Goal: Task Accomplishment & Management: Complete application form

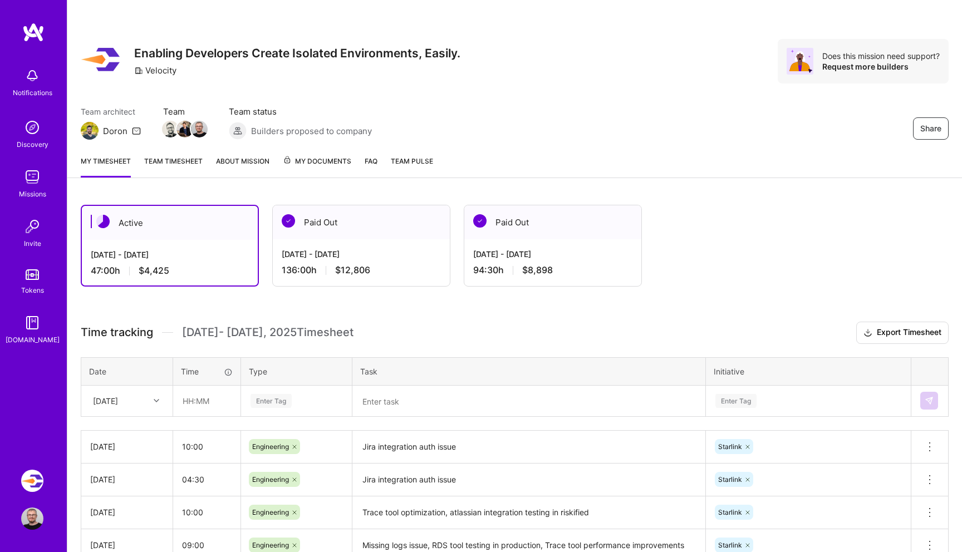
scroll to position [160, 0]
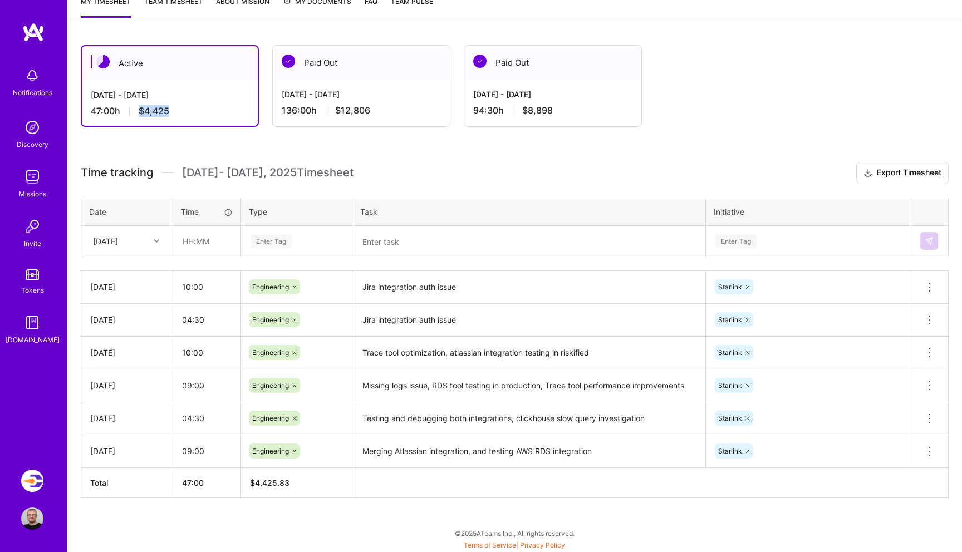
click at [37, 28] on img at bounding box center [33, 32] width 22 height 20
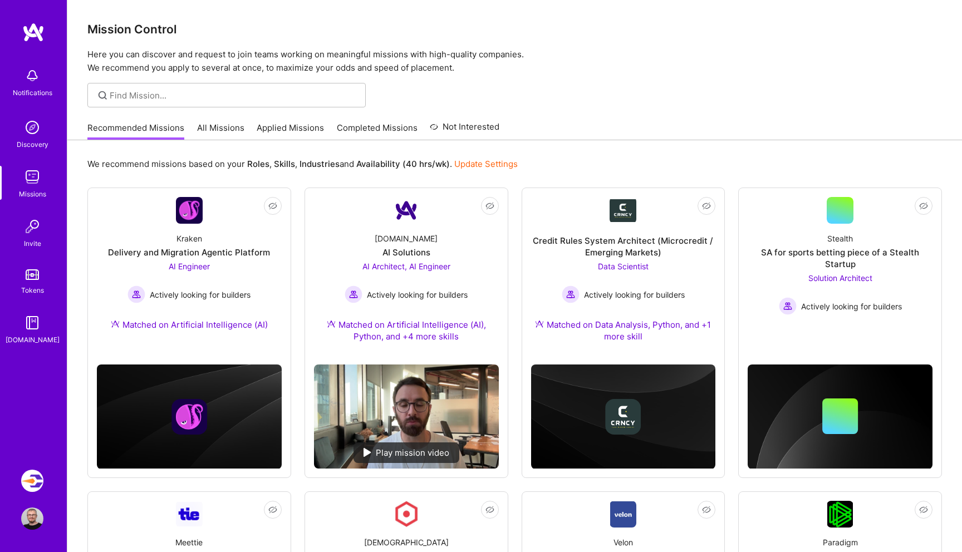
click at [221, 126] on link "All Missions" at bounding box center [220, 131] width 47 height 18
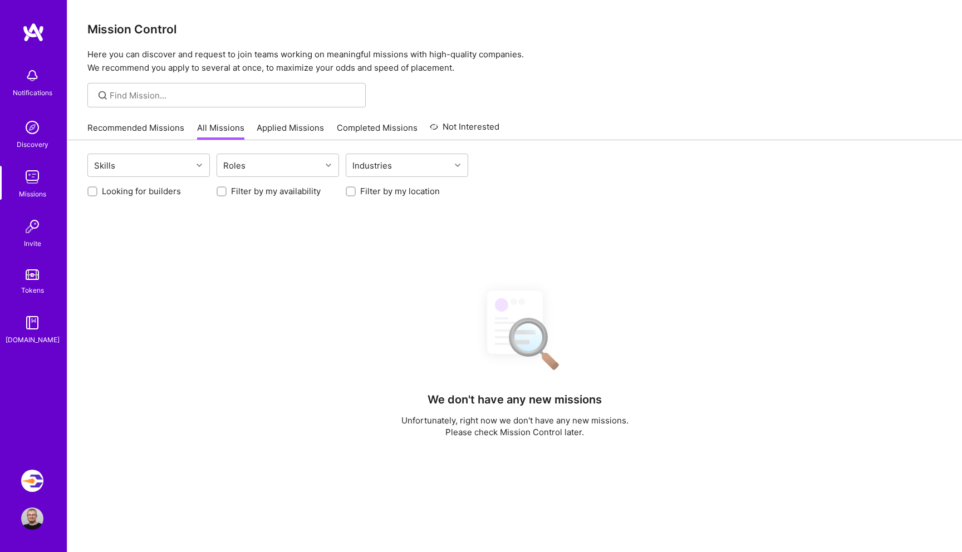
click at [92, 194] on input "Looking for builders" at bounding box center [94, 192] width 8 height 8
checkbox input "true"
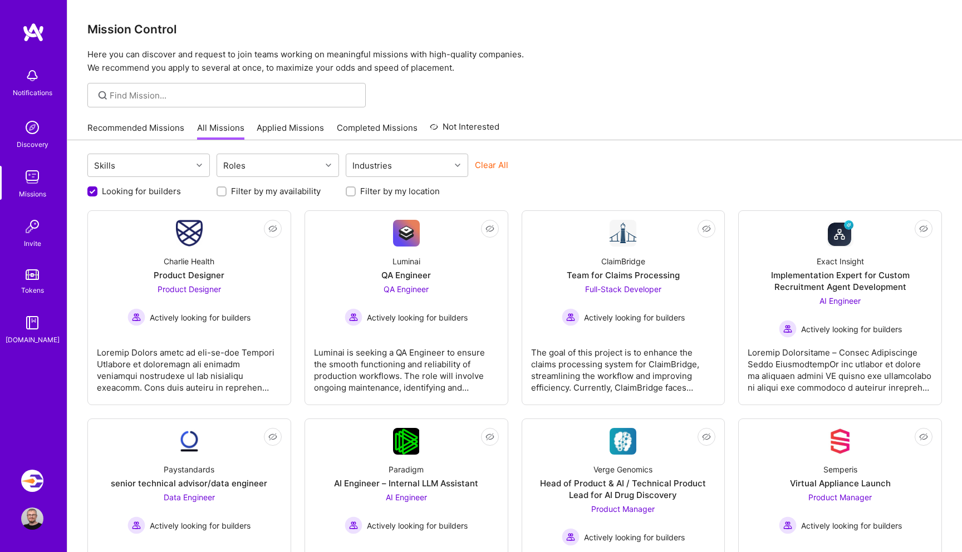
click at [350, 190] on input "Filter by my location" at bounding box center [352, 192] width 8 height 8
checkbox input "true"
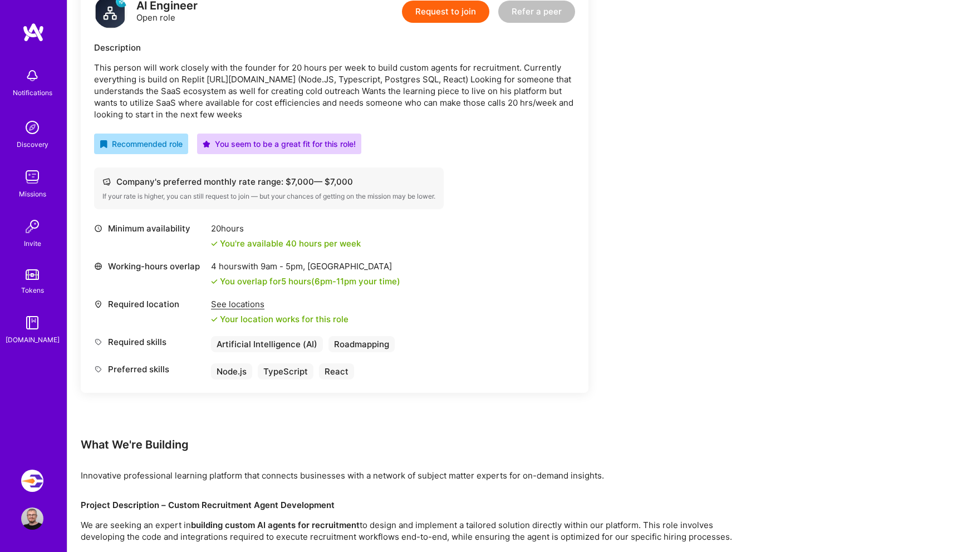
scroll to position [462, 0]
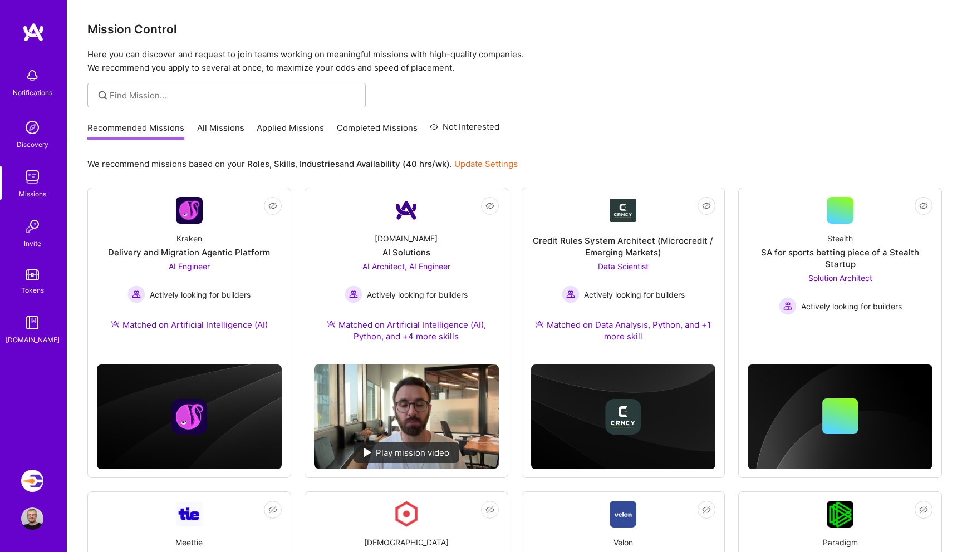
click at [219, 129] on link "All Missions" at bounding box center [220, 131] width 47 height 18
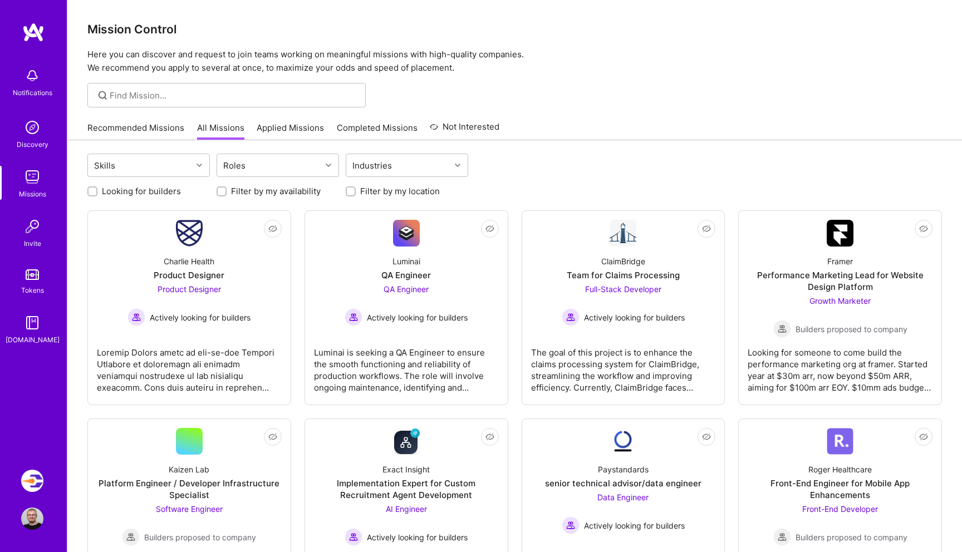
click at [145, 196] on label "Looking for builders" at bounding box center [141, 191] width 79 height 12
click at [97, 196] on input "Looking for builders" at bounding box center [94, 192] width 8 height 8
checkbox input "true"
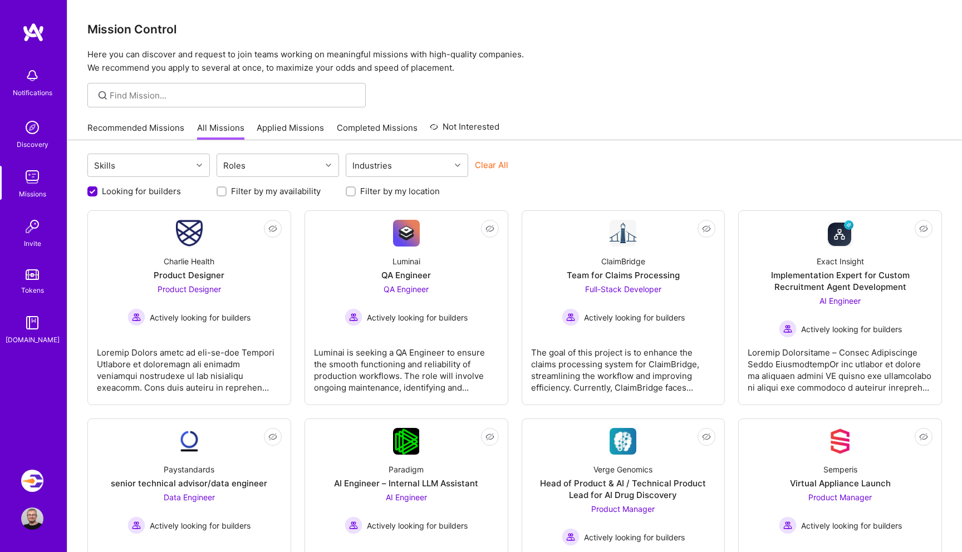
click at [354, 195] on div at bounding box center [351, 192] width 10 height 10
click at [353, 190] on input "Filter by my location" at bounding box center [352, 192] width 8 height 8
checkbox input "true"
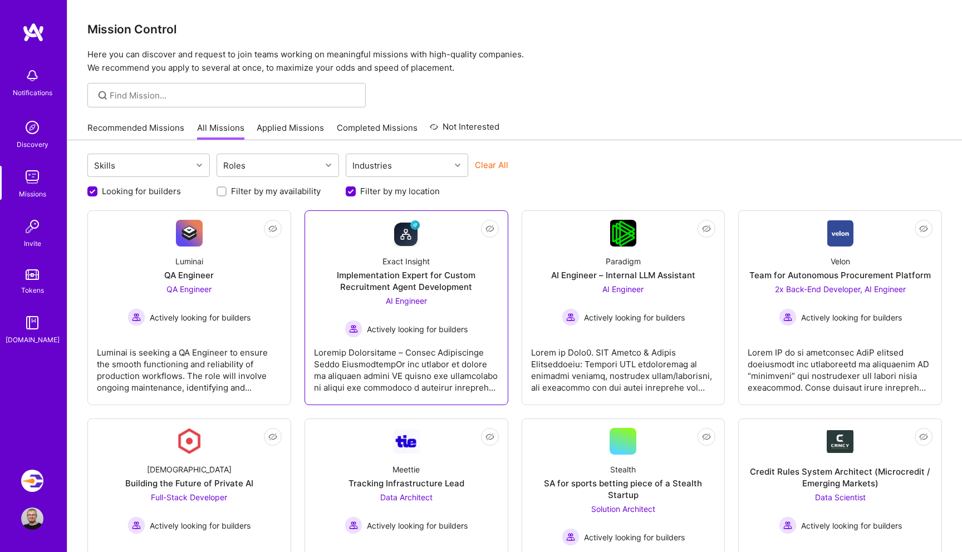
scroll to position [35, 0]
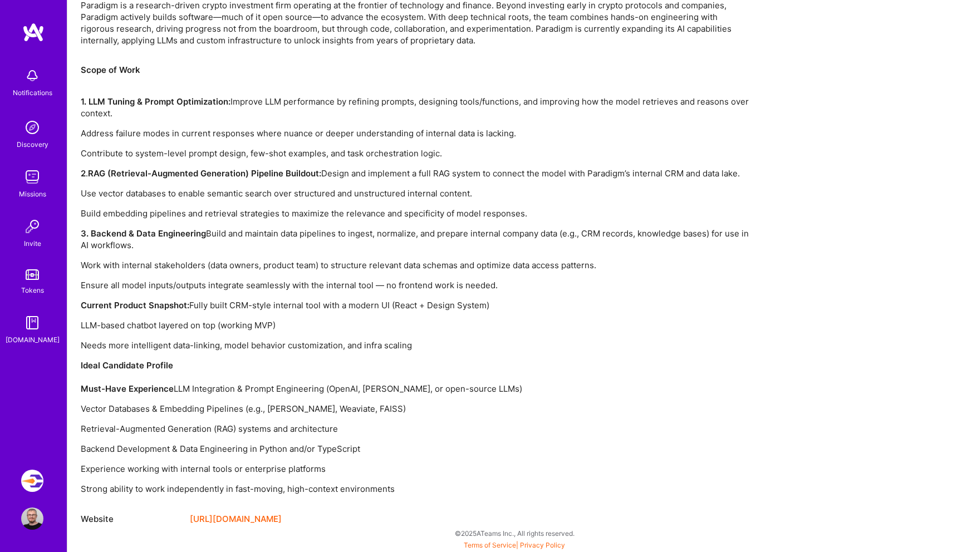
scroll to position [723, 0]
click at [287, 409] on p "Vector Databases & Embedding Pipelines (e.g., [PERSON_NAME], Weaviate, FAISS)" at bounding box center [415, 409] width 668 height 12
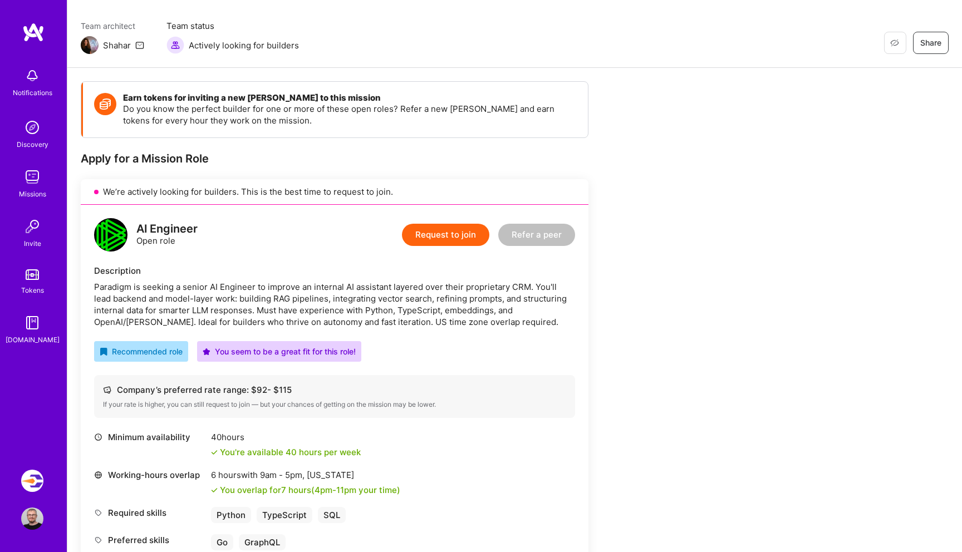
scroll to position [72, 0]
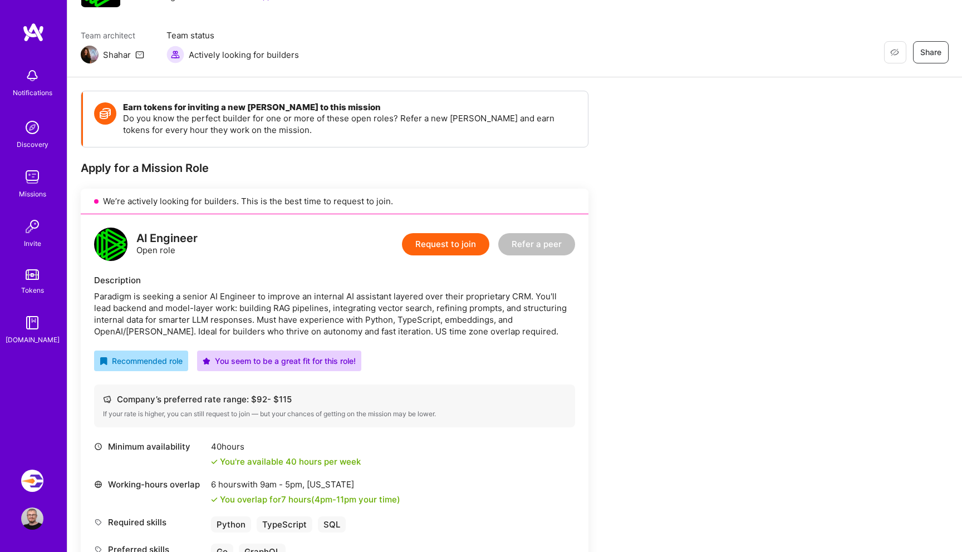
click at [438, 244] on button "Request to join" at bounding box center [445, 244] width 87 height 22
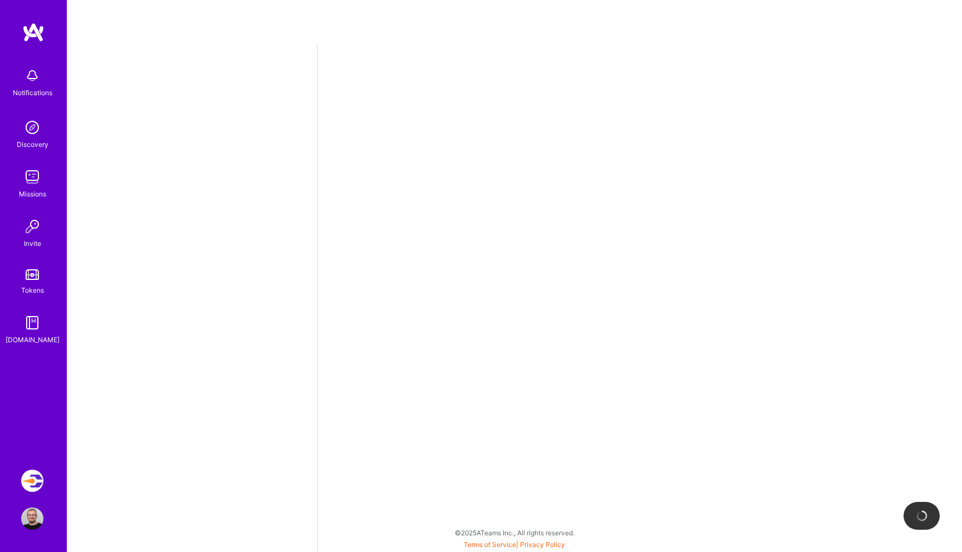
select select "IL"
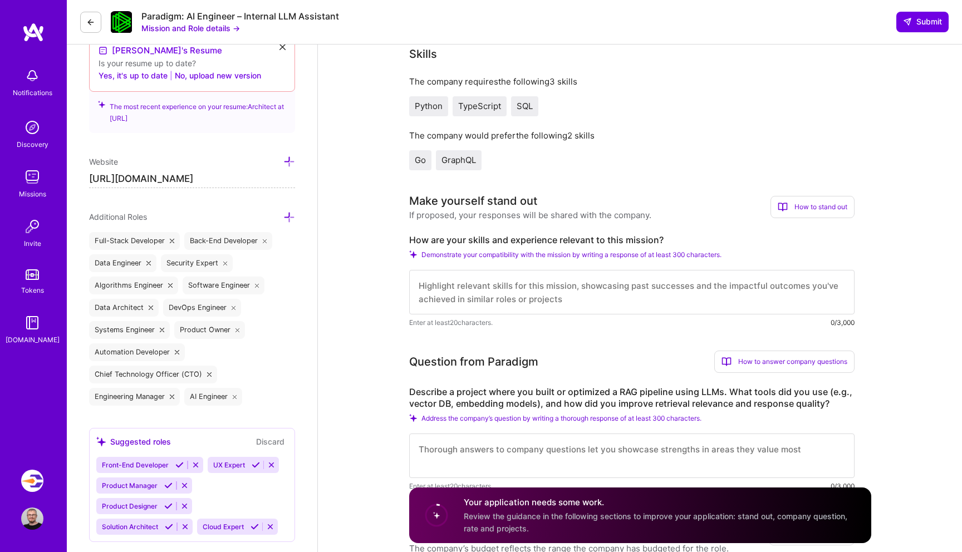
scroll to position [354, 0]
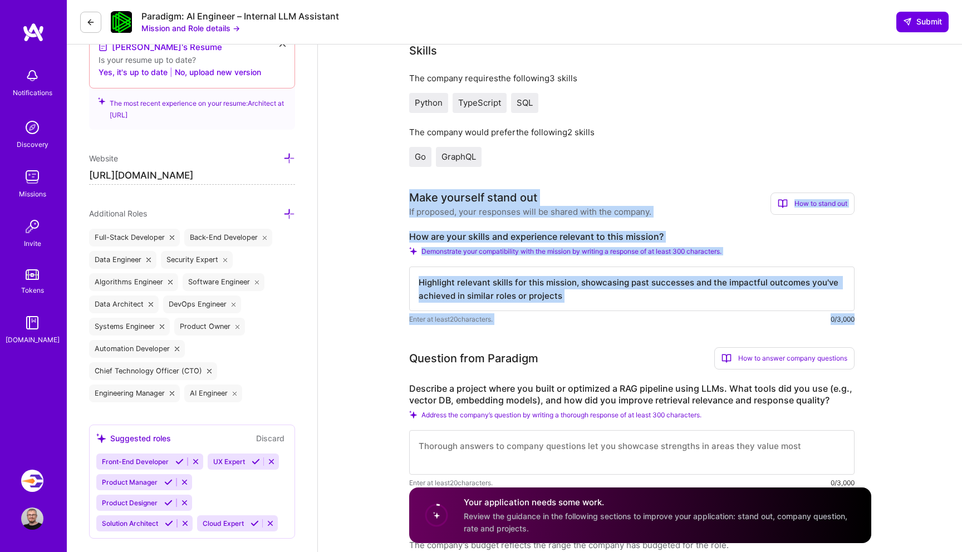
drag, startPoint x: 402, startPoint y: 192, endPoint x: 862, endPoint y: 319, distance: 477.1
copy div "Make yourself stand out If proposed, your responses will be shared with the com…"
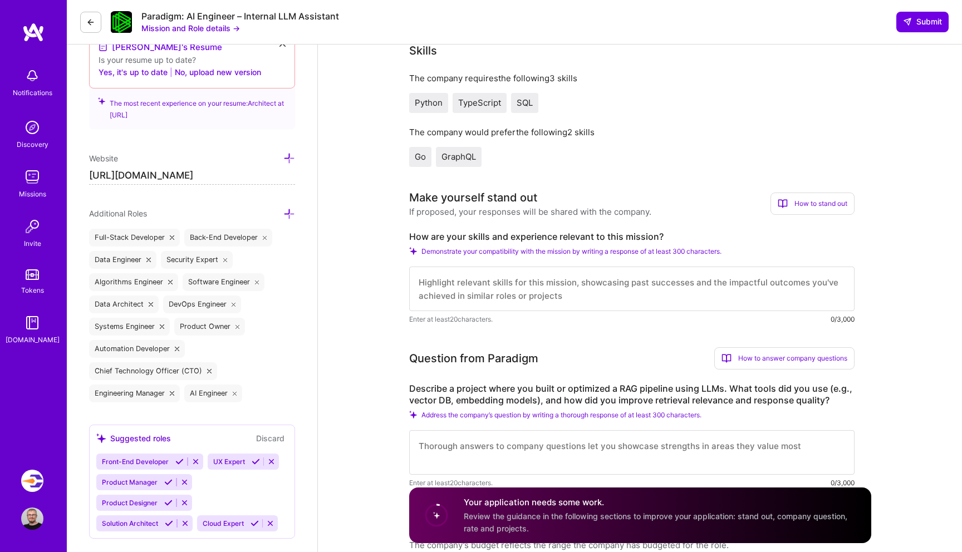
click at [617, 144] on div "The company would prefer the following 2 skills Go GraphQL" at bounding box center [632, 146] width 446 height 41
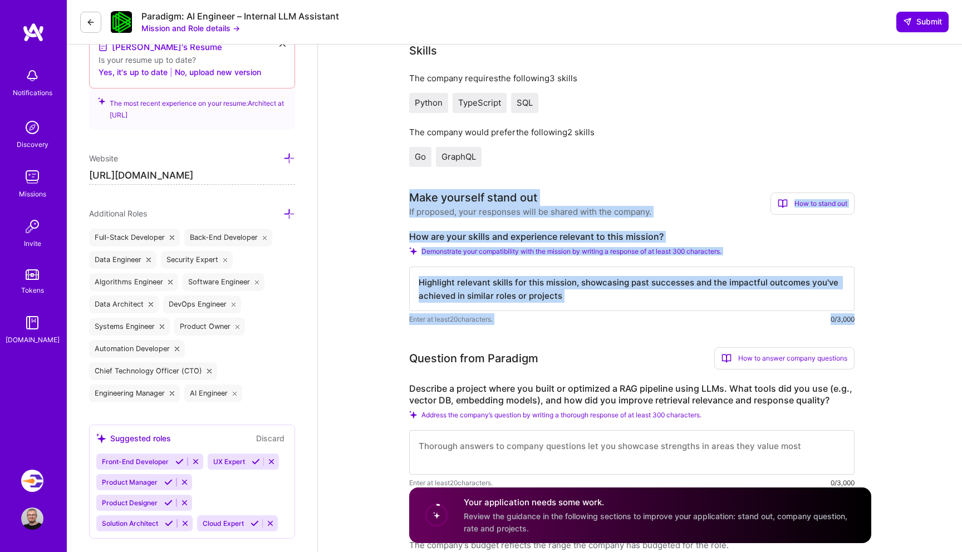
drag, startPoint x: 408, startPoint y: 192, endPoint x: 859, endPoint y: 316, distance: 467.4
copy div "Make yourself stand out If proposed, your responses will be shared with the com…"
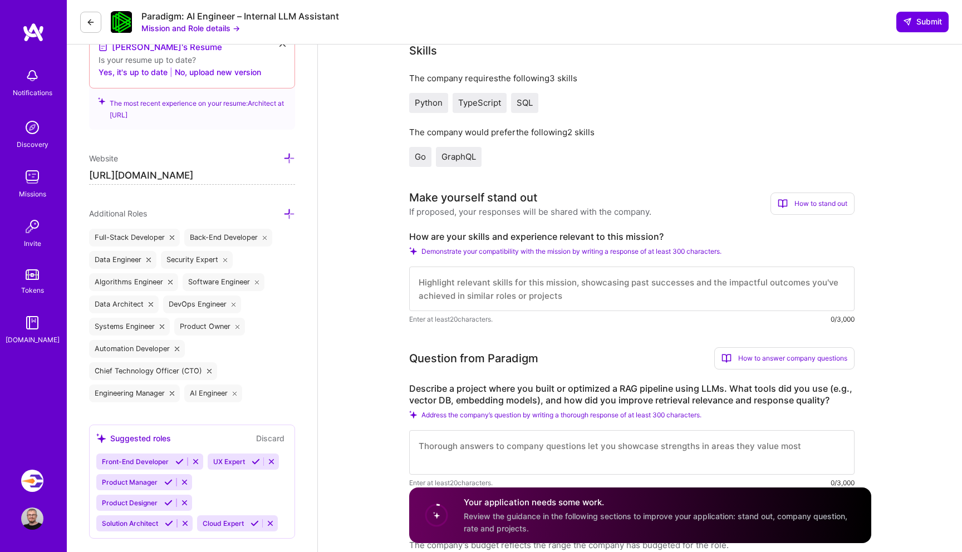
click at [457, 292] on textarea at bounding box center [632, 289] width 446 height 45
paste textarea "I’ve spent 20+ years building distributed backend and AI systems, and the chall…"
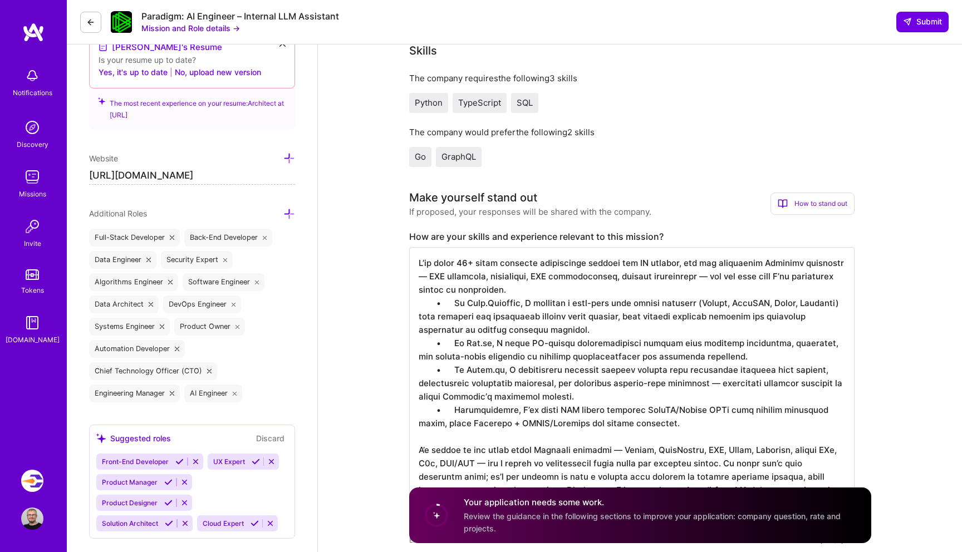
click at [712, 278] on textarea at bounding box center [632, 389] width 446 height 285
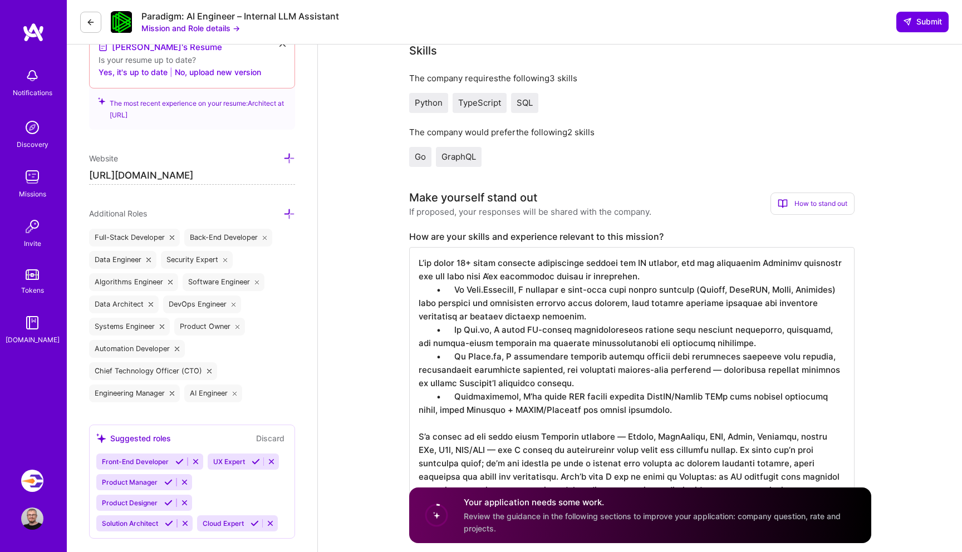
click at [522, 279] on textarea at bounding box center [632, 383] width 446 height 272
click at [740, 345] on textarea at bounding box center [632, 383] width 446 height 272
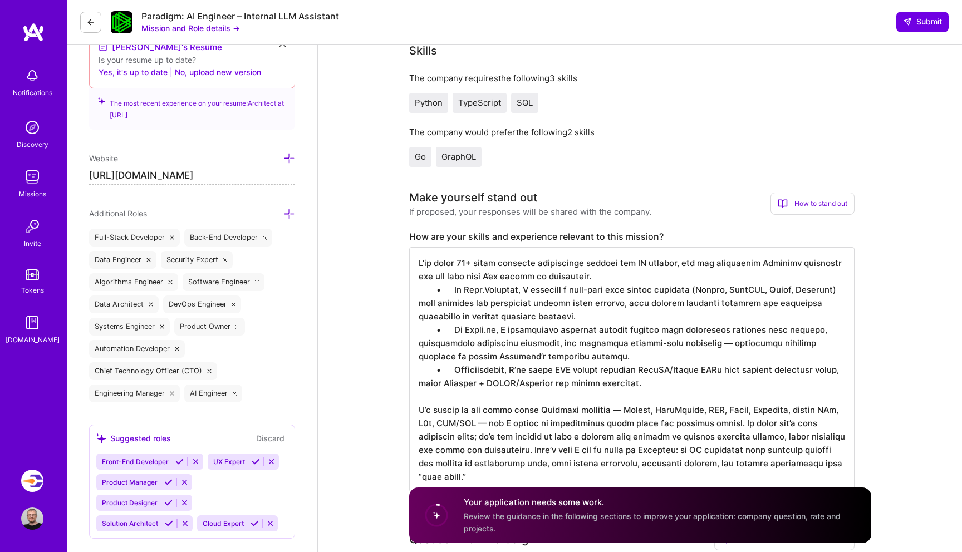
drag, startPoint x: 480, startPoint y: 386, endPoint x: 623, endPoint y: 380, distance: 143.3
click at [623, 380] on textarea at bounding box center [632, 369] width 446 height 245
click at [647, 382] on textarea at bounding box center [632, 369] width 446 height 245
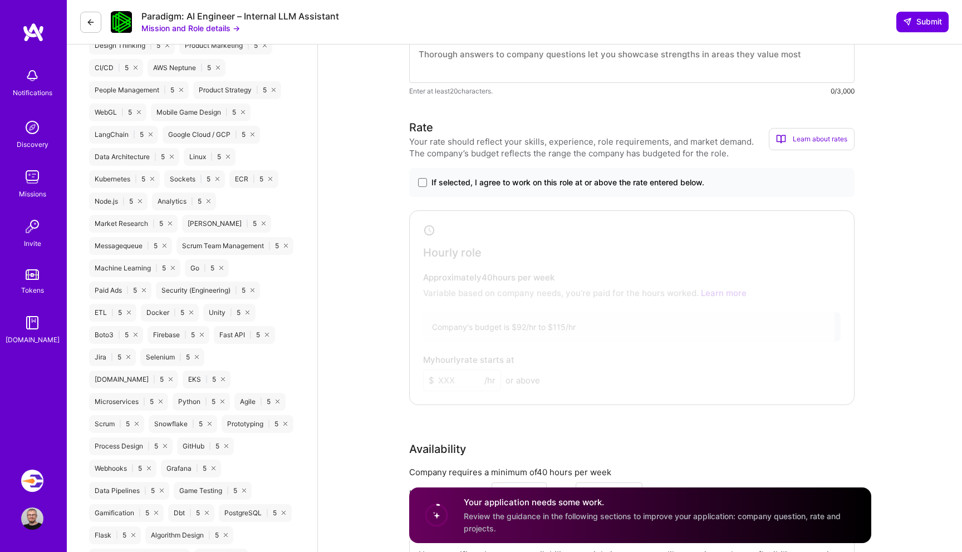
scroll to position [917, 0]
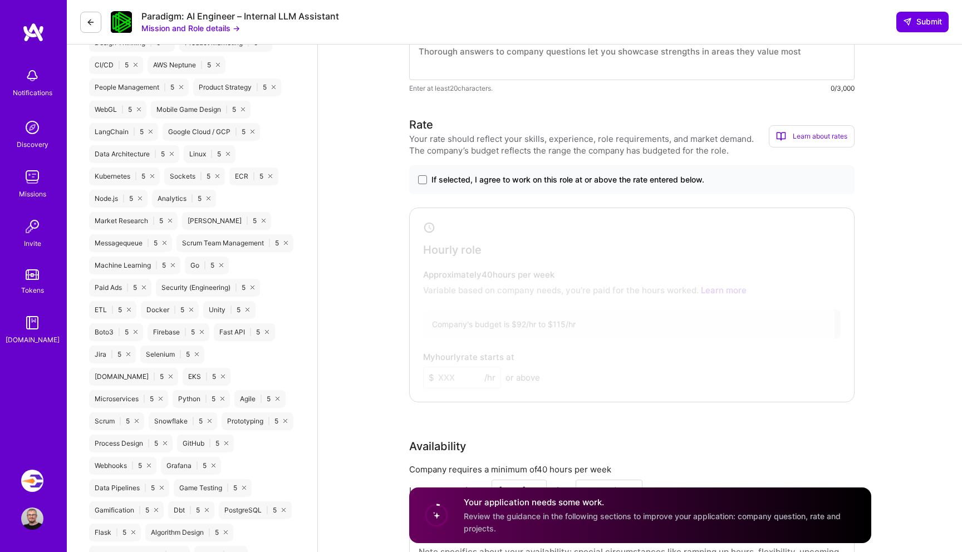
type textarea "I’ve spent 20+ years building distributed backend and AI systems, and the chall…"
click at [421, 184] on label "If selected, I agree to work on this role at or above the rate entered below." at bounding box center [632, 179] width 428 height 11
click at [0, 0] on input "If selected, I agree to work on this role at or above the rate entered below." at bounding box center [0, 0] width 0 height 0
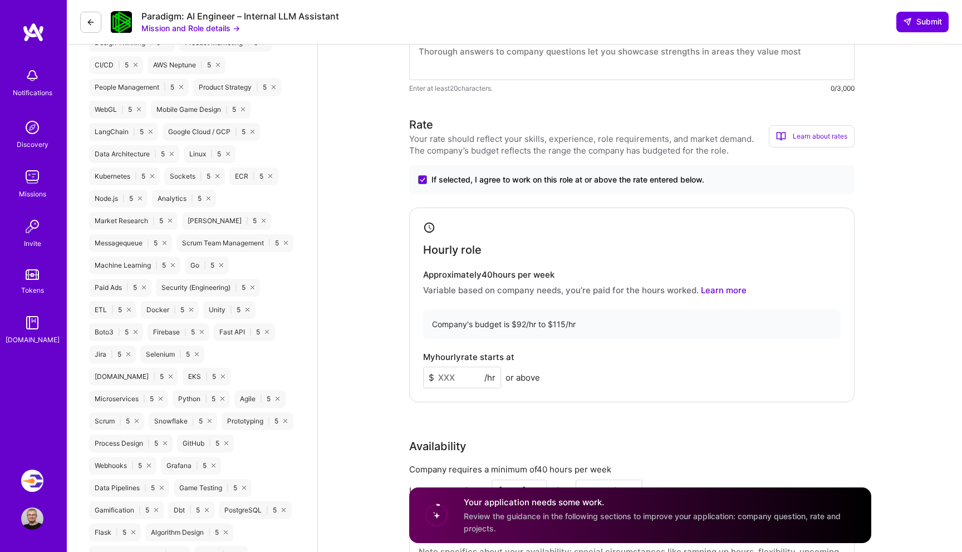
click at [458, 375] on input at bounding box center [462, 378] width 78 height 22
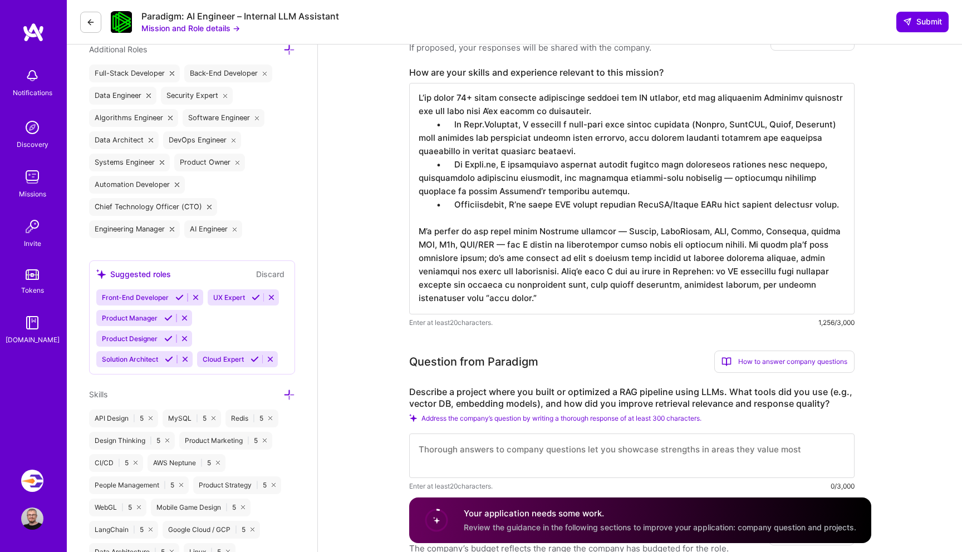
scroll to position [509, 0]
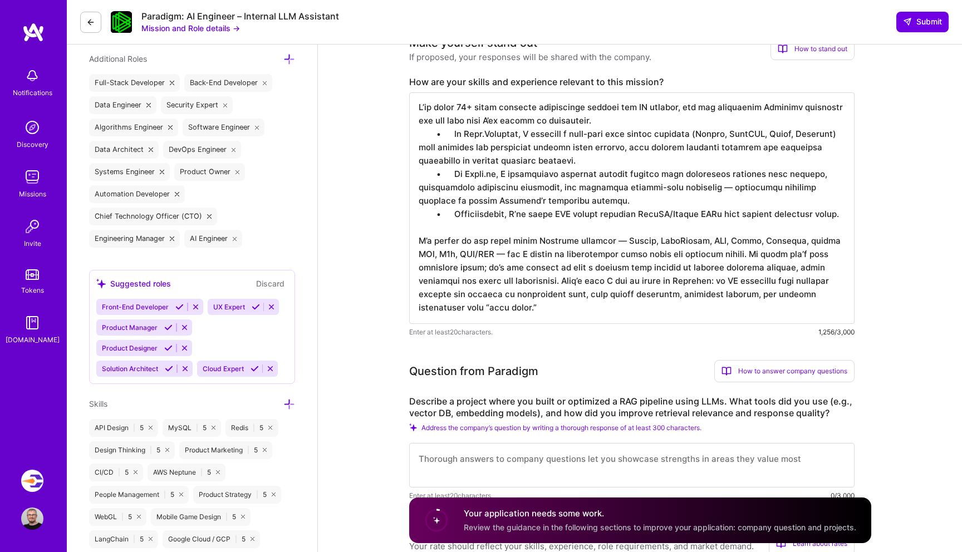
type input "100"
click at [494, 239] on textarea at bounding box center [632, 208] width 446 height 232
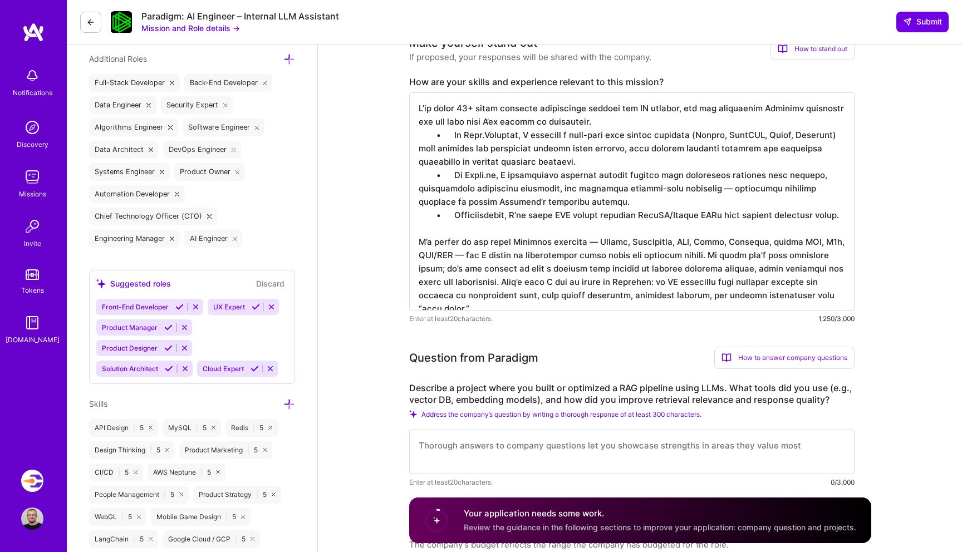
drag, startPoint x: 583, startPoint y: 242, endPoint x: 468, endPoint y: 250, distance: 114.4
click at [469, 250] on textarea at bounding box center [632, 201] width 446 height 218
click at [420, 258] on textarea at bounding box center [632, 201] width 446 height 218
drag, startPoint x: 625, startPoint y: 267, endPoint x: 652, endPoint y: 294, distance: 37.8
click at [652, 294] on textarea at bounding box center [632, 201] width 446 height 218
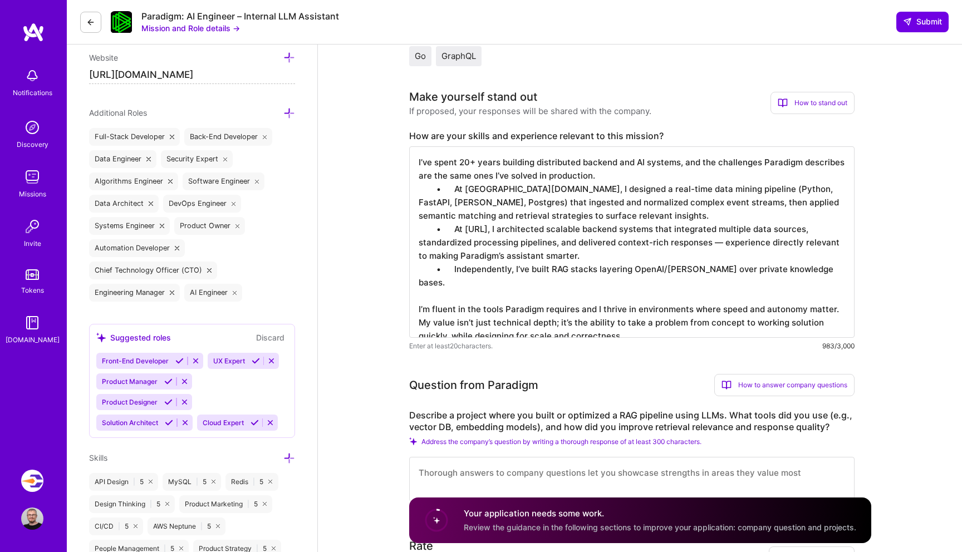
scroll to position [456, 0]
click at [606, 179] on textarea "I’ve spent 20+ years building distributed backend and AI systems, and the chall…" at bounding box center [632, 242] width 446 height 192
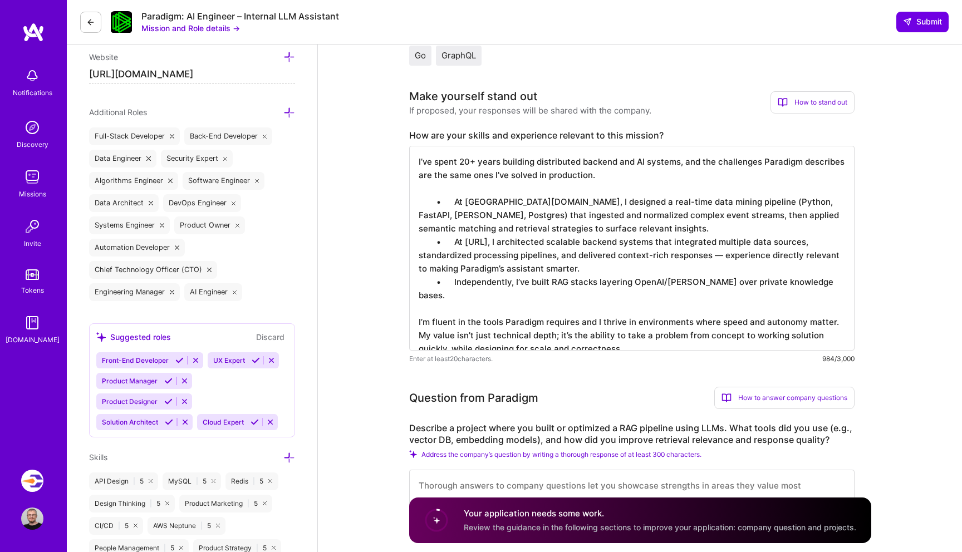
click at [456, 199] on textarea "I’ve spent 20+ years building distributed backend and AI systems, and the chall…" at bounding box center [632, 248] width 446 height 205
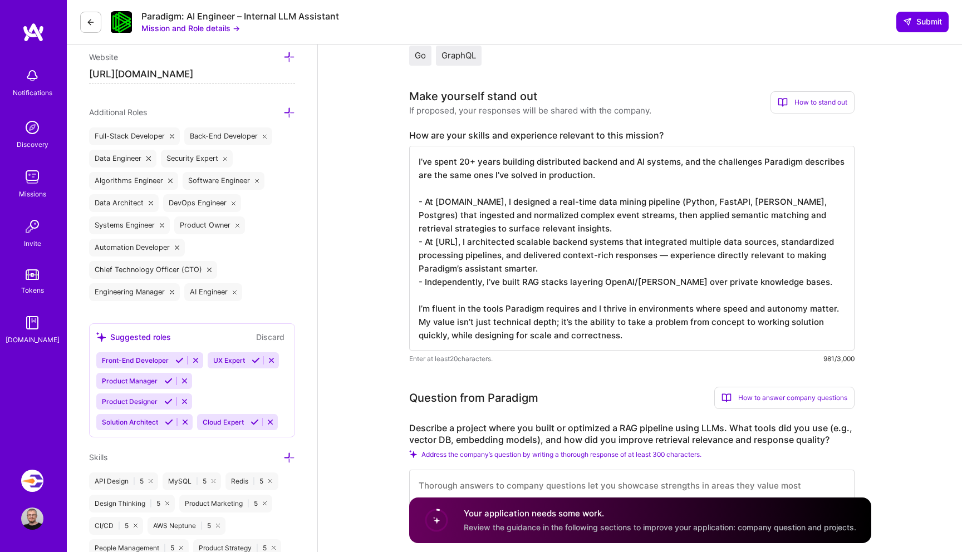
drag, startPoint x: 657, startPoint y: 254, endPoint x: 532, endPoint y: 262, distance: 124.5
click at [533, 262] on textarea "I’ve spent 20+ years building distributed backend and AI systems, and the chall…" at bounding box center [632, 248] width 446 height 205
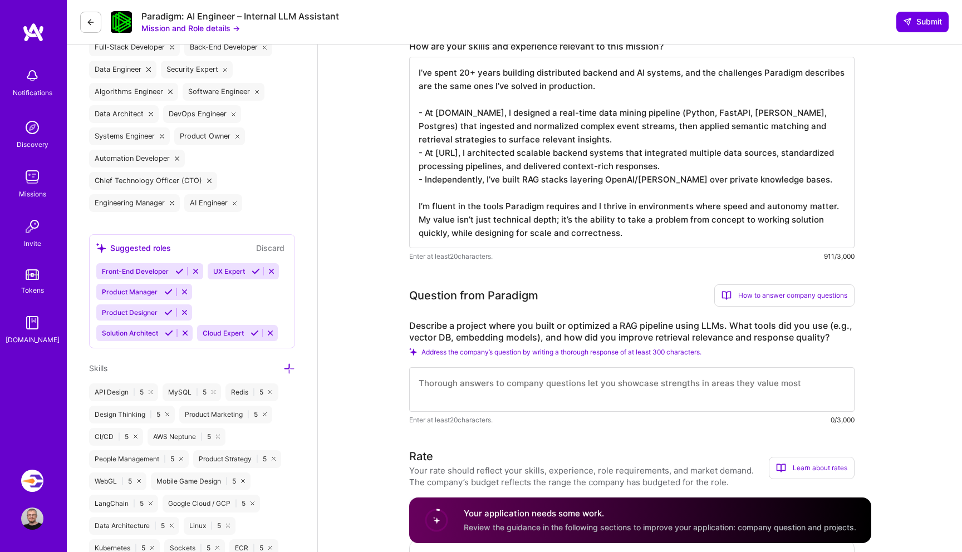
scroll to position [546, 0]
drag, startPoint x: 635, startPoint y: 234, endPoint x: 409, endPoint y: 222, distance: 227.0
click at [409, 222] on textarea "I’ve spent 20+ years building distributed backend and AI systems, and the chall…" at bounding box center [632, 151] width 446 height 192
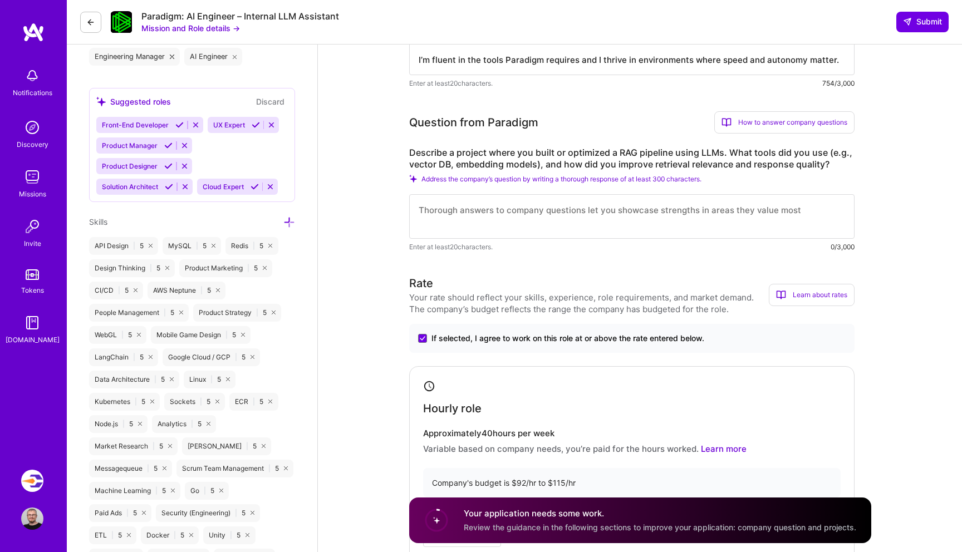
scroll to position [700, 0]
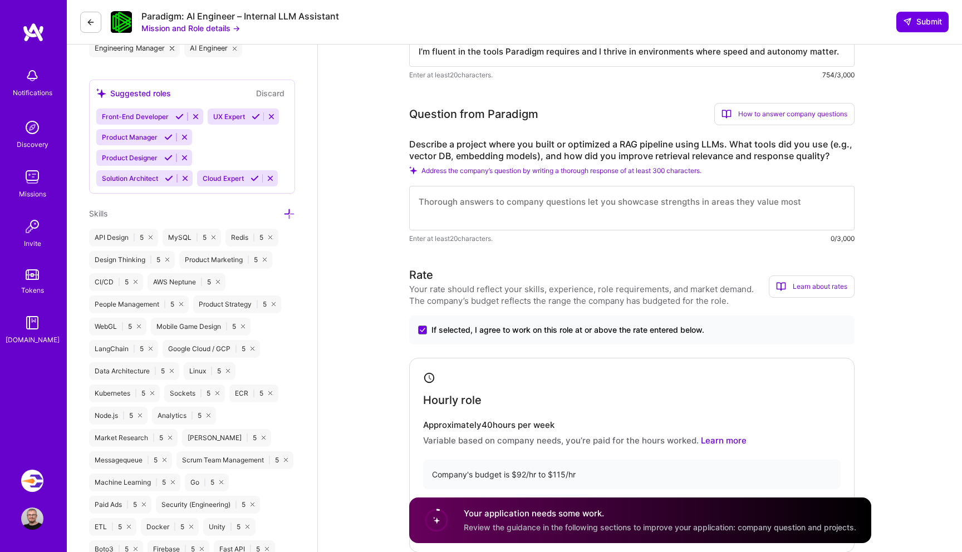
type textarea "I’ve spent 20+ years building distributed backend and AI systems, and the chall…"
click at [434, 144] on label "Describe a project where you built or optimized a RAG pipeline using LLMs. What…" at bounding box center [632, 150] width 446 height 23
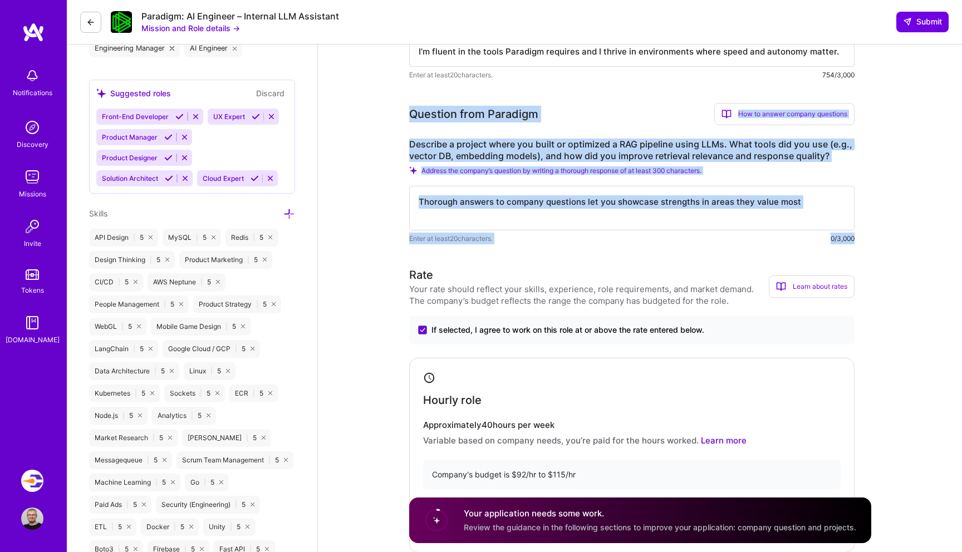
drag, startPoint x: 407, startPoint y: 113, endPoint x: 861, endPoint y: 232, distance: 469.8
copy div "Question from Paradigm How to answer company questions Mastering company questi…"
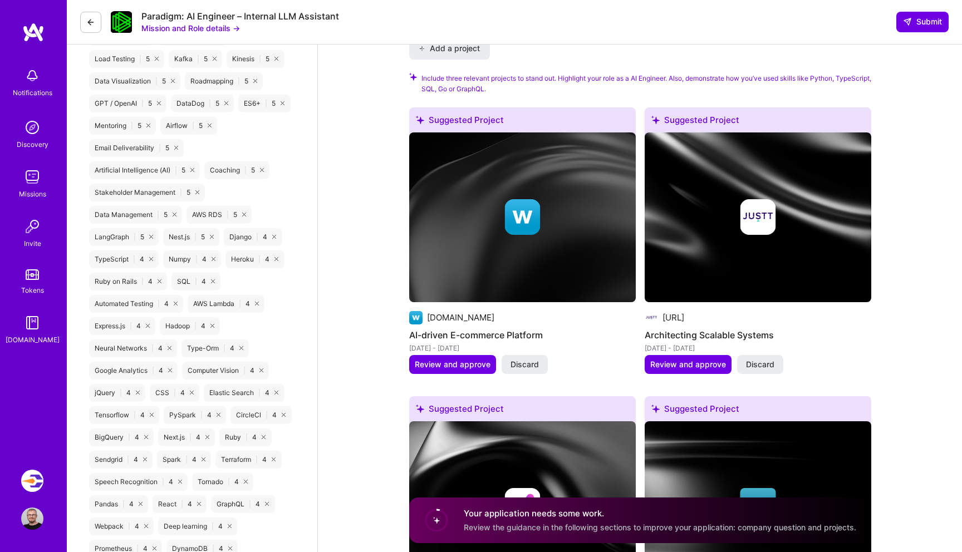
scroll to position [1569, 0]
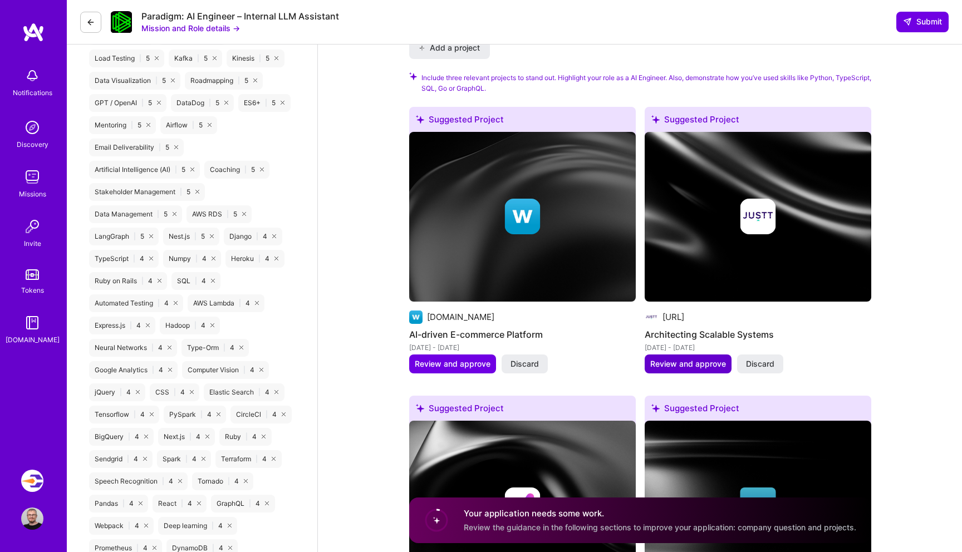
click at [678, 363] on span "Review and approve" at bounding box center [689, 364] width 76 height 11
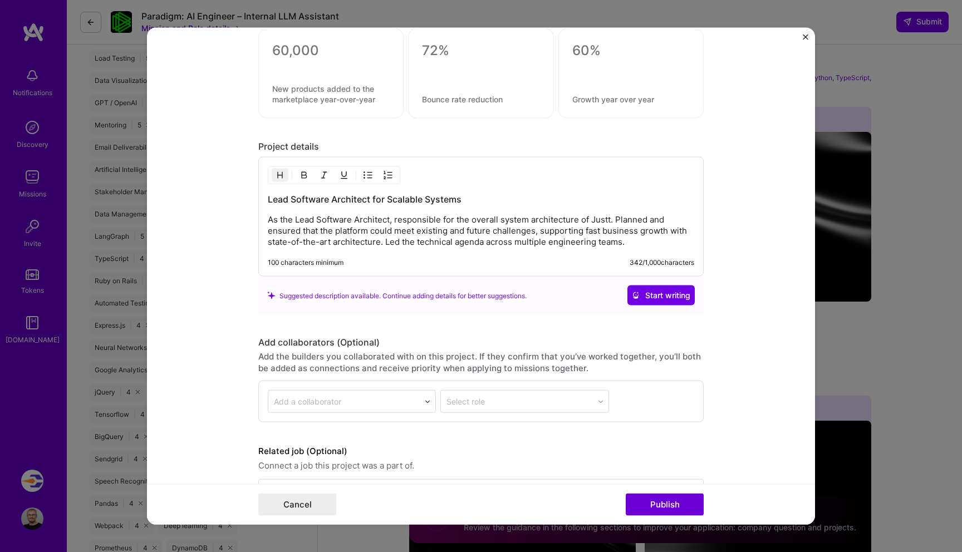
scroll to position [1122, 0]
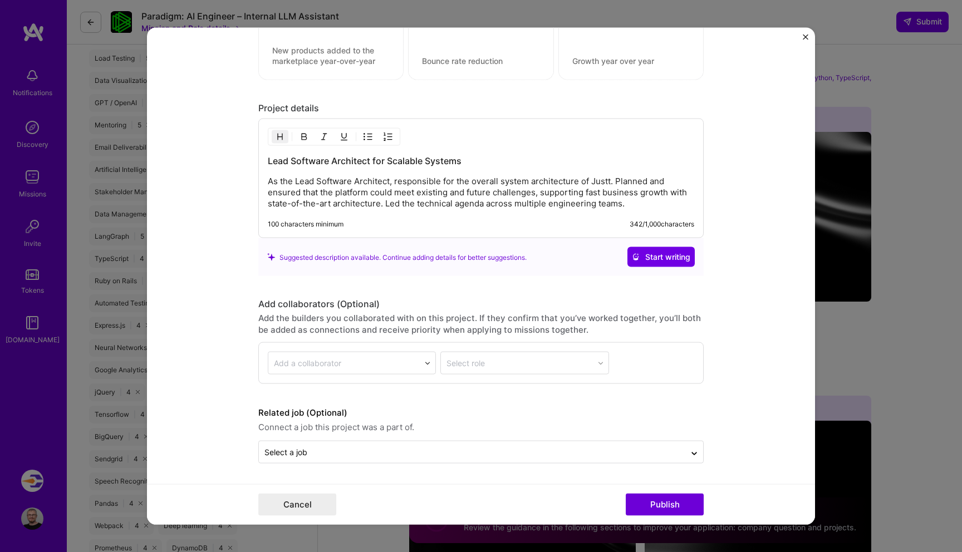
click at [801, 38] on form "Editing suggested project This project is suggested based on your LinkedIn, res…" at bounding box center [481, 276] width 668 height 497
click at [805, 35] on img "Close" at bounding box center [806, 38] width 6 height 6
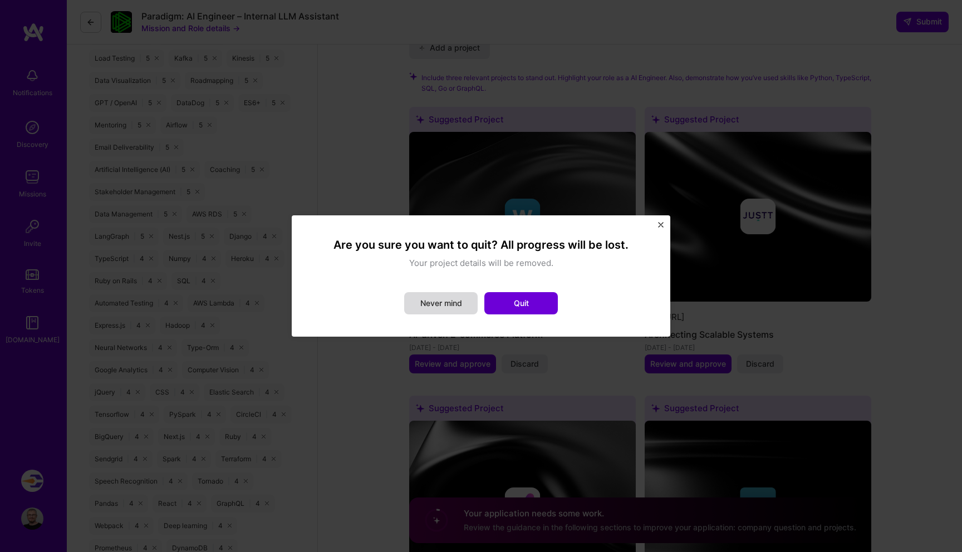
click at [453, 306] on button "Never mind" at bounding box center [441, 303] width 74 height 22
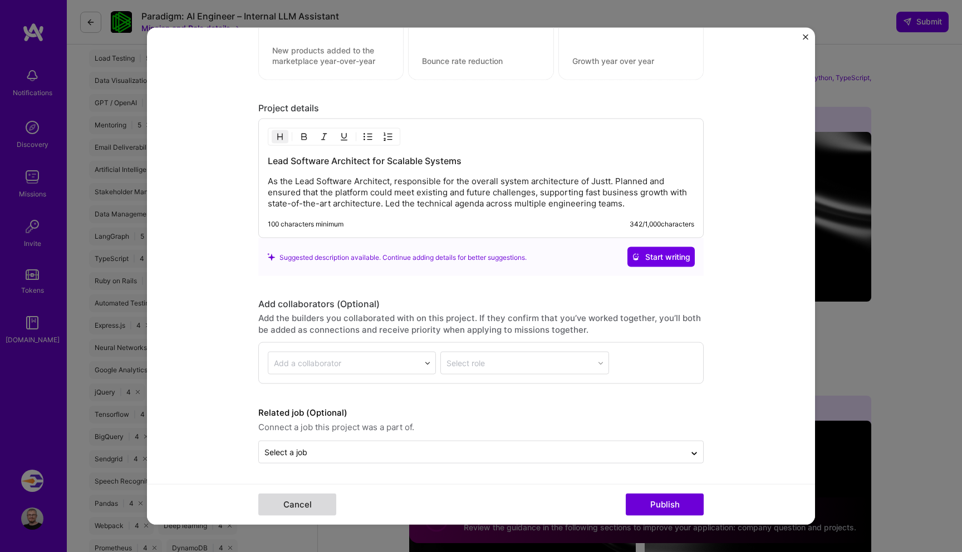
click at [314, 505] on button "Cancel" at bounding box center [297, 504] width 78 height 22
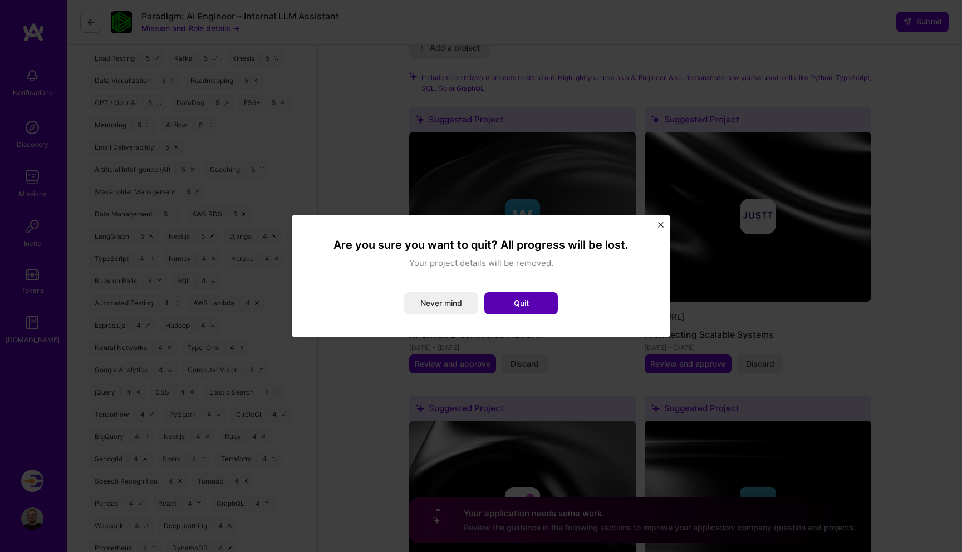
click at [534, 305] on button "Quit" at bounding box center [522, 303] width 74 height 22
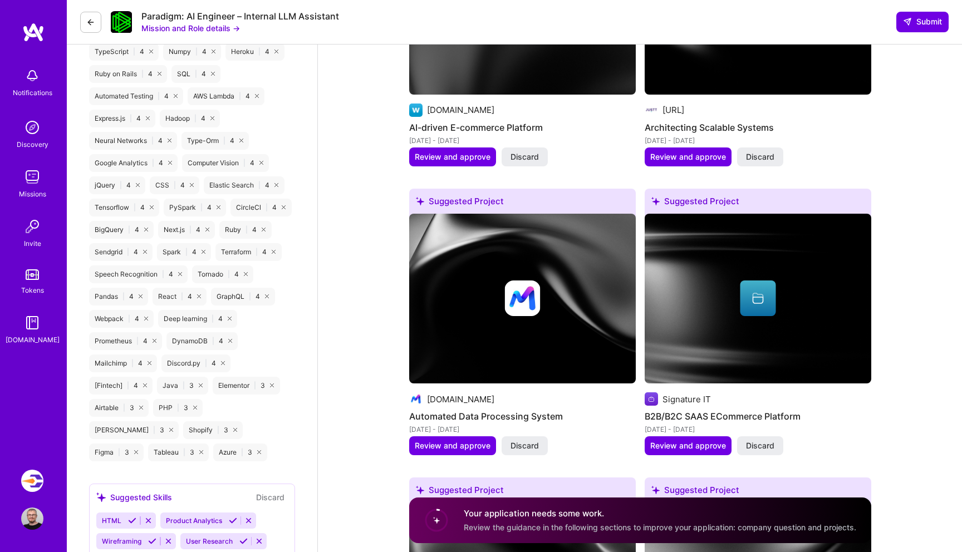
scroll to position [1764, 0]
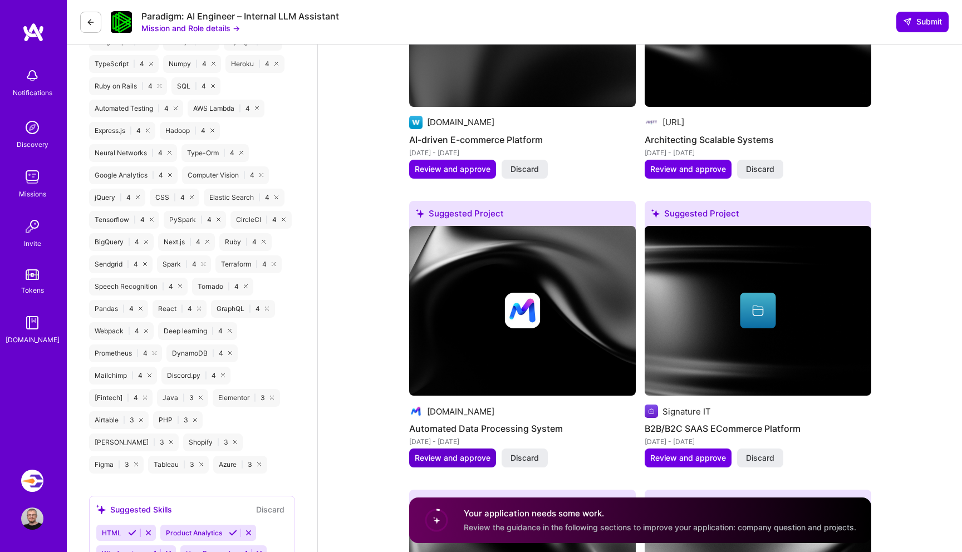
click at [466, 454] on span "Review and approve" at bounding box center [453, 458] width 76 height 11
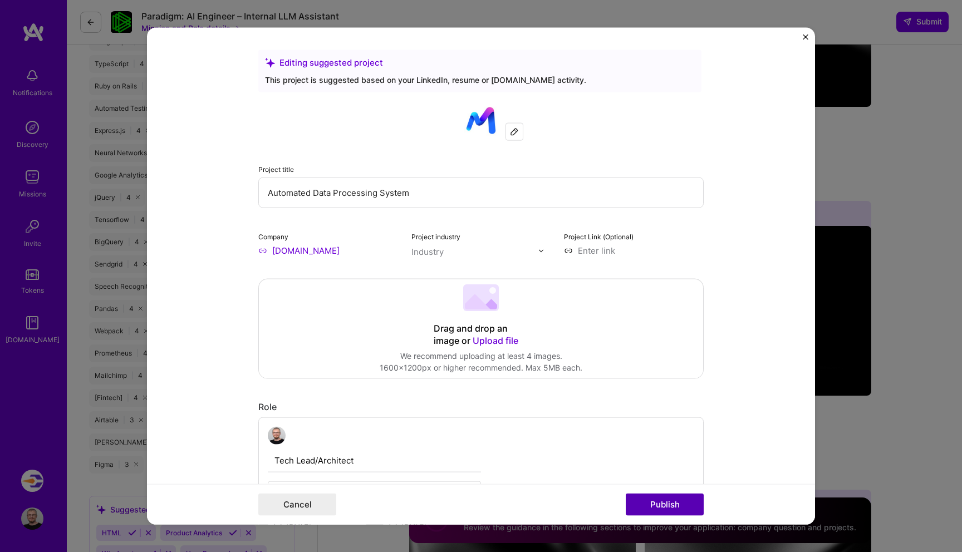
click at [683, 504] on button "Publish" at bounding box center [665, 504] width 78 height 22
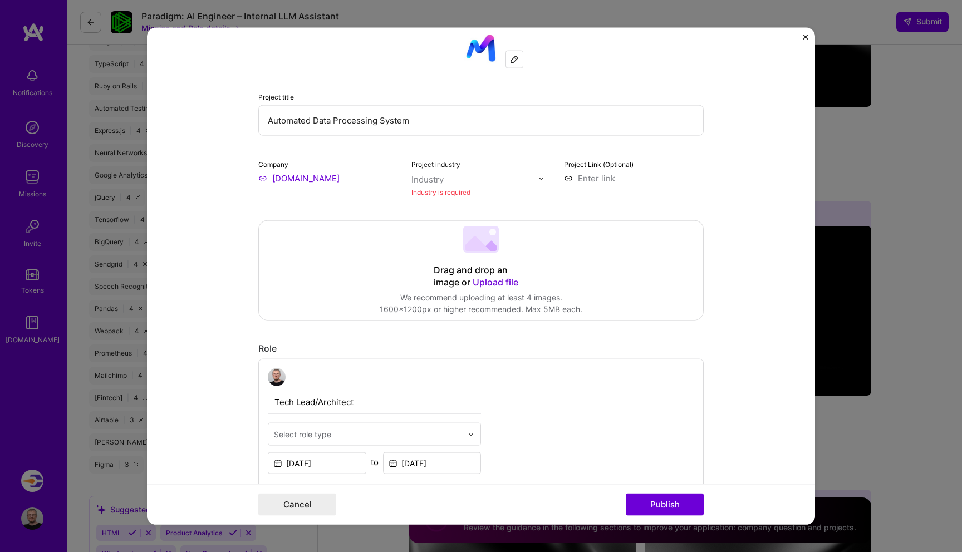
scroll to position [73, 0]
click at [542, 186] on div "Industry is required" at bounding box center [482, 192] width 140 height 12
click at [542, 179] on img at bounding box center [541, 177] width 7 height 7
type input "cyb"
click at [431, 200] on label "Cybersecurity" at bounding box center [456, 202] width 69 height 12
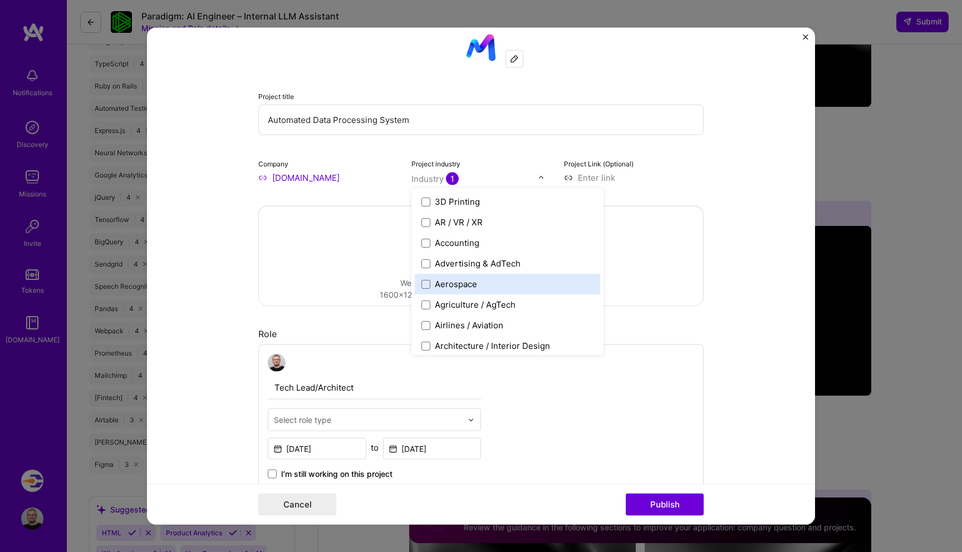
click at [734, 199] on form "Editing suggested project This project is suggested based on your LinkedIn, res…" at bounding box center [481, 276] width 668 height 497
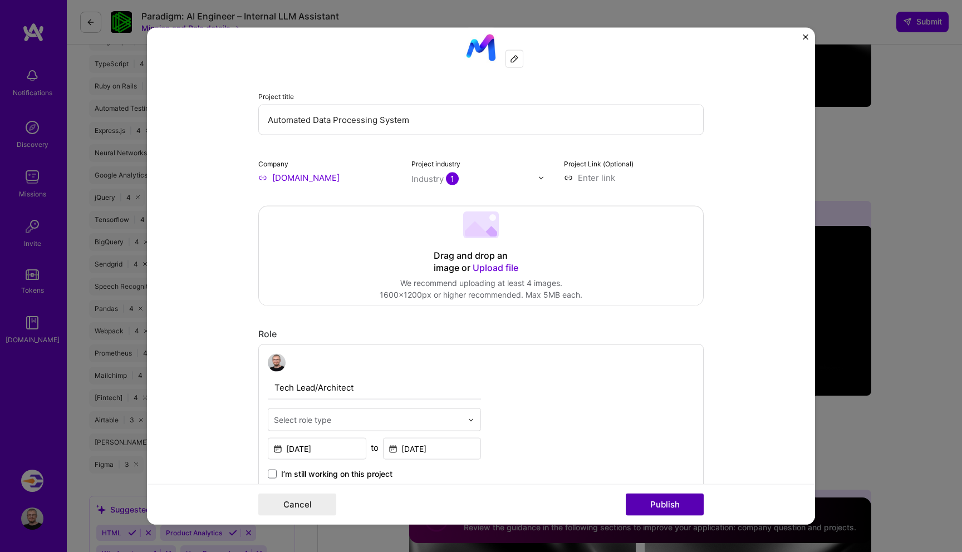
click at [673, 502] on button "Publish" at bounding box center [665, 504] width 78 height 22
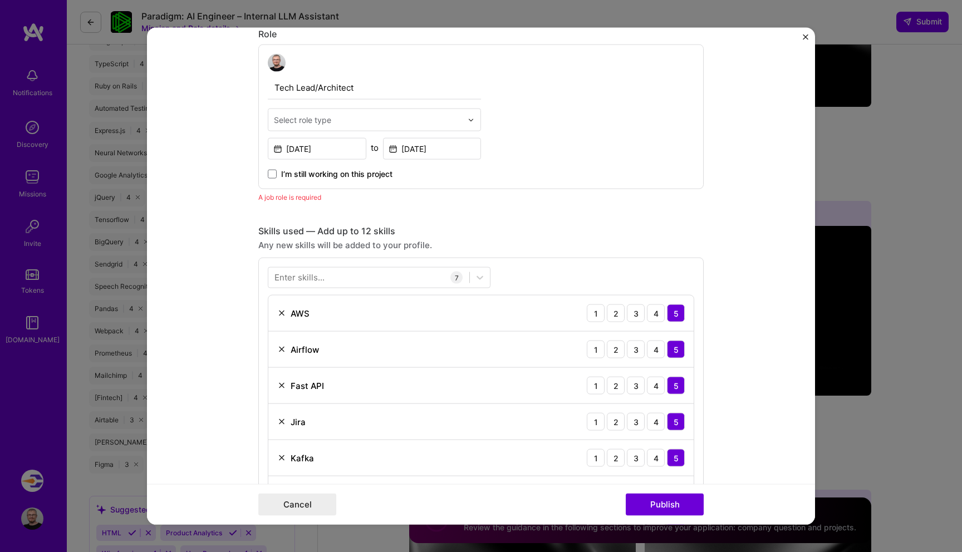
scroll to position [374, 0]
click at [469, 120] on img at bounding box center [471, 118] width 7 height 7
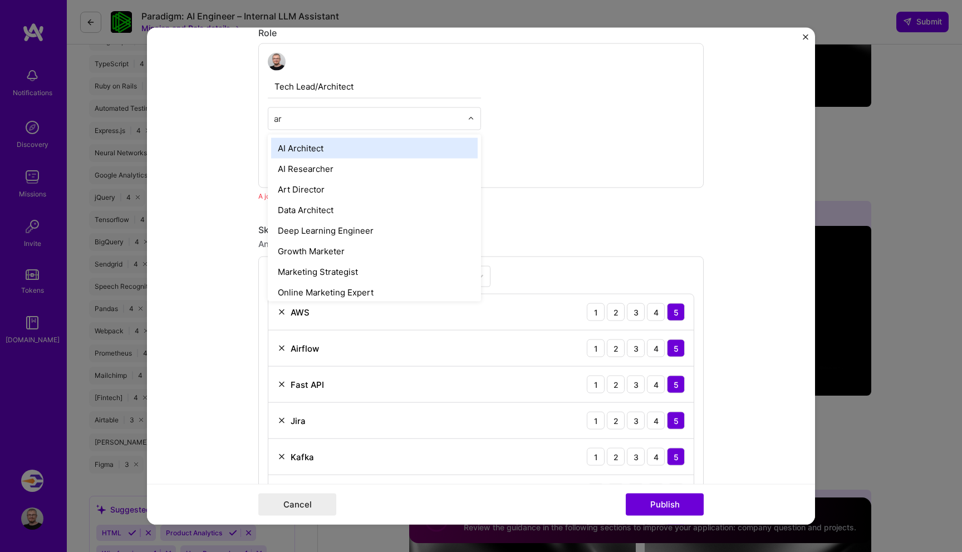
type input "arc"
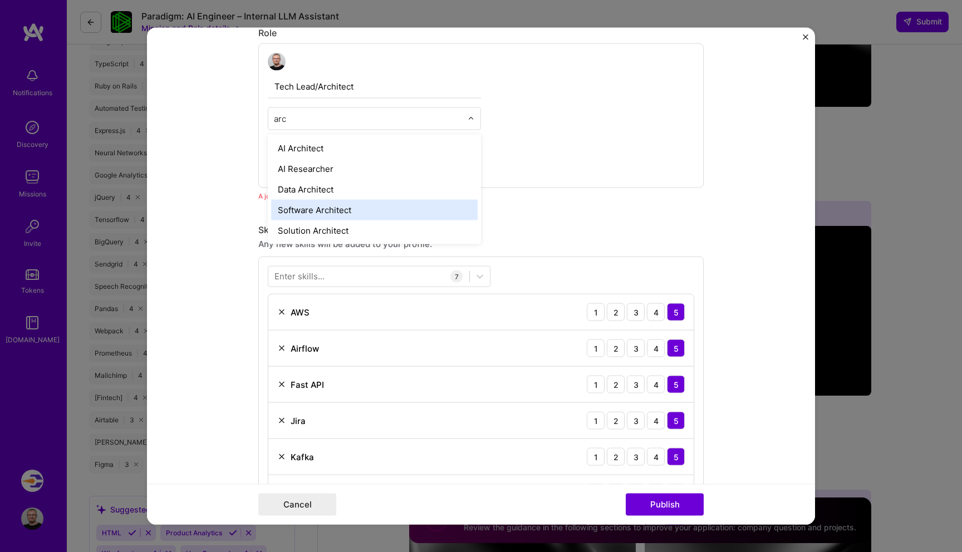
click at [307, 207] on div "Software Architect" at bounding box center [374, 210] width 207 height 21
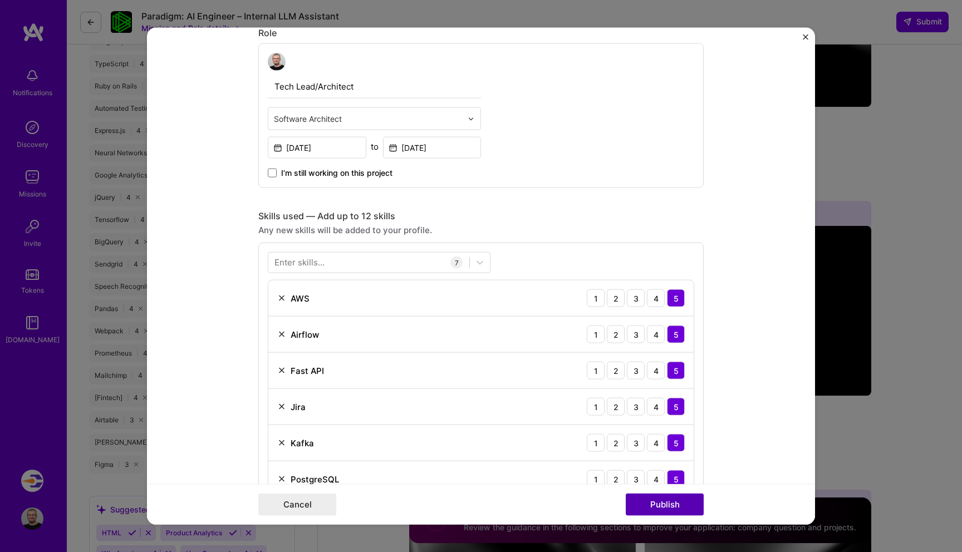
click at [681, 511] on button "Publish" at bounding box center [665, 504] width 78 height 22
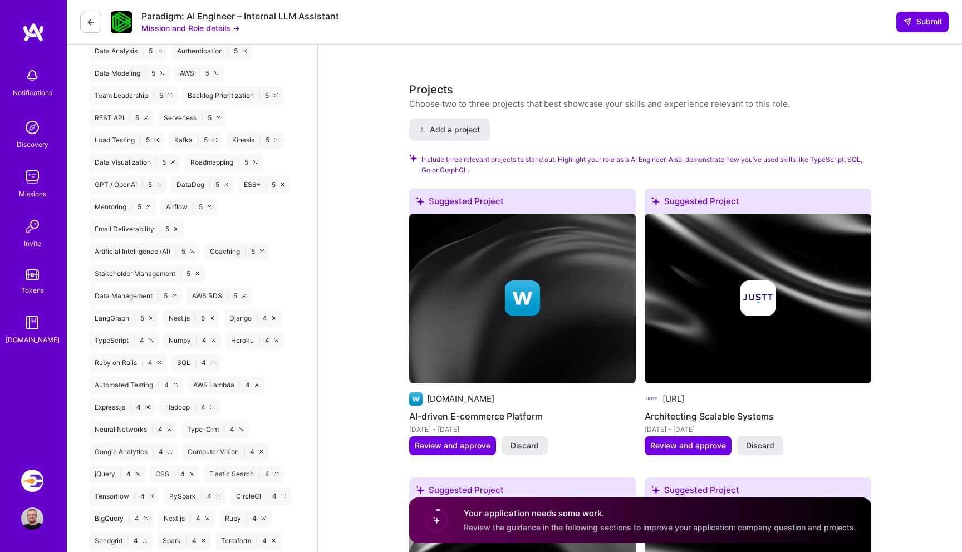
scroll to position [1466, 0]
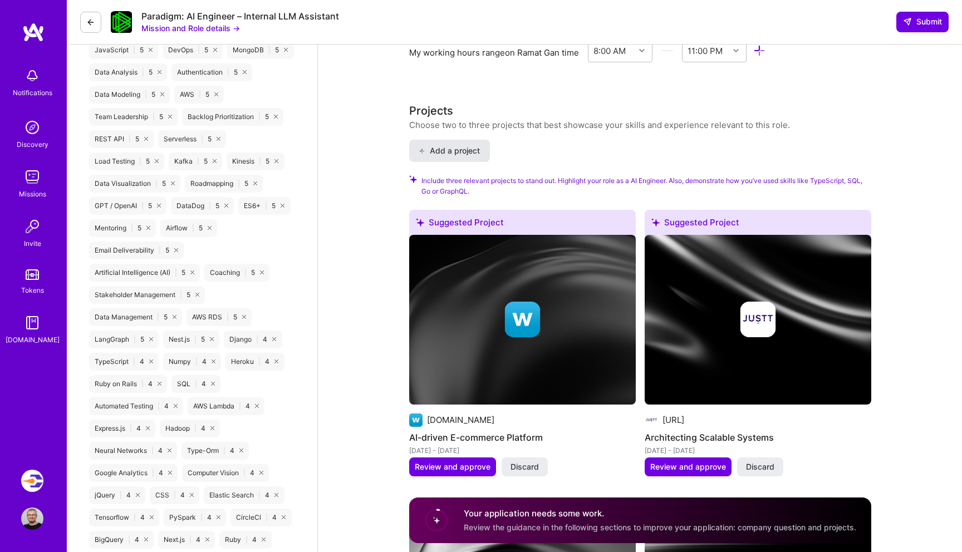
click at [466, 150] on span "Add a project" at bounding box center [449, 150] width 61 height 11
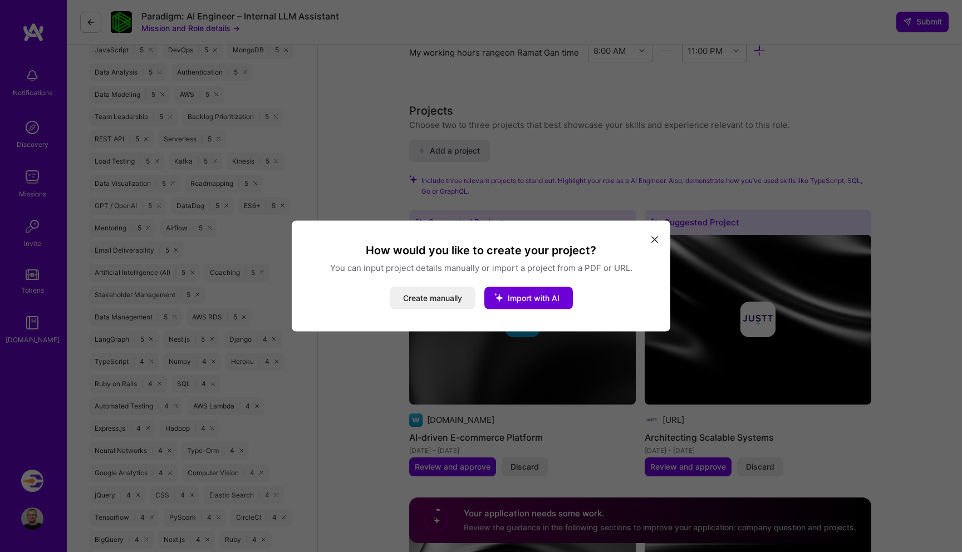
click at [654, 235] on button "modal" at bounding box center [654, 239] width 13 height 18
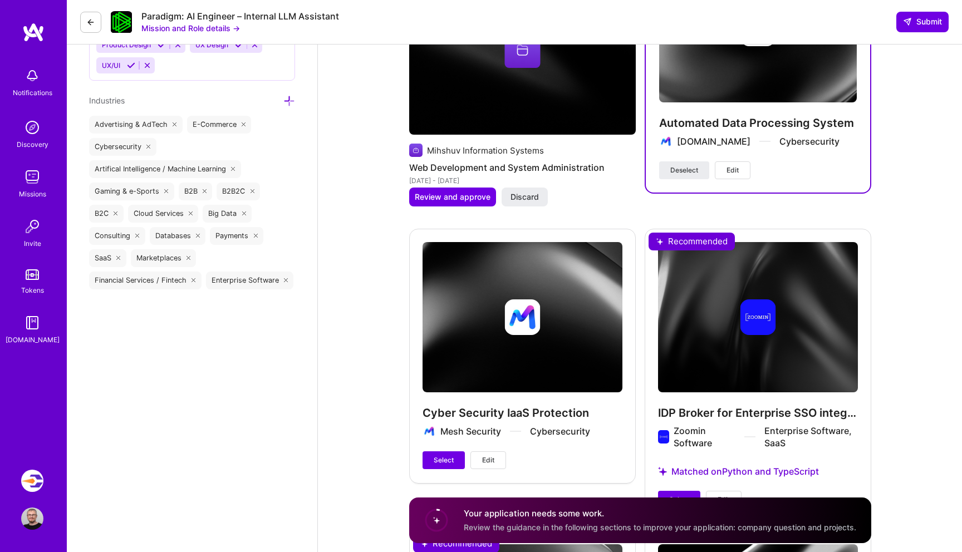
scroll to position [2320, 0]
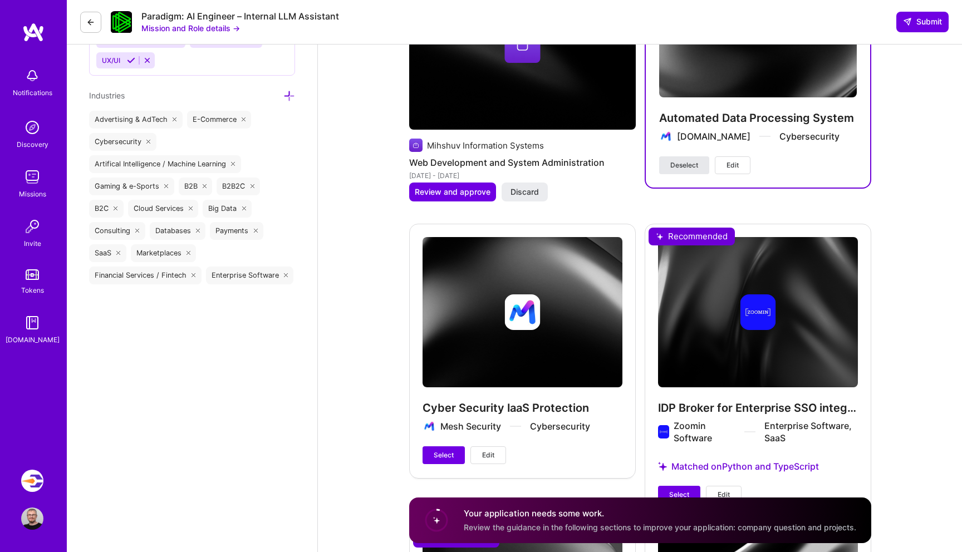
click at [693, 164] on span "Deselect" at bounding box center [685, 165] width 28 height 10
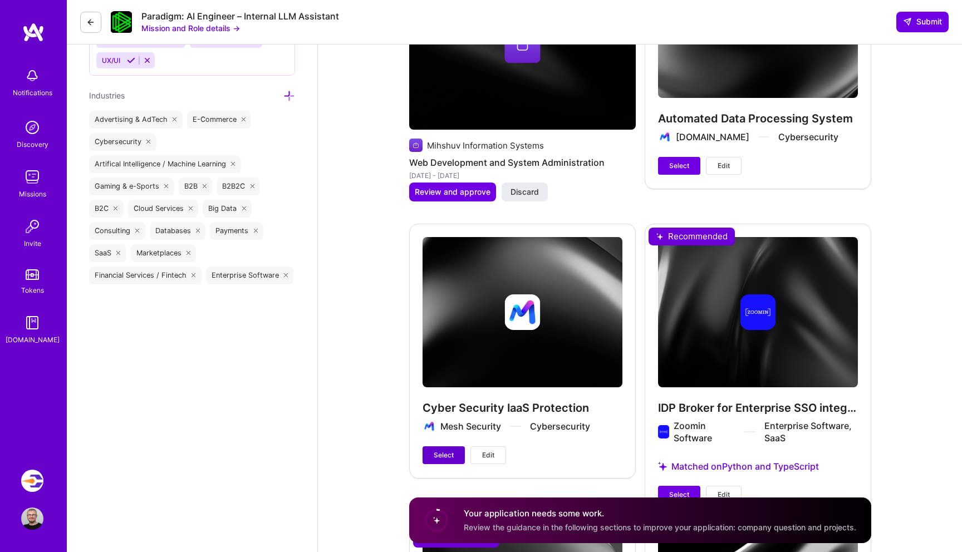
click at [447, 457] on span "Select" at bounding box center [444, 456] width 20 height 10
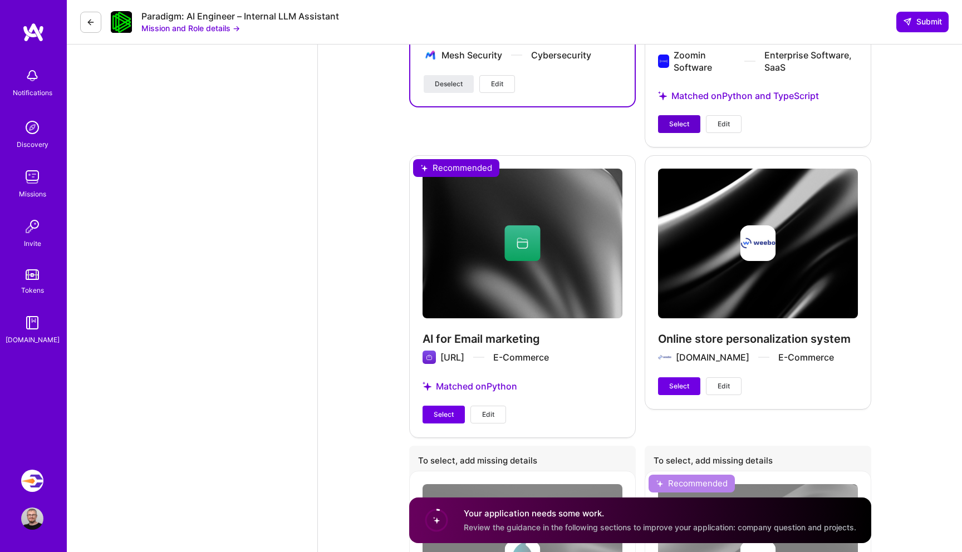
scroll to position [2696, 0]
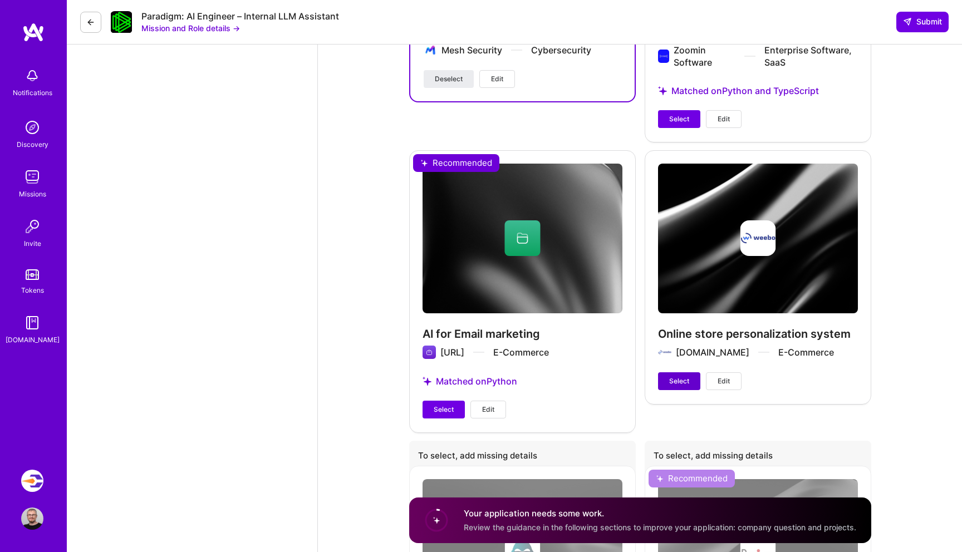
click at [676, 383] on span "Select" at bounding box center [679, 381] width 20 height 10
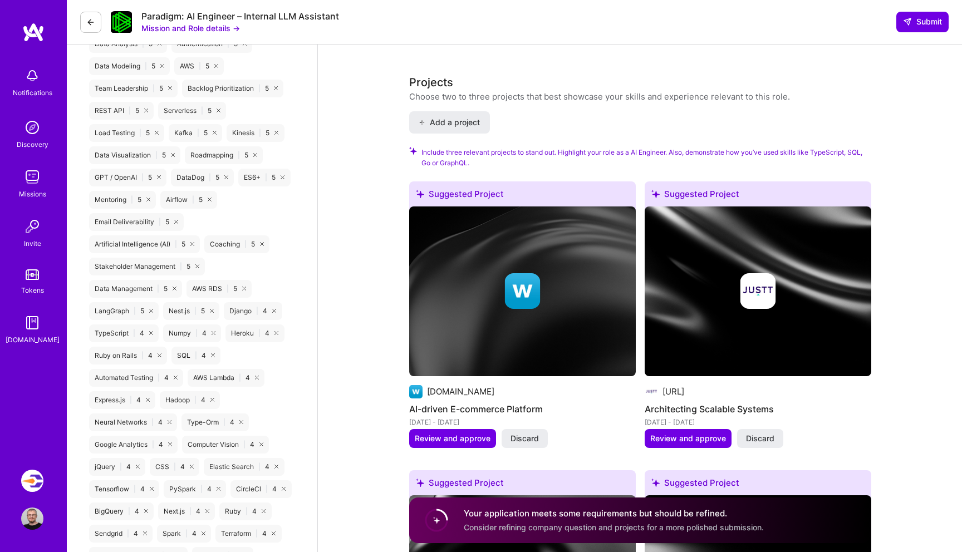
scroll to position [1507, 0]
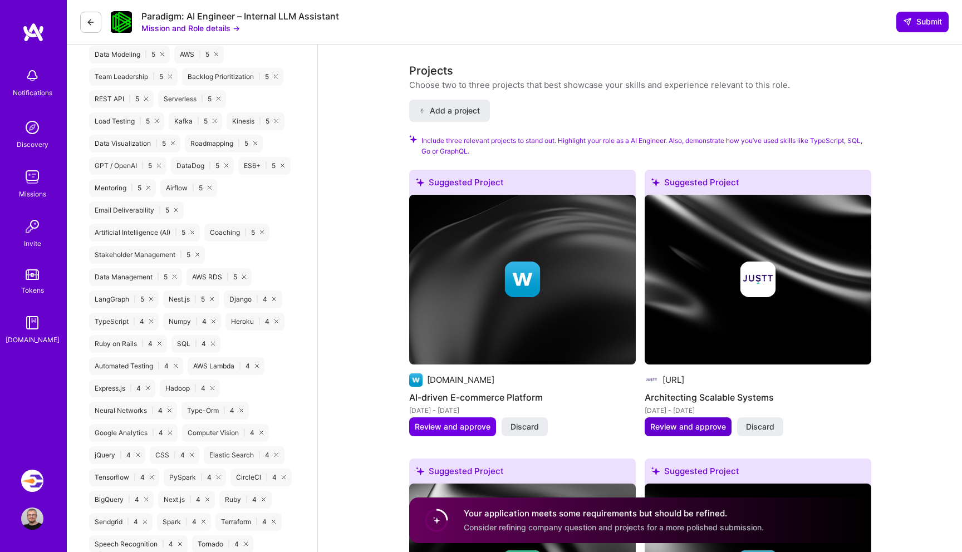
click at [679, 430] on span "Review and approve" at bounding box center [689, 427] width 76 height 11
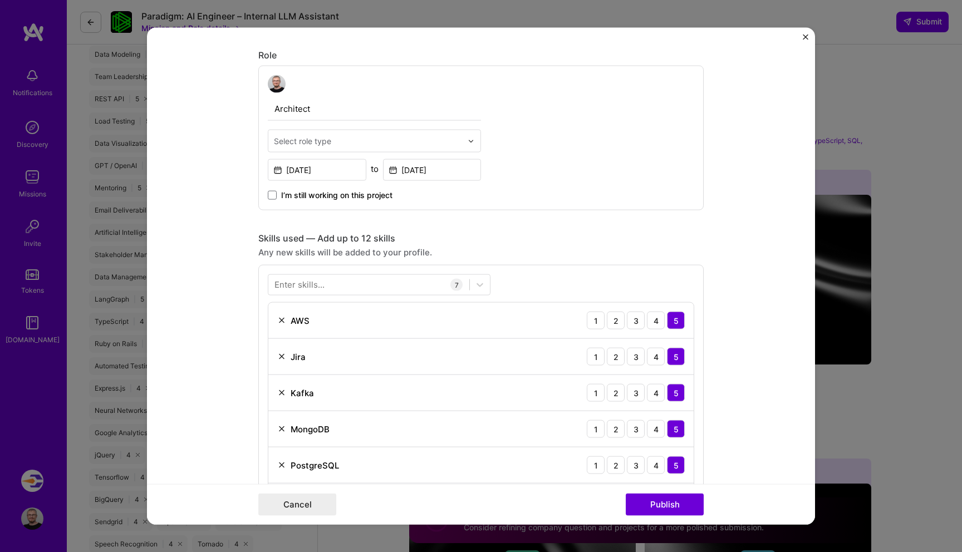
scroll to position [351, 0]
click at [458, 134] on div "Select role type" at bounding box center [367, 142] width 199 height 22
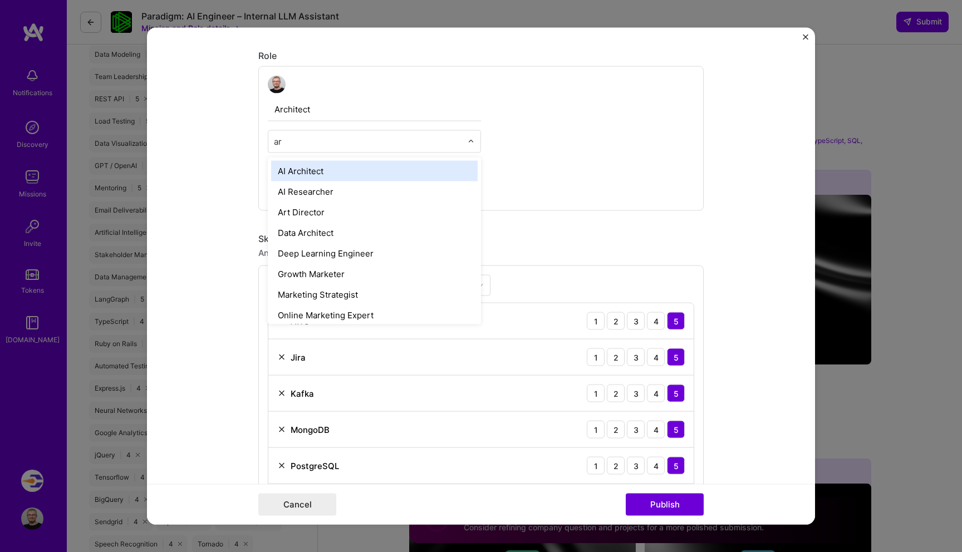
type input "arc"
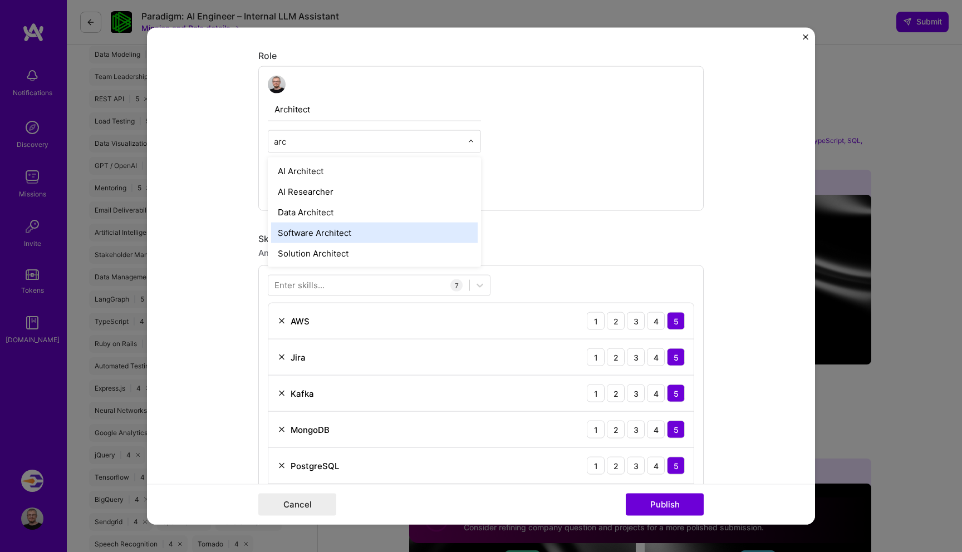
click at [355, 231] on div "Software Architect" at bounding box center [374, 233] width 207 height 21
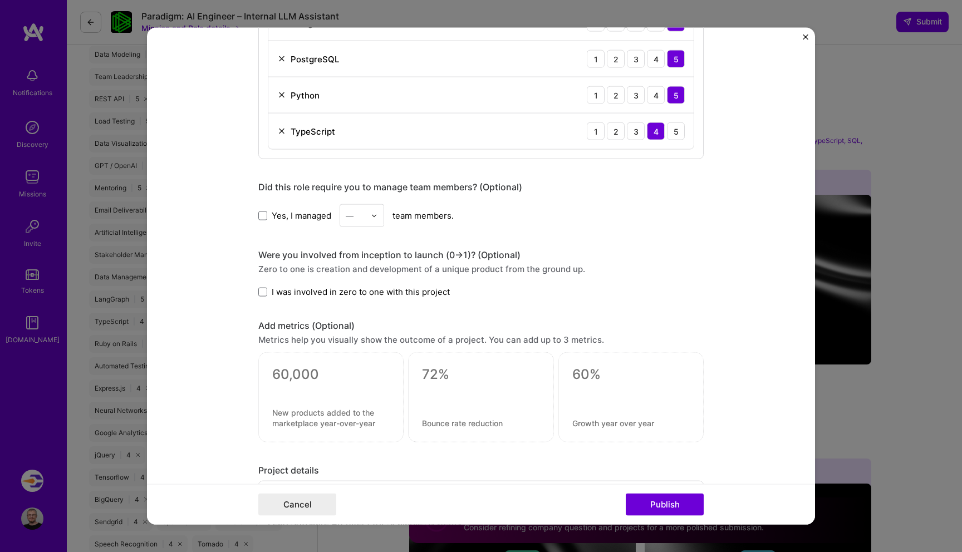
scroll to position [694, 0]
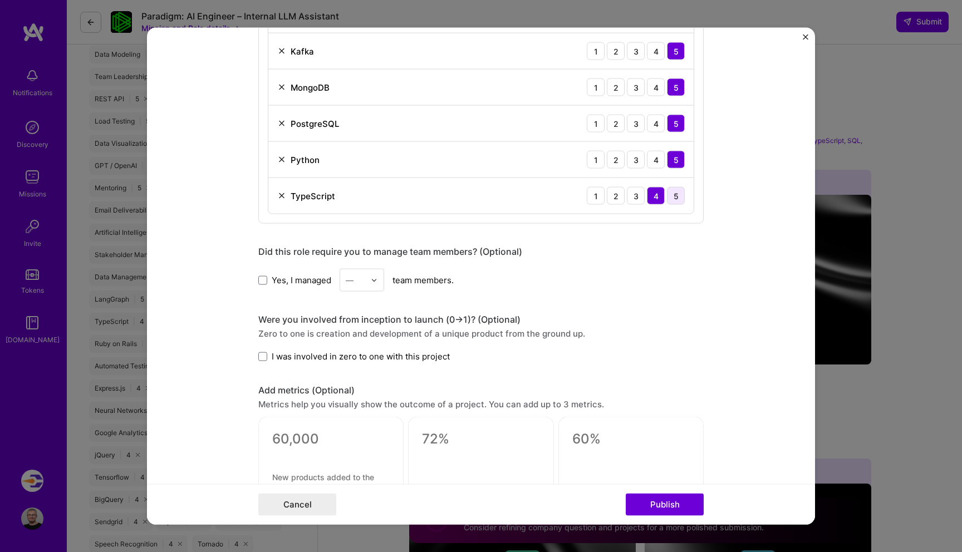
click at [678, 204] on div "5" at bounding box center [676, 196] width 18 height 18
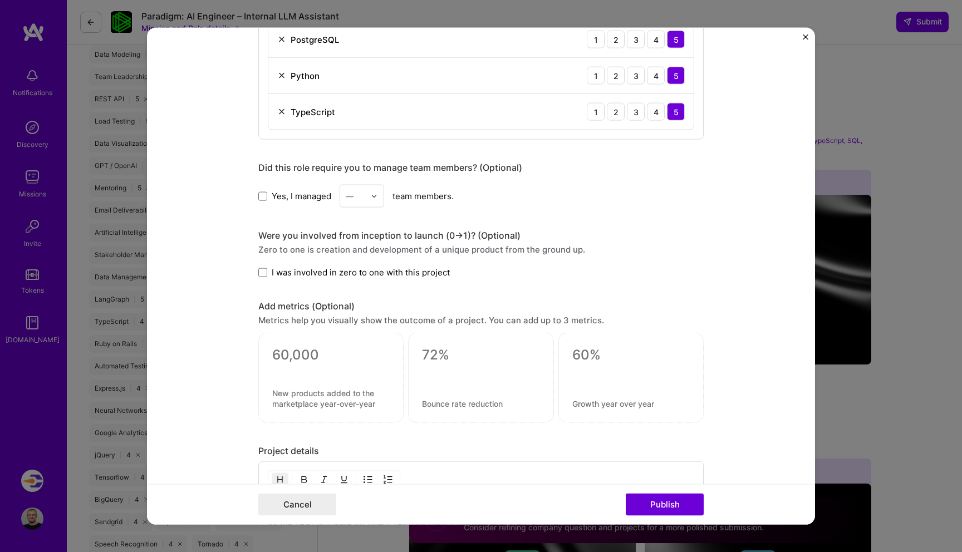
scroll to position [1122, 0]
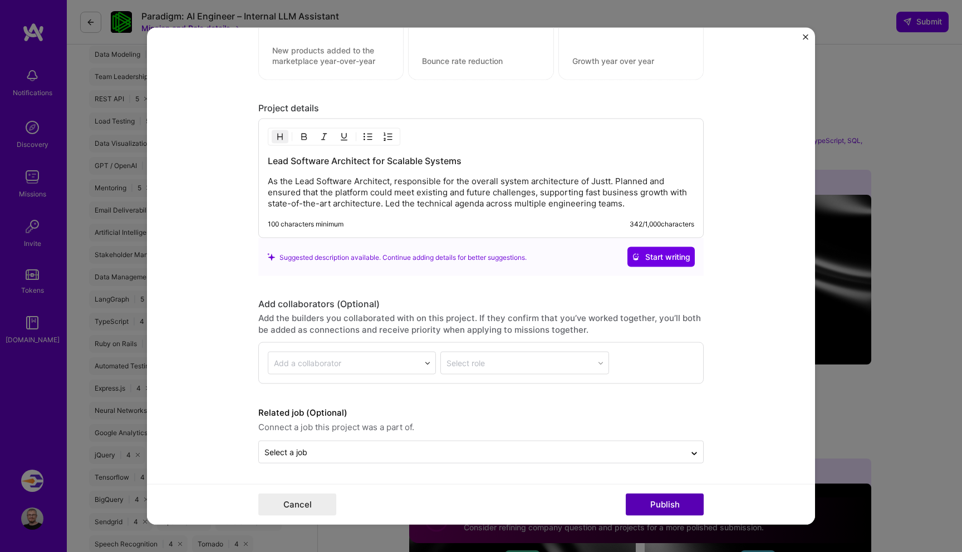
click at [657, 507] on button "Publish" at bounding box center [665, 504] width 78 height 22
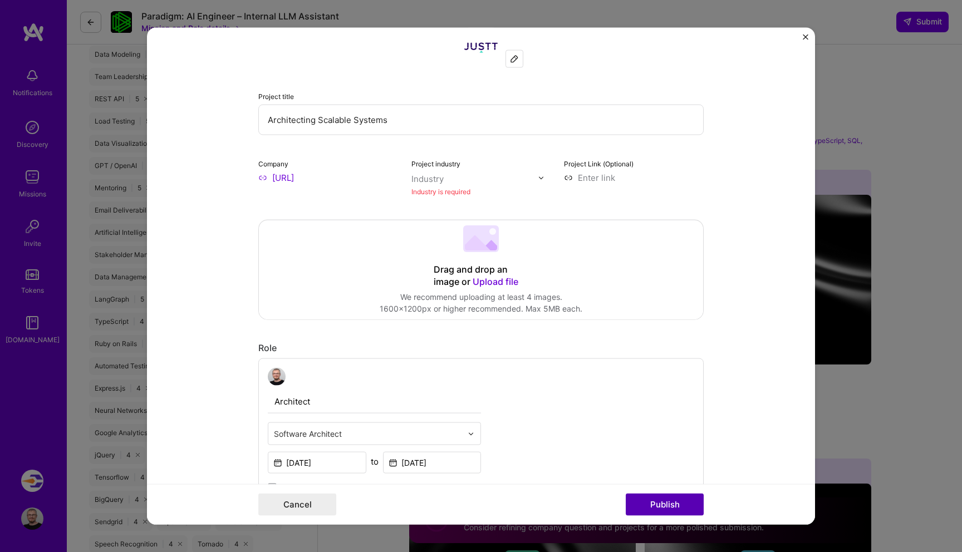
scroll to position [73, 0]
click at [540, 176] on img at bounding box center [541, 177] width 7 height 7
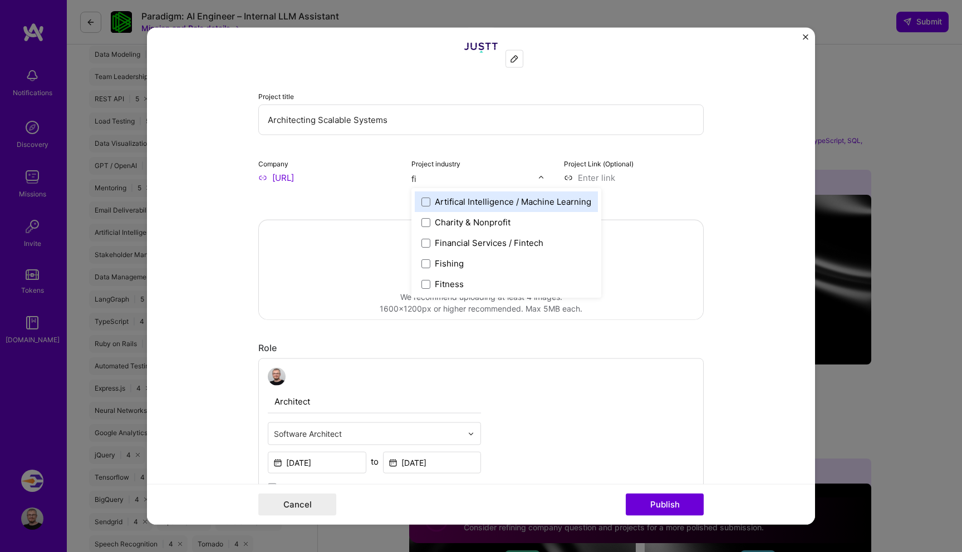
type input "fin"
click at [427, 202] on span at bounding box center [426, 201] width 9 height 9
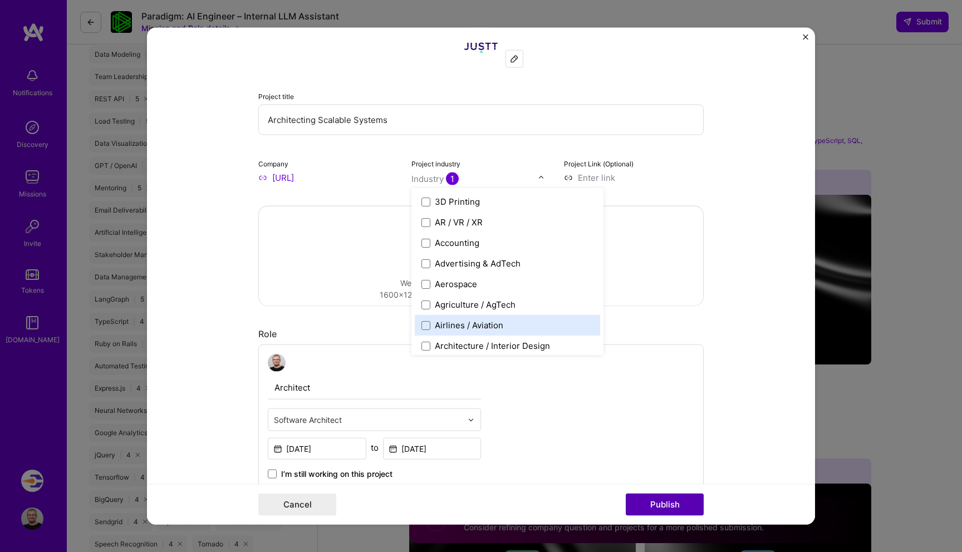
click at [671, 515] on button "Publish" at bounding box center [665, 504] width 78 height 22
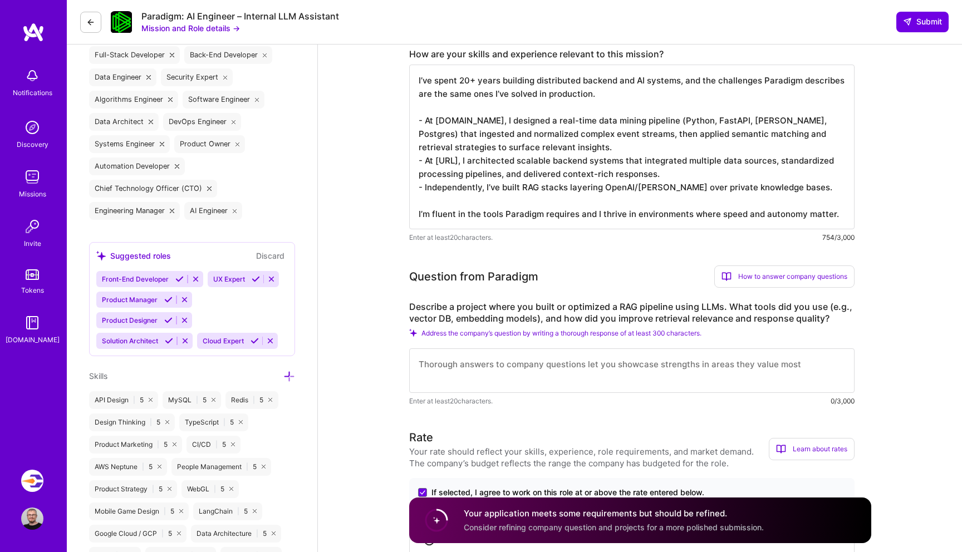
scroll to position [540, 0]
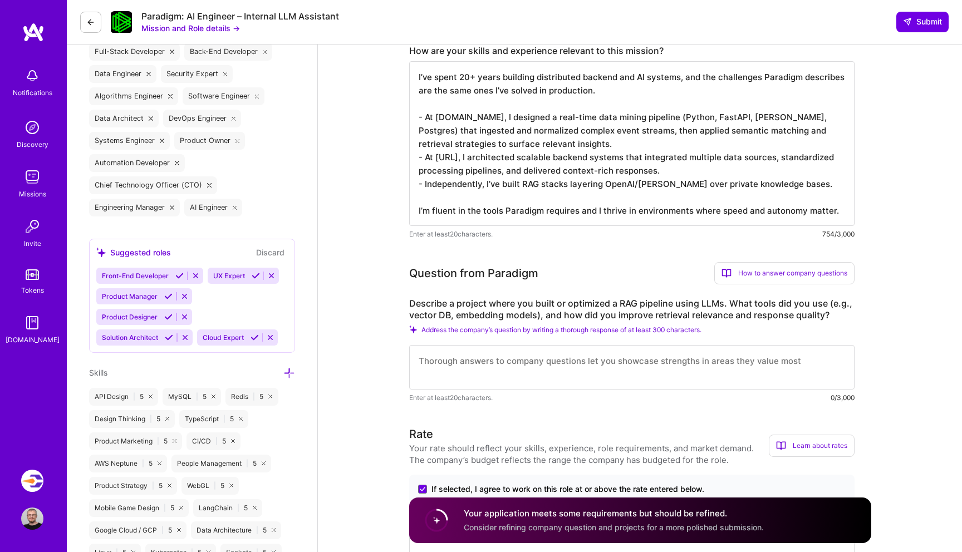
click at [483, 364] on textarea at bounding box center [632, 367] width 446 height 45
paste textarea "One project that demonstrates my fit for this mission is the FastAPI RAG servic…"
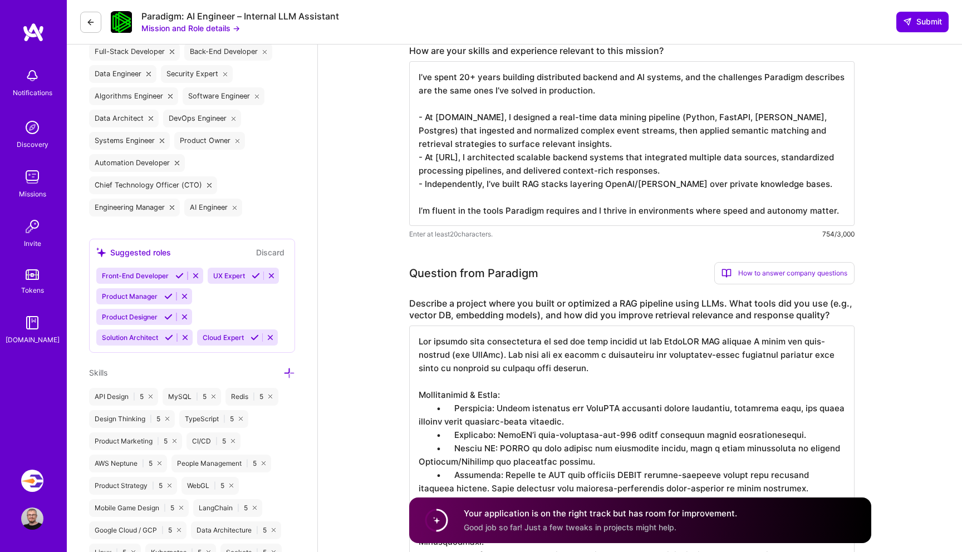
scroll to position [709, 0]
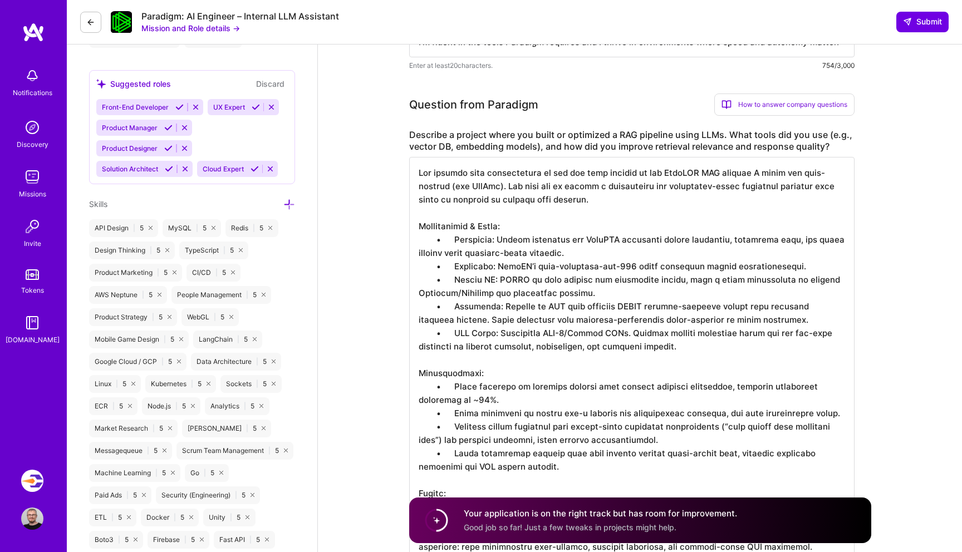
click at [483, 364] on textarea at bounding box center [632, 359] width 446 height 405
click at [493, 267] on textarea at bounding box center [632, 359] width 446 height 405
click at [499, 268] on textarea at bounding box center [632, 359] width 446 height 405
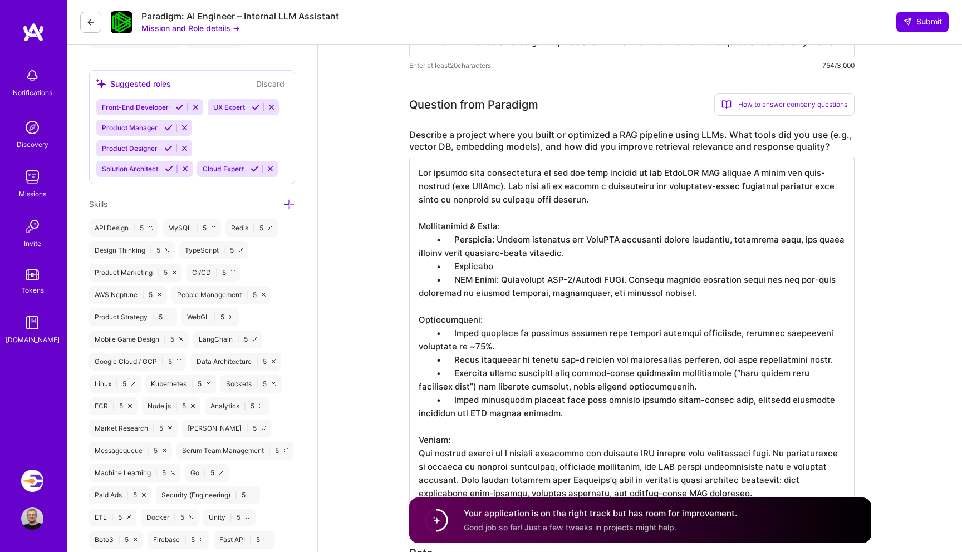
drag, startPoint x: 529, startPoint y: 410, endPoint x: 404, endPoint y: 219, distance: 228.3
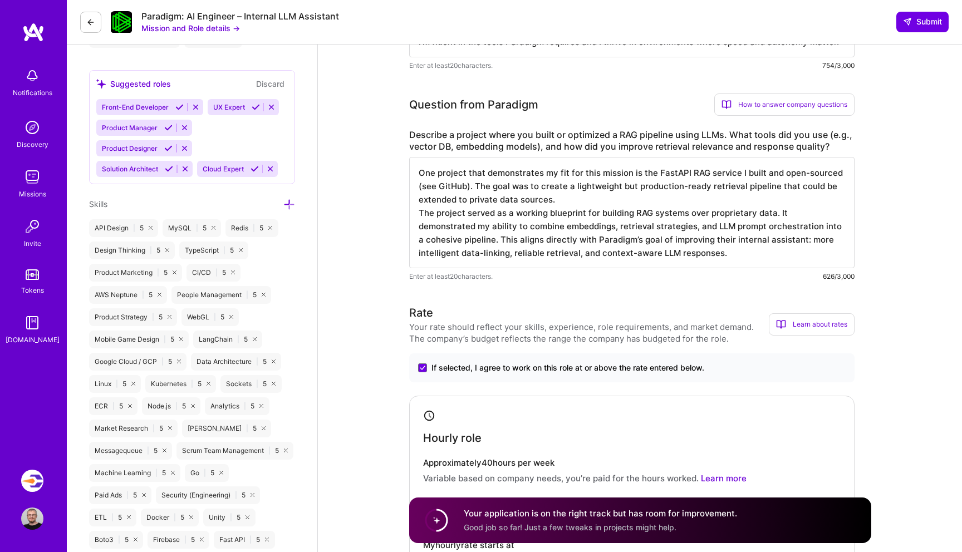
click at [775, 213] on textarea "One project that demonstrates my fit for this mission is the FastAPI RAG servic…" at bounding box center [632, 212] width 446 height 111
type textarea "One project that demonstrates my fit for this mission is the FastAPI RAG servic…"
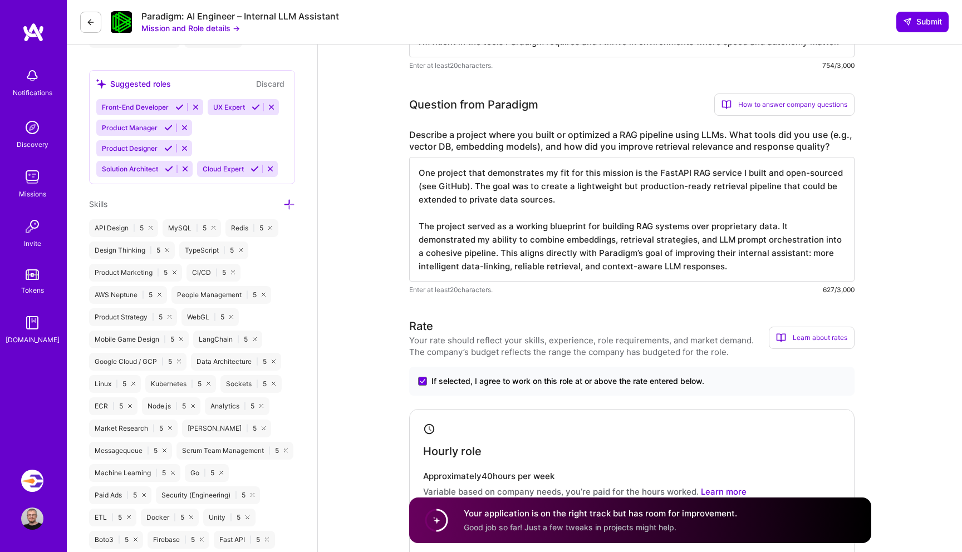
click at [645, 226] on textarea "One project that demonstrates my fit for this mission is the FastAPI RAG servic…" at bounding box center [632, 219] width 446 height 125
drag, startPoint x: 716, startPoint y: 261, endPoint x: 456, endPoint y: 160, distance: 278.9
click at [456, 160] on textarea "One project that demonstrates my fit for this mission is the FastAPI RAG servic…" at bounding box center [632, 219] width 446 height 125
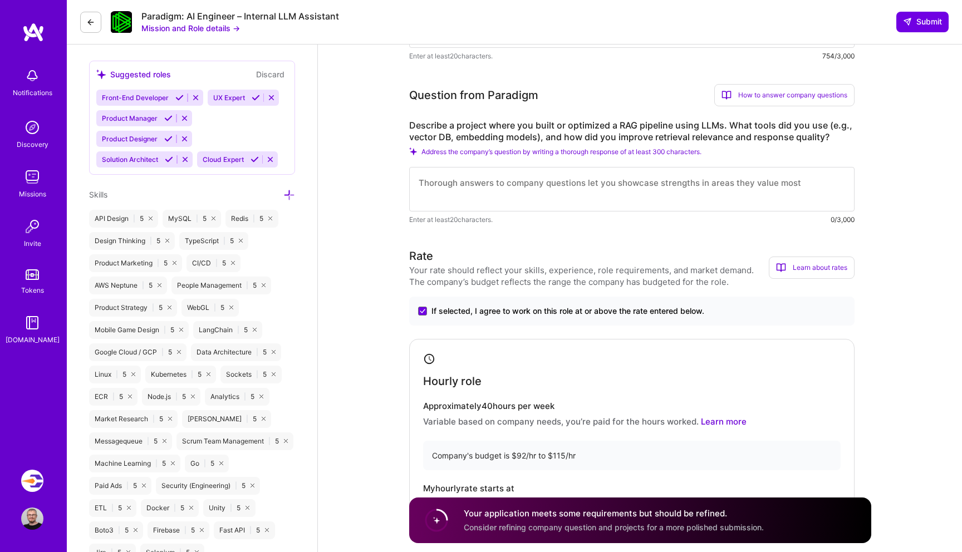
scroll to position [773, 0]
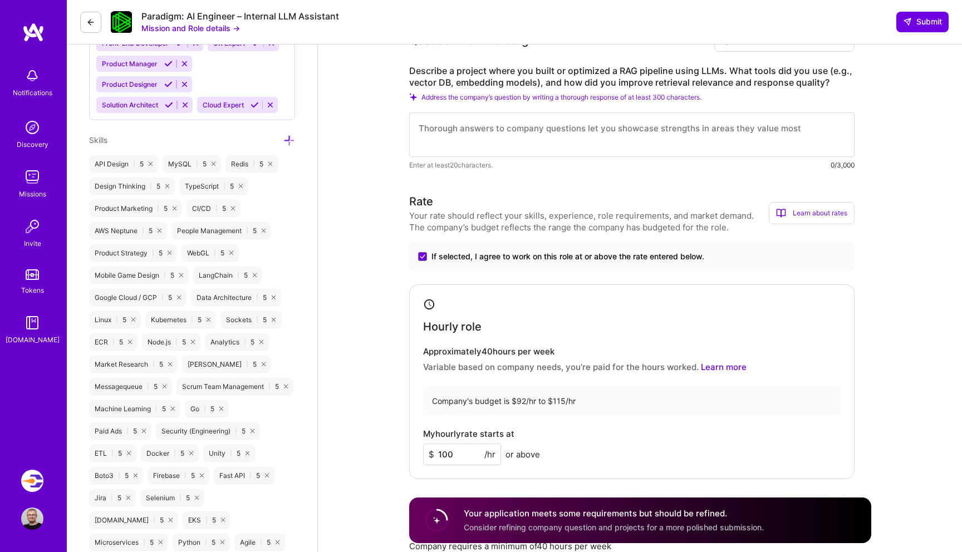
click at [547, 141] on textarea at bounding box center [632, 135] width 446 height 45
paste textarea "A good example of my work with RAG is the FastAPI RAG service I built and open-…"
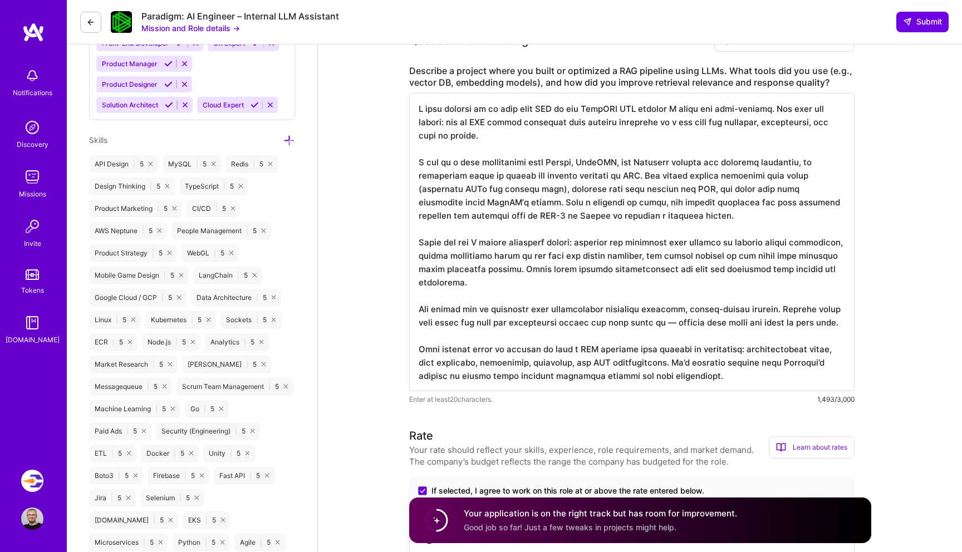
click at [765, 162] on textarea at bounding box center [632, 242] width 446 height 299
click at [741, 273] on textarea at bounding box center [632, 242] width 446 height 299
click at [742, 282] on textarea at bounding box center [632, 242] width 446 height 299
drag, startPoint x: 772, startPoint y: 309, endPoint x: 833, endPoint y: 325, distance: 63.4
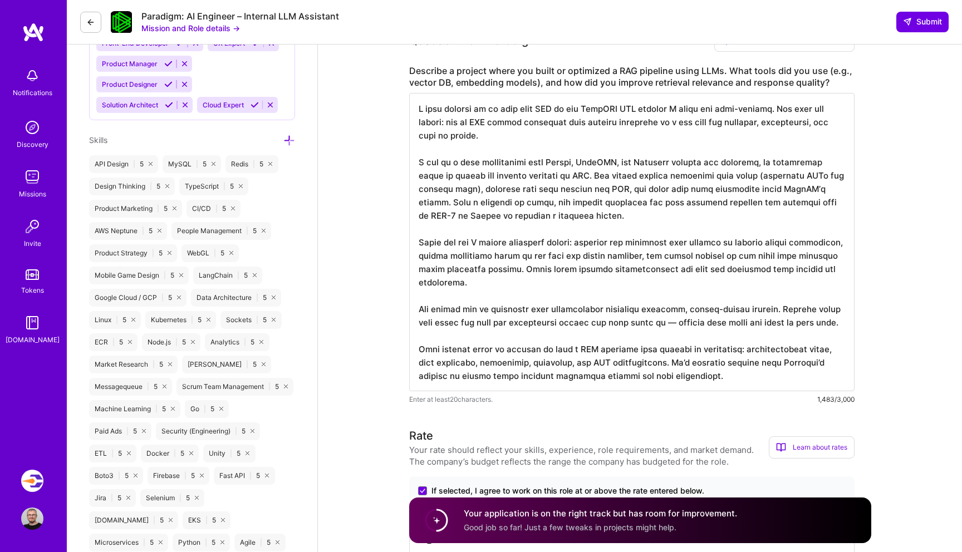
click at [833, 325] on textarea at bounding box center [632, 242] width 446 height 299
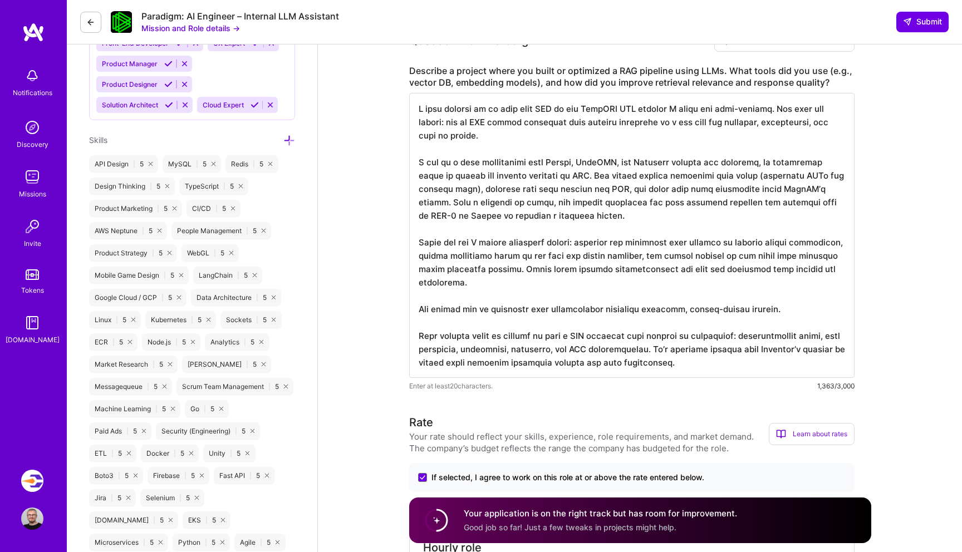
drag, startPoint x: 418, startPoint y: 335, endPoint x: 694, endPoint y: 358, distance: 277.2
click at [695, 359] on textarea at bounding box center [632, 235] width 446 height 285
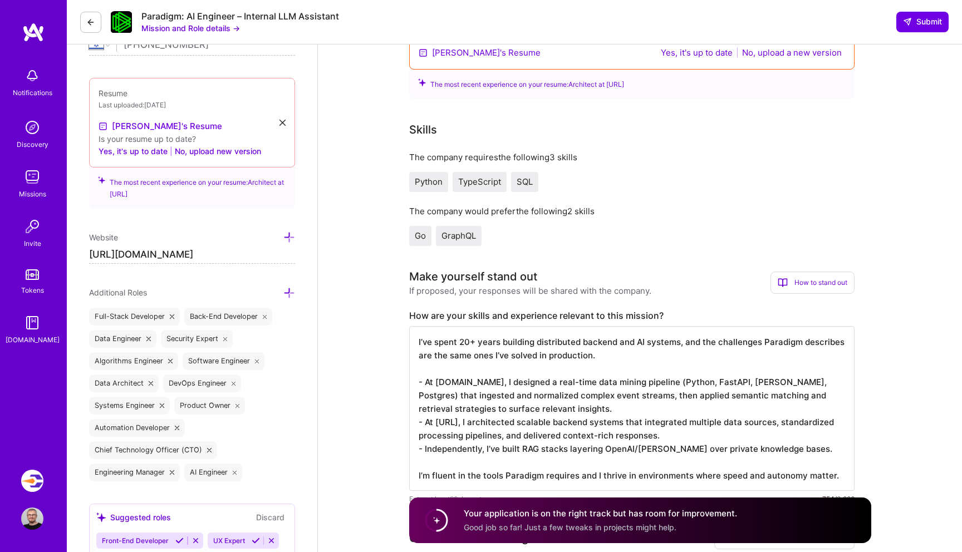
scroll to position [118, 0]
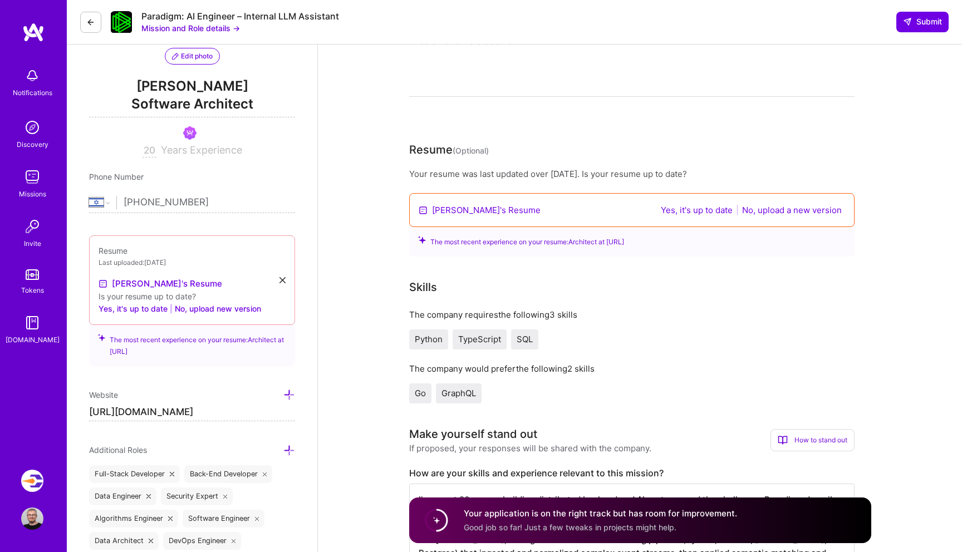
type textarea "A good example of my work with RAG is the FastAPI RAG service I built and open-…"
click at [680, 211] on button "Yes, it's up to date" at bounding box center [697, 210] width 79 height 13
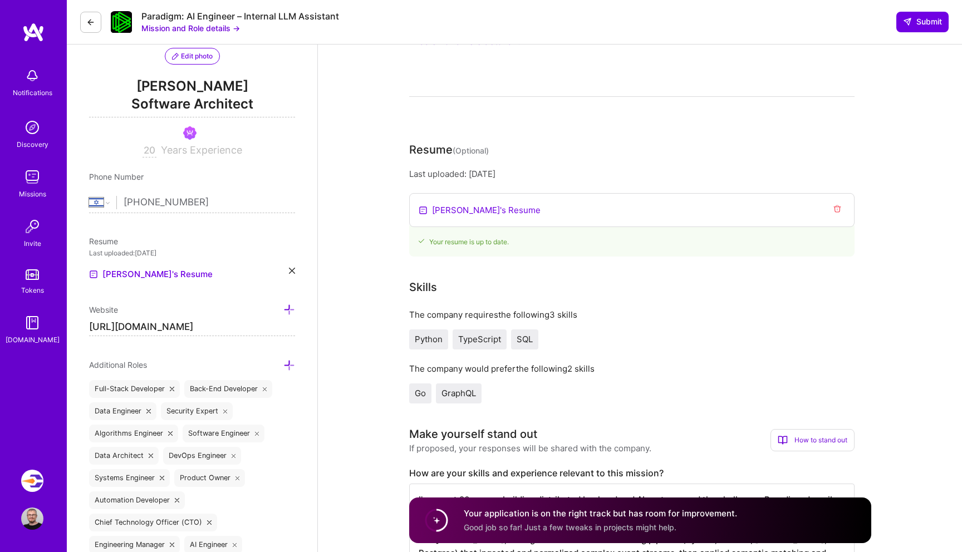
scroll to position [0, 0]
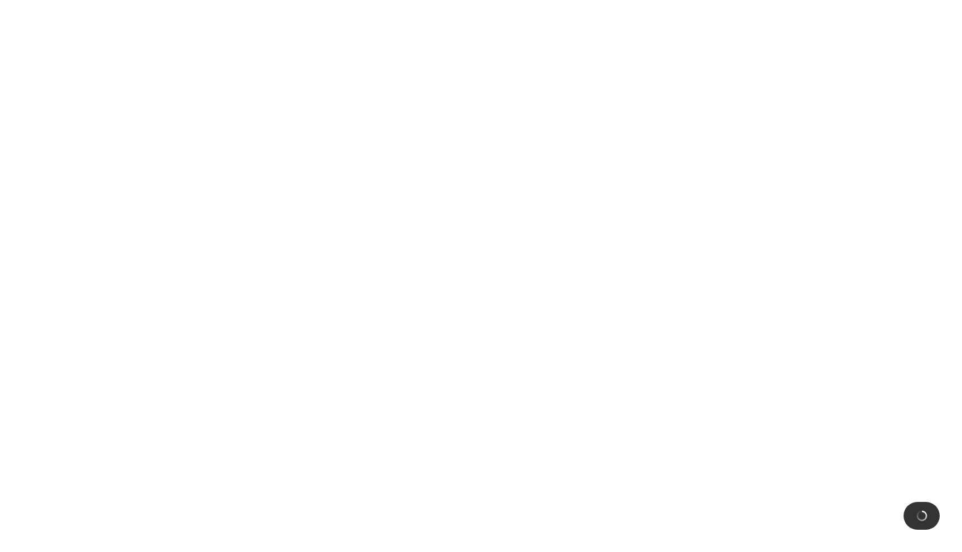
click at [803, 0] on html at bounding box center [481, 0] width 962 height 0
click at [353, 0] on html at bounding box center [481, 0] width 962 height 0
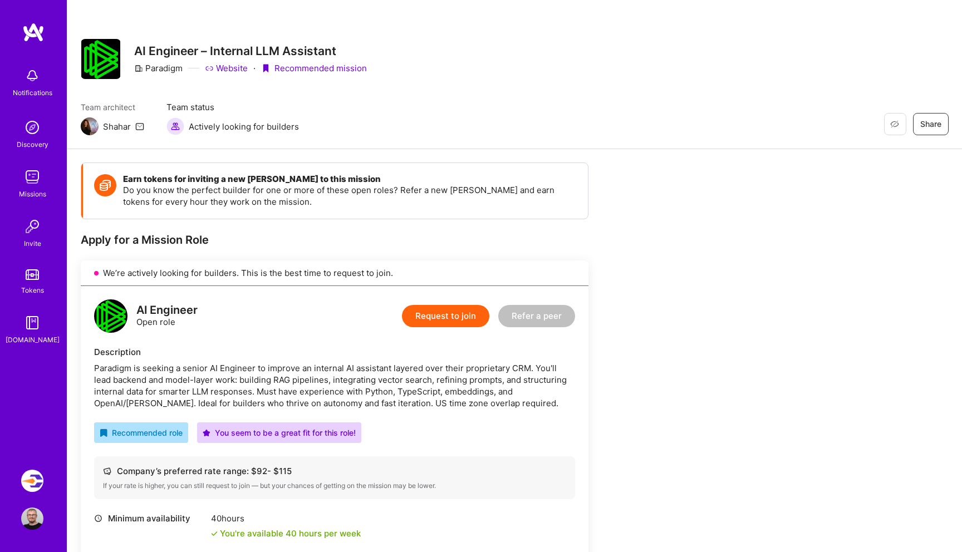
click at [438, 103] on div "Team architect Shahar Team status Actively looking for builders Restore Not Int…" at bounding box center [515, 118] width 868 height 34
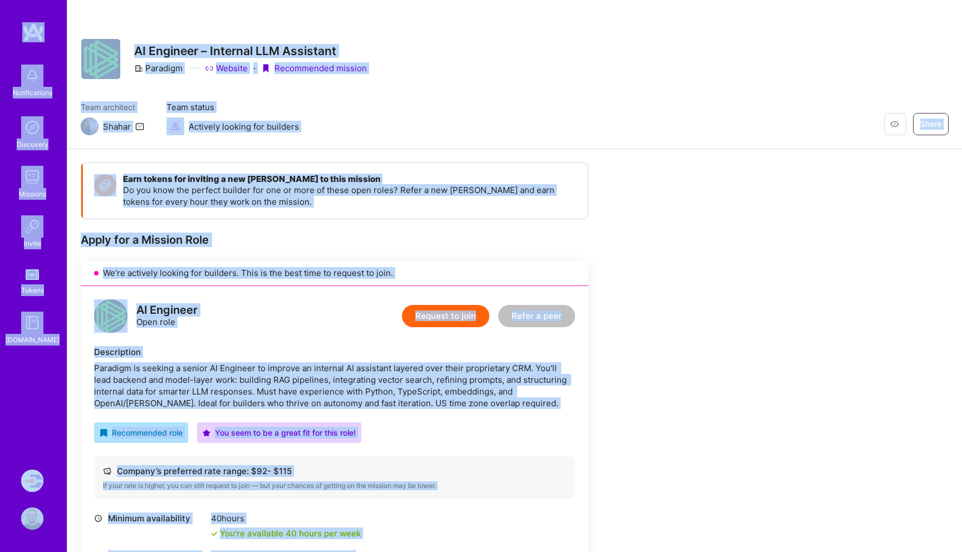
copy div "Loremipsumdol Sitametco Adipisci Elitse Doeius T.Incid Utlabore: Etdolore Magna…"
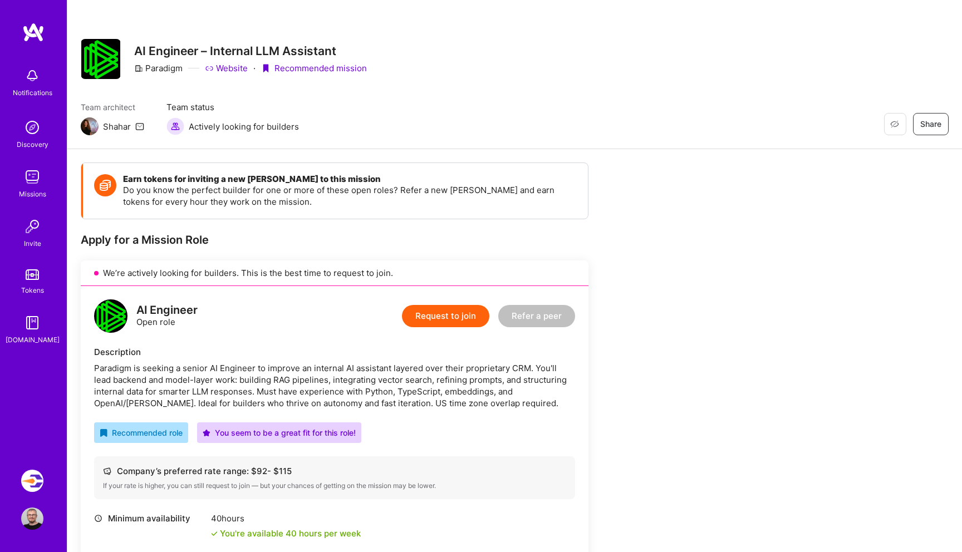
click at [569, 80] on div "Restore Not Interested Share AI Engineer – Internal LLM Assistant Paradigm Webs…" at bounding box center [514, 74] width 895 height 149
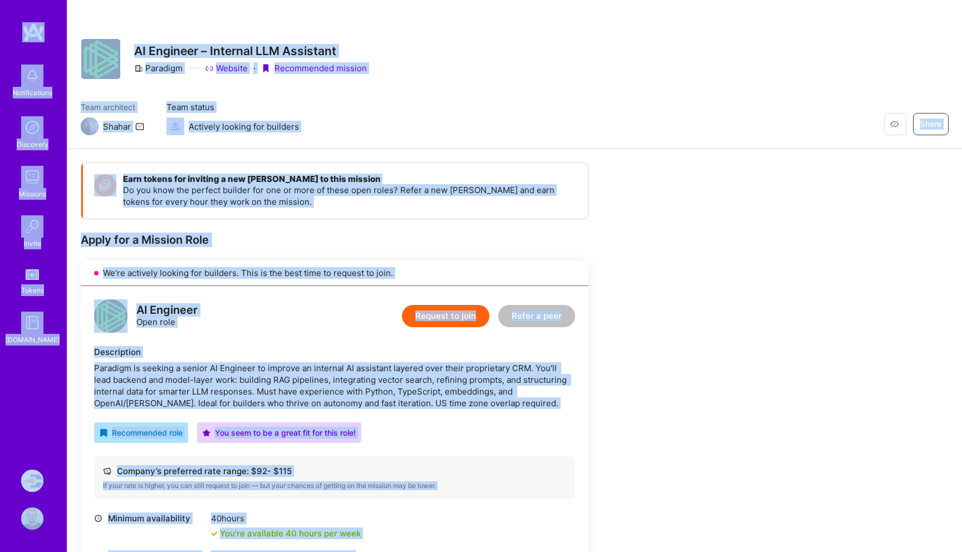
copy div "Loremipsumdol Sitametco Adipisci Elitse Doeius T.Incid Utlabore: Etdolore Magna…"
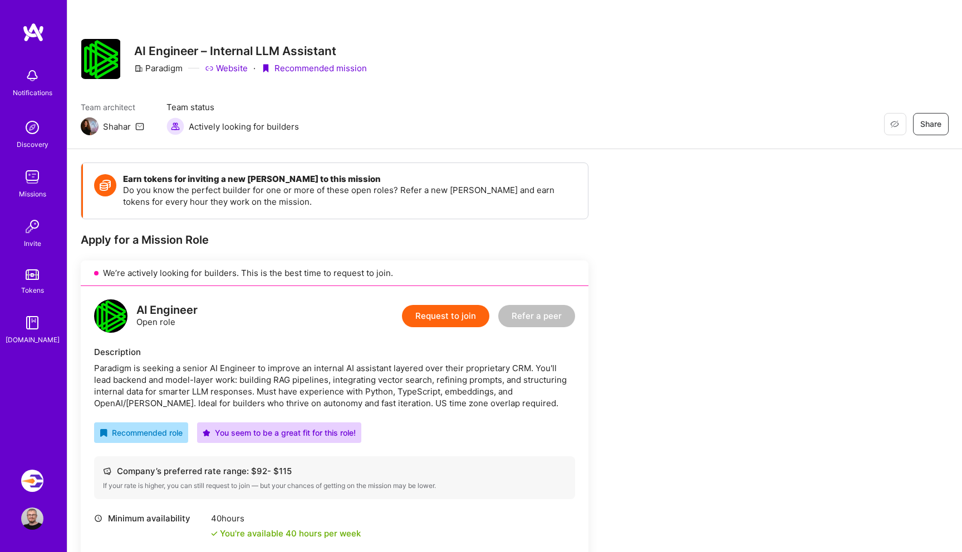
click at [479, 400] on div "Paradigm is seeking a senior AI Engineer to improve an internal AI assistant la…" at bounding box center [334, 386] width 481 height 47
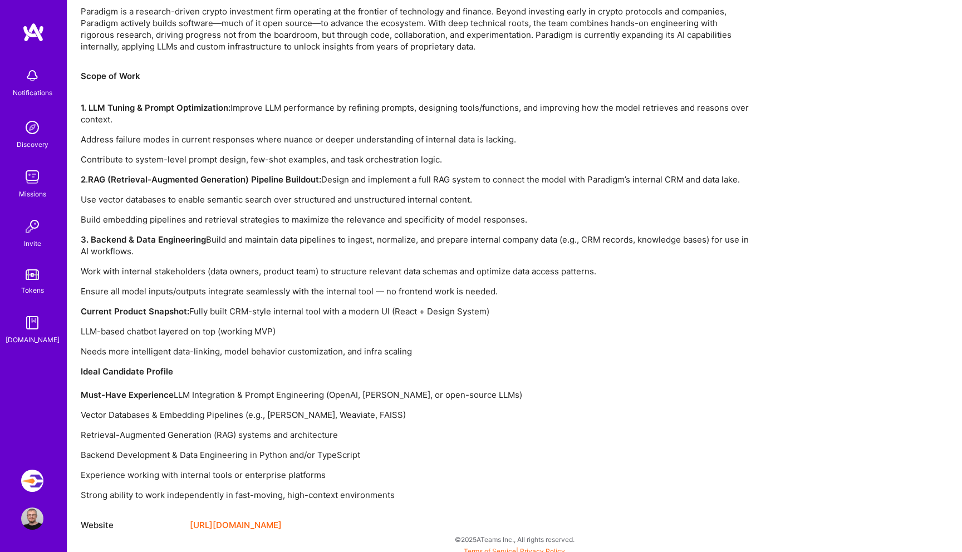
scroll to position [723, 0]
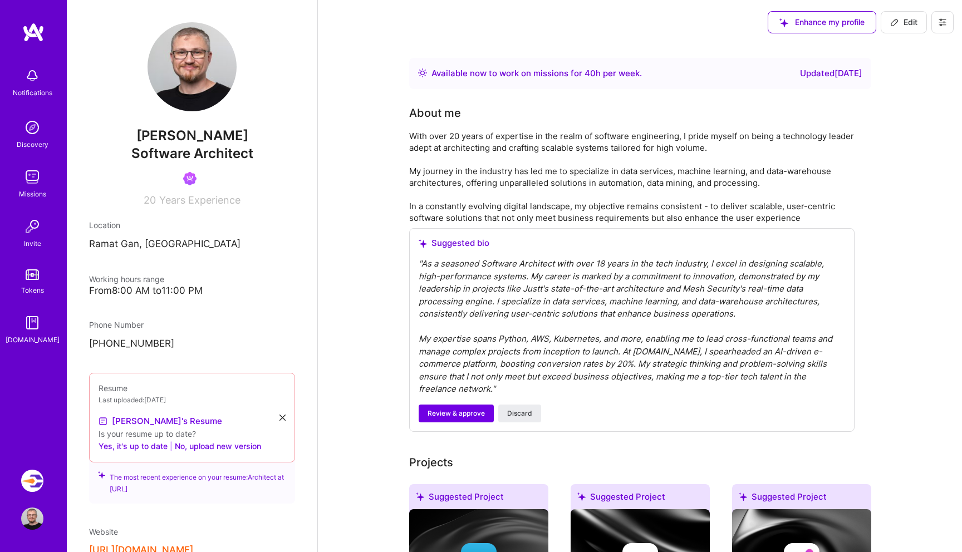
click at [908, 21] on span "Edit" at bounding box center [904, 22] width 27 height 11
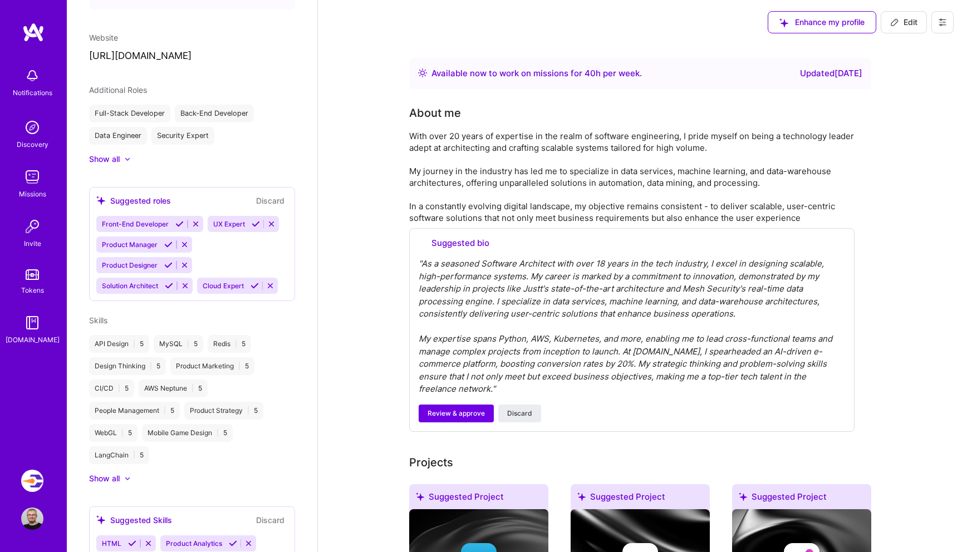
select select "IL"
select select "Right Now"
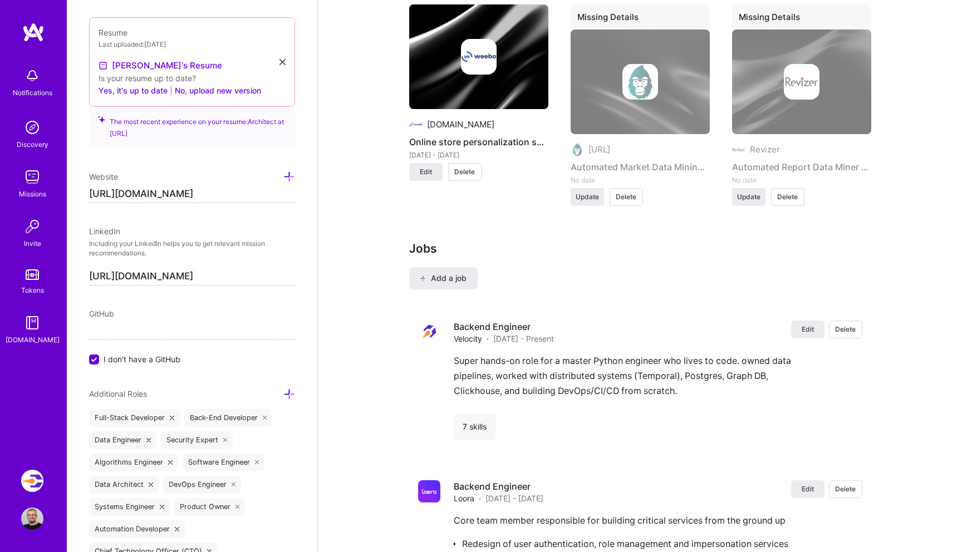
scroll to position [1573, 0]
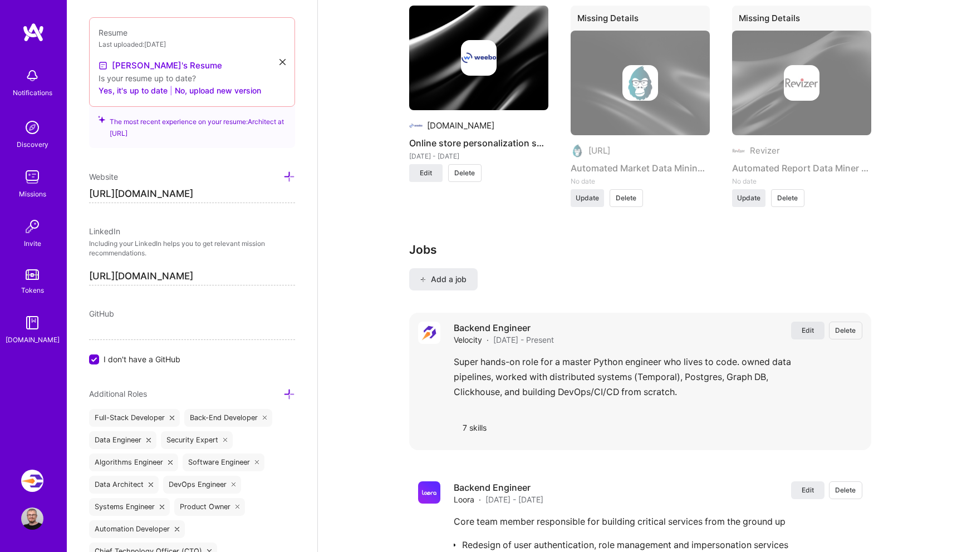
click at [803, 330] on span "Edit" at bounding box center [808, 330] width 12 height 9
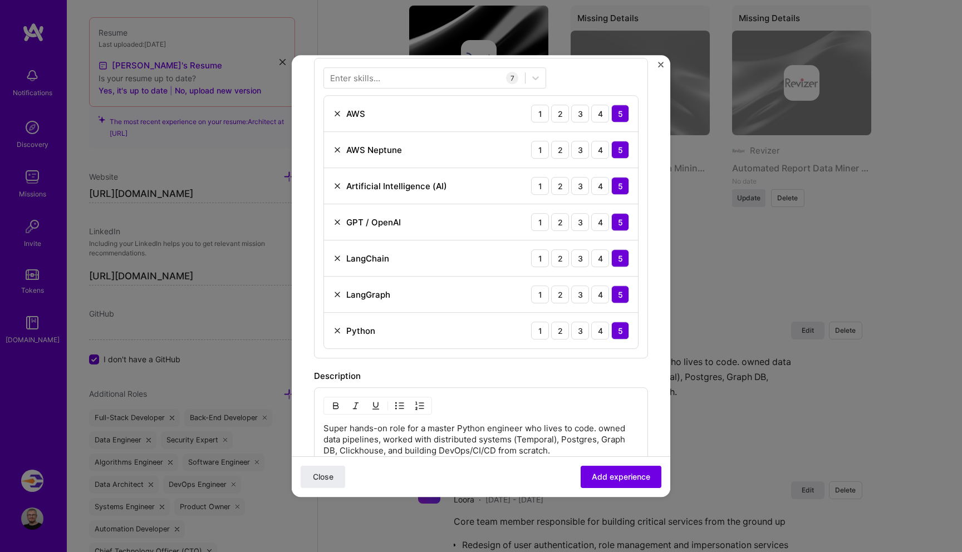
scroll to position [387, 0]
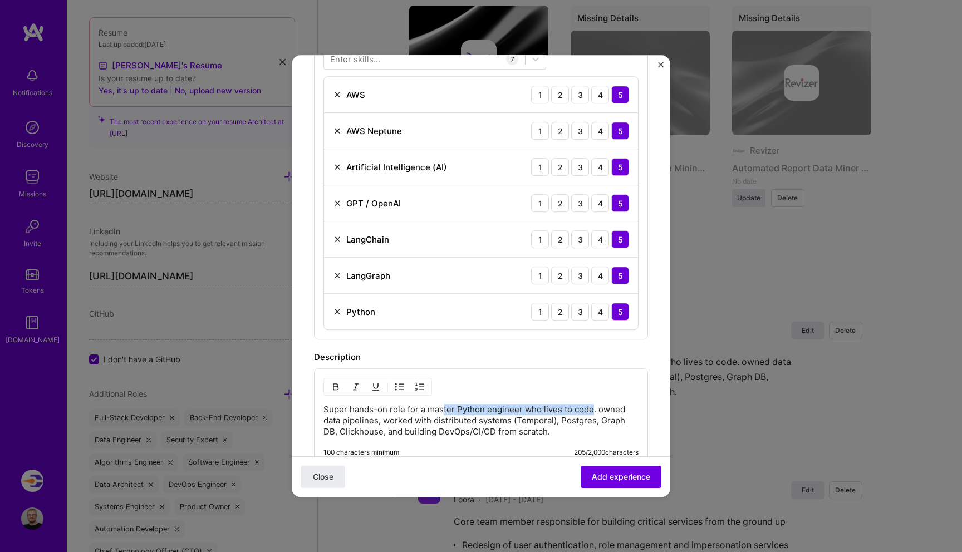
drag, startPoint x: 593, startPoint y: 411, endPoint x: 443, endPoint y: 412, distance: 150.4
click at [443, 412] on p "Super hands-on role for a master Python engineer who lives to code. owned data …" at bounding box center [481, 420] width 315 height 33
click at [413, 414] on p "Super hands-on role for a master Python engineer who lives to code. owned data …" at bounding box center [481, 420] width 315 height 33
drag, startPoint x: 420, startPoint y: 412, endPoint x: 453, endPoint y: 412, distance: 33.4
click at [453, 412] on p "Super hands-on role for a master Python engineer who lives to code. owned data …" at bounding box center [481, 420] width 315 height 33
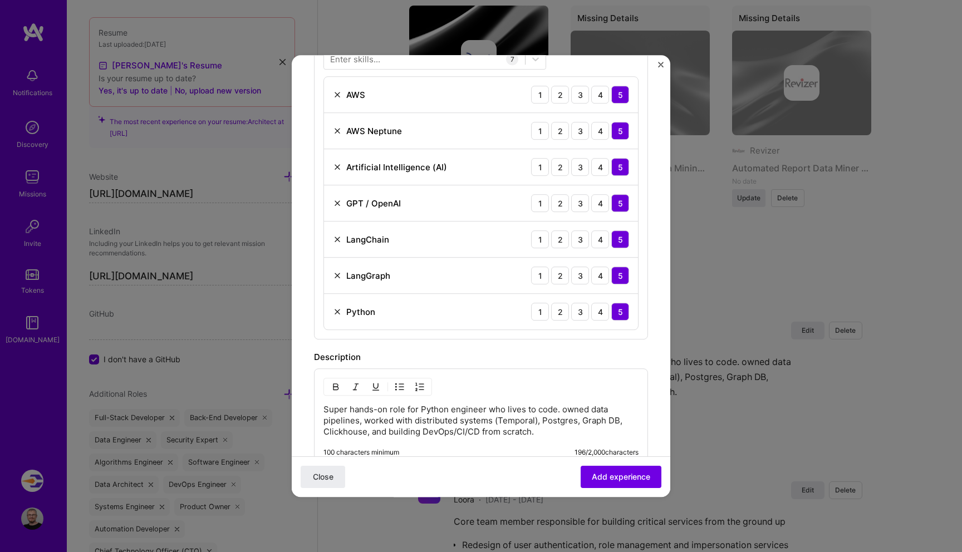
click at [481, 410] on p "Super hands-on role for Python engineer who lives to code. owned data pipelines…" at bounding box center [481, 420] width 315 height 33
drag, startPoint x: 488, startPoint y: 408, endPoint x: 555, endPoint y: 403, distance: 66.5
click at [555, 404] on div "Super hands-on role for Python engineer who lives to code. owned data pipelines…" at bounding box center [481, 418] width 334 height 98
click at [555, 408] on p "Super hands-on role for Python engineer who lives to code. owned data pipelines…" at bounding box center [481, 420] width 315 height 33
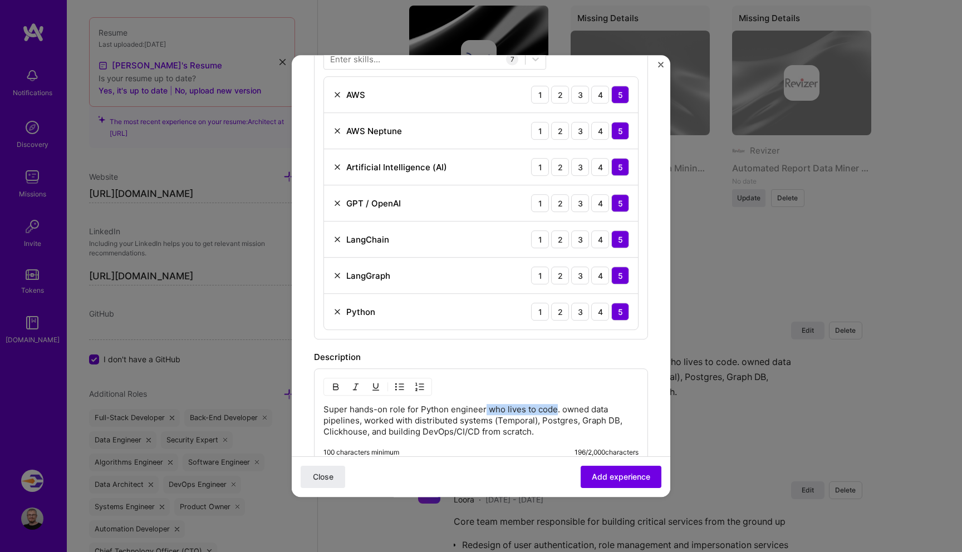
click at [484, 410] on p "Super hands-on role for Python engineer who lives to code. owned data pipelines…" at bounding box center [481, 420] width 315 height 33
drag, startPoint x: 355, startPoint y: 429, endPoint x: 367, endPoint y: 429, distance: 12.3
click at [367, 429] on p "Super hands-on role for Python engineer. owned data pipelines, worked with dist…" at bounding box center [481, 420] width 315 height 33
drag, startPoint x: 382, startPoint y: 431, endPoint x: 325, endPoint y: 432, distance: 56.8
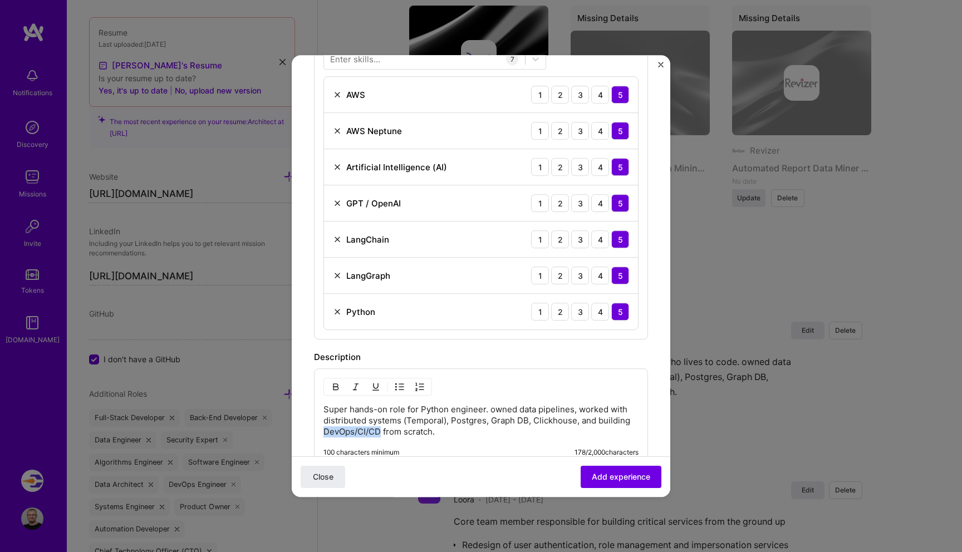
click at [325, 432] on p "Super hands-on role for Python engineer. owned data pipelines, worked with dist…" at bounding box center [481, 420] width 315 height 33
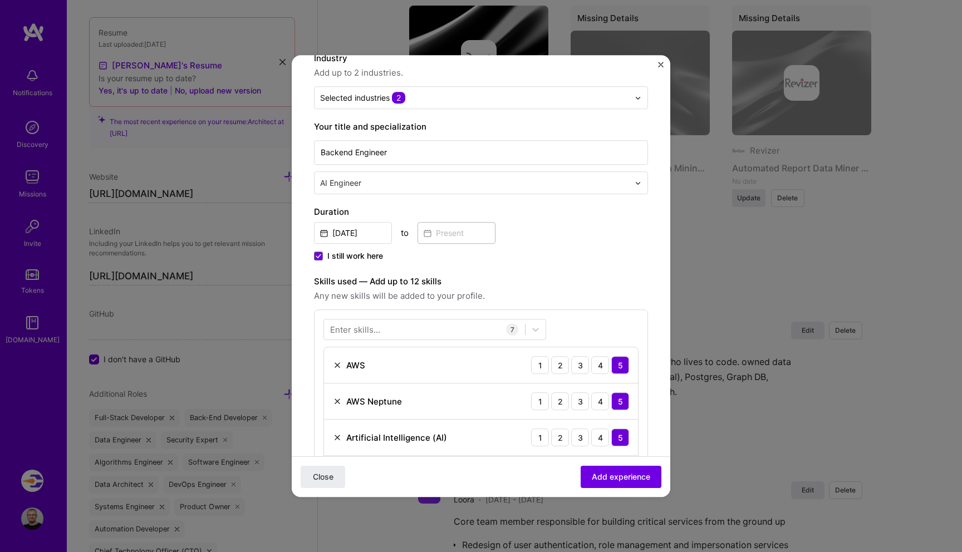
scroll to position [0, 0]
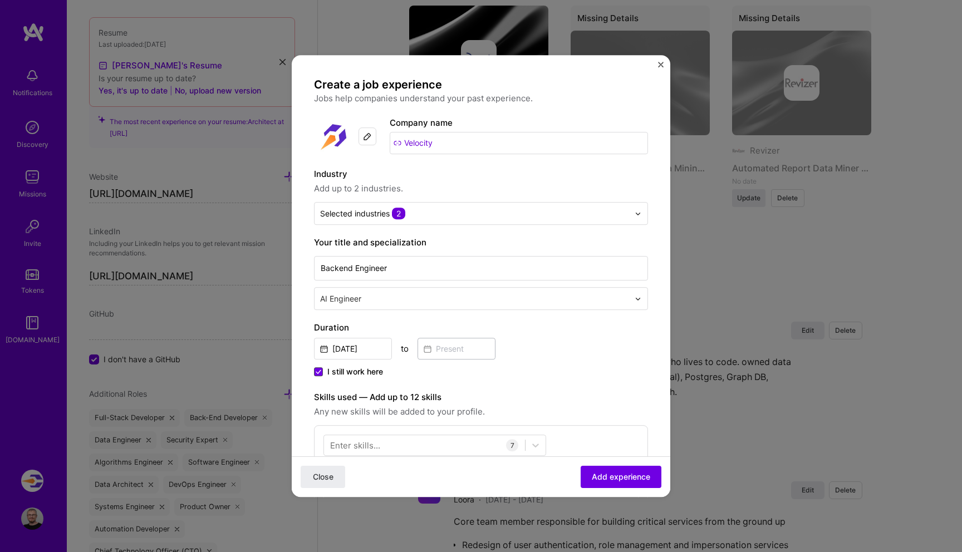
click at [322, 374] on span at bounding box center [318, 372] width 9 height 9
click at [0, 0] on input "I still work here" at bounding box center [0, 0] width 0 height 0
click at [472, 354] on input at bounding box center [457, 349] width 78 height 22
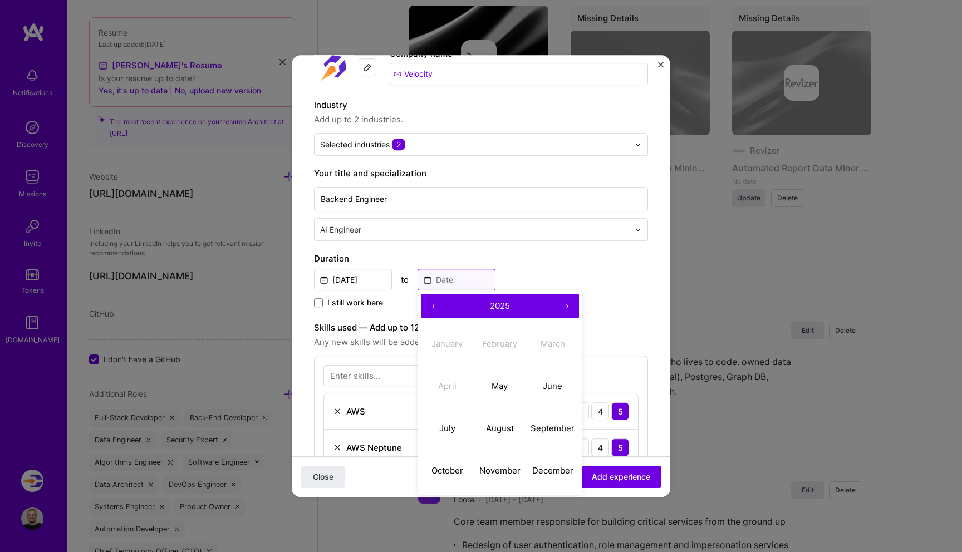
scroll to position [67, 0]
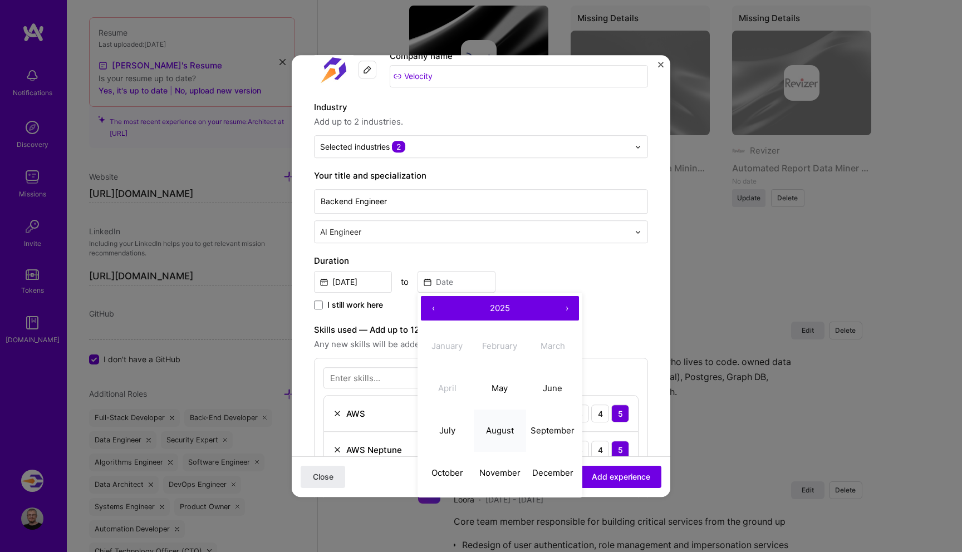
click at [515, 431] on button "August" at bounding box center [500, 431] width 53 height 42
type input "Aug, 2025"
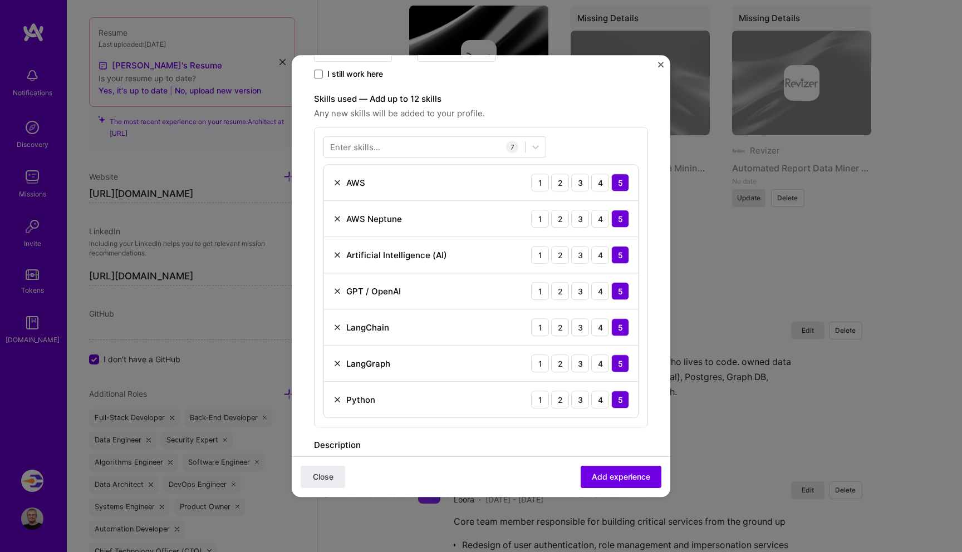
scroll to position [322, 0]
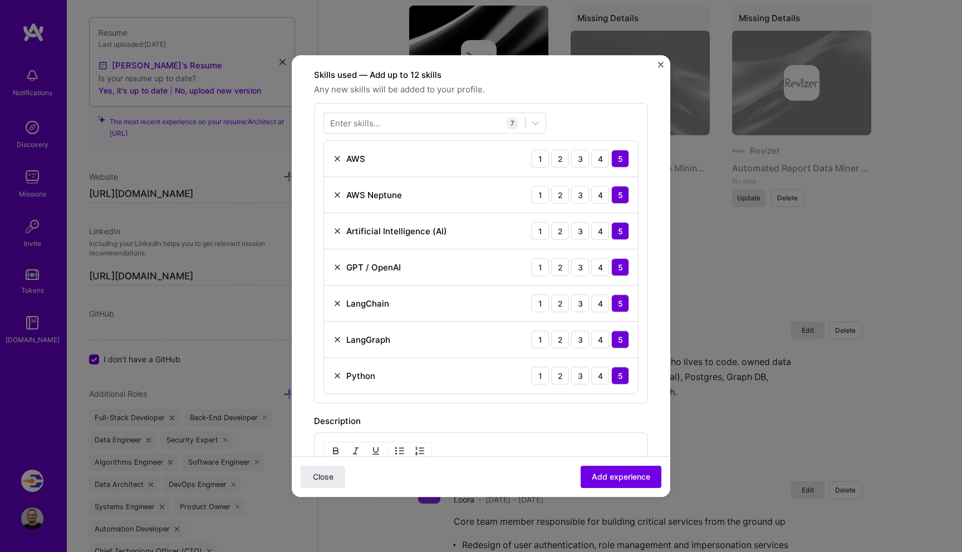
click at [370, 125] on div "Enter skills..." at bounding box center [355, 124] width 50 height 12
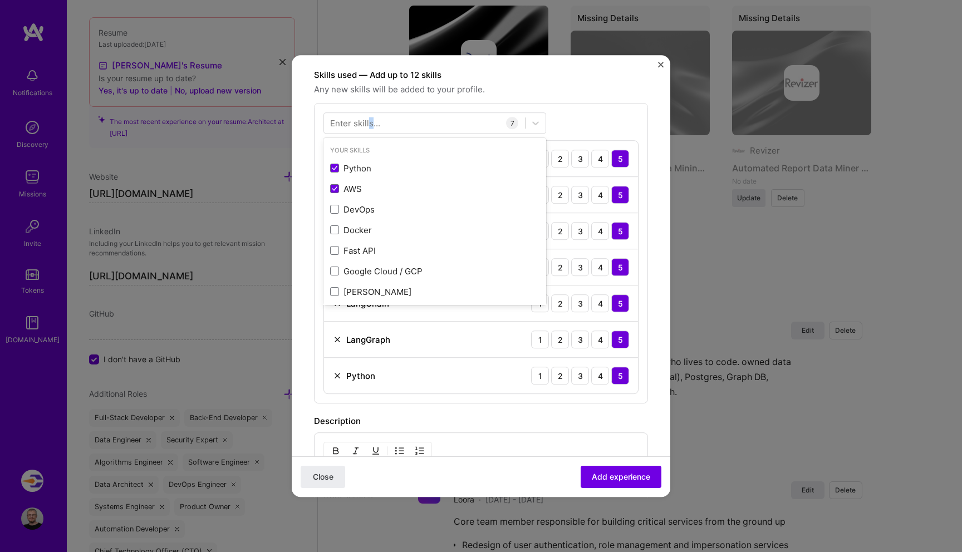
click at [370, 125] on div "Enter skills..." at bounding box center [355, 124] width 50 height 12
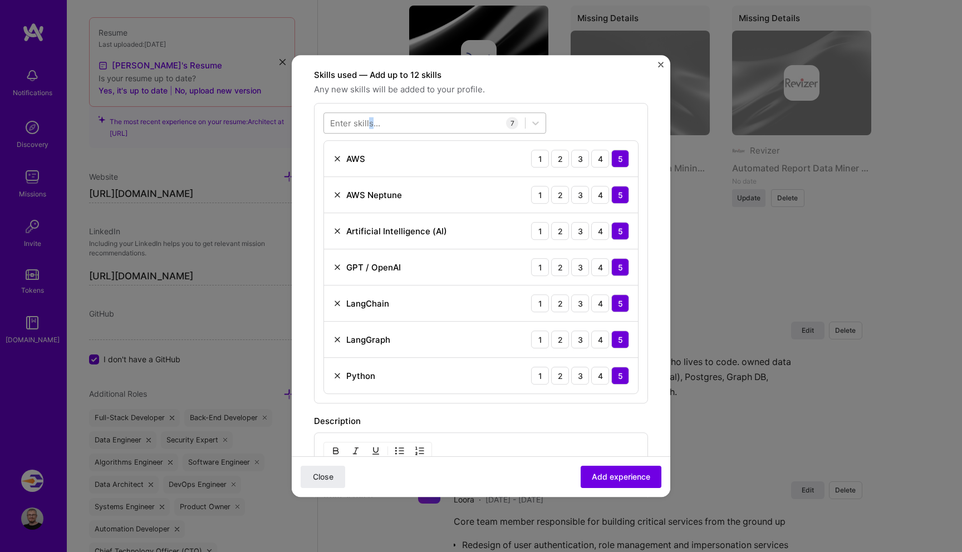
click at [398, 124] on div at bounding box center [424, 123] width 201 height 18
click at [399, 124] on div at bounding box center [424, 123] width 201 height 18
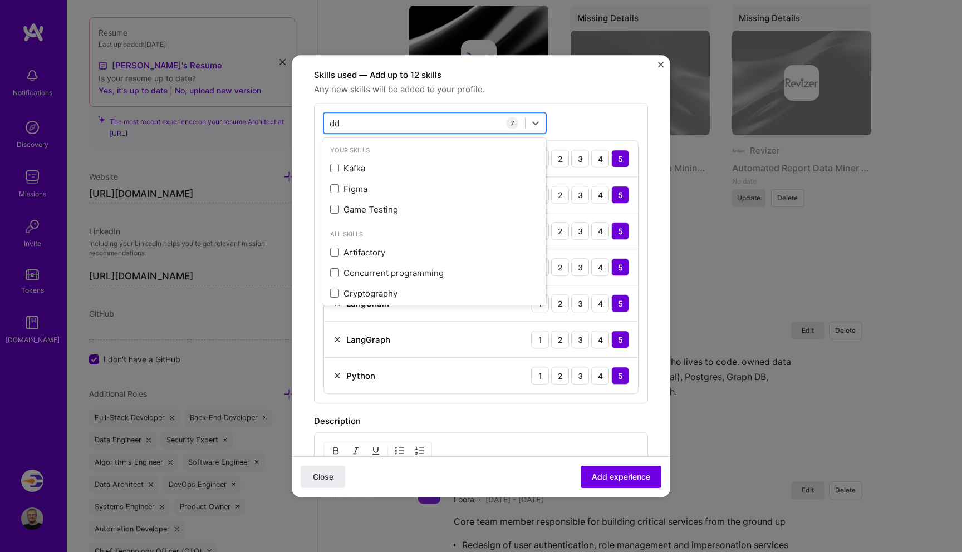
type input "d"
type input "c"
click at [609, 96] on span "Any new skills will be added to your profile." at bounding box center [481, 89] width 334 height 13
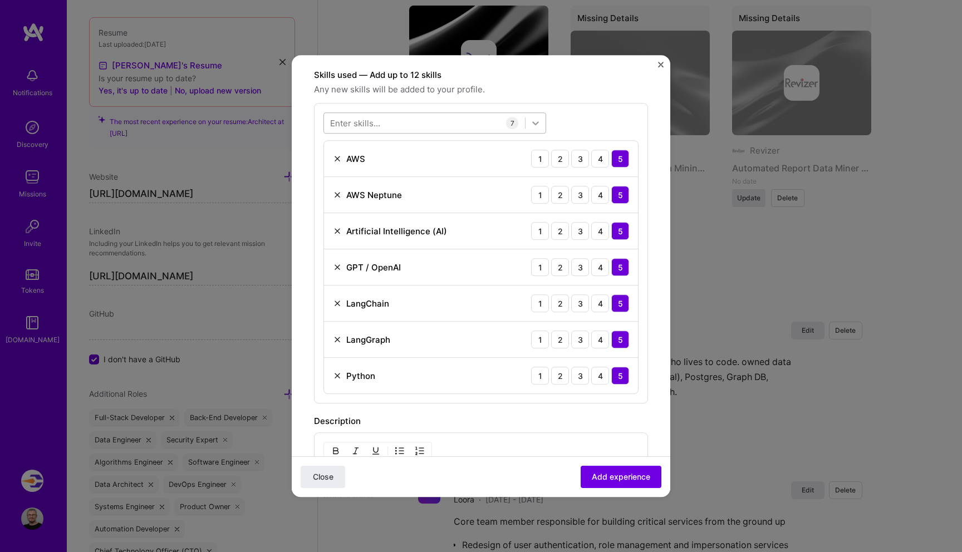
click at [535, 121] on icon at bounding box center [535, 123] width 11 height 11
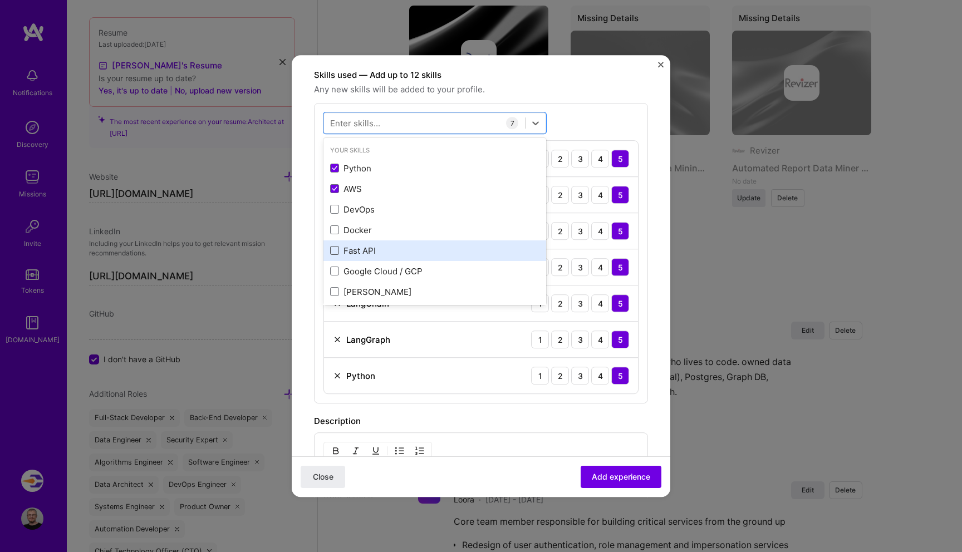
click at [335, 249] on span at bounding box center [334, 251] width 9 height 9
click at [0, 0] on input "checkbox" at bounding box center [0, 0] width 0 height 0
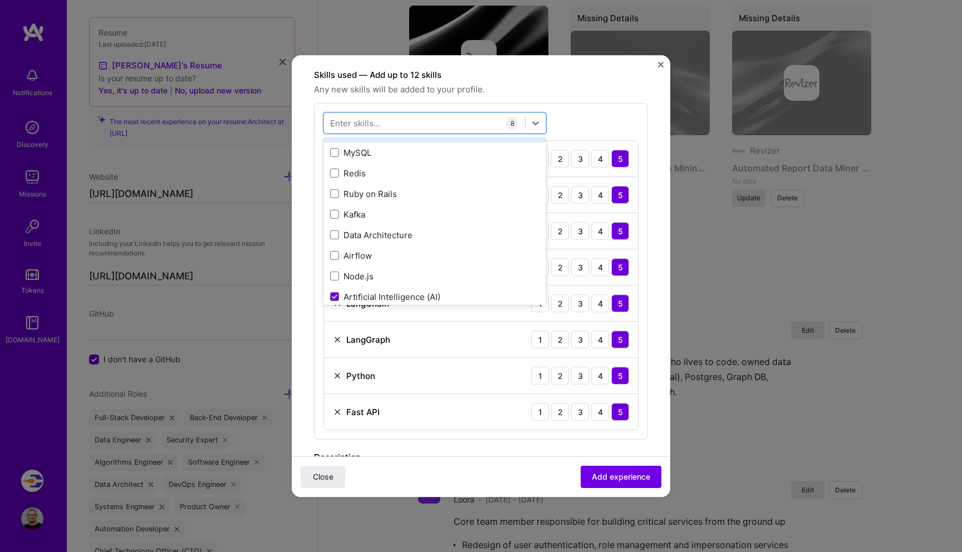
scroll to position [242, 0]
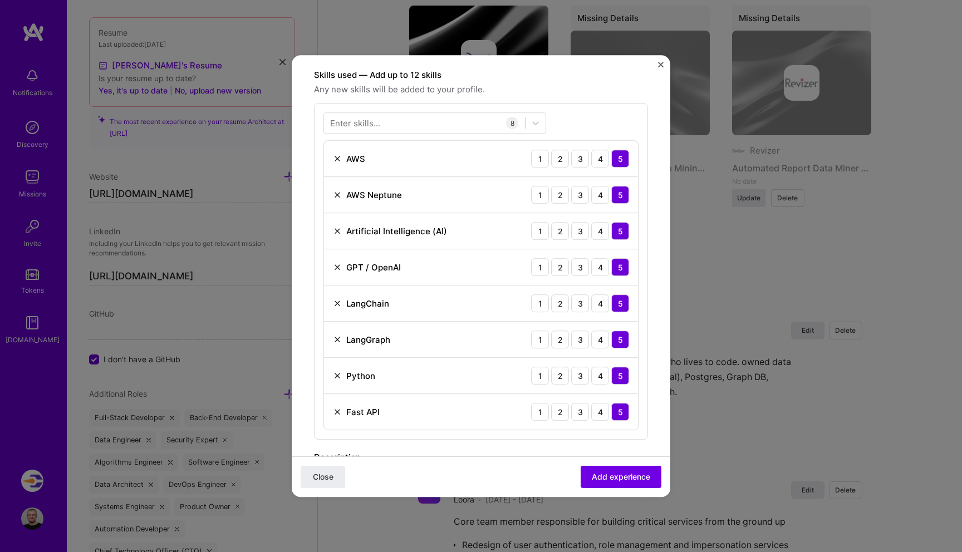
click at [654, 324] on form "Create a job experience Jobs help companies understand your past experience. Co…" at bounding box center [481, 282] width 379 height 1053
click at [620, 471] on button "Add experience" at bounding box center [621, 477] width 81 height 22
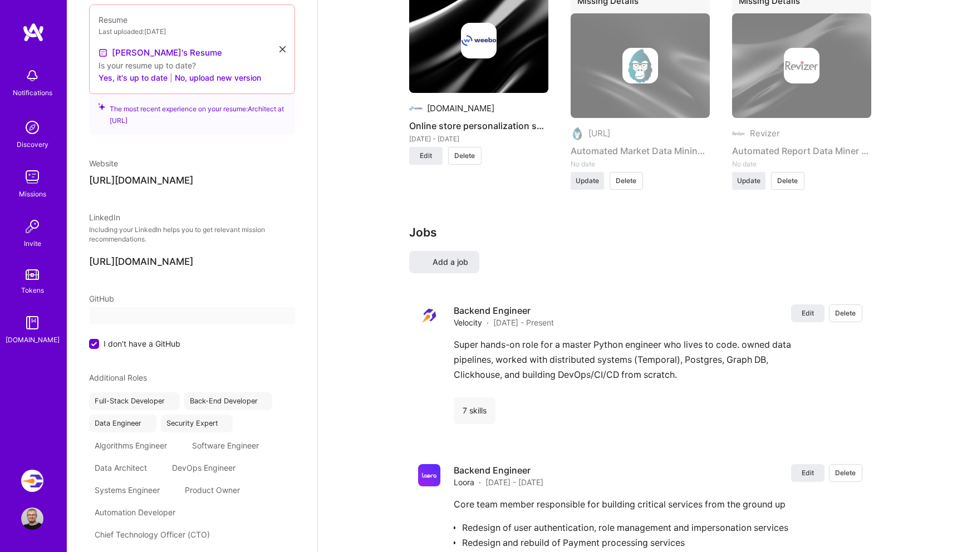
select select "IL"
select select "Right Now"
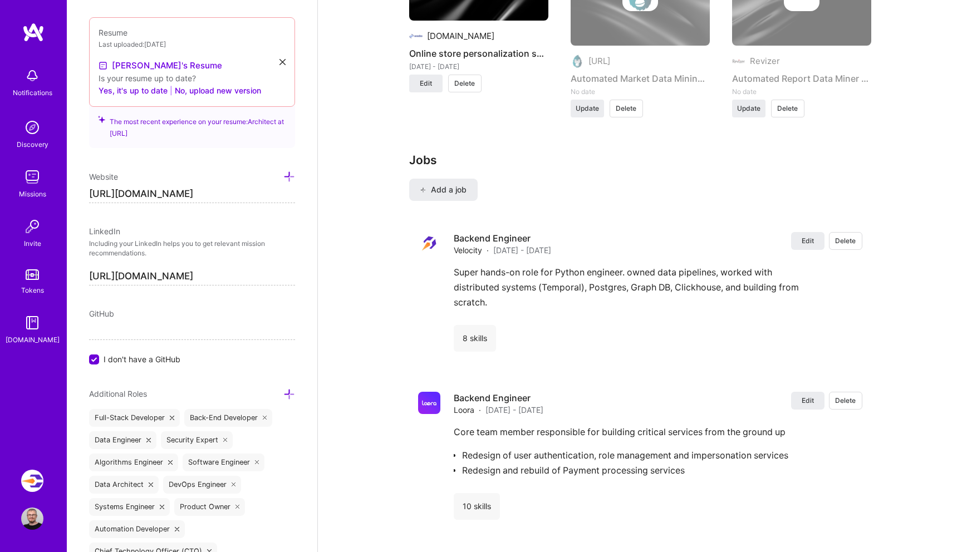
scroll to position [1761, 0]
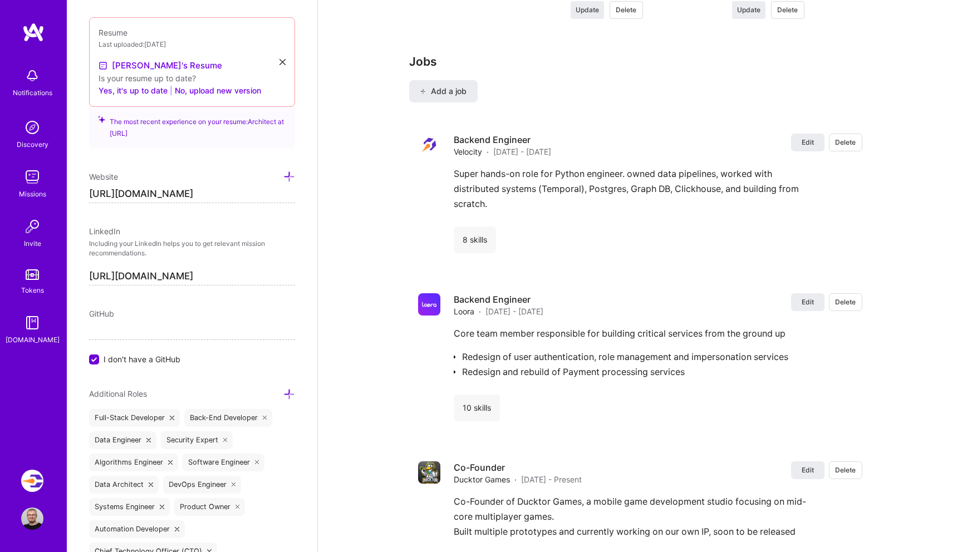
click at [92, 359] on input "I don't have a GitHub" at bounding box center [95, 360] width 10 height 10
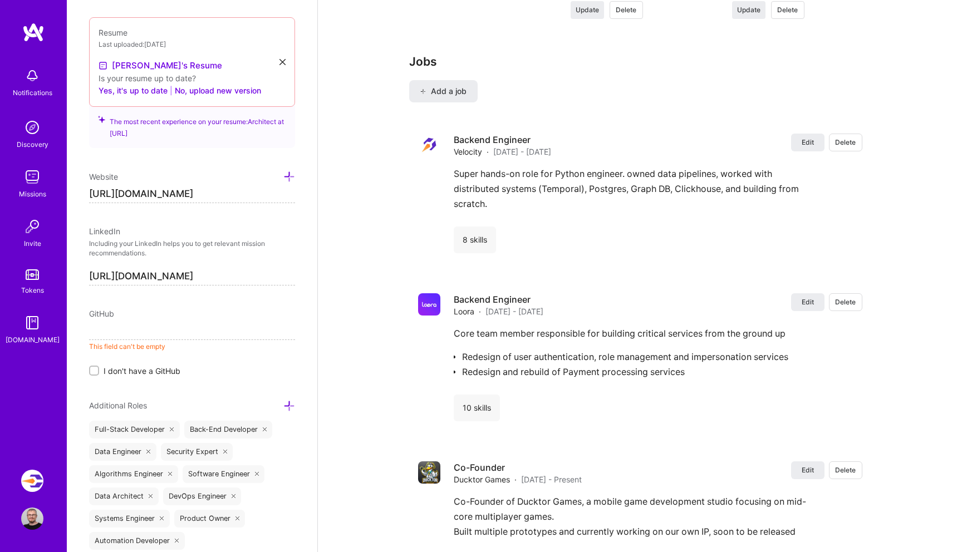
paste input "https://github.com/E4gle"
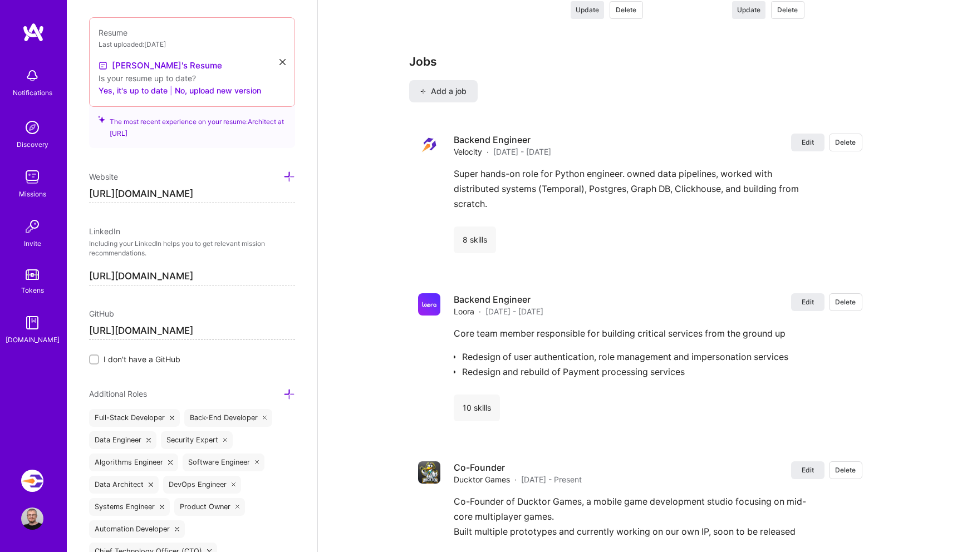
type input "https://github.com/E4gle"
click at [299, 365] on div "Edit photo Igal Malisov Software Architect 20 Years Experience Location This is…" at bounding box center [192, 276] width 251 height 552
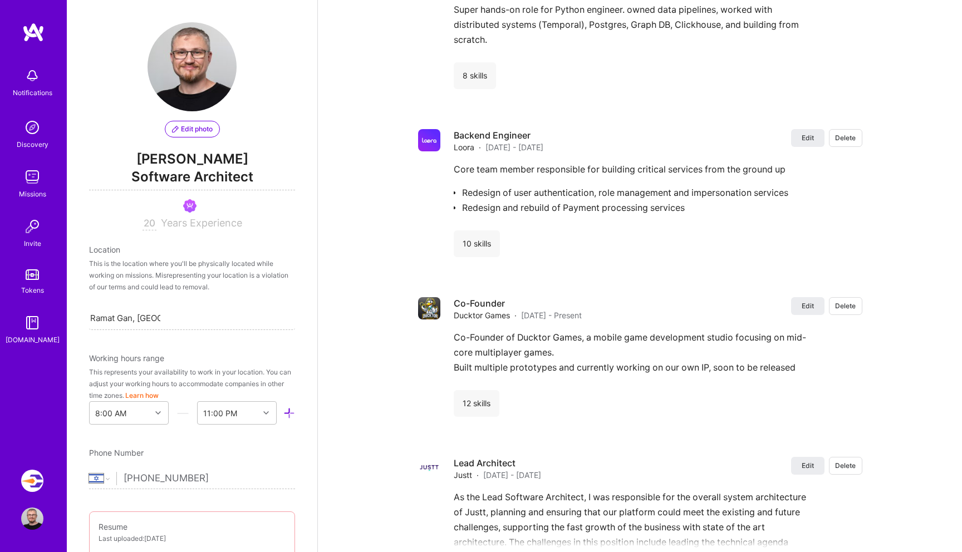
scroll to position [1929, 0]
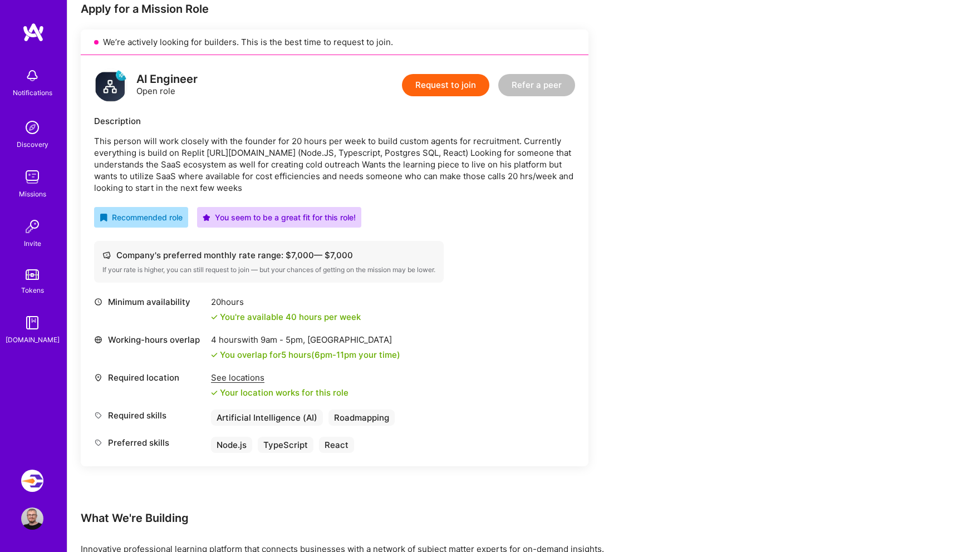
scroll to position [462, 0]
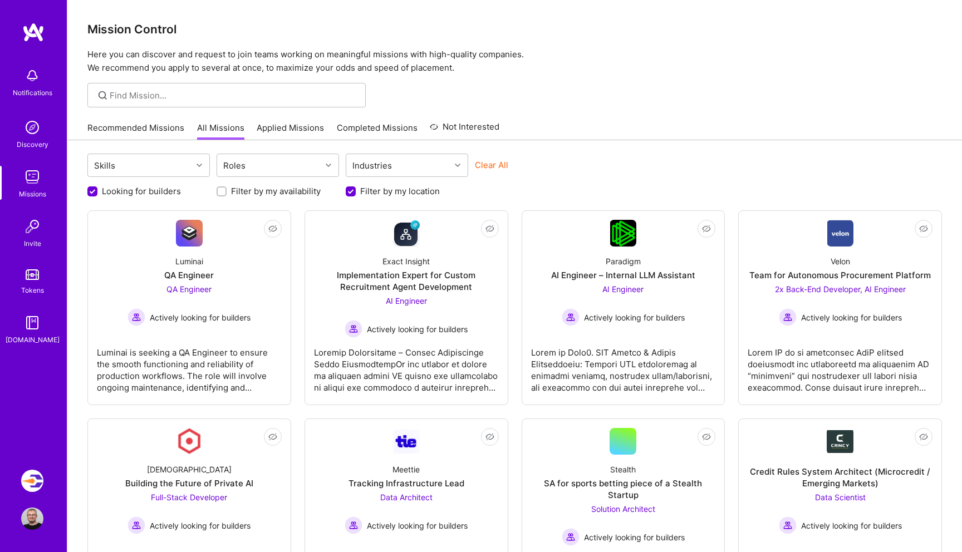
scroll to position [35, 0]
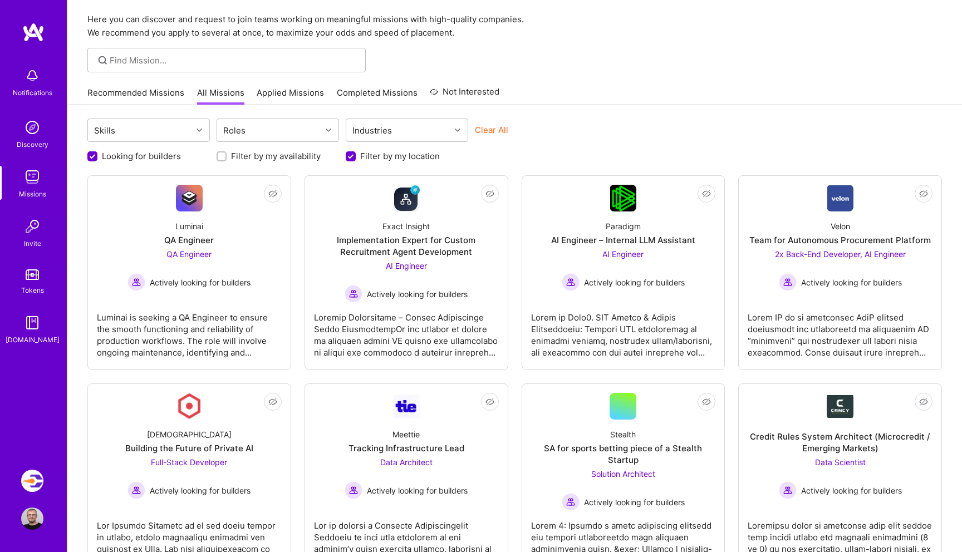
click at [644, 139] on div "Skills Roles Industries Clear All" at bounding box center [514, 132] width 855 height 26
click at [677, 146] on div "Looking for builders Filter by my availability Filter by my location" at bounding box center [514, 153] width 855 height 17
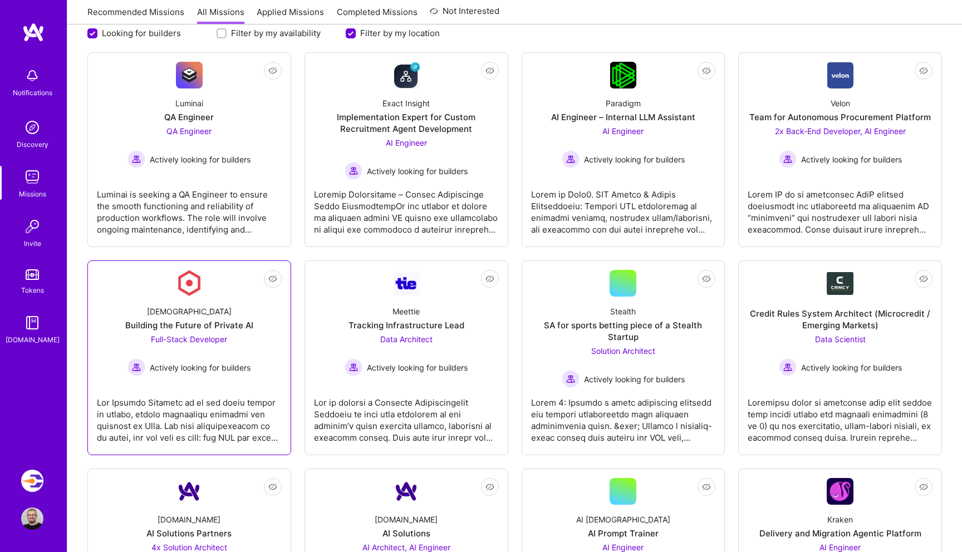
scroll to position [170, 0]
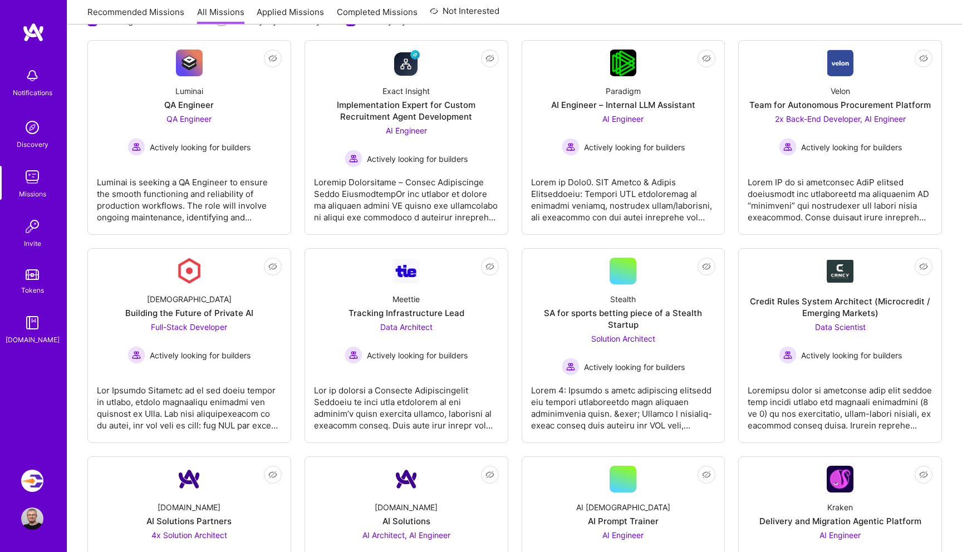
click at [300, 243] on div "Not Interested Luminai QA Engineer QA Engineer Actively looking for builders [P…" at bounding box center [514, 444] width 855 height 808
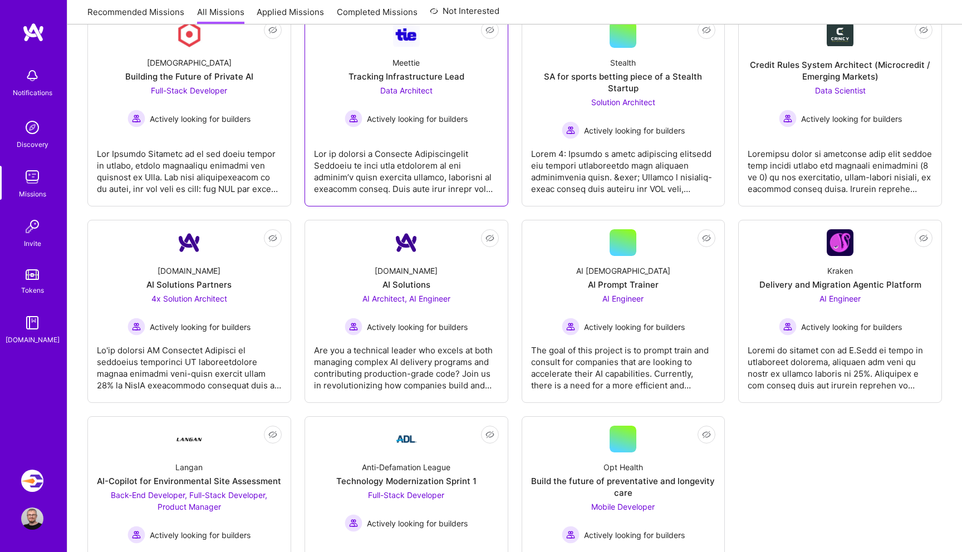
scroll to position [413, 0]
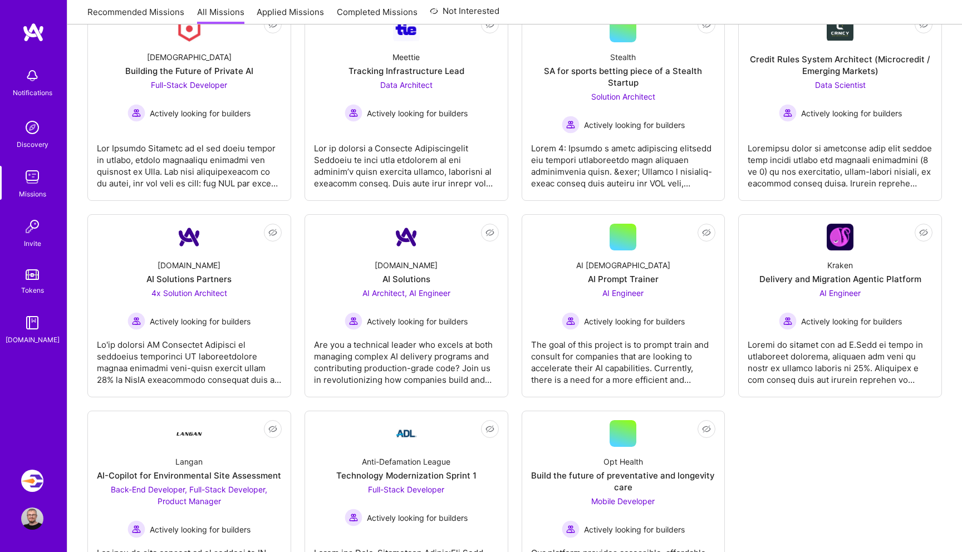
click at [842, 466] on div "Not Interested Luminai QA Engineer QA Engineer Actively looking for builders [P…" at bounding box center [514, 202] width 855 height 808
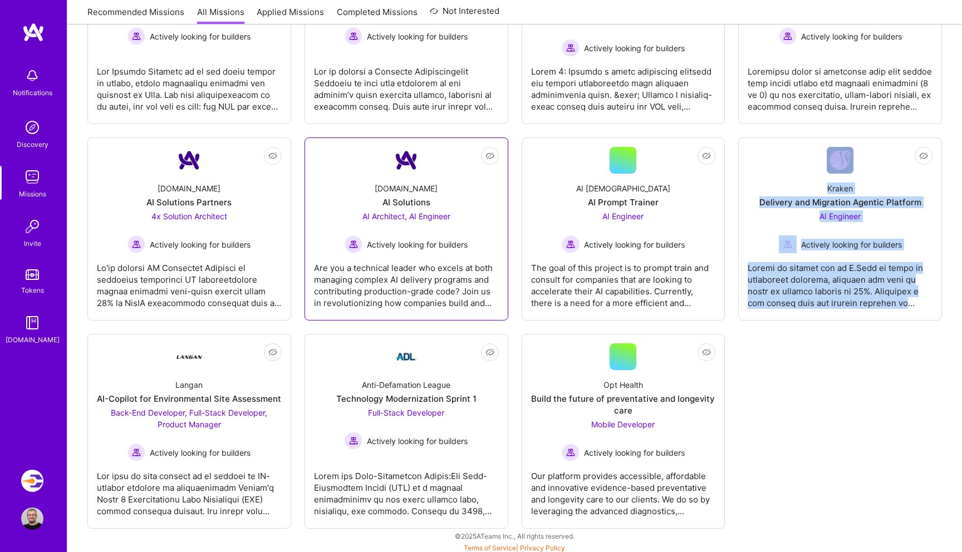
scroll to position [493, 0]
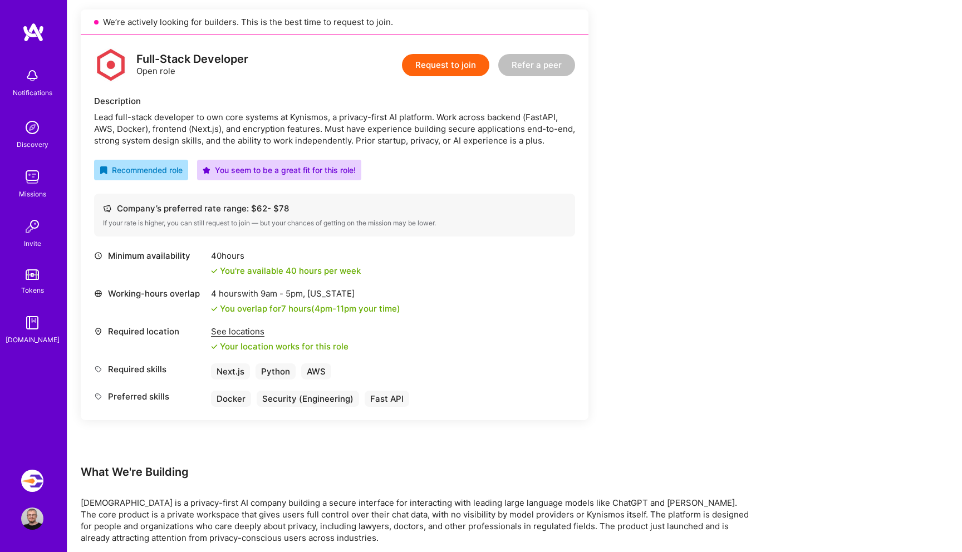
scroll to position [250, 0]
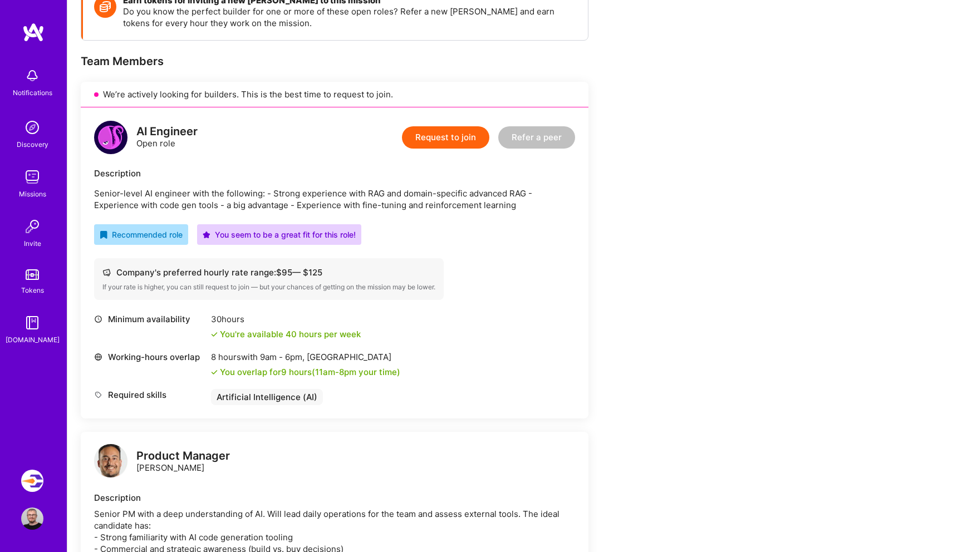
scroll to position [185, 0]
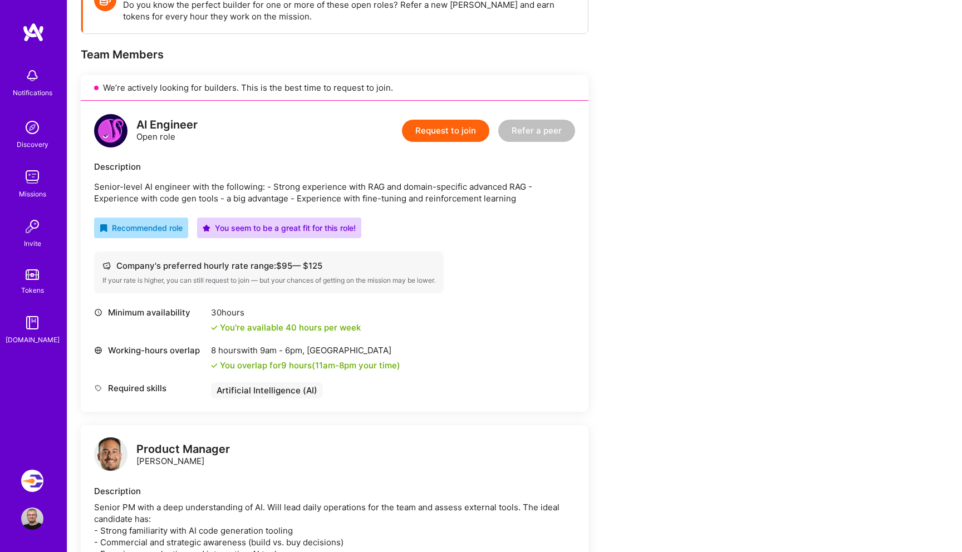
click at [444, 134] on button "Request to join" at bounding box center [445, 131] width 87 height 22
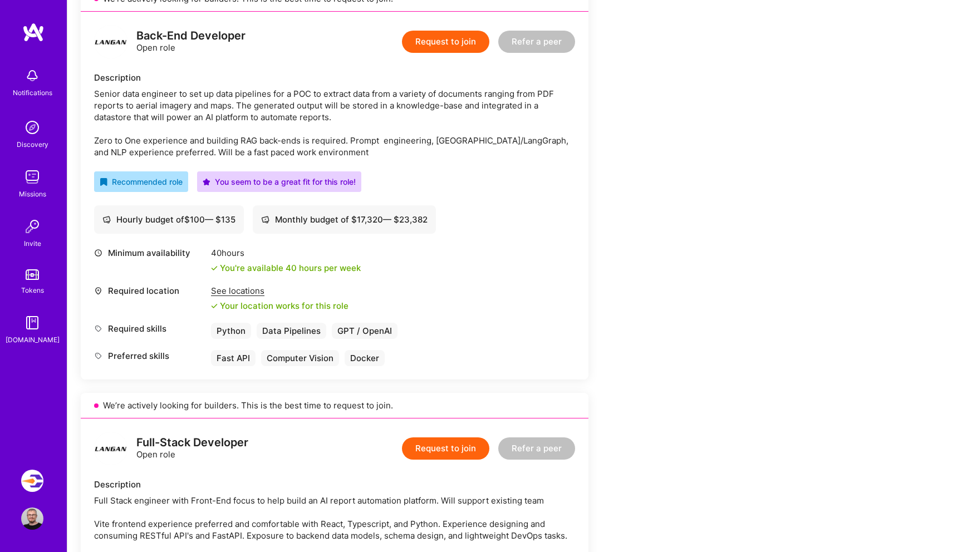
scroll to position [264, 0]
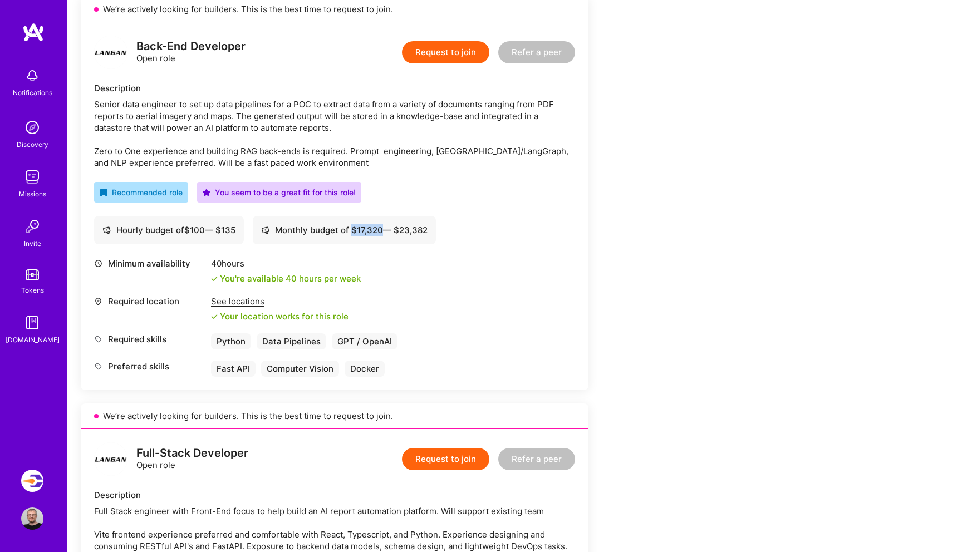
drag, startPoint x: 355, startPoint y: 230, endPoint x: 384, endPoint y: 229, distance: 29.0
click at [384, 229] on div "Monthly budget of $ 17,320 — $ 23,382" at bounding box center [344, 230] width 167 height 12
copy div "$ 17,320"
click at [252, 306] on div "See locations" at bounding box center [280, 302] width 138 height 12
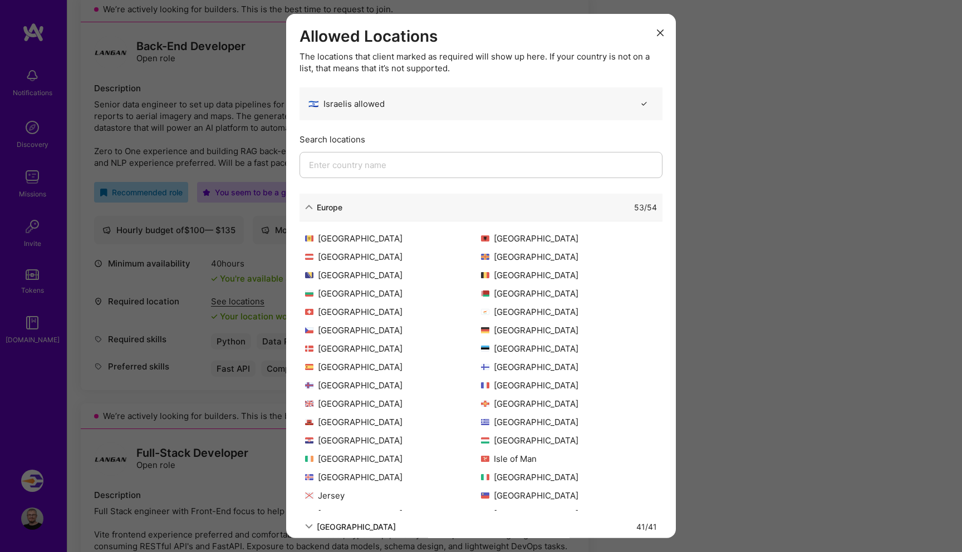
click at [654, 30] on button "modal" at bounding box center [660, 32] width 13 height 18
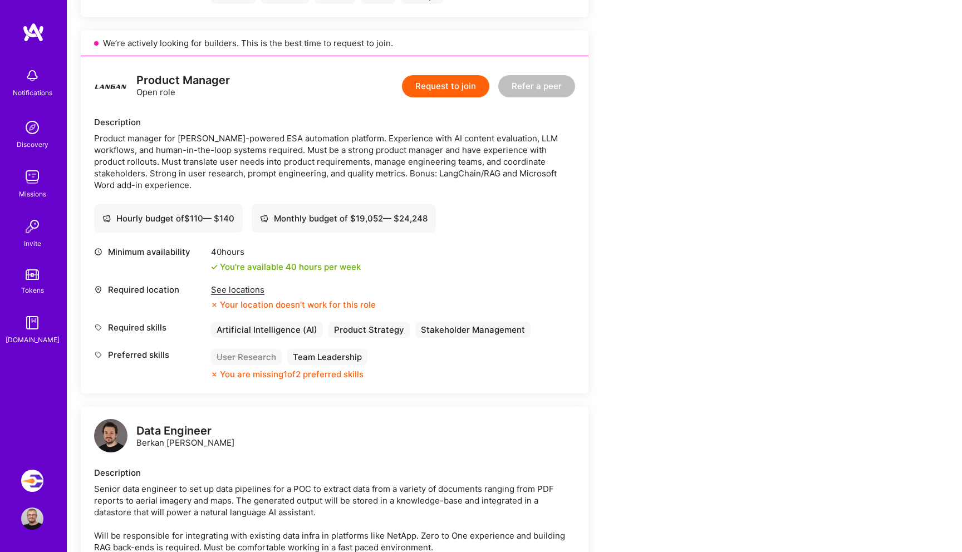
scroll to position [1038, 0]
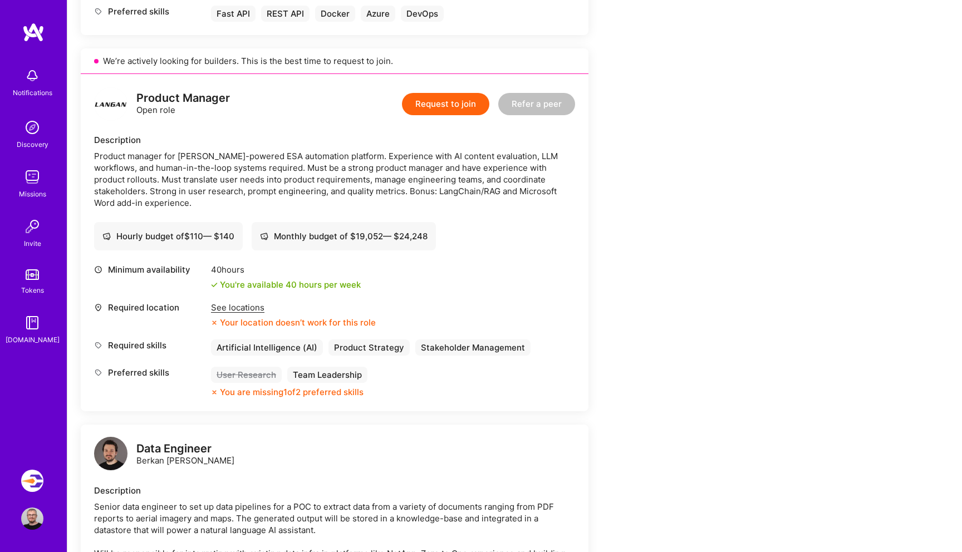
click at [267, 319] on div "Your location doesn’t work for this role" at bounding box center [293, 323] width 165 height 12
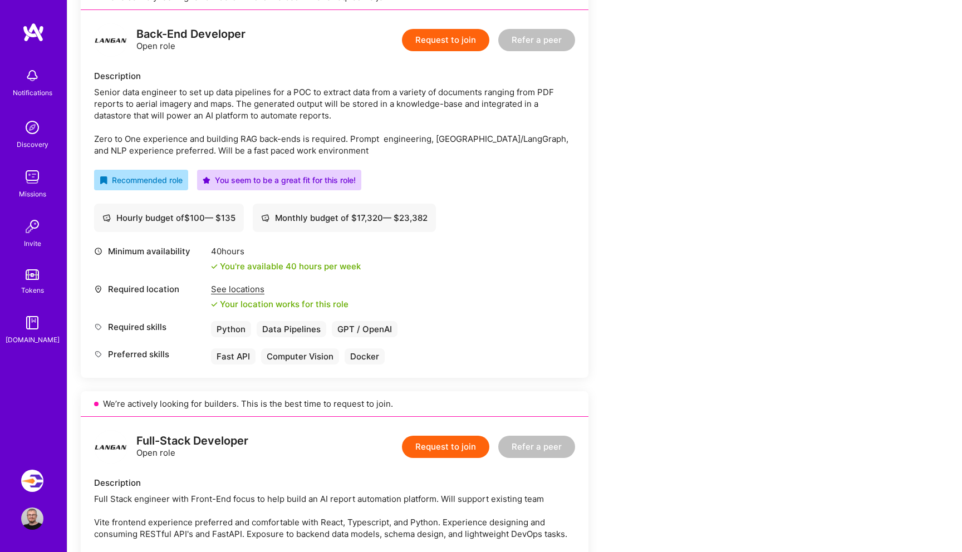
scroll to position [280, 0]
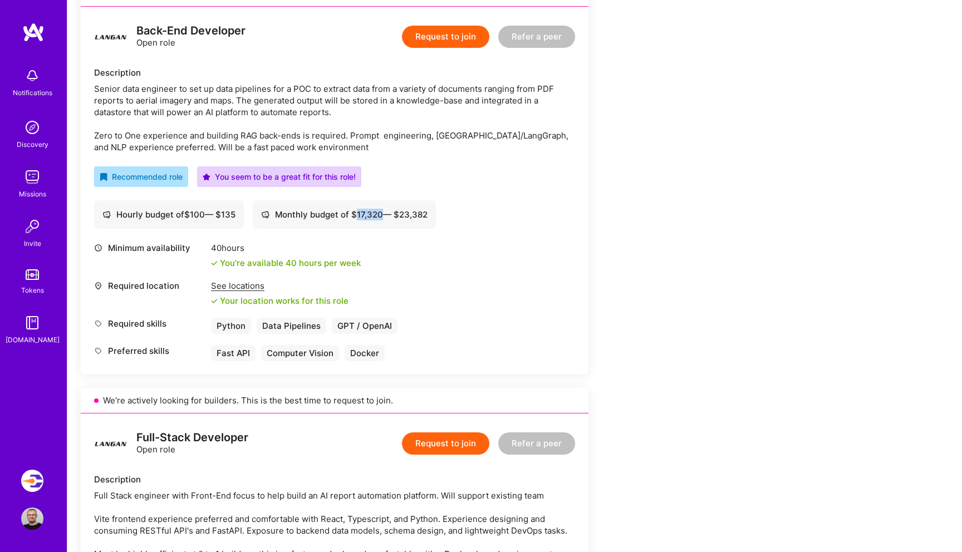
drag, startPoint x: 361, startPoint y: 214, endPoint x: 385, endPoint y: 214, distance: 24.5
click at [385, 214] on div "Monthly budget of $ 17,320 — $ 23,382" at bounding box center [344, 215] width 167 height 12
copy div "17,320"
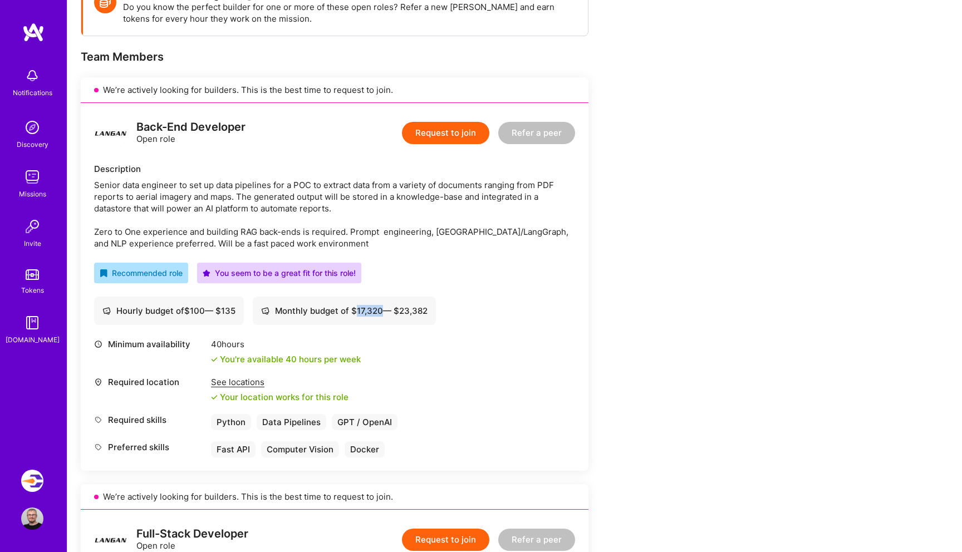
scroll to position [172, 0]
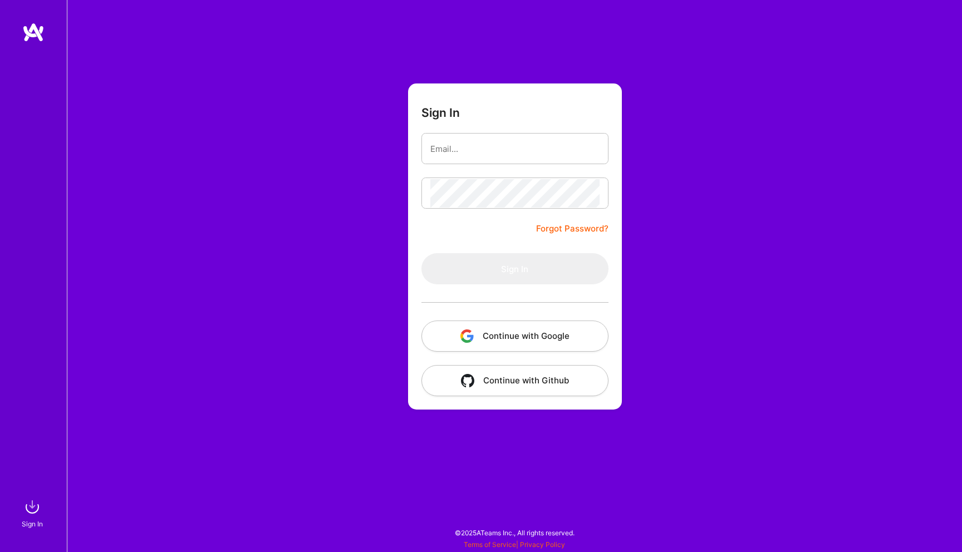
click at [526, 336] on button "Continue with Google" at bounding box center [515, 336] width 187 height 31
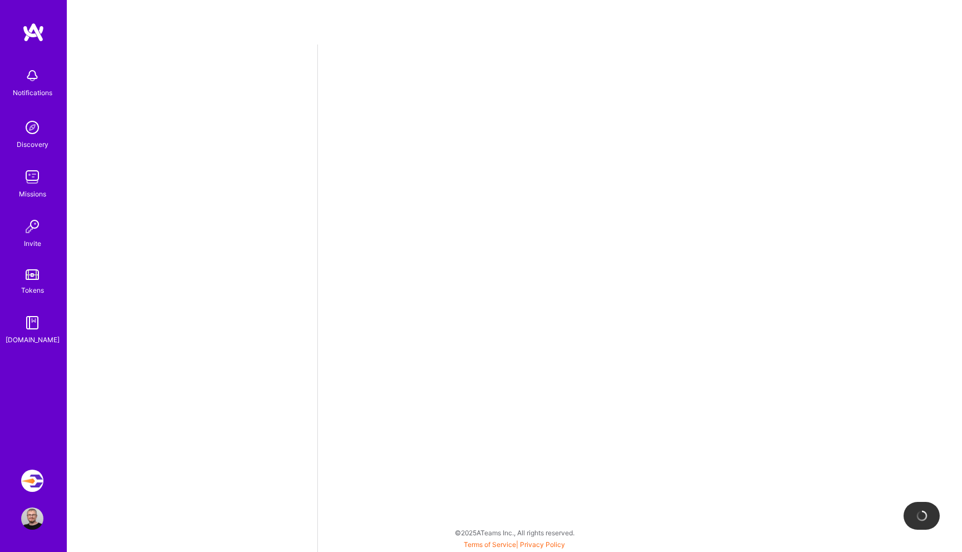
select select "IL"
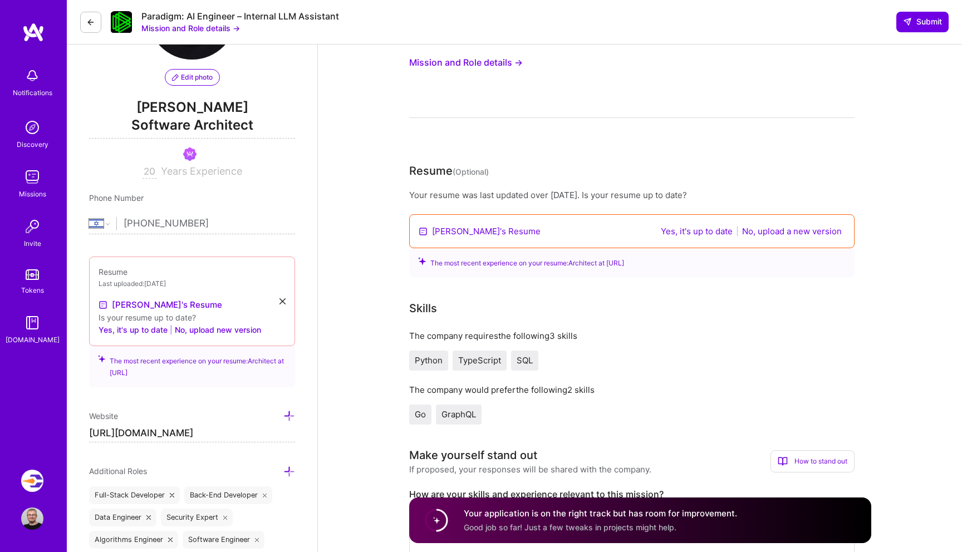
scroll to position [93, 0]
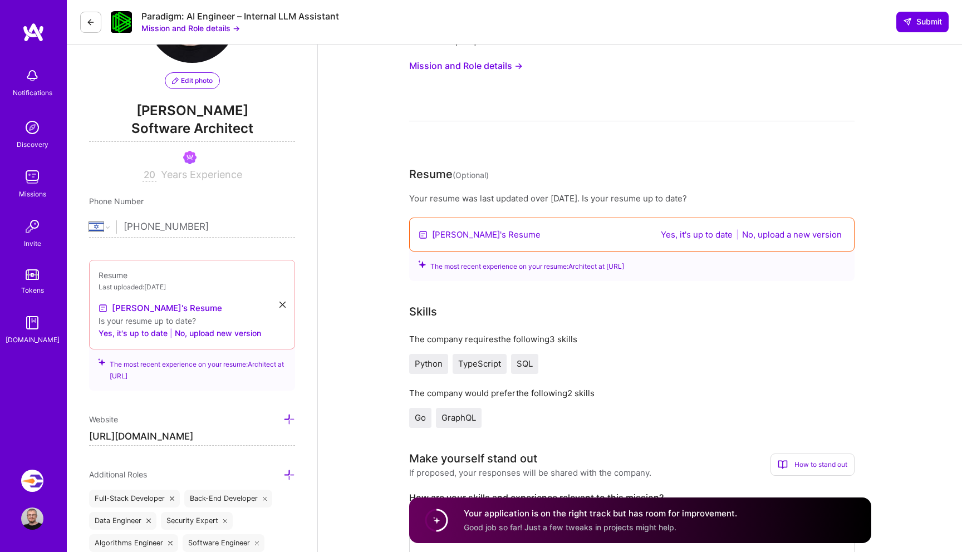
click at [687, 231] on button "Yes, it's up to date" at bounding box center [697, 234] width 79 height 13
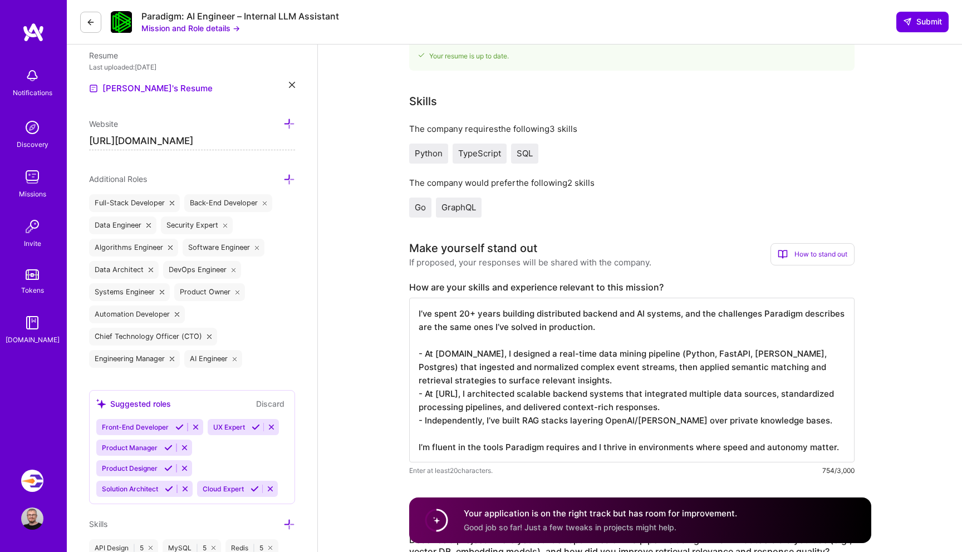
scroll to position [301, 0]
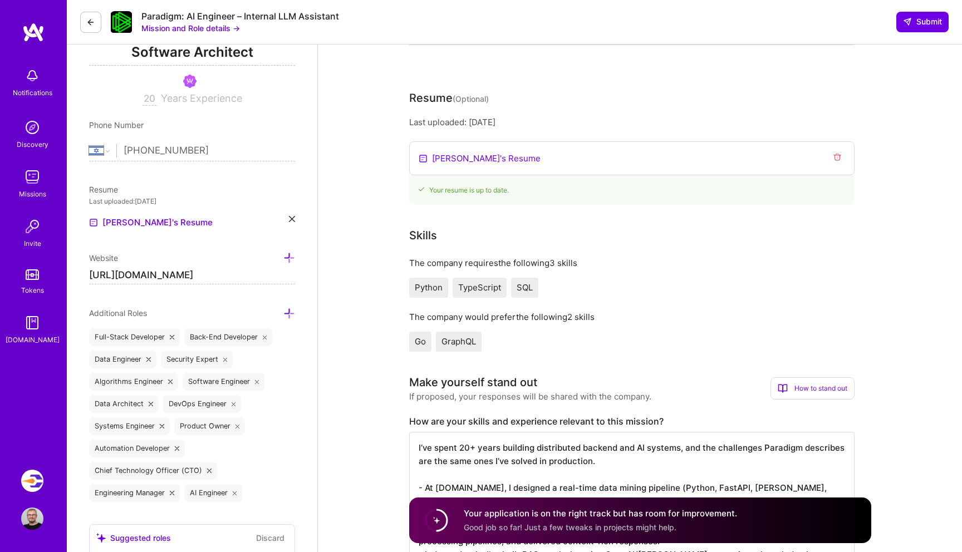
scroll to position [172, 0]
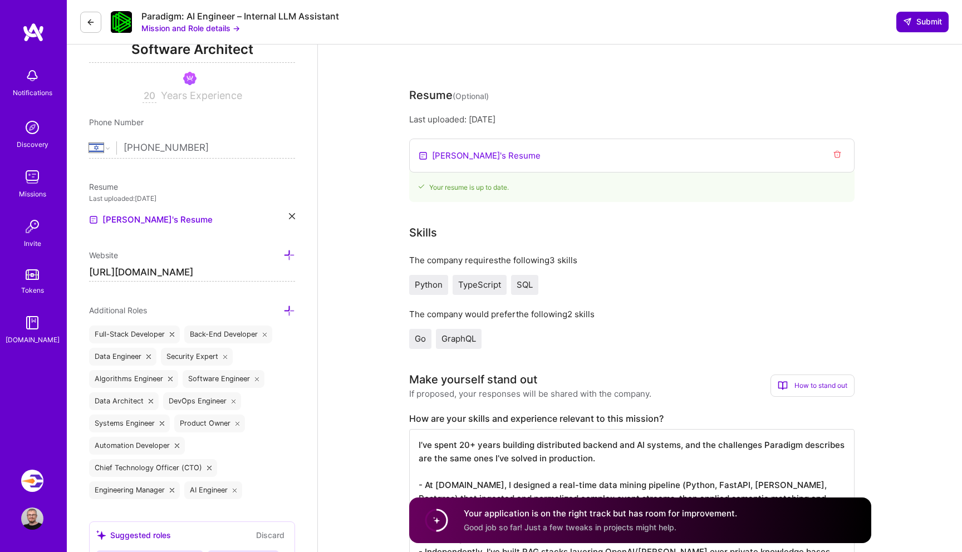
click at [926, 31] on button "Submit" at bounding box center [923, 22] width 52 height 20
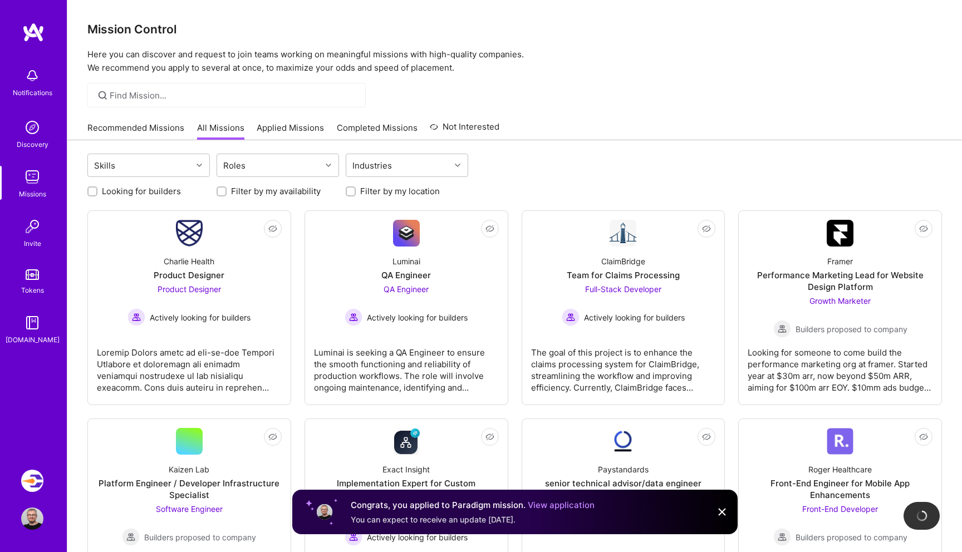
click at [110, 192] on label "Looking for builders" at bounding box center [141, 191] width 79 height 12
click at [97, 192] on input "Looking for builders" at bounding box center [94, 192] width 8 height 8
checkbox input "true"
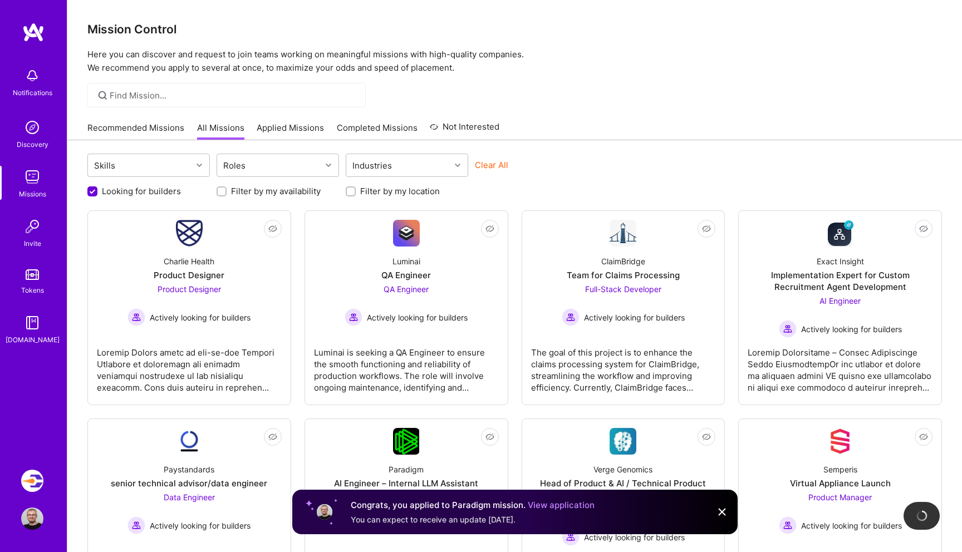
click at [379, 189] on label "Filter by my location" at bounding box center [400, 191] width 80 height 12
click at [356, 189] on input "Filter by my location" at bounding box center [352, 192] width 8 height 8
checkbox input "true"
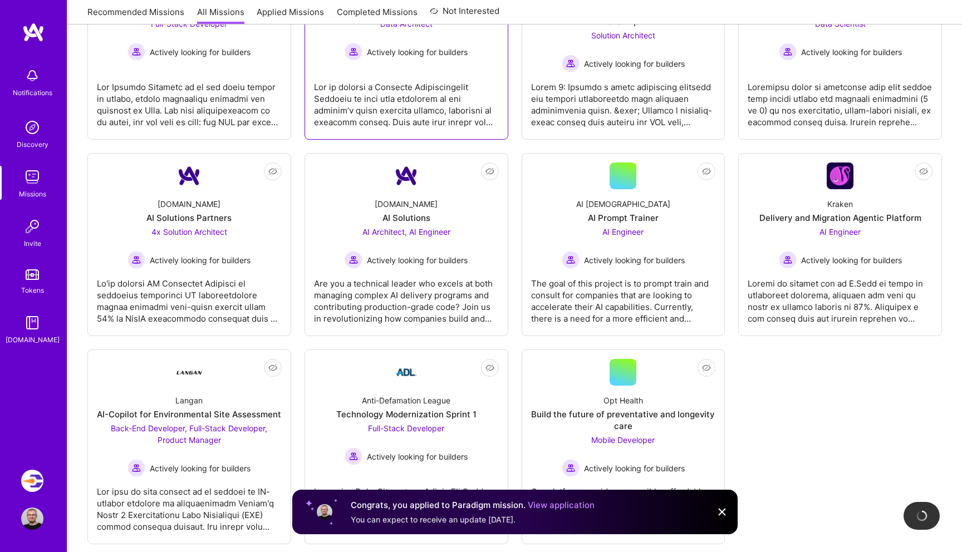
scroll to position [485, 0]
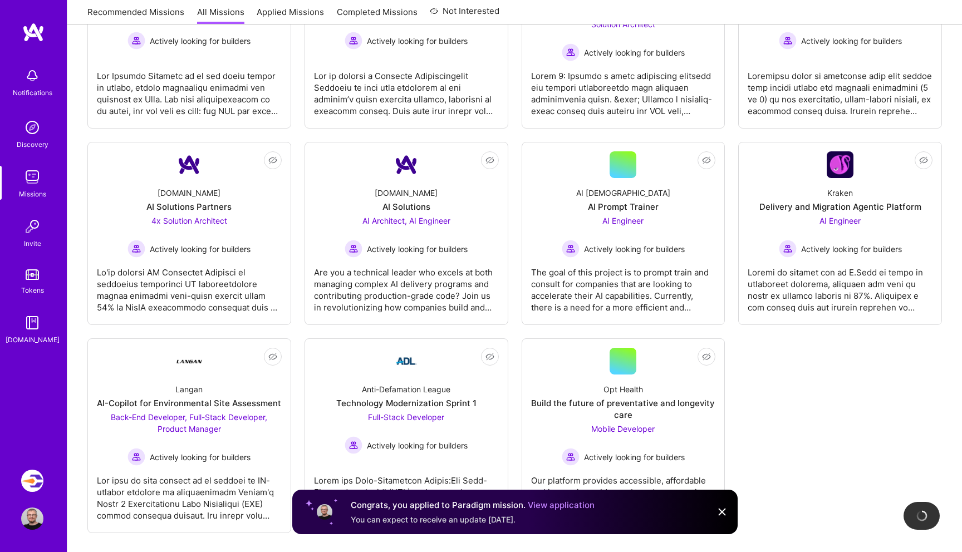
click at [794, 388] on div "Not Interested Luminai QA Engineer QA Engineer Actively looking for builders [P…" at bounding box center [514, 129] width 855 height 808
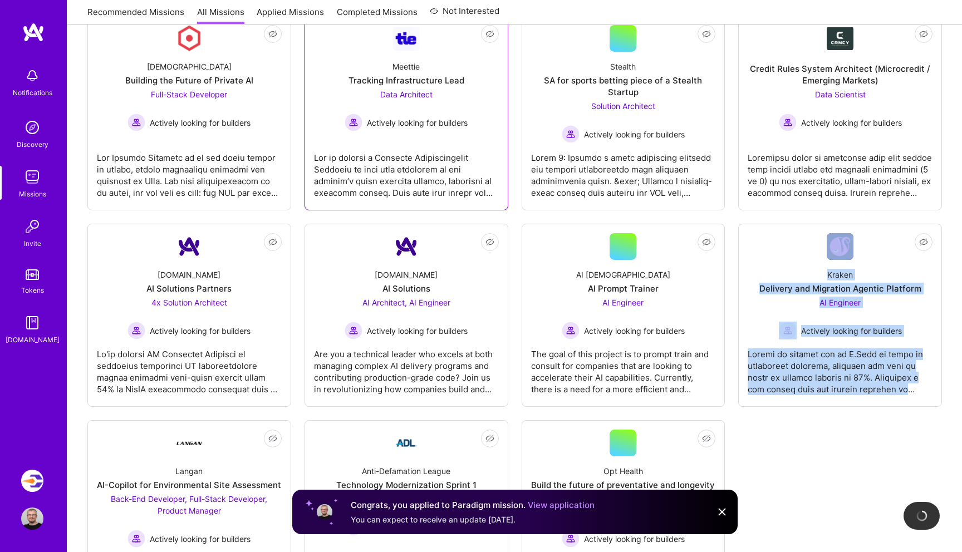
scroll to position [403, 0]
click at [800, 445] on div "Not Interested Luminai QA Engineer QA Engineer Actively looking for builders [P…" at bounding box center [514, 212] width 855 height 808
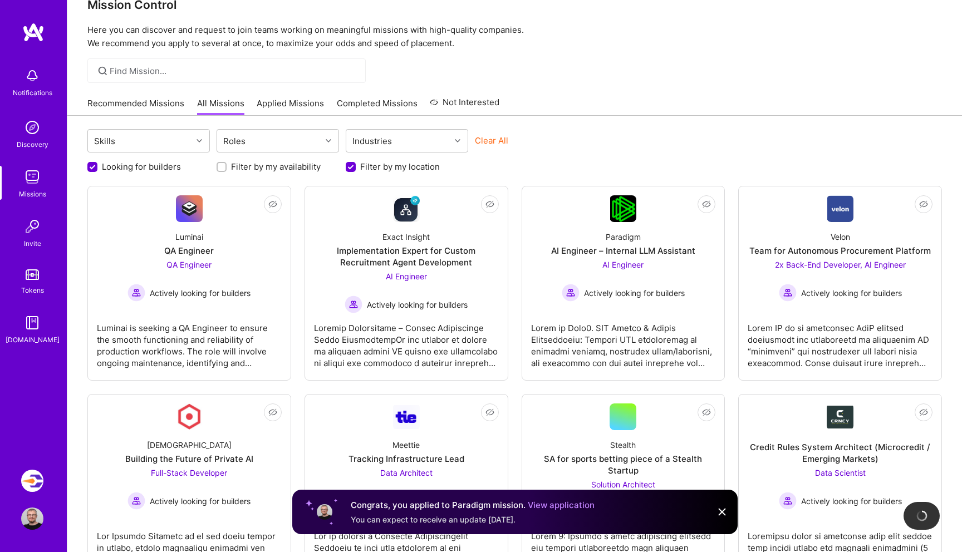
scroll to position [0, 0]
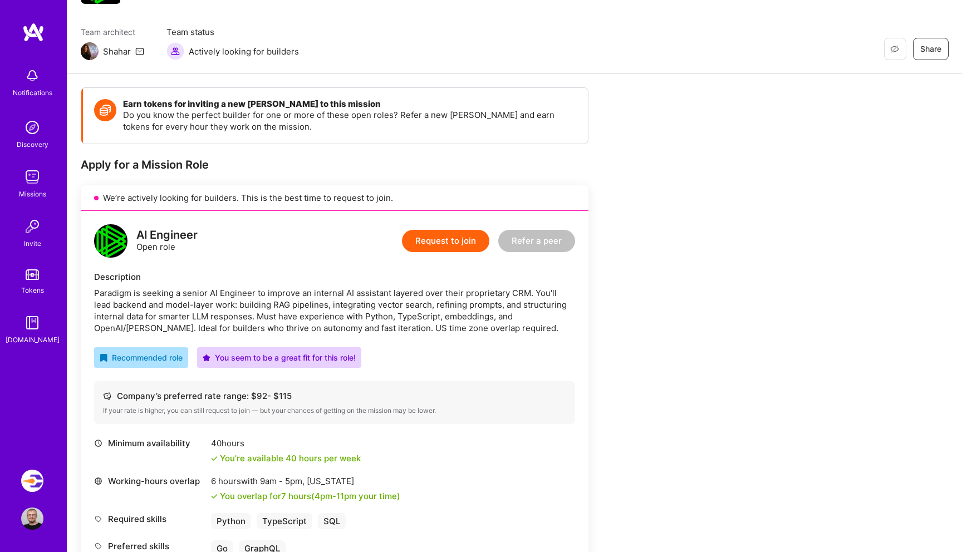
scroll to position [120, 0]
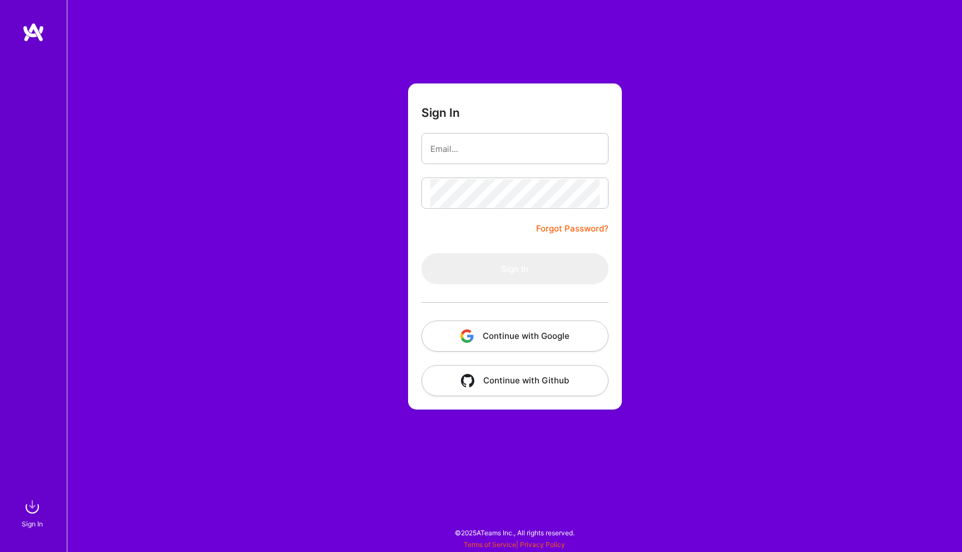
click at [316, 193] on div "Sign In Forgot Password? Sign In Continue with Google Continue with Github" at bounding box center [515, 276] width 896 height 552
click at [490, 336] on button "Continue with Google" at bounding box center [515, 336] width 187 height 31
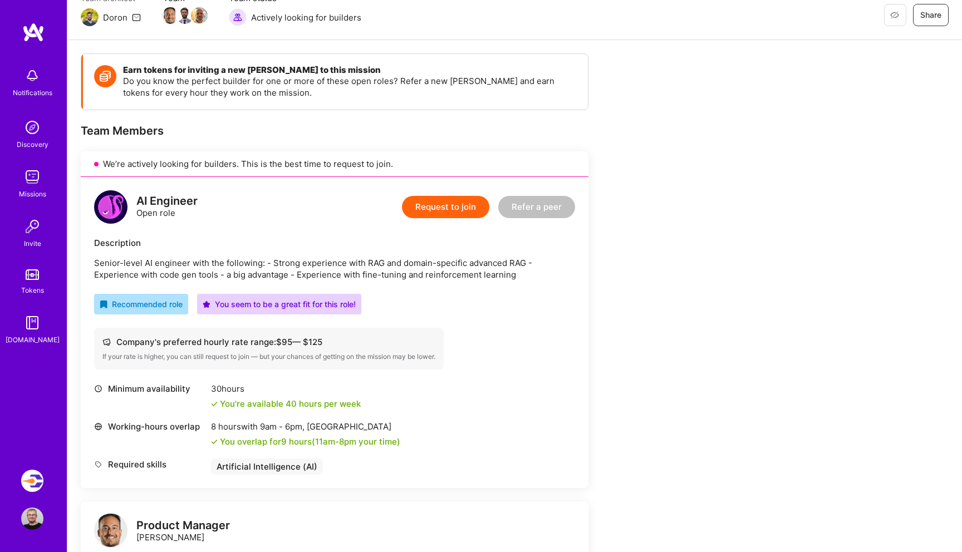
scroll to position [115, 0]
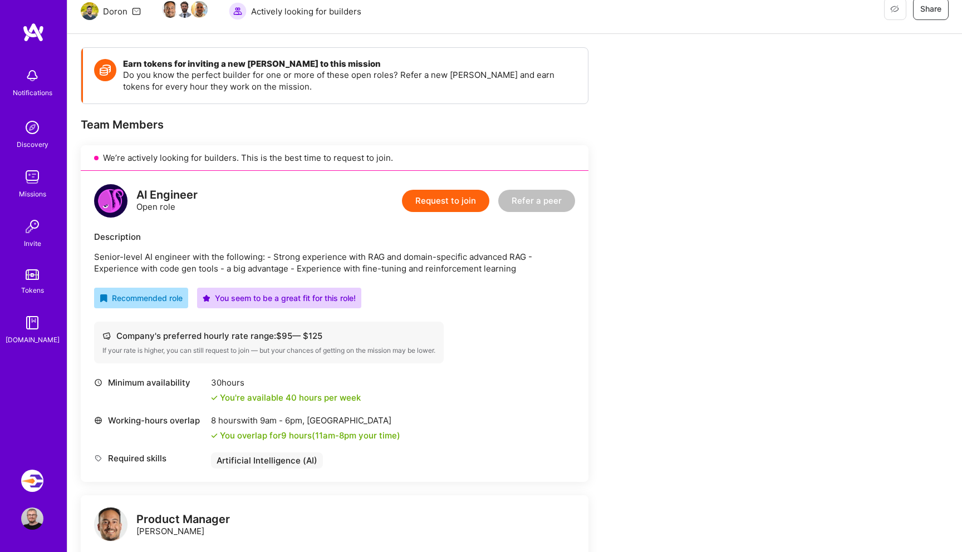
click at [458, 204] on button "Request to join" at bounding box center [445, 201] width 87 height 22
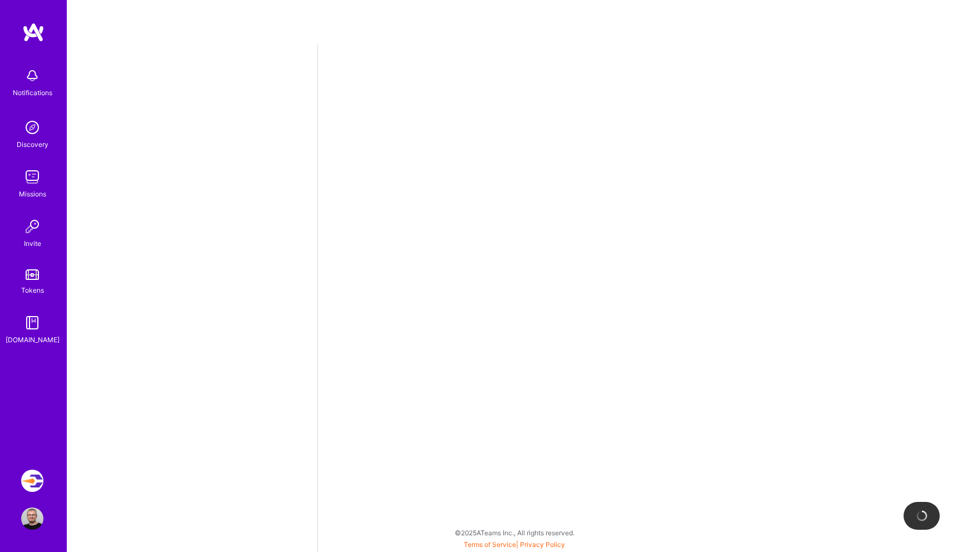
select select "IL"
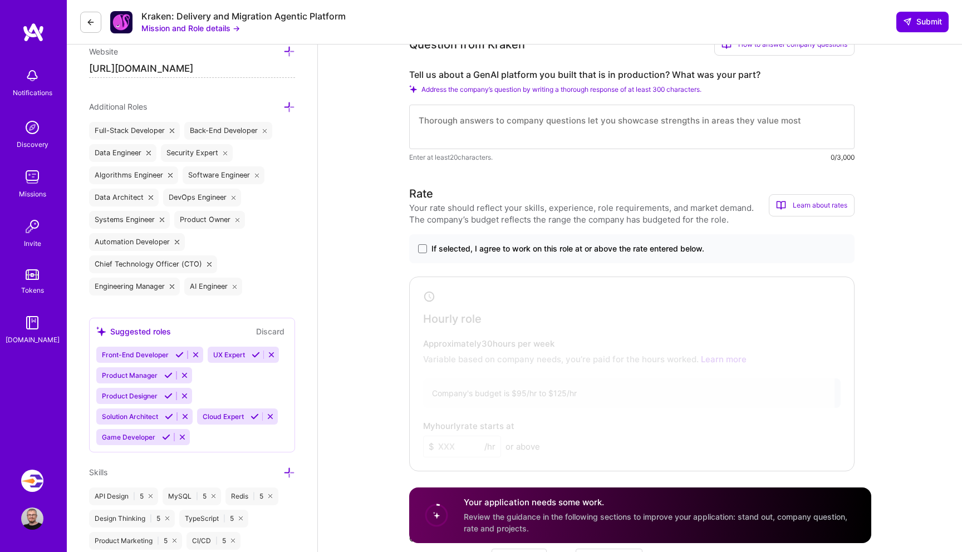
scroll to position [450, 0]
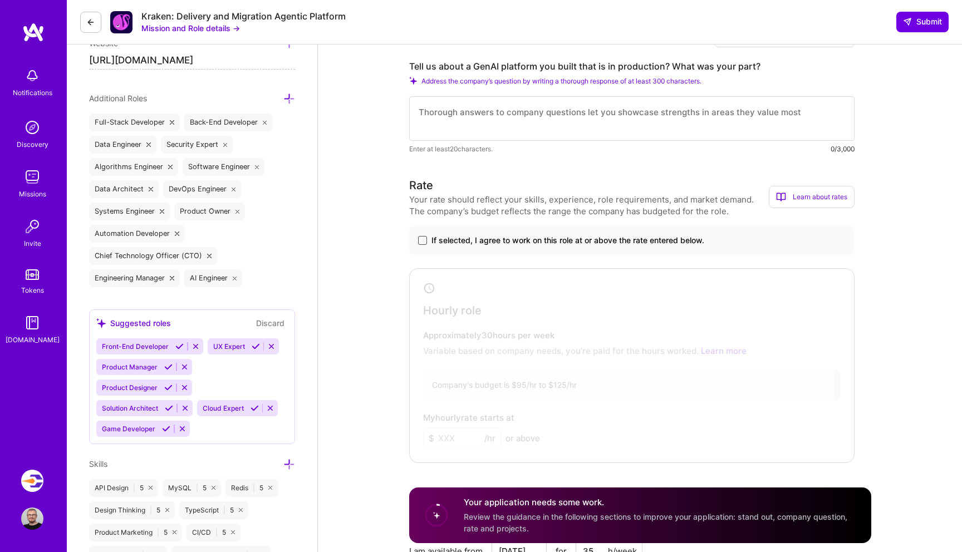
click at [422, 240] on span at bounding box center [422, 240] width 9 height 9
click at [0, 0] on input "If selected, I agree to work on this role at or above the rate entered below." at bounding box center [0, 0] width 0 height 0
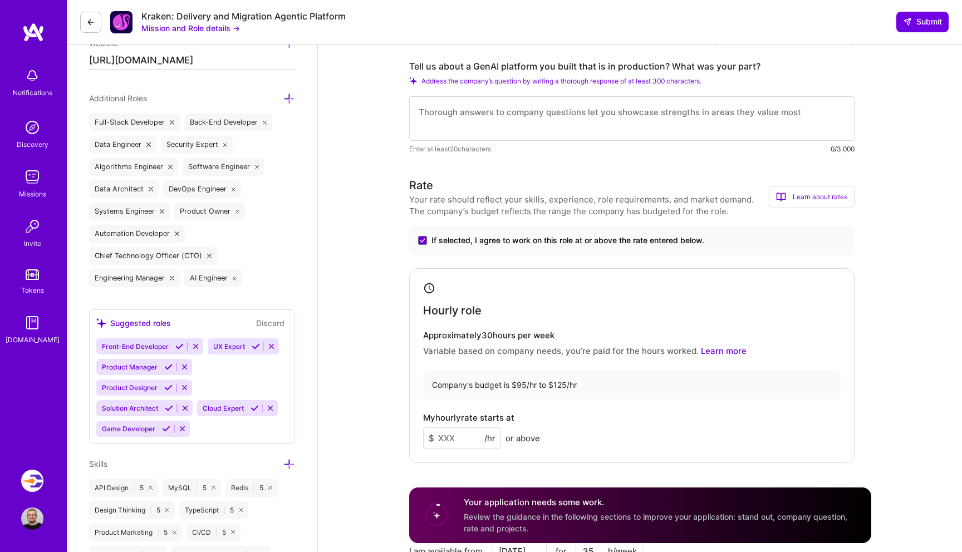
click at [447, 443] on input at bounding box center [462, 439] width 78 height 22
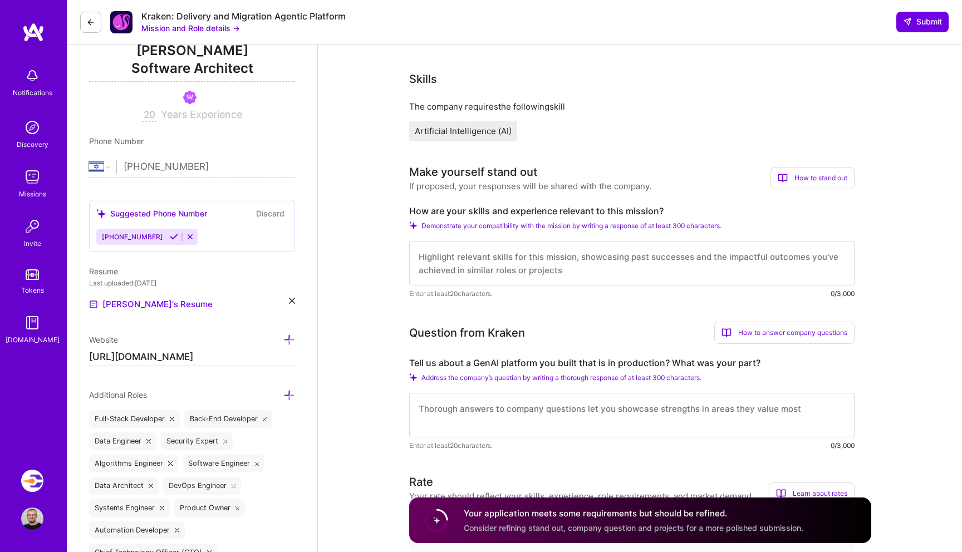
scroll to position [0, 0]
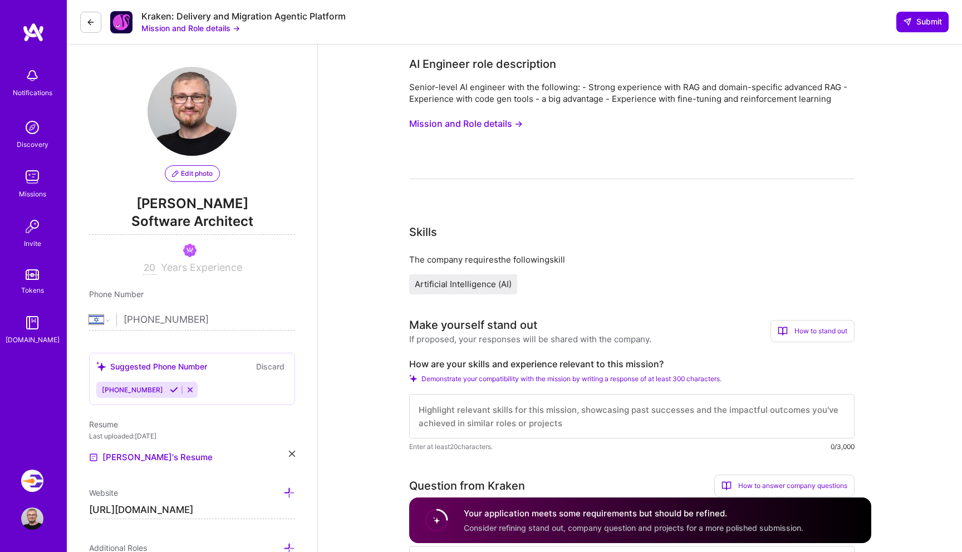
type input "100"
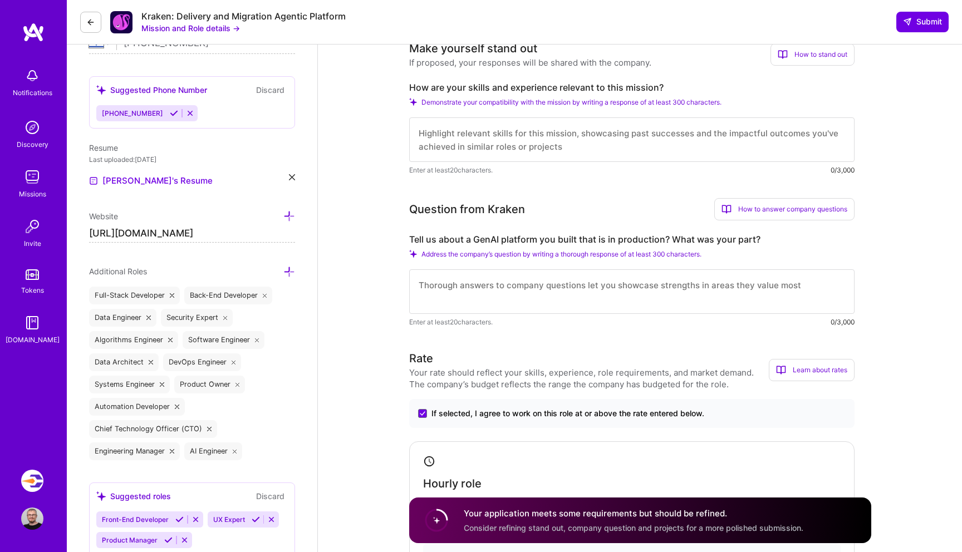
scroll to position [277, 0]
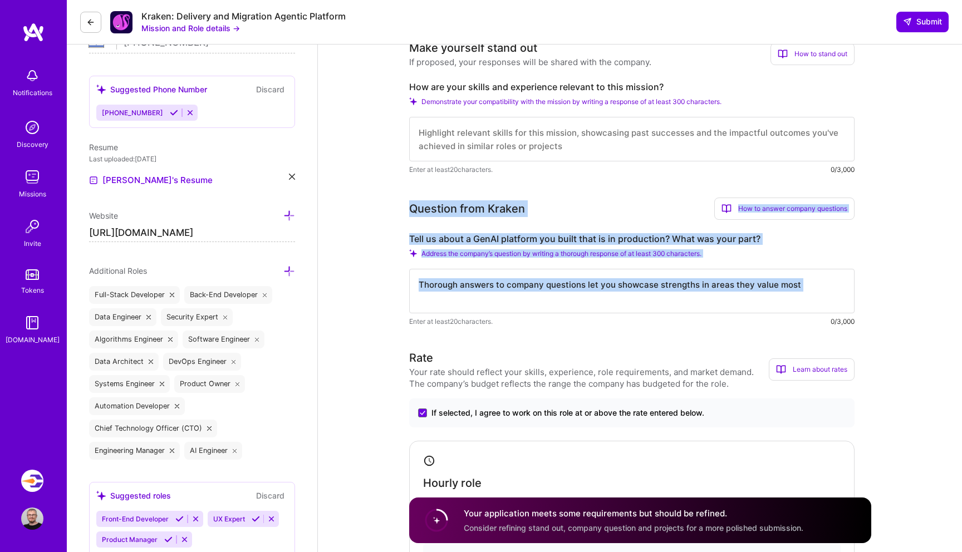
drag, startPoint x: 404, startPoint y: 207, endPoint x: 961, endPoint y: 312, distance: 566.2
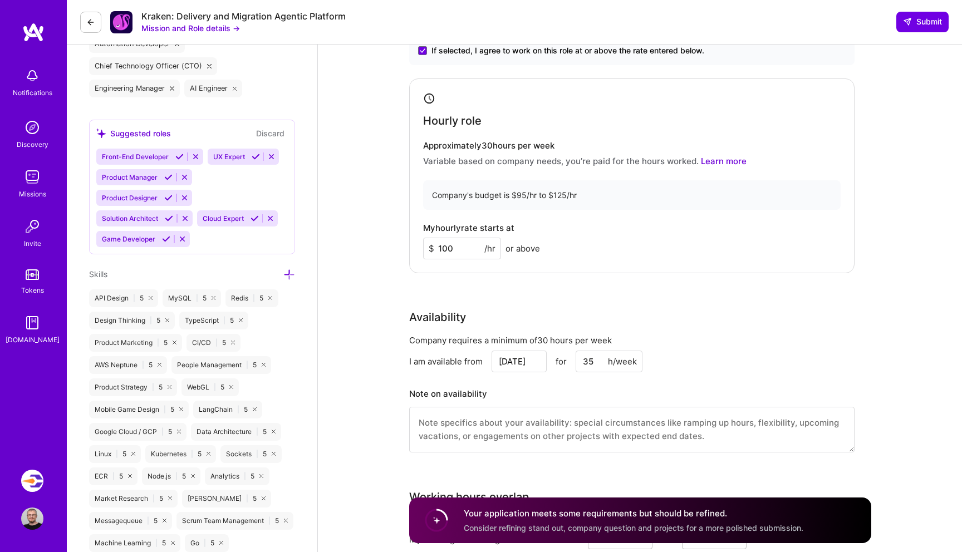
scroll to position [661, 0]
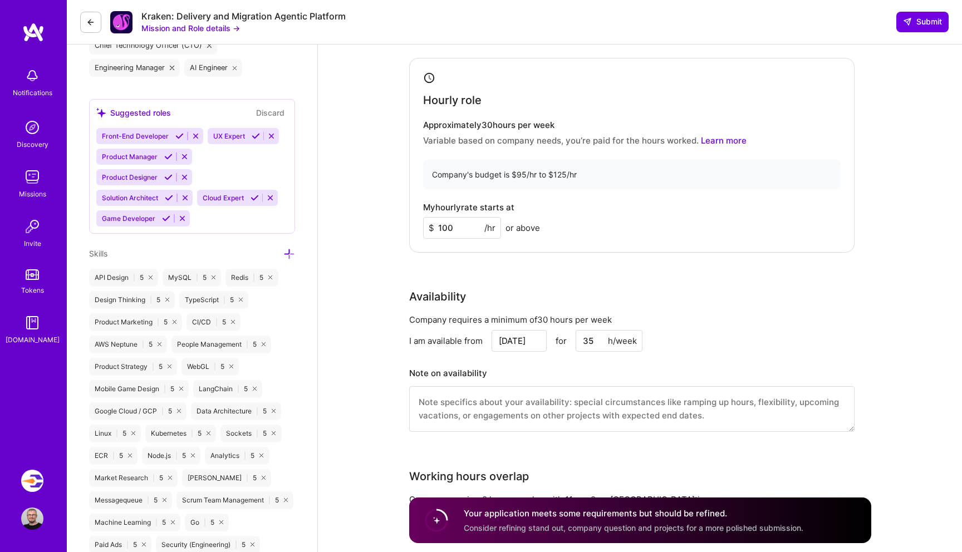
click at [514, 337] on input "May 22" at bounding box center [519, 341] width 55 height 22
click at [535, 196] on button "Next Month" at bounding box center [537, 198] width 8 height 8
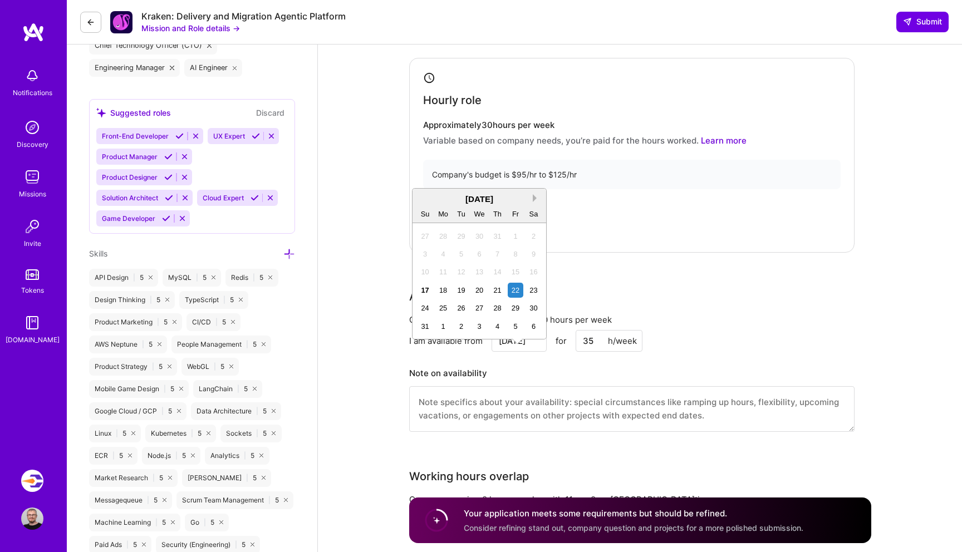
click at [535, 196] on button "Next Month" at bounding box center [537, 198] width 8 height 8
click at [424, 199] on button "Previous Month" at bounding box center [422, 198] width 8 height 8
click at [427, 294] on div "17" at bounding box center [425, 290] width 15 height 15
type input "[DATE]"
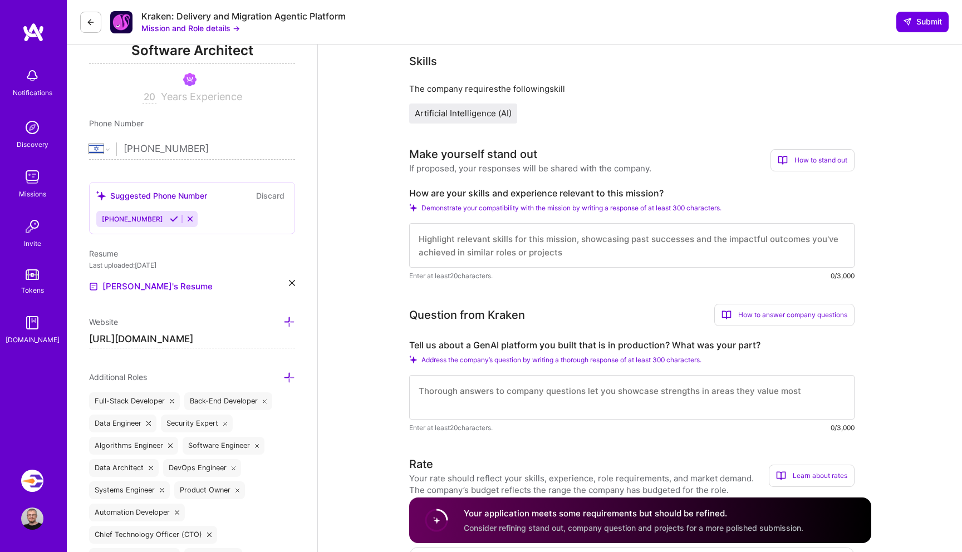
scroll to position [169, 0]
click at [504, 241] on textarea at bounding box center [632, 247] width 446 height 45
paste textarea "I’ve worked on several projects that directly align with Kraken’s mission. Rece…"
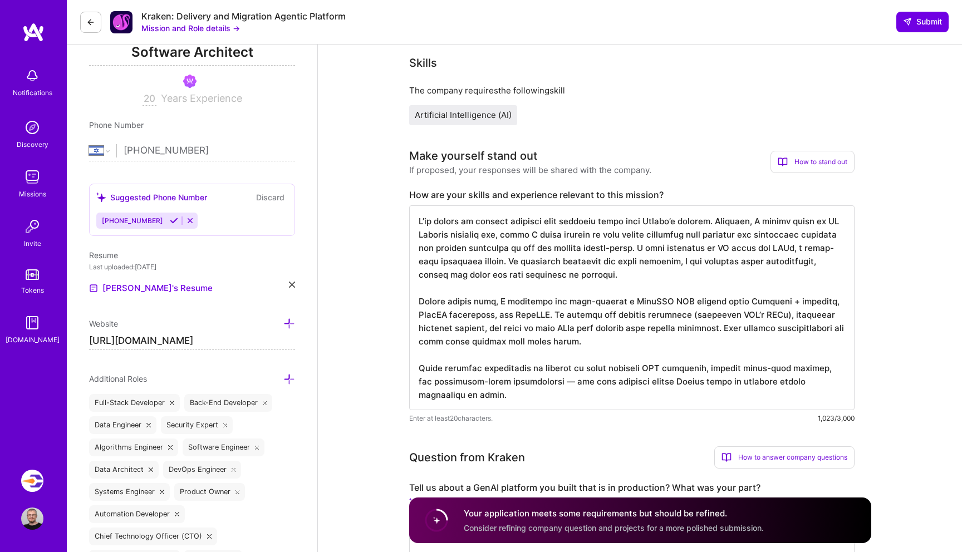
drag, startPoint x: 554, startPoint y: 248, endPoint x: 683, endPoint y: 249, distance: 129.8
click at [683, 249] on textarea at bounding box center [632, 308] width 446 height 205
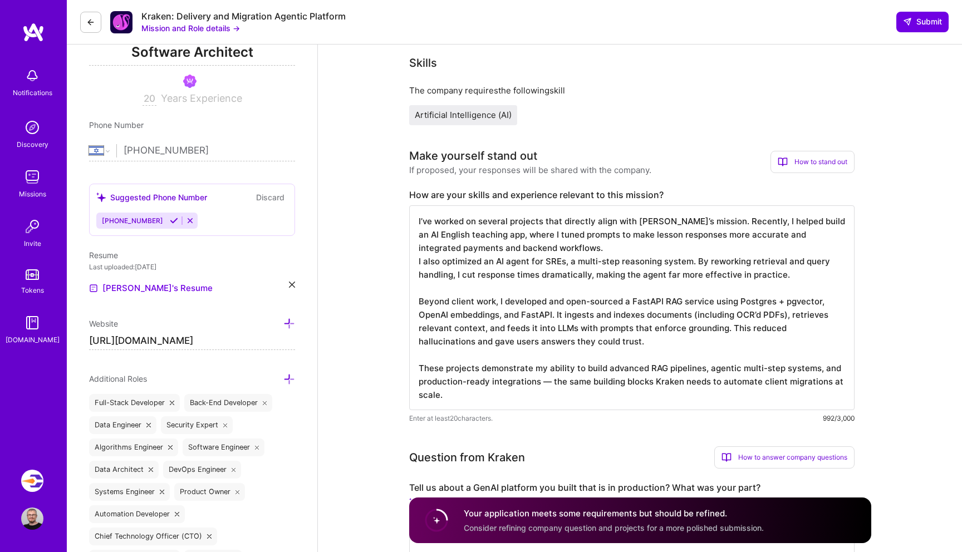
drag, startPoint x: 705, startPoint y: 221, endPoint x: 743, endPoint y: 221, distance: 38.4
click at [743, 221] on textarea "I’ve worked on several projects that directly align with Kraken’s mission. Rece…" at bounding box center [632, 308] width 446 height 205
drag, startPoint x: 556, startPoint y: 313, endPoint x: 712, endPoint y: 297, distance: 156.8
click at [712, 297] on textarea "I’ve worked on several projects that directly align with Kraken’s mission. - I …" at bounding box center [632, 308] width 446 height 205
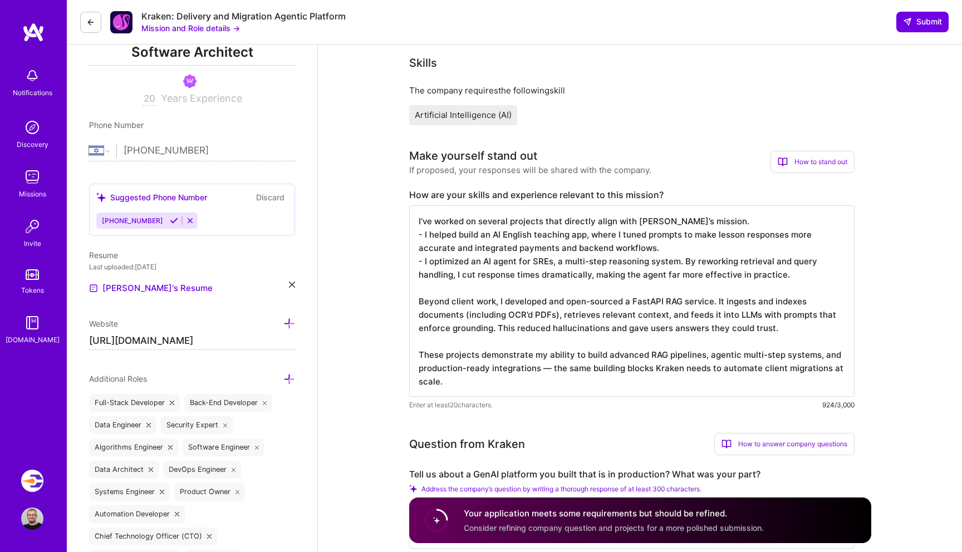
drag, startPoint x: 496, startPoint y: 327, endPoint x: 769, endPoint y: 327, distance: 273.5
click at [769, 327] on textarea "I’ve worked on several projects that directly align with Kraken’s mission. - I …" at bounding box center [632, 302] width 446 height 192
click at [546, 342] on textarea "I’ve worked on several projects that directly align with Kraken’s mission. - I …" at bounding box center [632, 302] width 446 height 192
drag, startPoint x: 539, startPoint y: 368, endPoint x: 544, endPoint y: 378, distance: 10.7
click at [544, 378] on textarea "I’ve worked on several projects that directly align with Kraken’s mission. - I …" at bounding box center [632, 302] width 446 height 192
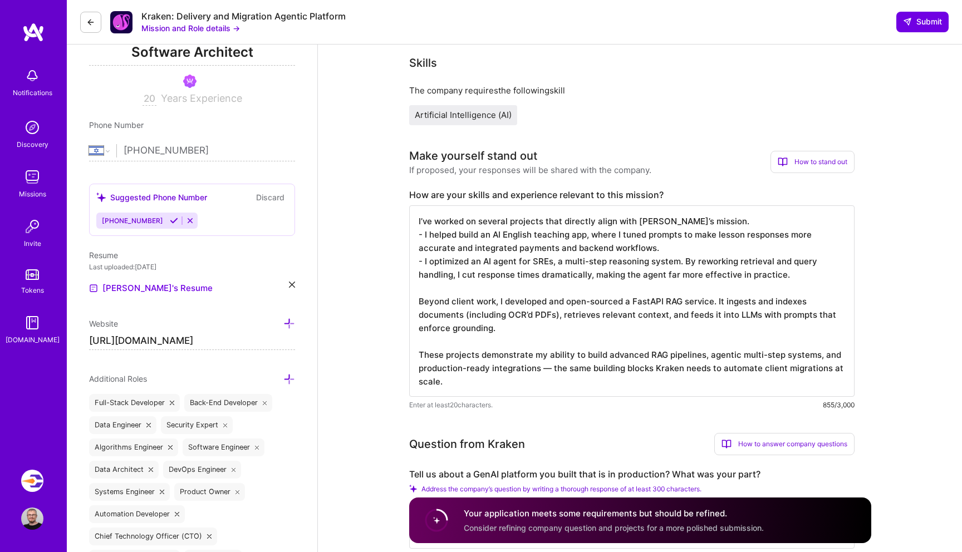
scroll to position [1, 0]
drag, startPoint x: 537, startPoint y: 368, endPoint x: 438, endPoint y: 379, distance: 100.4
click at [438, 379] on textarea "I’ve worked on several projects that directly align with Kraken’s mission. - I …" at bounding box center [632, 302] width 446 height 192
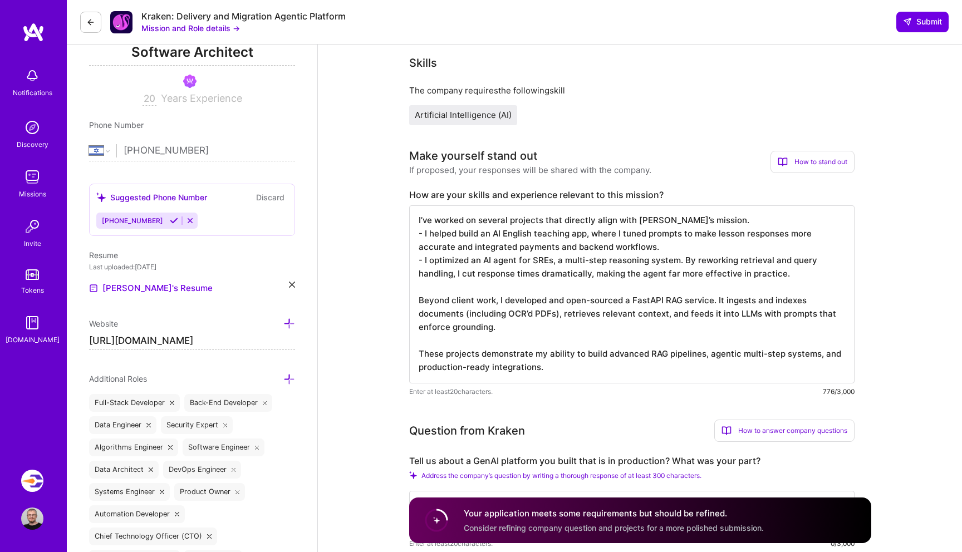
scroll to position [0, 0]
click at [717, 223] on textarea "I’ve worked on several projects that directly align with Kraken’s mission. - I …" at bounding box center [632, 295] width 446 height 178
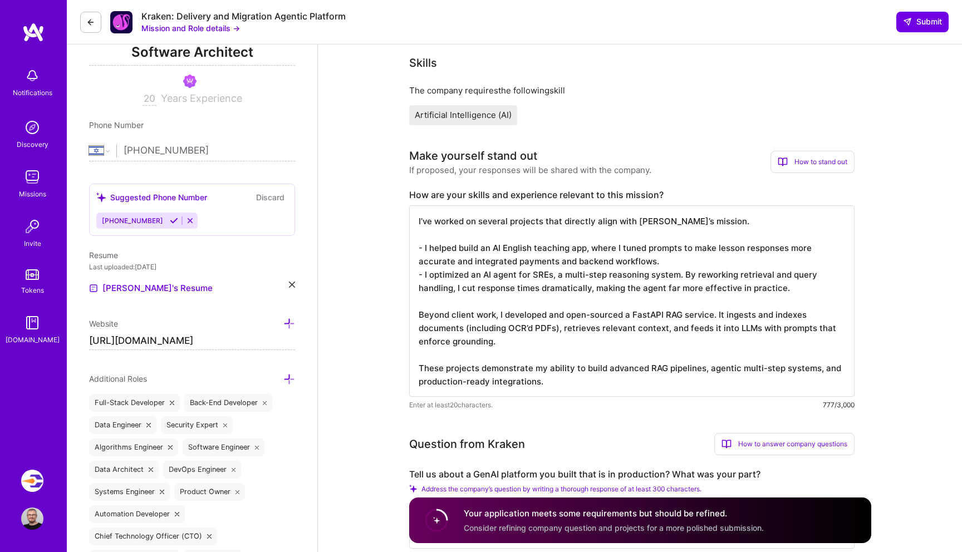
click at [689, 267] on textarea "I’ve worked on several projects that directly align with Kraken’s mission. - I …" at bounding box center [632, 302] width 446 height 192
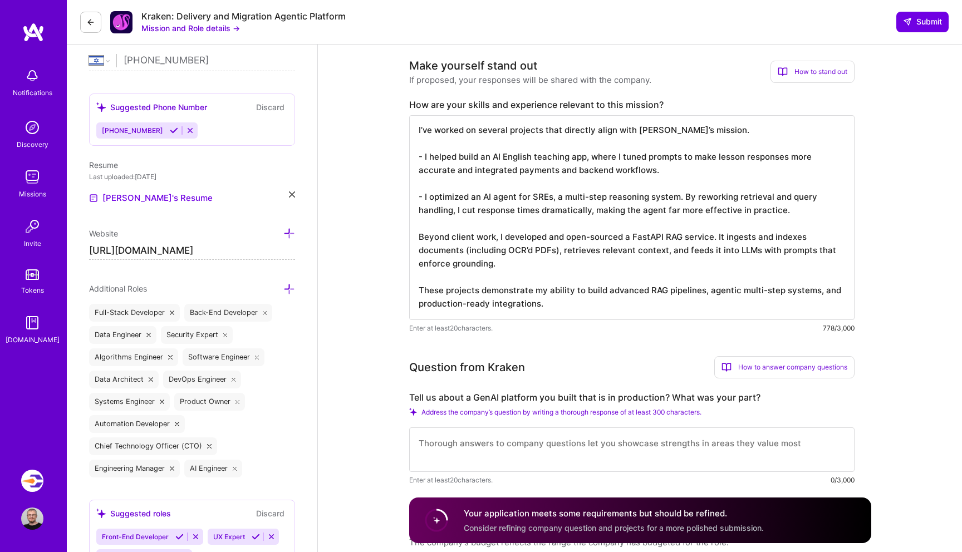
scroll to position [315, 0]
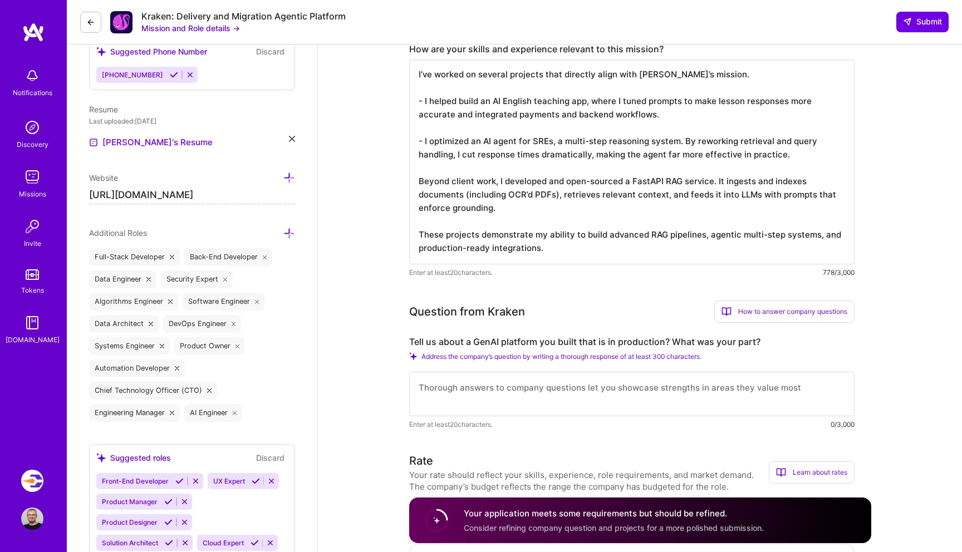
type textarea "I’ve worked on several projects that directly align with Kraken’s mission. - I …"
click at [534, 392] on textarea at bounding box center [632, 394] width 446 height 45
paste textarea "One of the most relevant projects I worked on was building and optimizing an AI…"
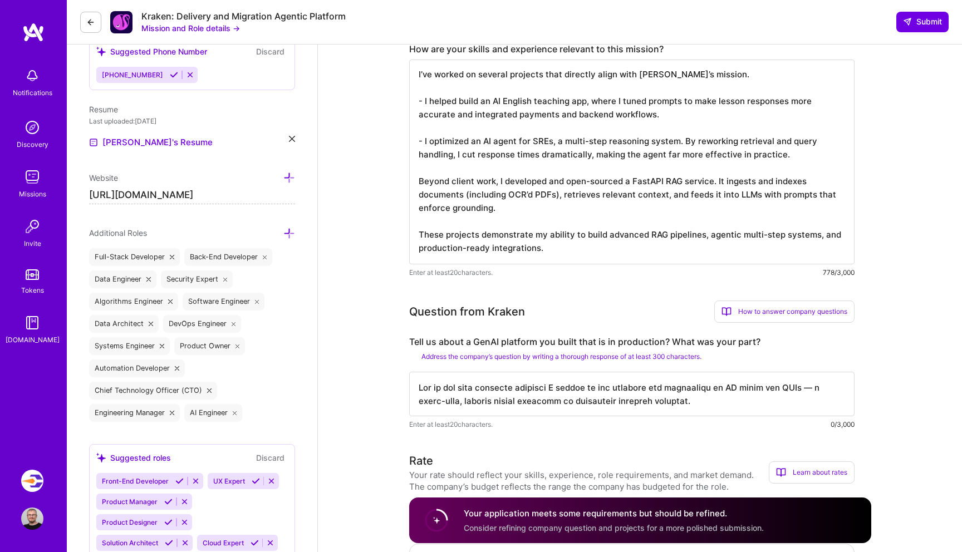
scroll to position [497, 0]
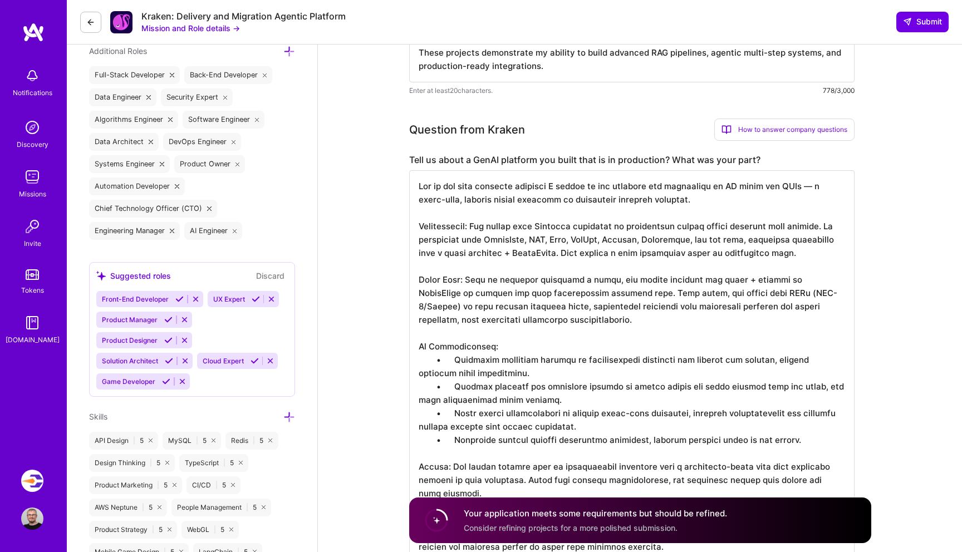
drag, startPoint x: 551, startPoint y: 328, endPoint x: 397, endPoint y: 280, distance: 161.5
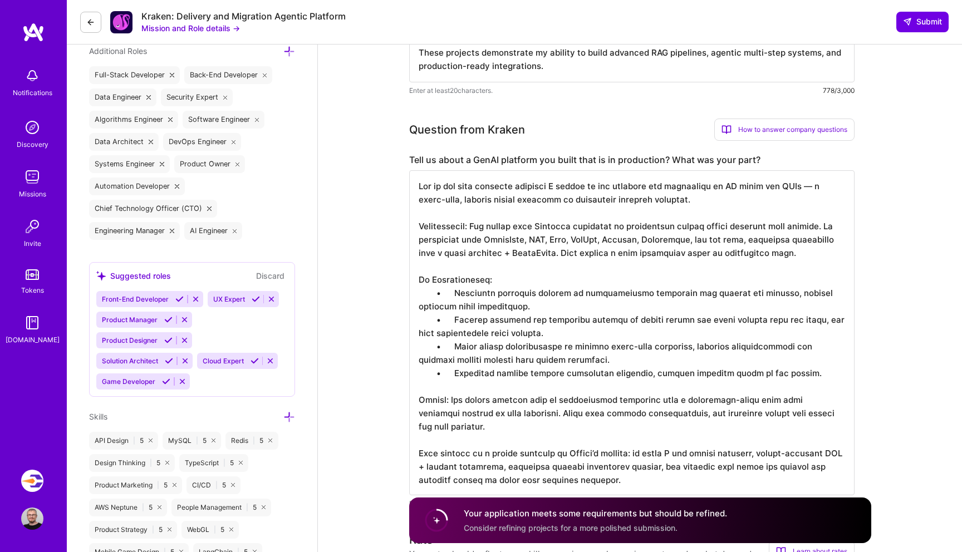
click at [453, 296] on textarea at bounding box center [632, 332] width 446 height 325
click at [450, 321] on textarea at bounding box center [632, 332] width 446 height 325
click at [456, 344] on textarea at bounding box center [632, 332] width 446 height 325
click at [454, 372] on textarea at bounding box center [632, 332] width 446 height 325
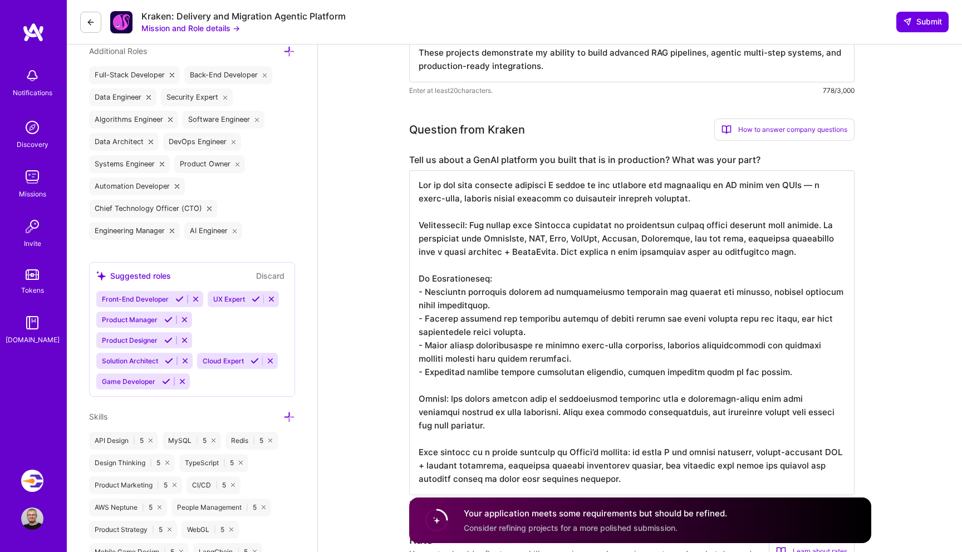
drag, startPoint x: 469, startPoint y: 428, endPoint x: 418, endPoint y: 398, distance: 59.4
click at [418, 398] on textarea at bounding box center [632, 332] width 446 height 325
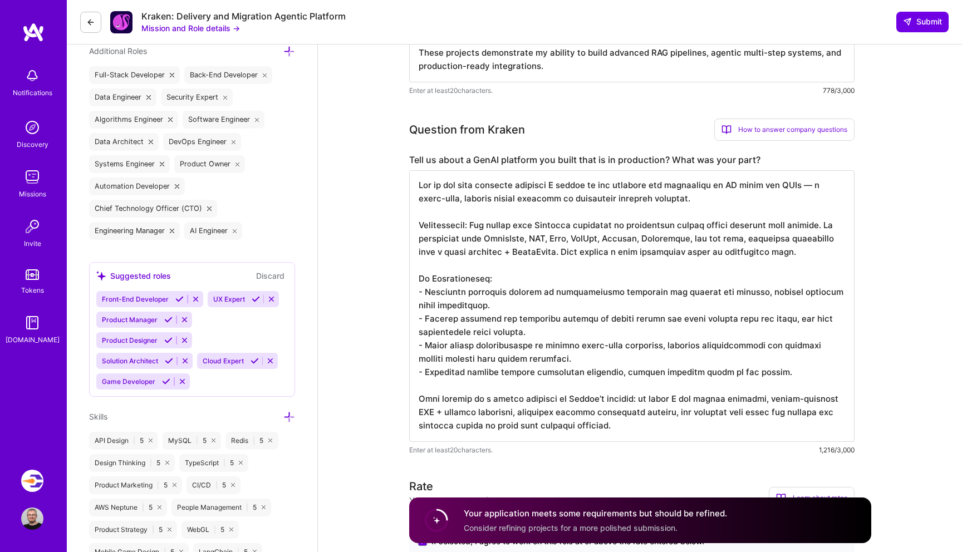
drag, startPoint x: 796, startPoint y: 187, endPoint x: 807, endPoint y: 187, distance: 10.6
click at [807, 187] on textarea at bounding box center [632, 306] width 446 height 272
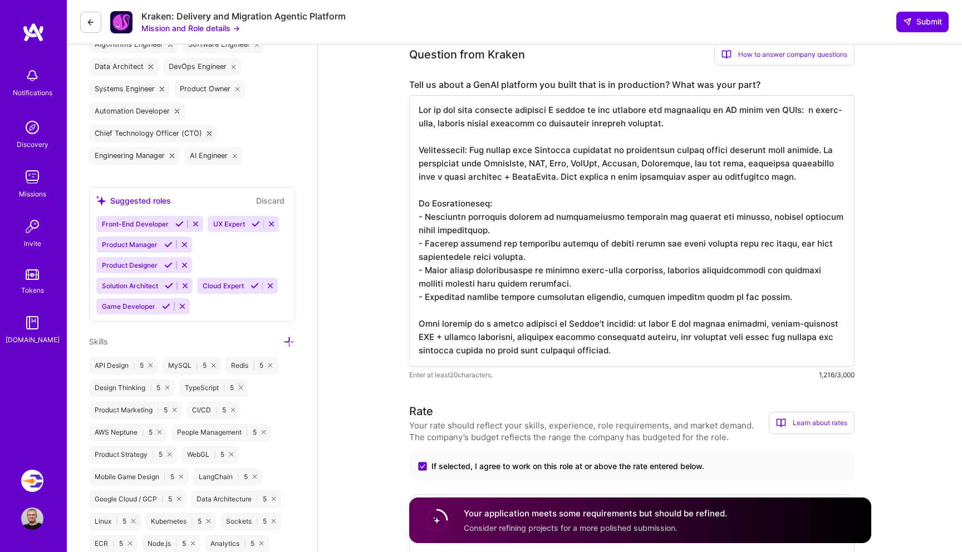
scroll to position [595, 0]
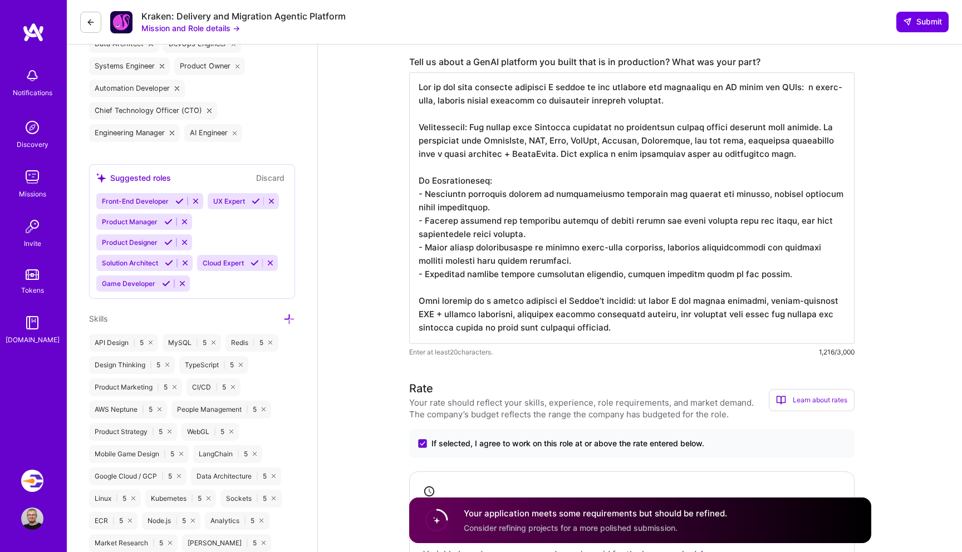
drag, startPoint x: 600, startPoint y: 326, endPoint x: 376, endPoint y: 299, distance: 226.0
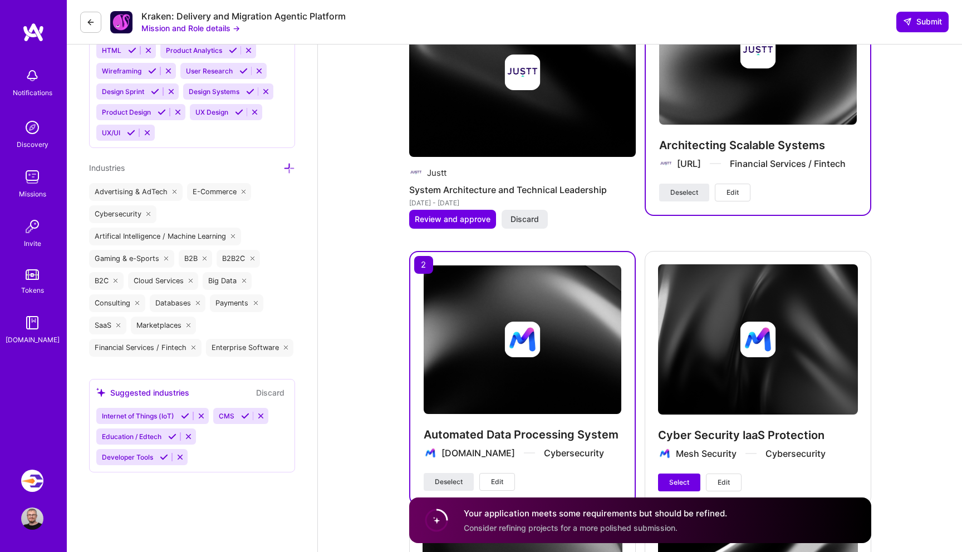
scroll to position [2266, 0]
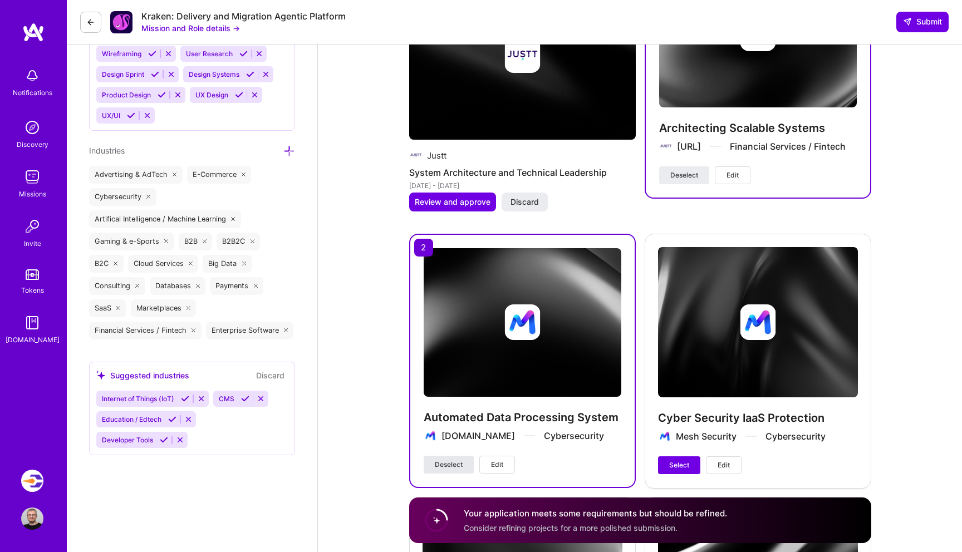
type textarea "One of the most relevant projects I worked on was building and optimizing an AI…"
click at [459, 464] on span "Deselect" at bounding box center [449, 465] width 28 height 10
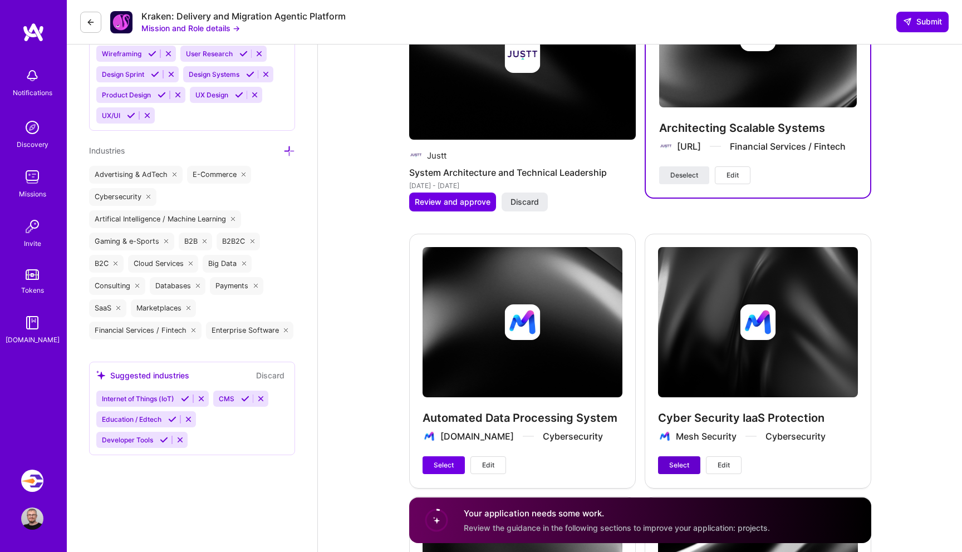
click at [677, 462] on span "Select" at bounding box center [679, 466] width 20 height 10
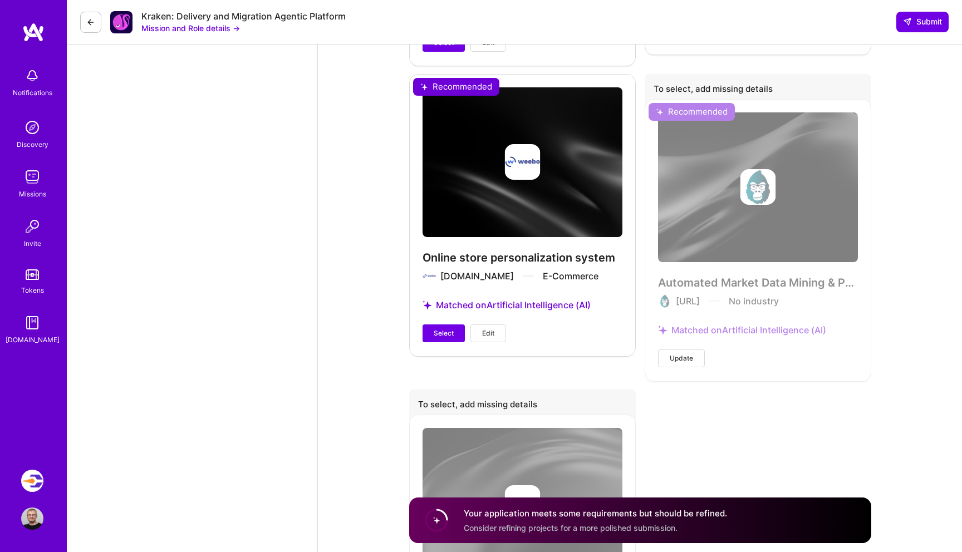
scroll to position [2961, 0]
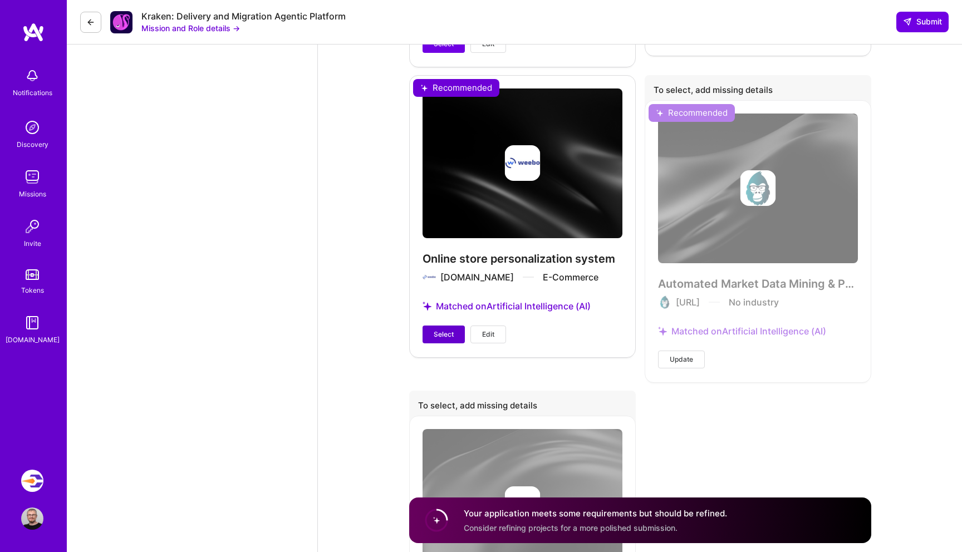
click at [435, 339] on span "Select" at bounding box center [444, 335] width 20 height 10
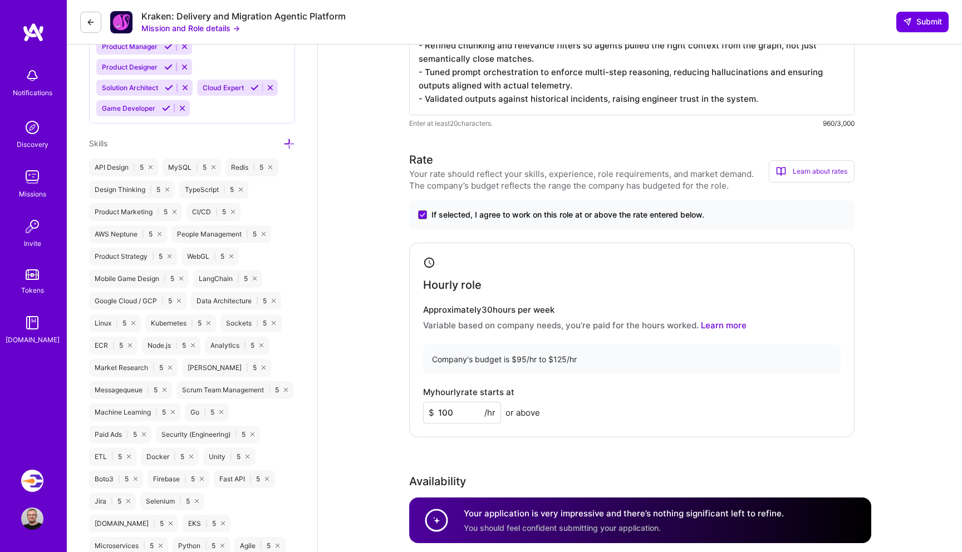
scroll to position [815, 0]
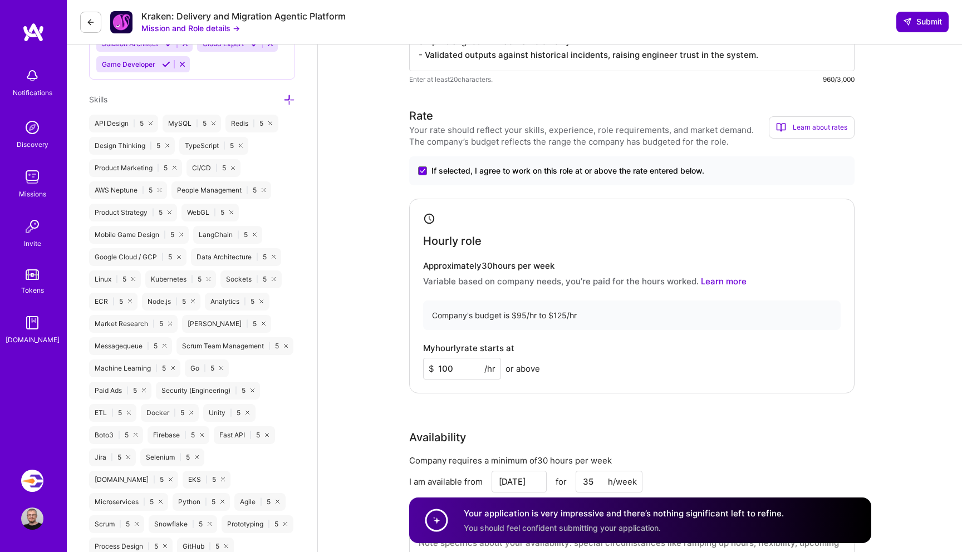
click at [919, 23] on span "Submit" at bounding box center [922, 21] width 39 height 11
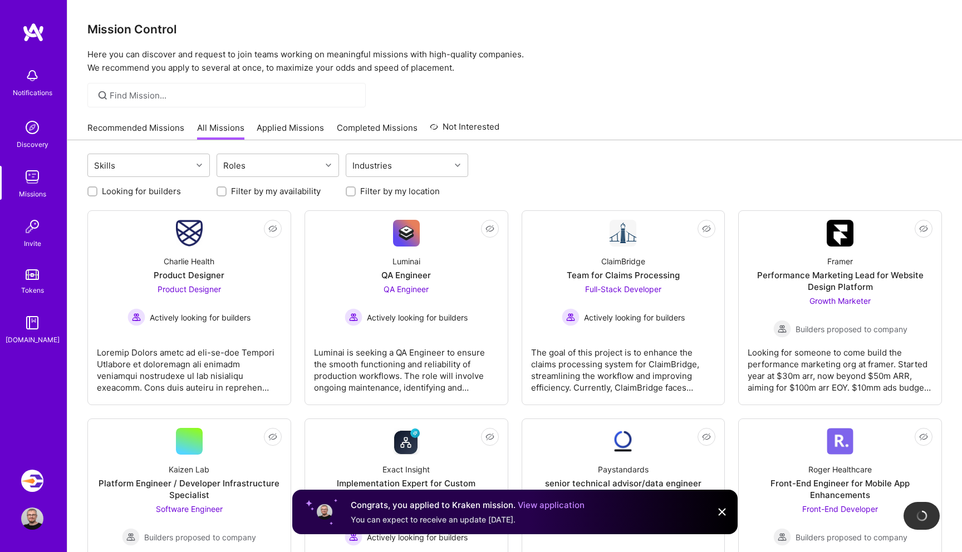
click at [92, 191] on input "Looking for builders" at bounding box center [94, 192] width 8 height 8
checkbox input "true"
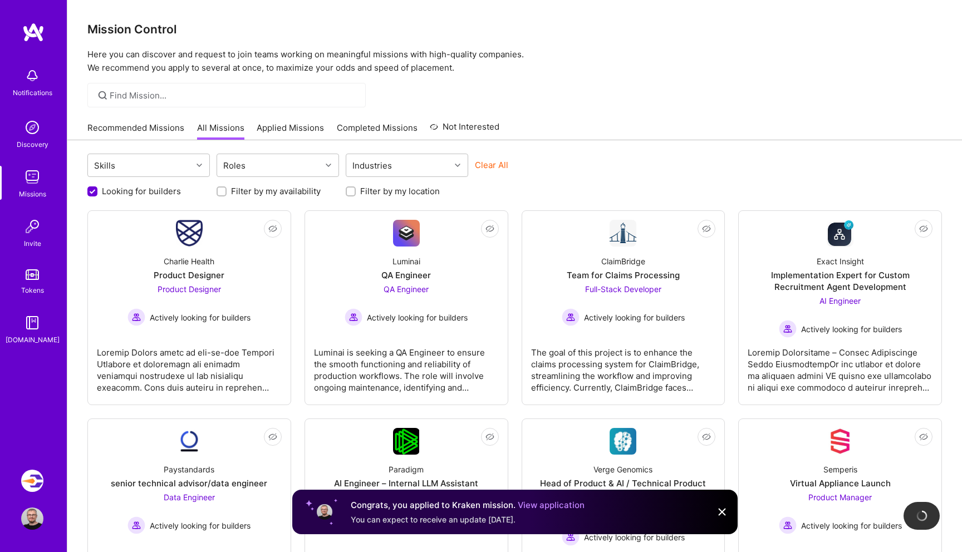
click at [356, 192] on div "Filter by my location" at bounding box center [407, 191] width 123 height 12
click at [353, 192] on input "Filter by my location" at bounding box center [352, 192] width 8 height 8
checkbox input "true"
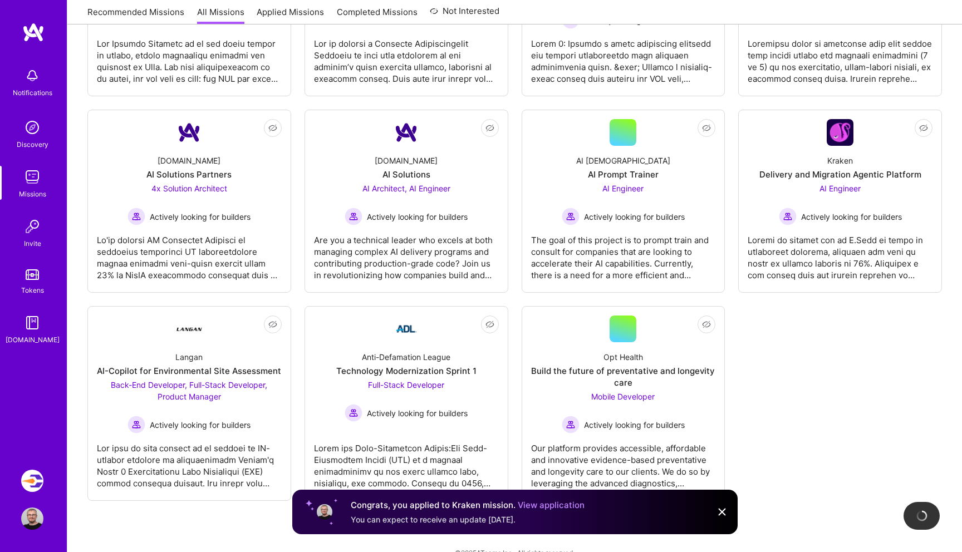
scroll to position [537, 0]
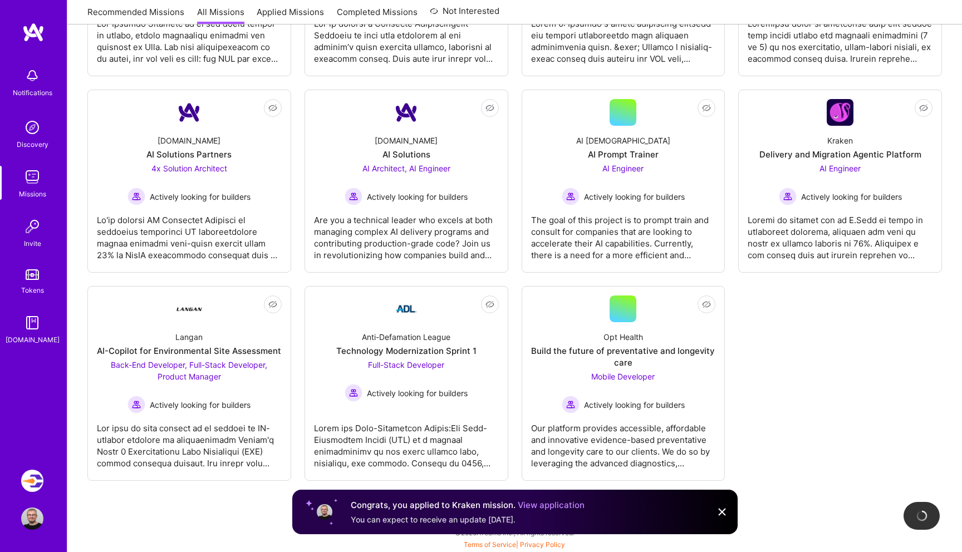
click at [808, 339] on div "Not Interested Luminai QA Engineer QA Engineer Actively looking for builders Lu…" at bounding box center [514, 77] width 855 height 808
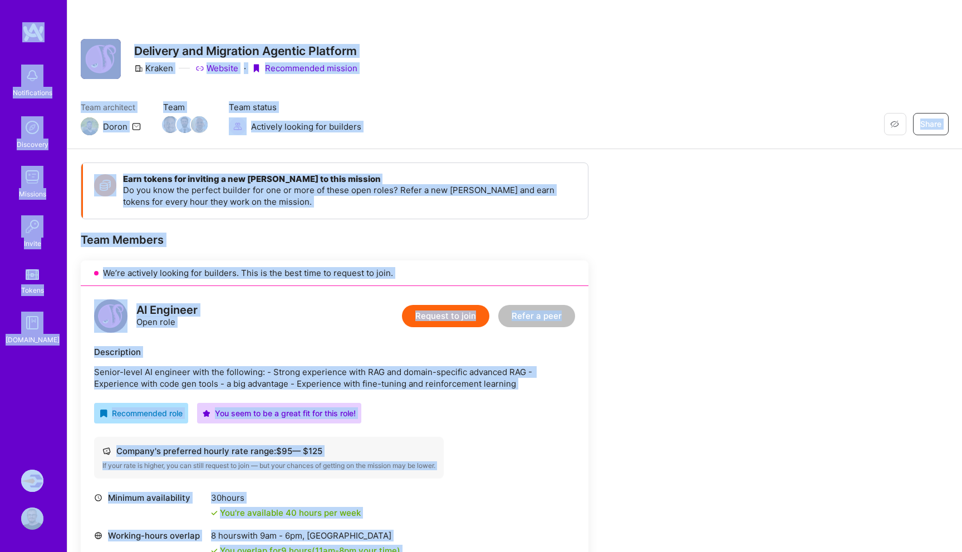
copy div "Loremipsumdol Sitametco Adipisci Elitse Doeius T.Incid Utlabore: Etdolore Magna…"
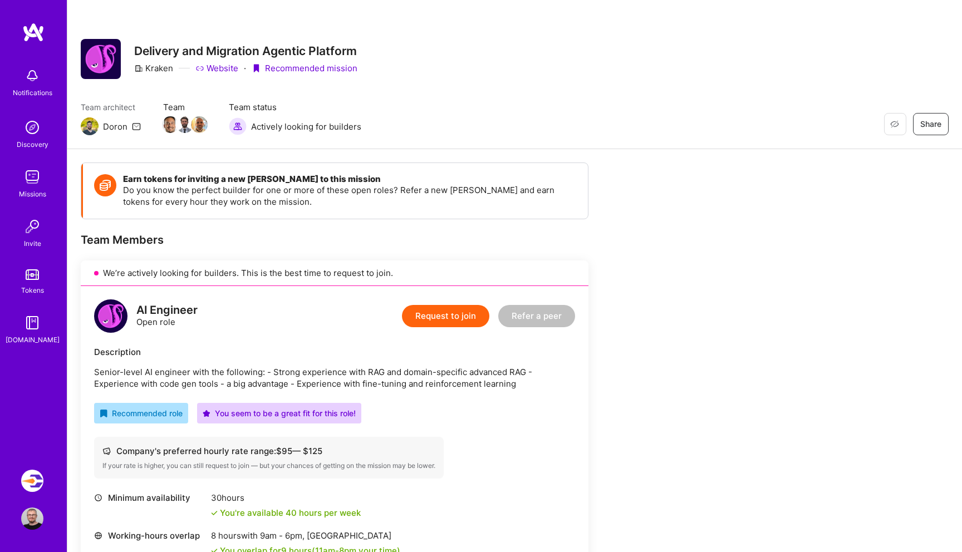
click at [512, 414] on div "Recommended role You seem to be a great fit for this role!" at bounding box center [334, 413] width 481 height 21
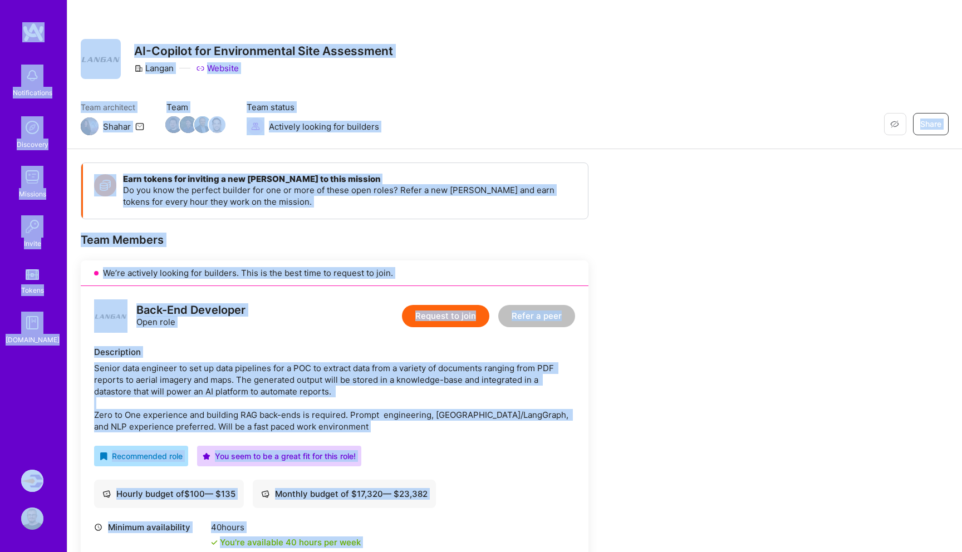
copy div "Loremipsumdol Sitametco Adipisci Elitse Doeius T.Incid Utlabore: Etdolore Magna…"
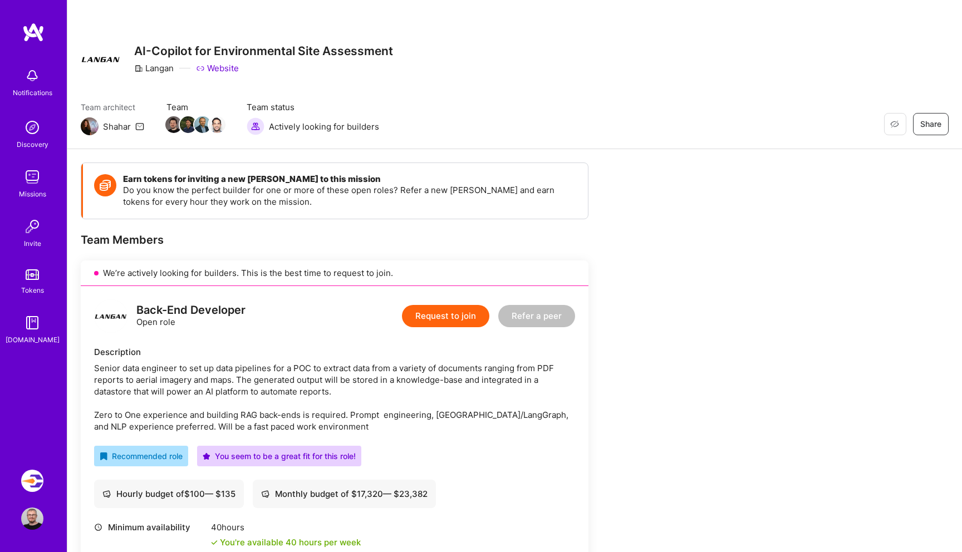
click at [453, 320] on button "Request to join" at bounding box center [445, 316] width 87 height 22
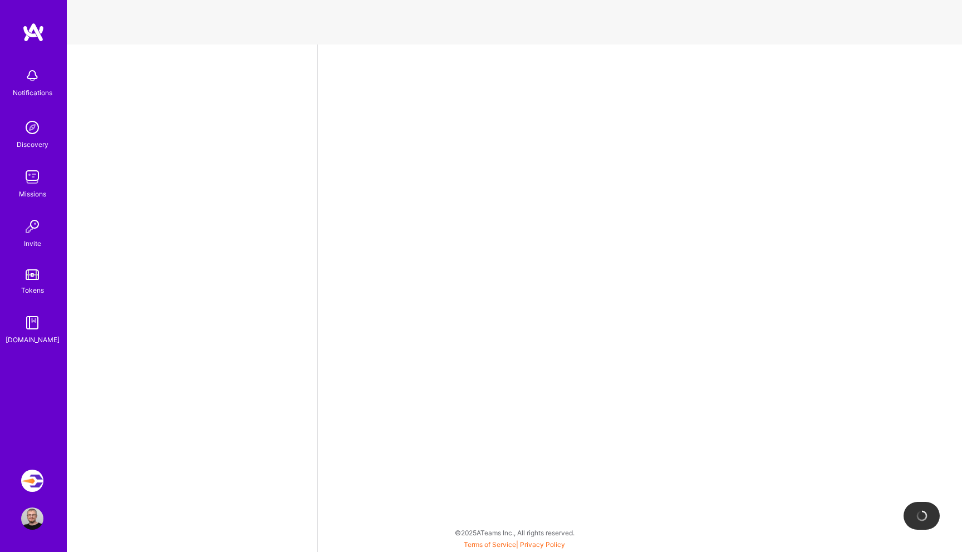
select select "IL"
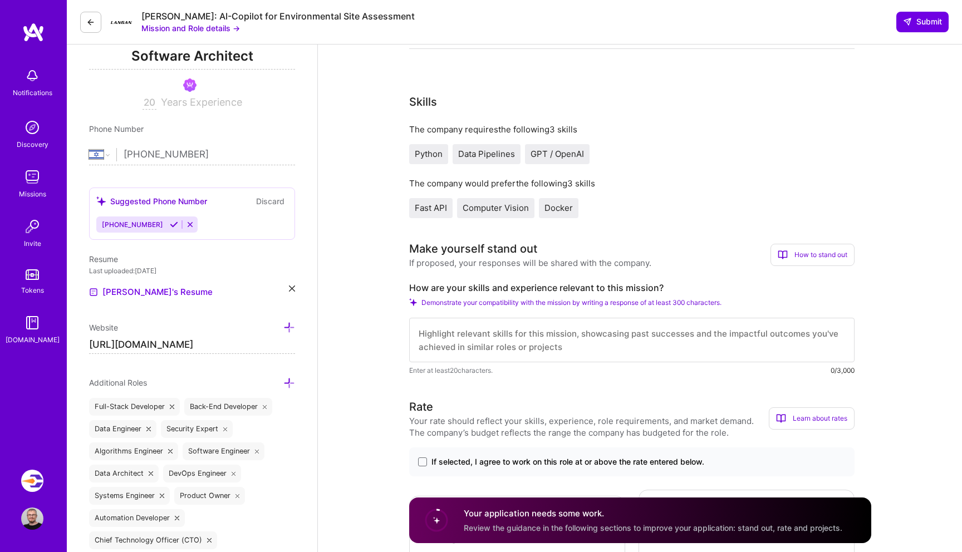
scroll to position [379, 0]
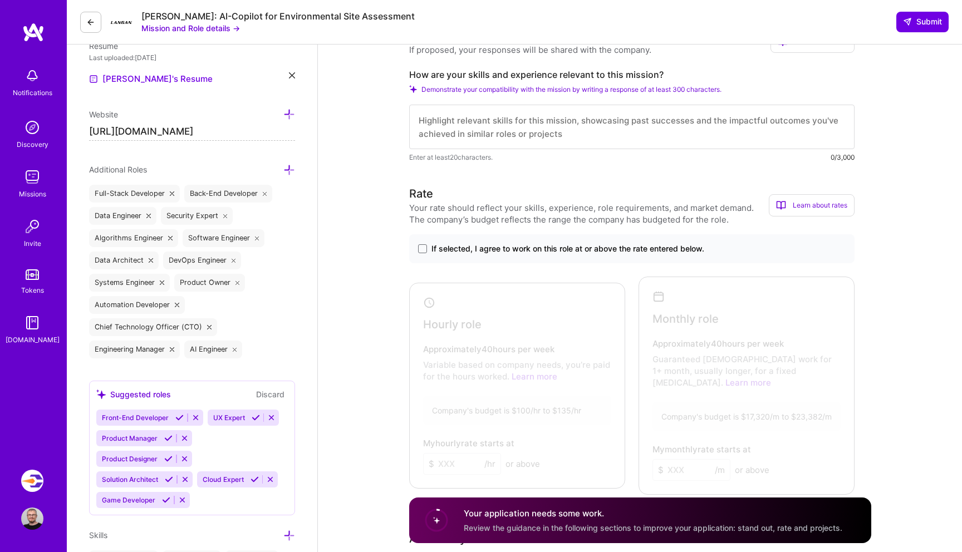
click at [480, 206] on div "Your rate should reflect your skills, experience, role requirements, and market…" at bounding box center [589, 213] width 360 height 23
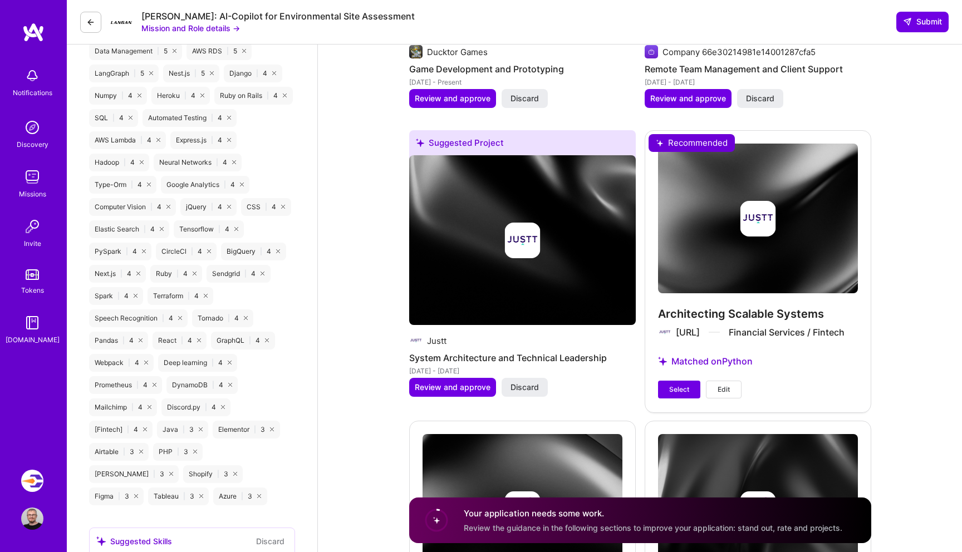
scroll to position [1729, 0]
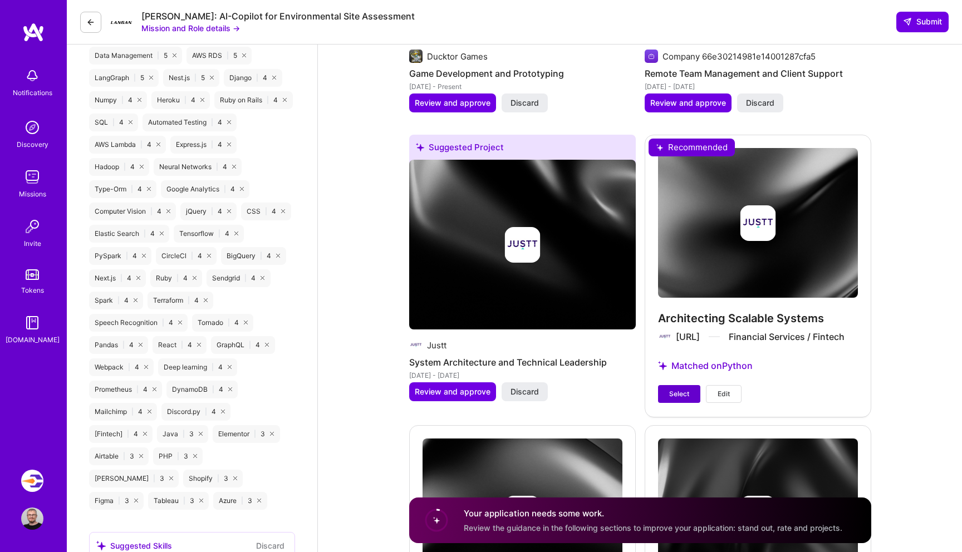
click at [675, 389] on span "Select" at bounding box center [679, 394] width 20 height 10
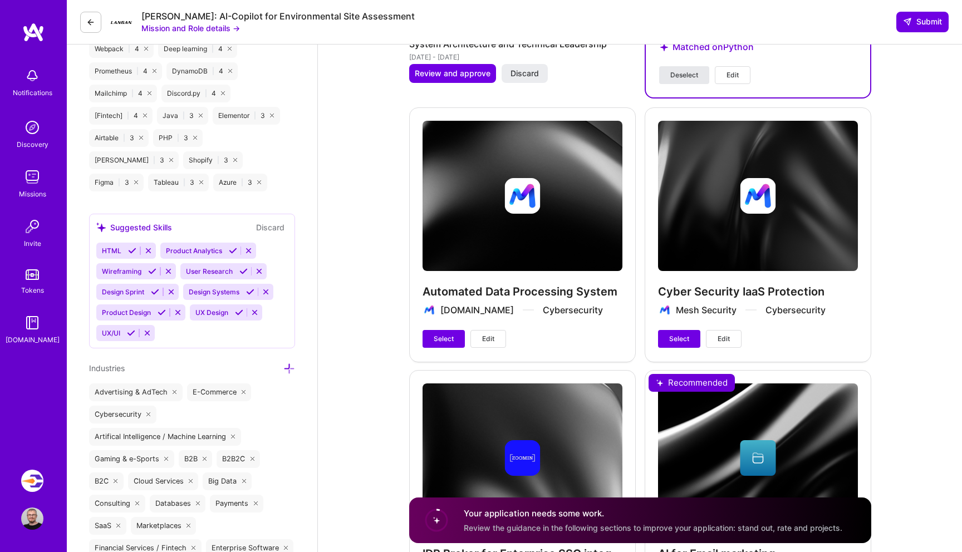
scroll to position [2047, 0]
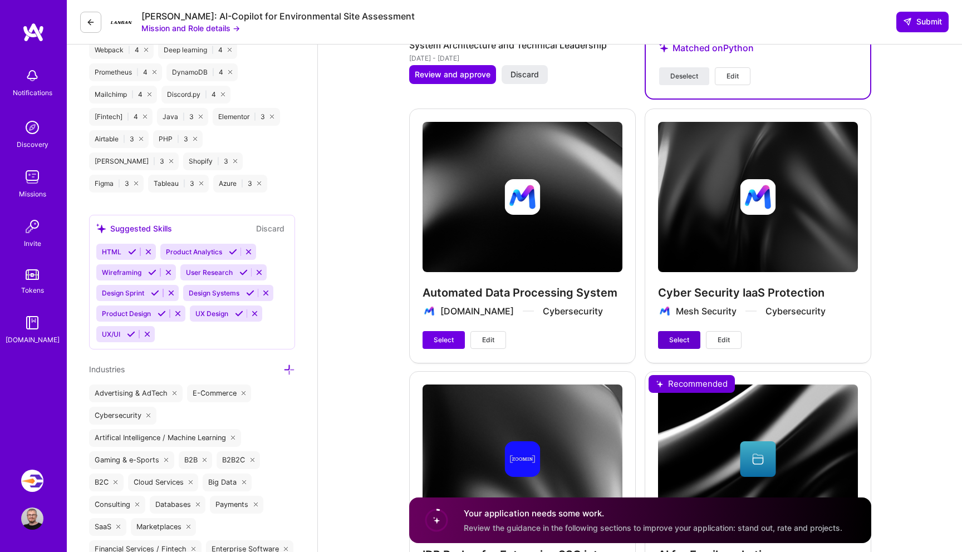
click at [677, 335] on span "Select" at bounding box center [679, 340] width 20 height 10
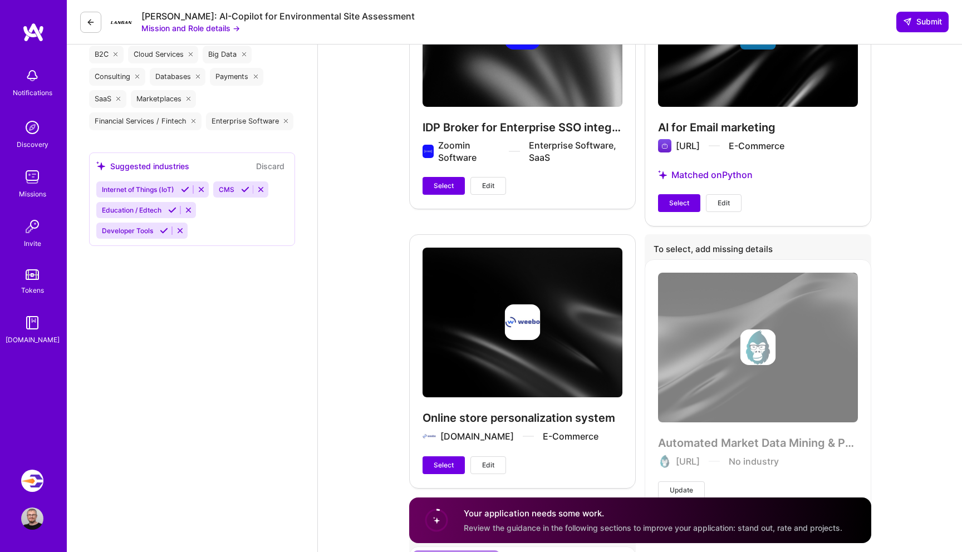
scroll to position [2483, 0]
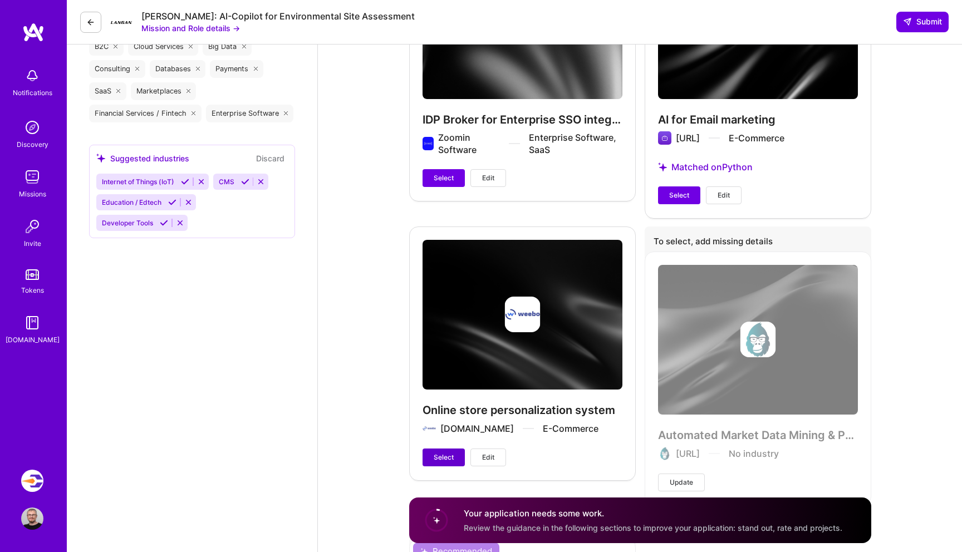
click at [437, 453] on span "Select" at bounding box center [444, 458] width 20 height 10
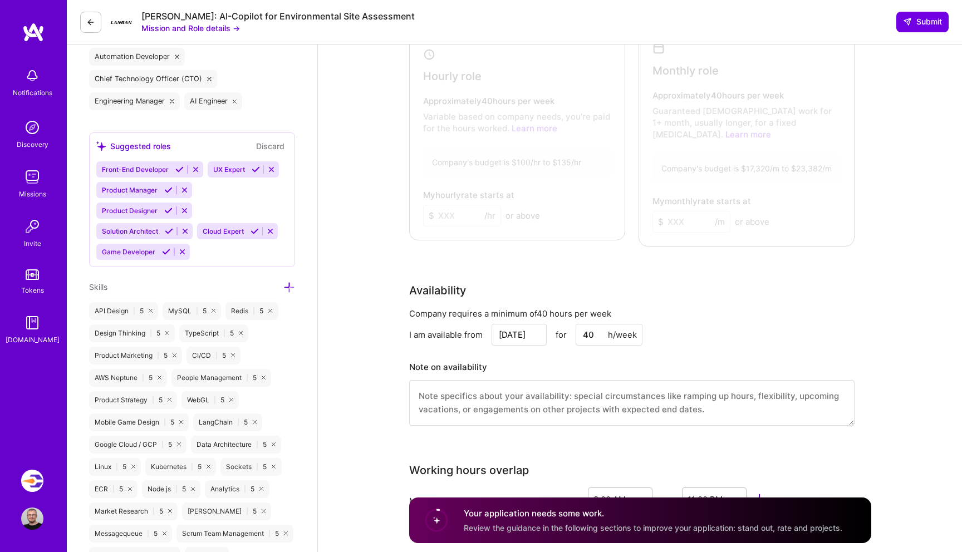
scroll to position [511, 0]
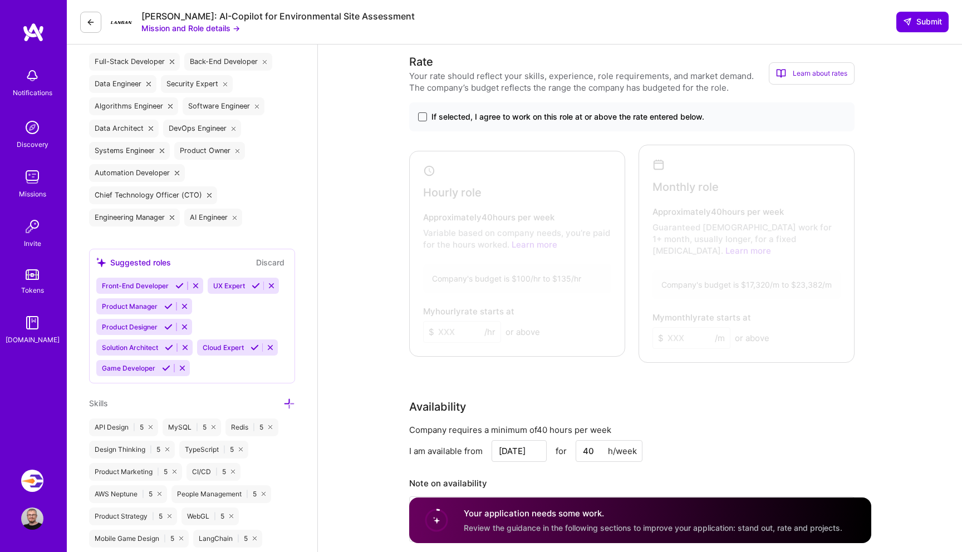
click at [421, 114] on span at bounding box center [422, 117] width 9 height 9
click at [0, 0] on input "If selected, I agree to work on this role at or above the rate entered below." at bounding box center [0, 0] width 0 height 0
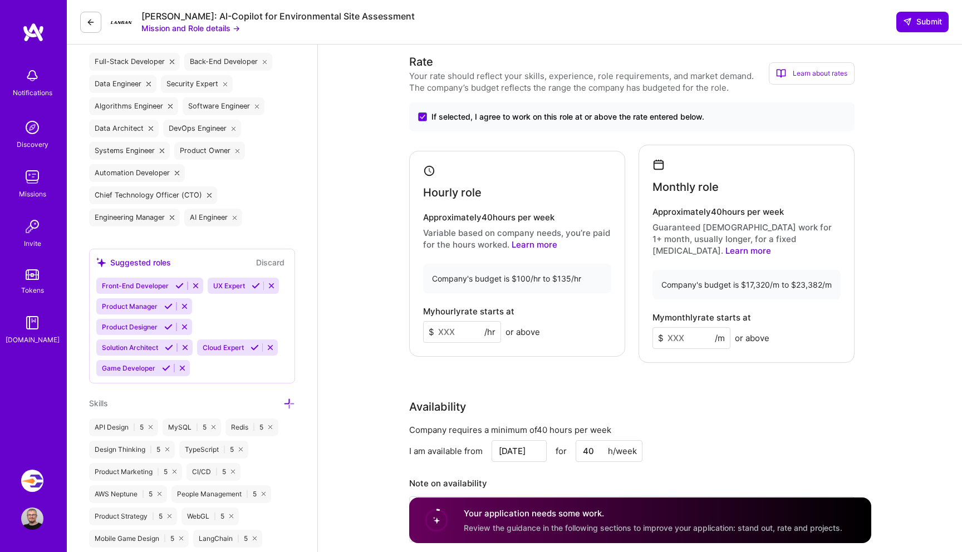
click at [684, 332] on input at bounding box center [692, 338] width 78 height 22
type input "18000"
click at [461, 324] on input at bounding box center [462, 332] width 78 height 22
type input "100"
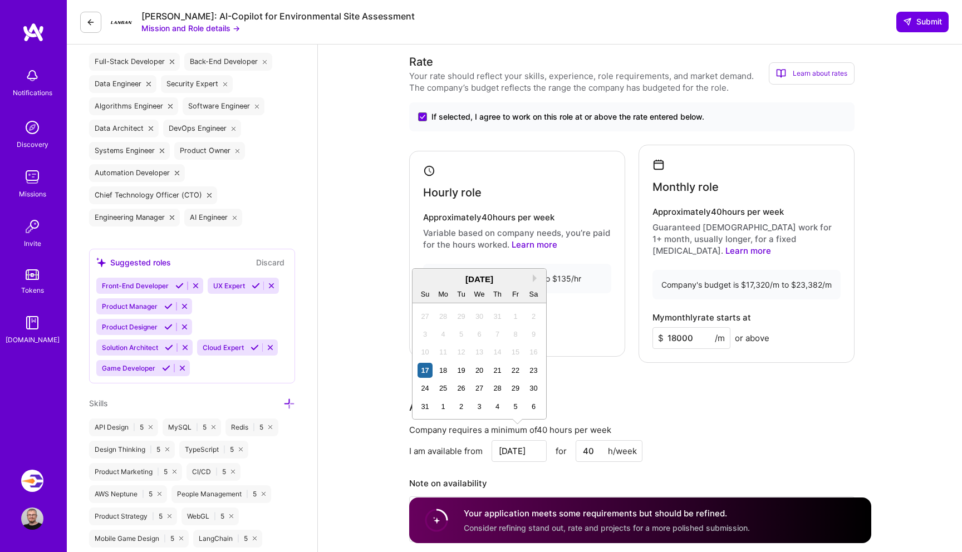
click at [514, 442] on input "[DATE]" at bounding box center [519, 452] width 55 height 22
click at [424, 372] on div "17" at bounding box center [425, 370] width 15 height 15
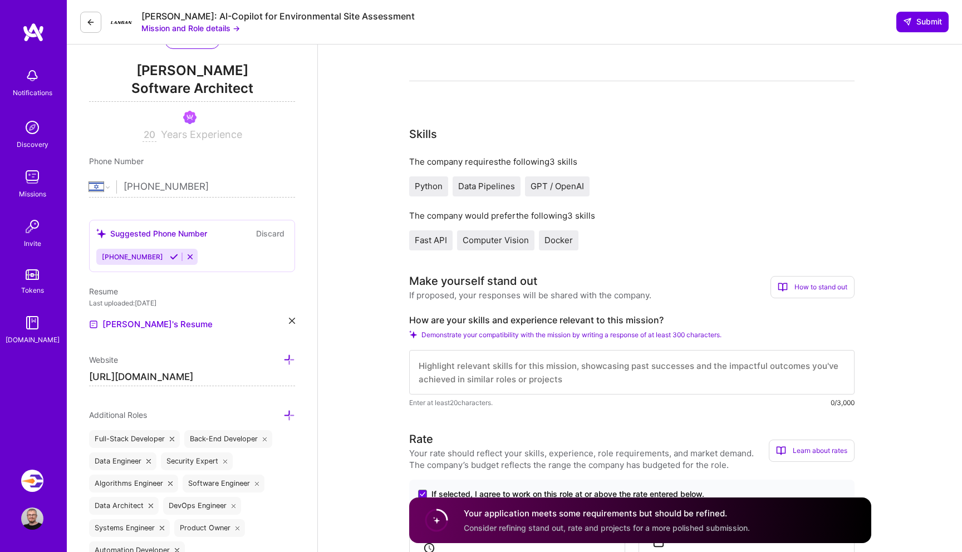
scroll to position [0, 0]
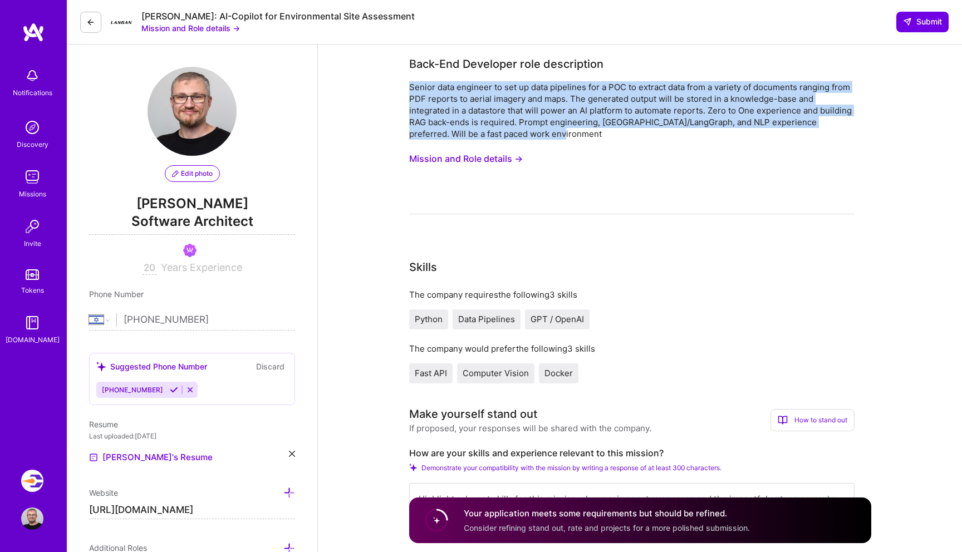
drag, startPoint x: 410, startPoint y: 85, endPoint x: 542, endPoint y: 133, distance: 141.1
click at [542, 134] on div "Senior data engineer to set up data pipelines for a POC to extract data from a …" at bounding box center [632, 110] width 446 height 58
copy div "Senior data engineer to set up data pipelines for a POC to extract data from a …"
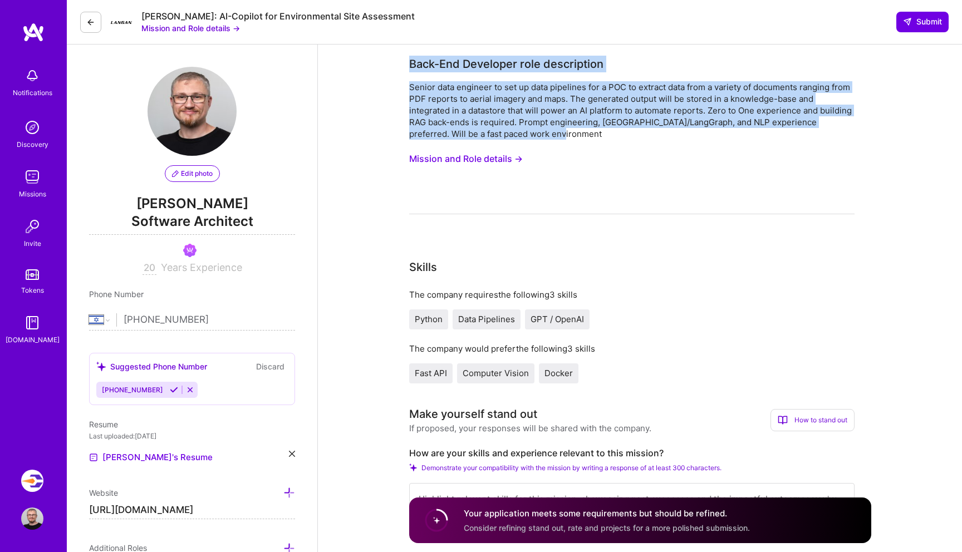
drag, startPoint x: 409, startPoint y: 62, endPoint x: 540, endPoint y: 138, distance: 151.5
click at [540, 138] on div "Back-End Developer role description Senior data engineer to set up data pipelin…" at bounding box center [632, 135] width 446 height 159
copy div "Back-End Developer role description Senior data engineer to set up data pipelin…"
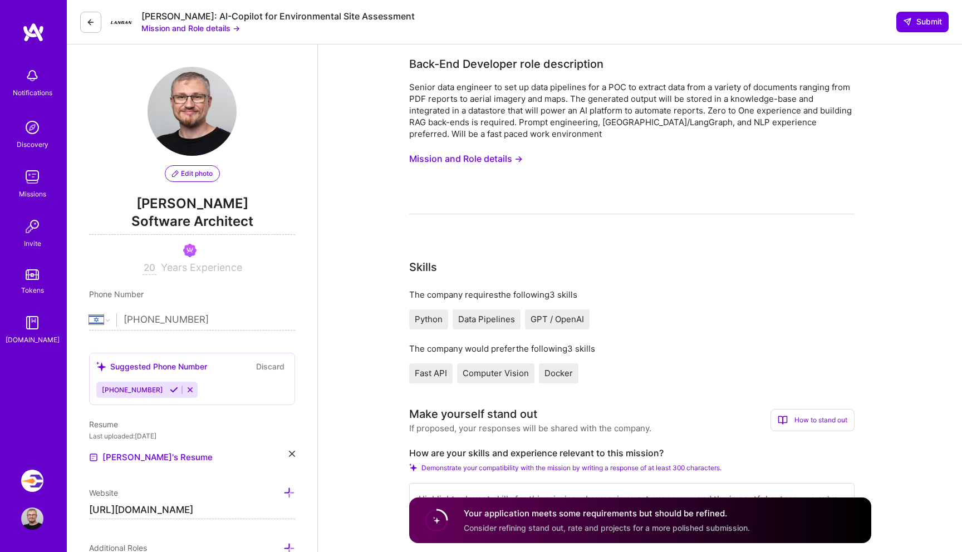
click at [657, 199] on div "Senior data engineer to set up data pipelines for a POC to extract data from a …" at bounding box center [632, 147] width 446 height 133
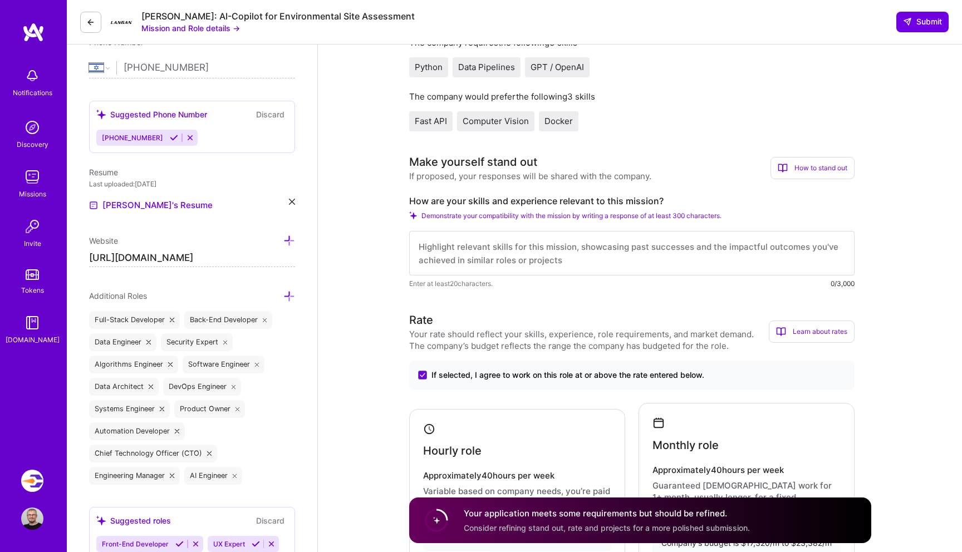
scroll to position [271, 0]
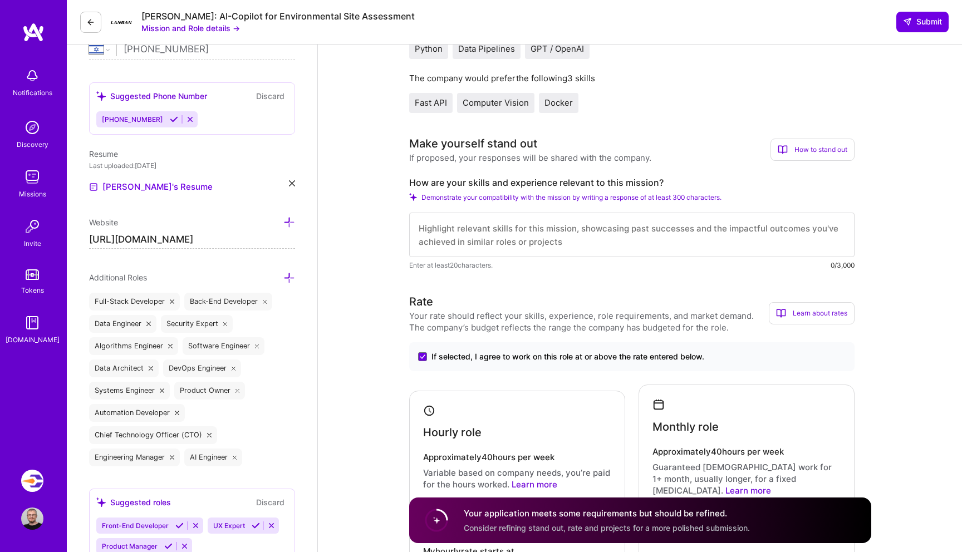
click at [534, 227] on textarea at bounding box center [632, 235] width 446 height 45
paste textarea "L ipsu d sita conse adipis el seddoeiu tempori utlabor etd MA aliquaeni admi 3→…"
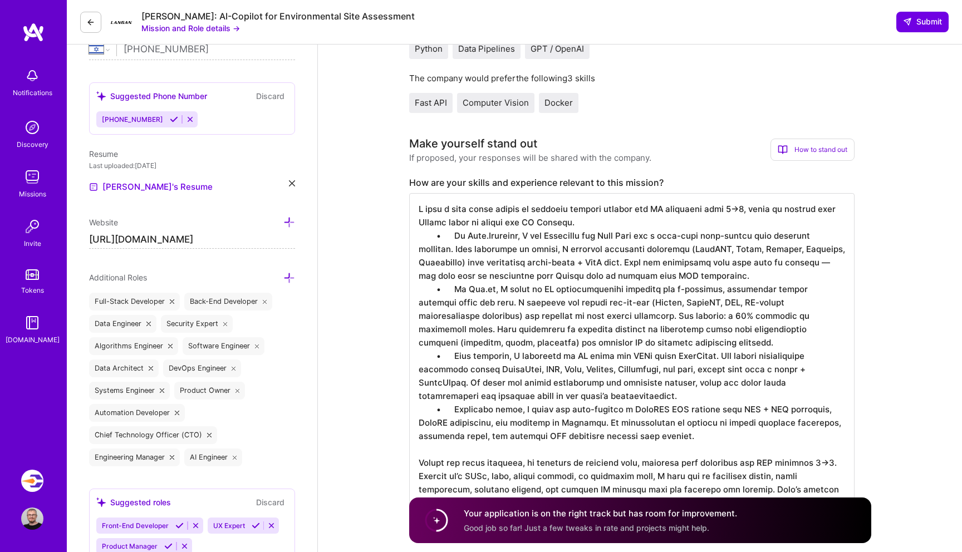
click at [603, 221] on textarea at bounding box center [632, 355] width 446 height 325
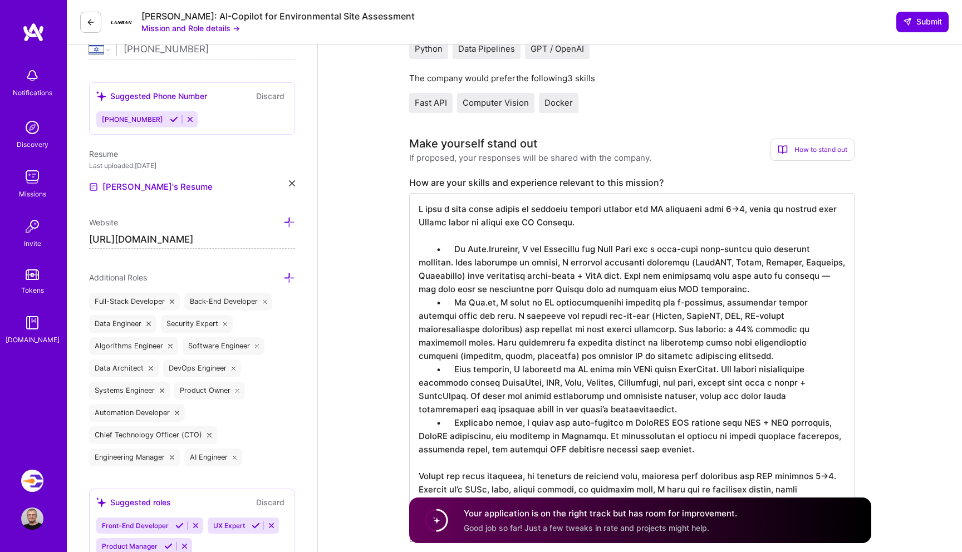
click at [748, 210] on textarea at bounding box center [632, 362] width 446 height 339
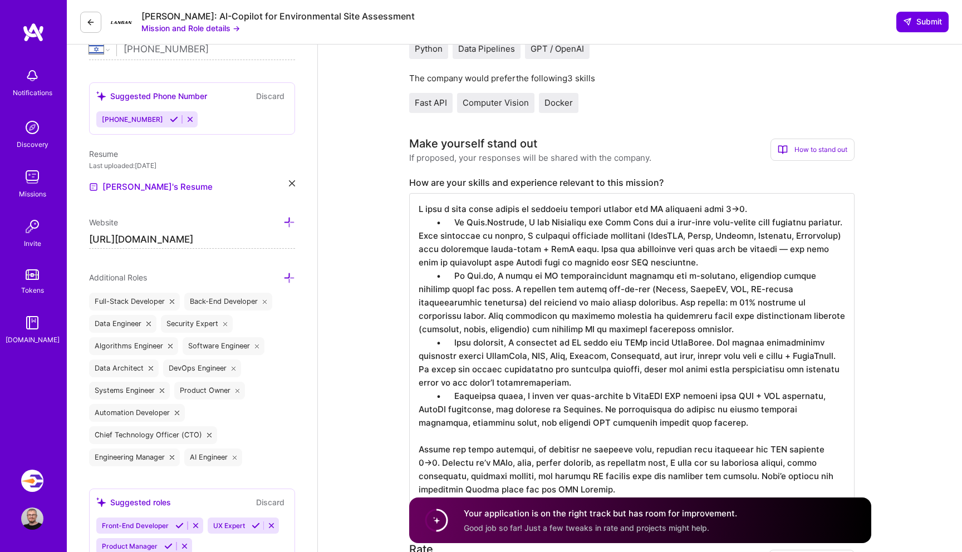
click at [454, 213] on textarea at bounding box center [632, 349] width 446 height 312
click at [454, 219] on textarea at bounding box center [632, 349] width 446 height 312
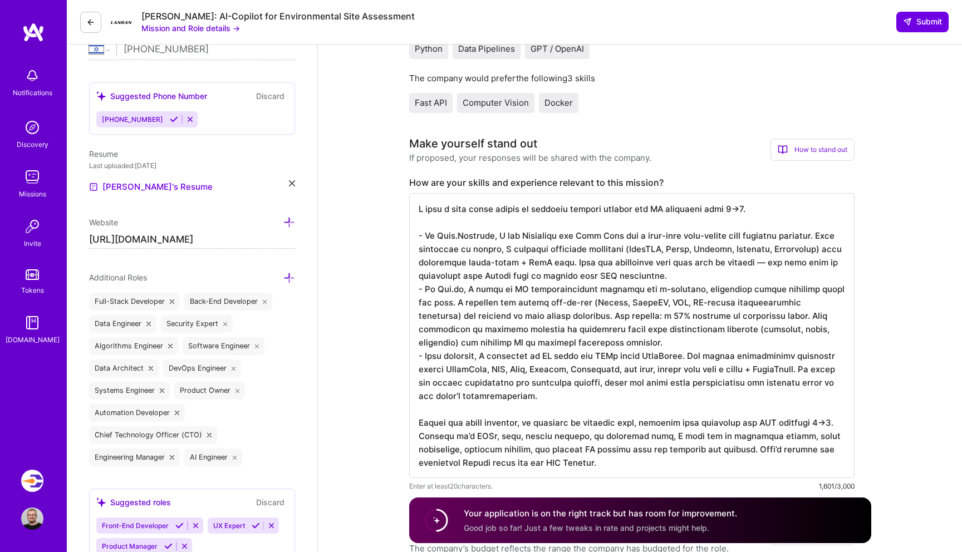
click at [745, 422] on textarea at bounding box center [632, 335] width 446 height 285
click at [806, 422] on textarea at bounding box center [632, 335] width 446 height 285
drag, startPoint x: 492, startPoint y: 437, endPoint x: 578, endPoint y: 434, distance: 86.4
click at [578, 434] on textarea at bounding box center [632, 335] width 446 height 285
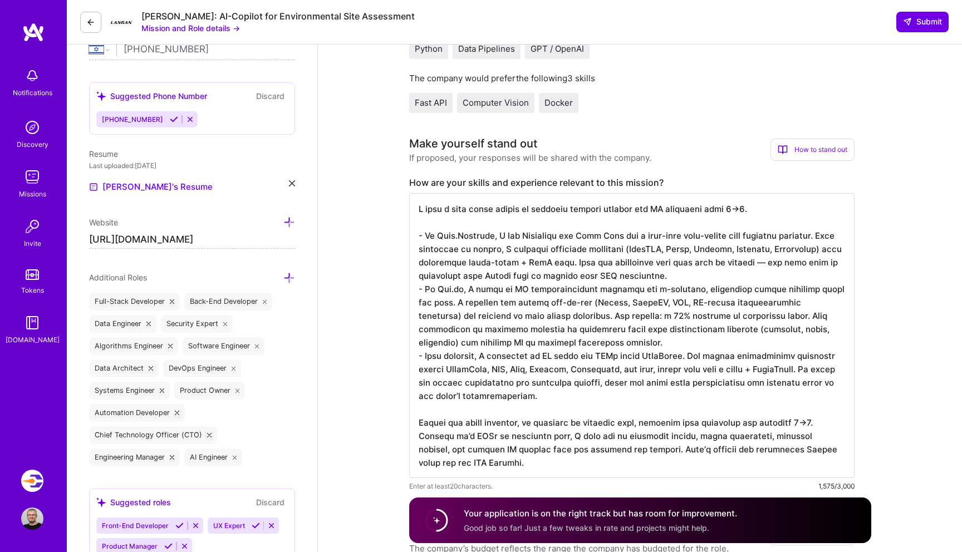
click at [566, 435] on textarea at bounding box center [632, 335] width 446 height 285
click at [630, 448] on textarea at bounding box center [632, 335] width 446 height 285
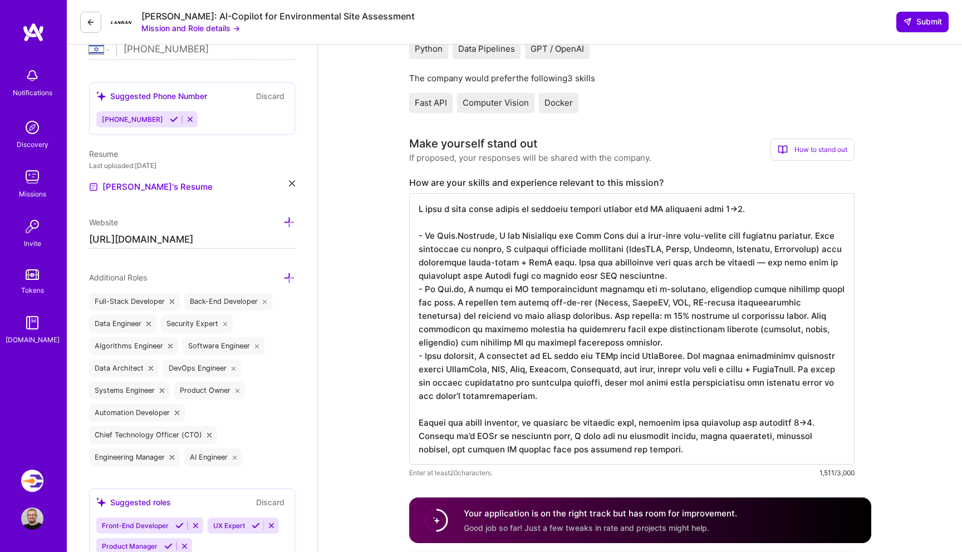
click at [666, 273] on textarea at bounding box center [632, 329] width 446 height 272
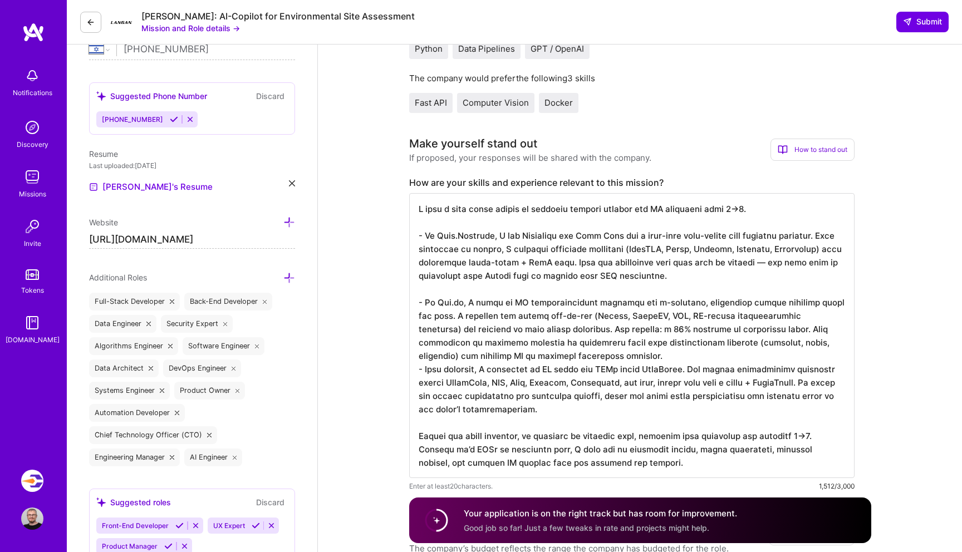
click at [623, 353] on textarea at bounding box center [632, 335] width 446 height 285
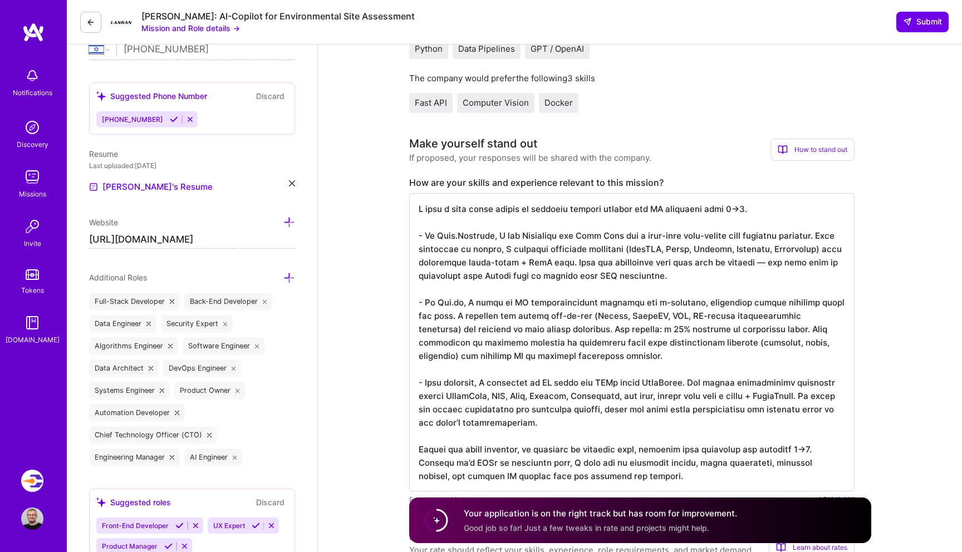
drag, startPoint x: 754, startPoint y: 260, endPoint x: 655, endPoint y: 271, distance: 99.8
click at [655, 271] on textarea at bounding box center [632, 342] width 446 height 299
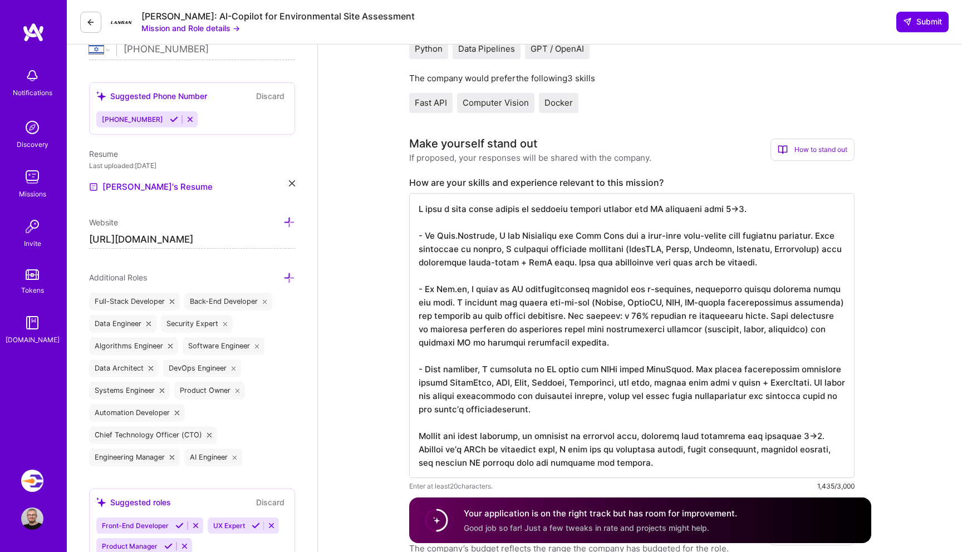
click at [588, 315] on textarea at bounding box center [632, 335] width 446 height 285
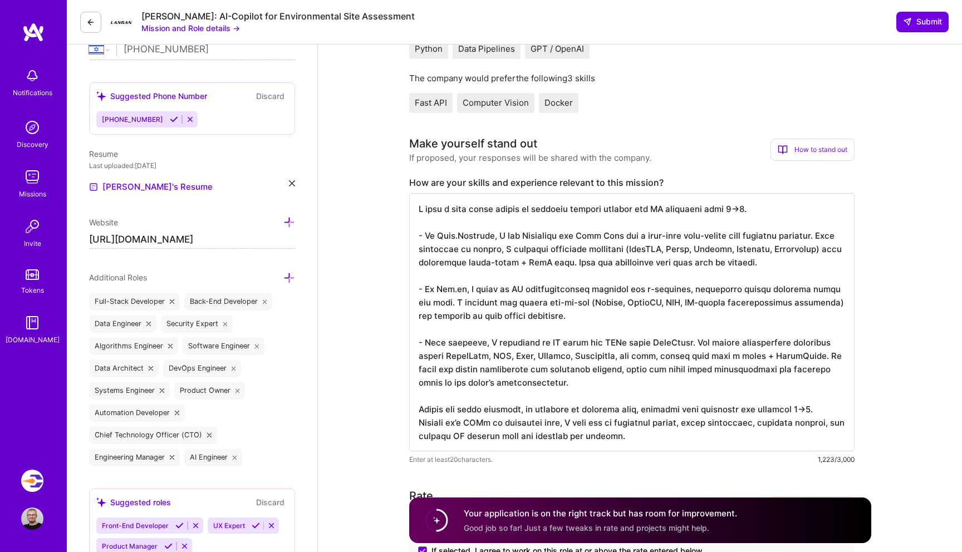
click at [683, 304] on textarea at bounding box center [632, 322] width 446 height 258
click at [662, 356] on textarea at bounding box center [632, 322] width 446 height 258
click at [715, 358] on textarea at bounding box center [632, 322] width 446 height 258
click at [797, 355] on textarea at bounding box center [632, 322] width 446 height 258
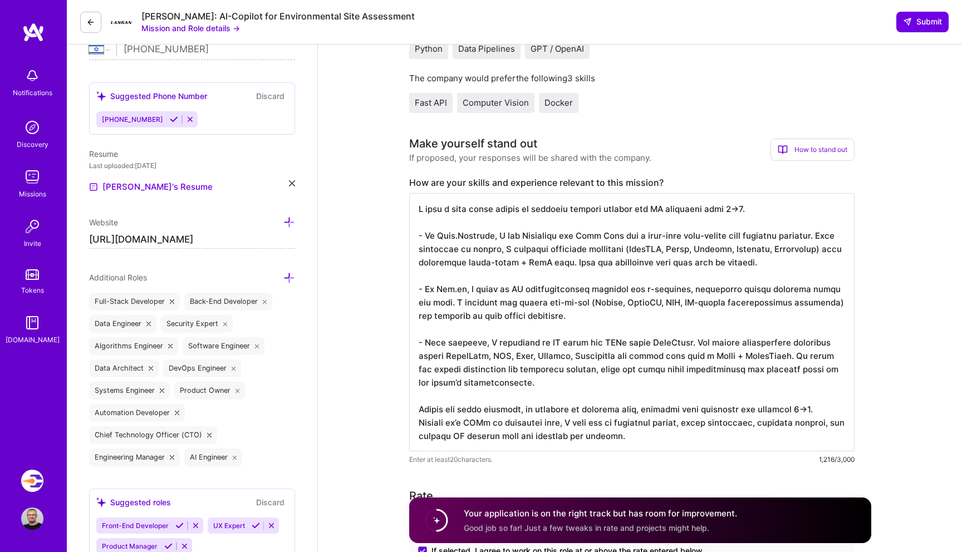
click at [812, 409] on textarea at bounding box center [632, 322] width 446 height 258
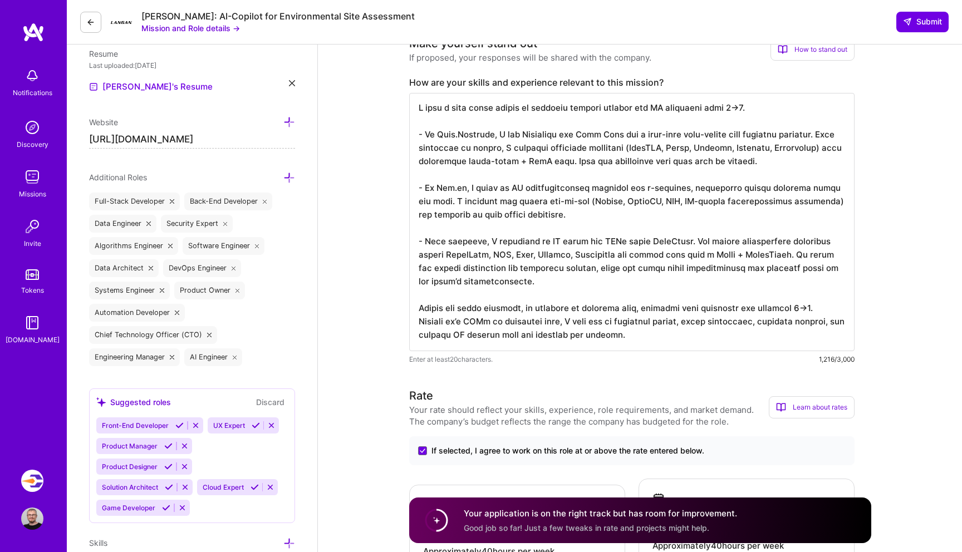
scroll to position [375, 0]
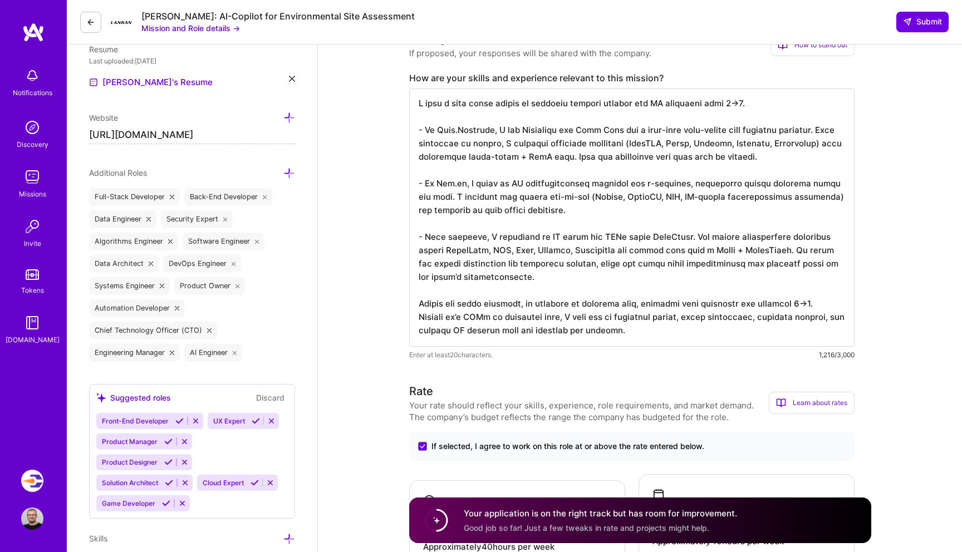
type textarea "I have a long track record of building backend systems and AI platforms from 0→…"
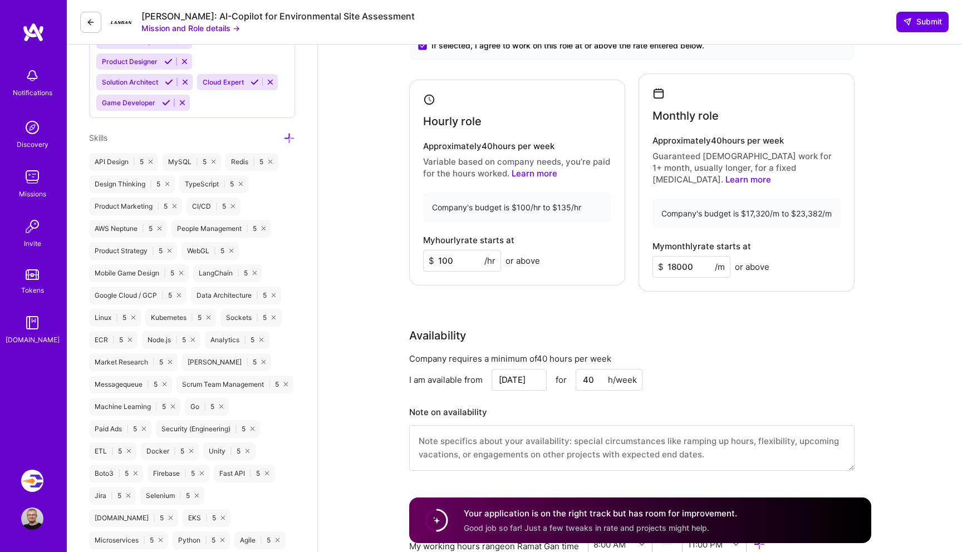
scroll to position [800, 0]
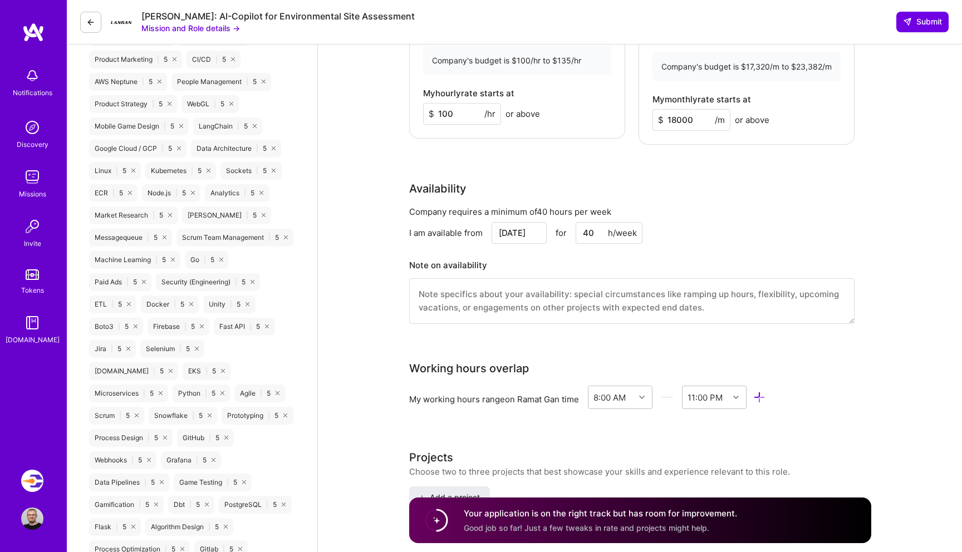
scroll to position [890, 0]
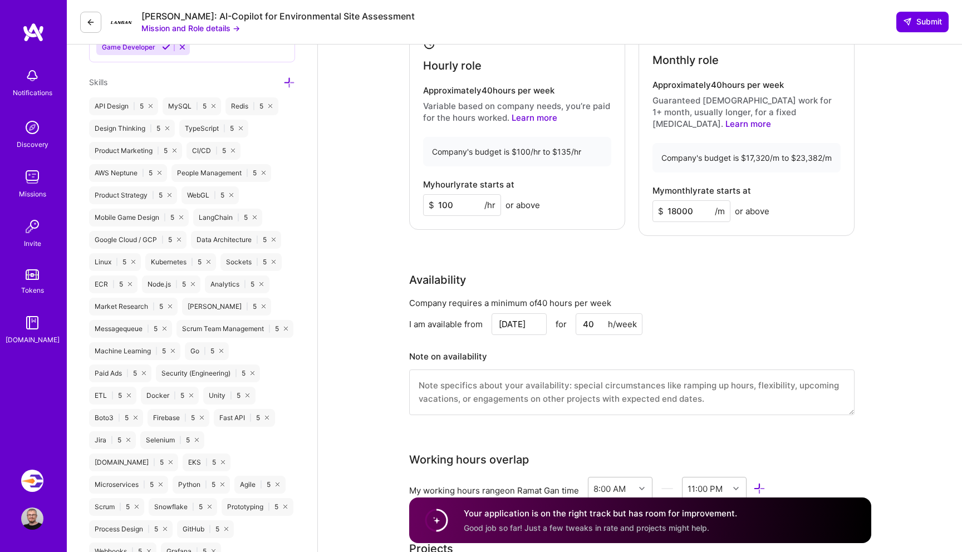
scroll to position [828, 0]
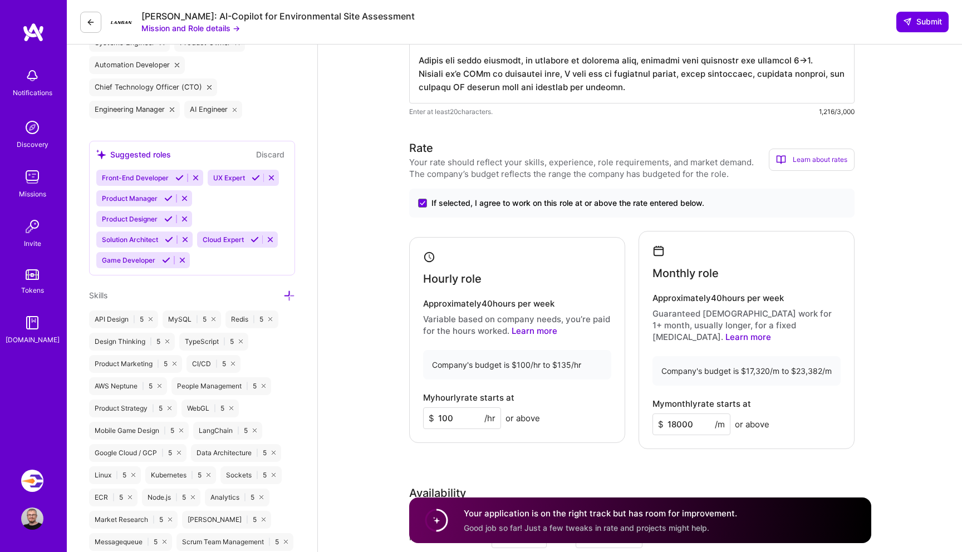
scroll to position [643, 0]
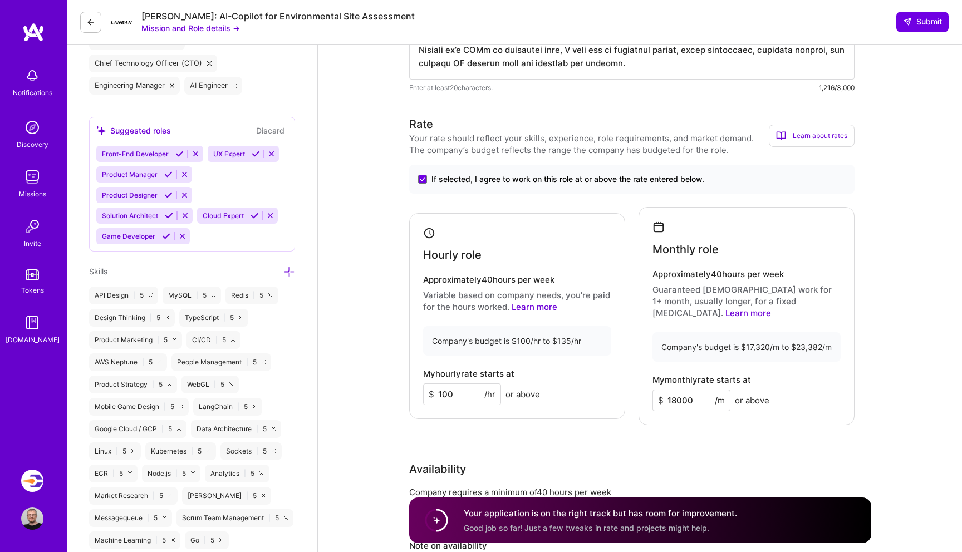
click at [935, 23] on span "Submit" at bounding box center [922, 21] width 39 height 11
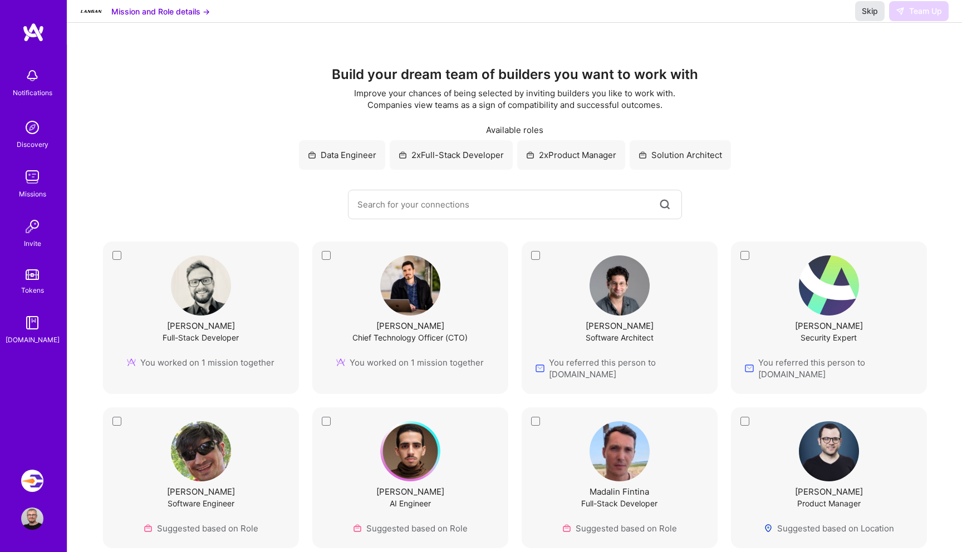
click at [868, 21] on button "Skip" at bounding box center [870, 11] width 30 height 20
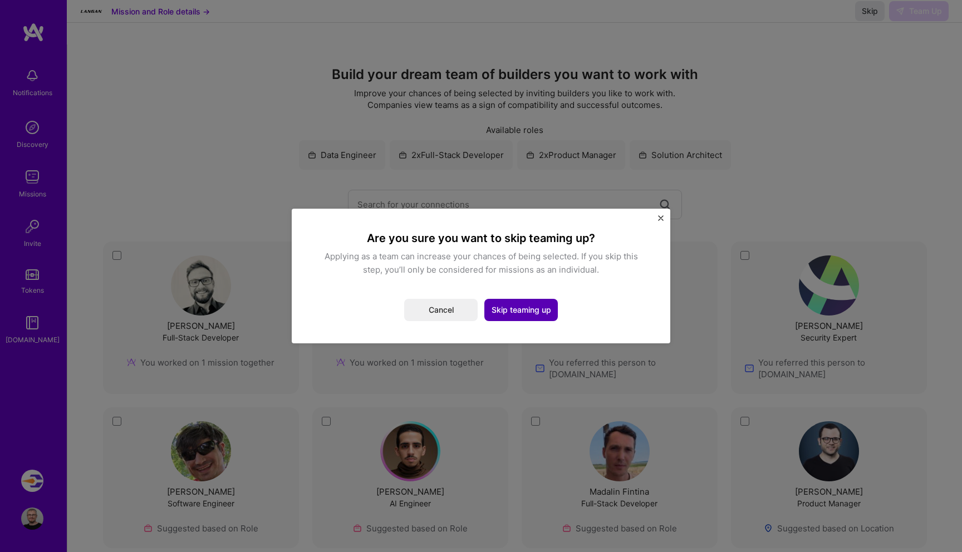
click at [532, 311] on button "Skip teaming up" at bounding box center [522, 310] width 74 height 22
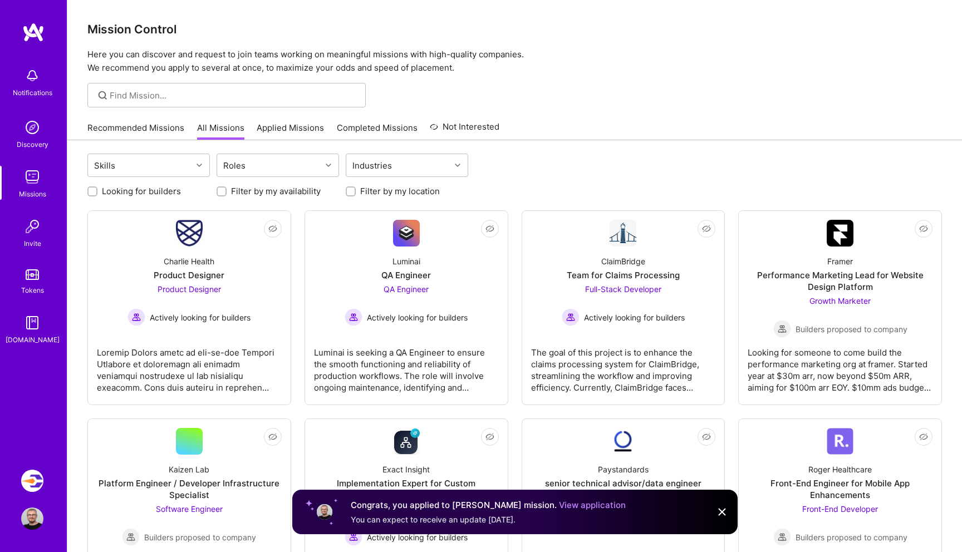
click at [139, 194] on label "Looking for builders" at bounding box center [141, 191] width 79 height 12
click at [97, 194] on input "Looking for builders" at bounding box center [94, 192] width 8 height 8
checkbox input "true"
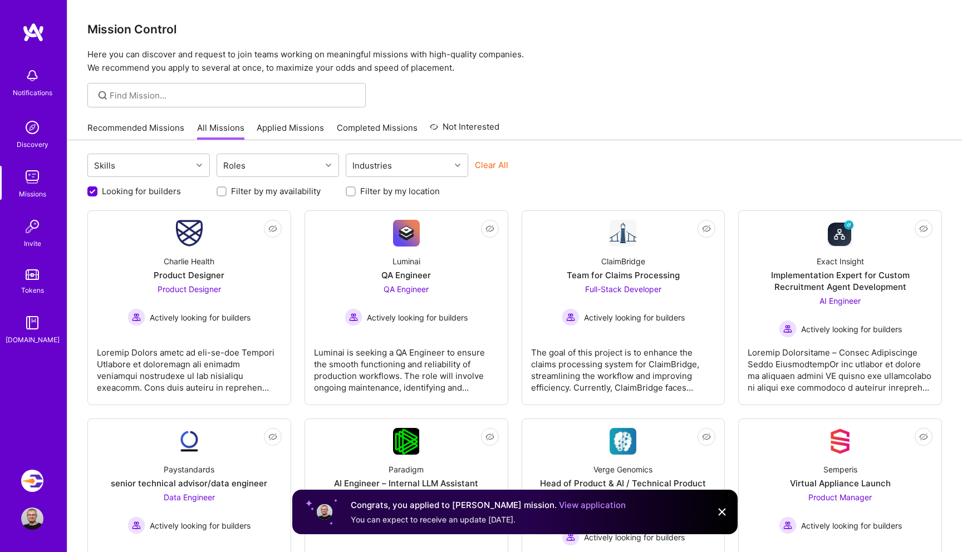
click at [357, 190] on div "Filter by my location" at bounding box center [407, 191] width 123 height 12
click at [345, 190] on div "Looking for builders Filter by my availability Filter by my location" at bounding box center [514, 188] width 855 height 17
click at [354, 191] on input "Filter by my location" at bounding box center [352, 192] width 8 height 8
checkbox input "true"
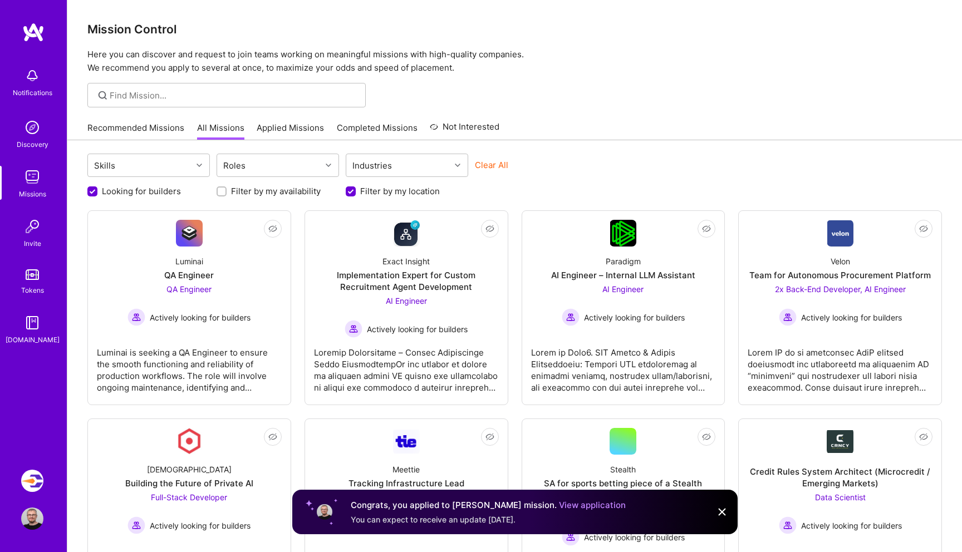
click at [284, 120] on div "Recommended Missions All Missions Applied Missions Completed Missions Not Inter…" at bounding box center [293, 128] width 412 height 24
click at [286, 124] on link "Applied Missions" at bounding box center [290, 131] width 67 height 18
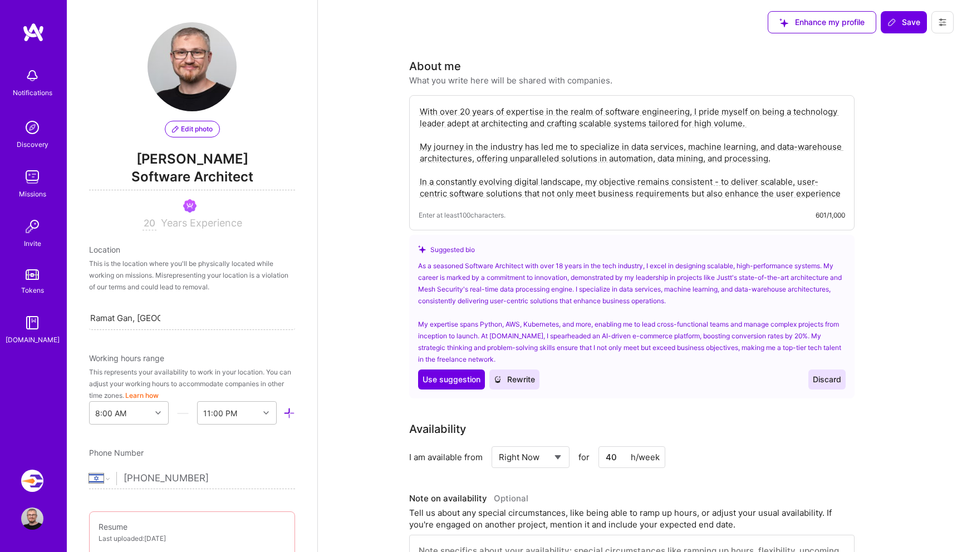
select select "IL"
select select "Right Now"
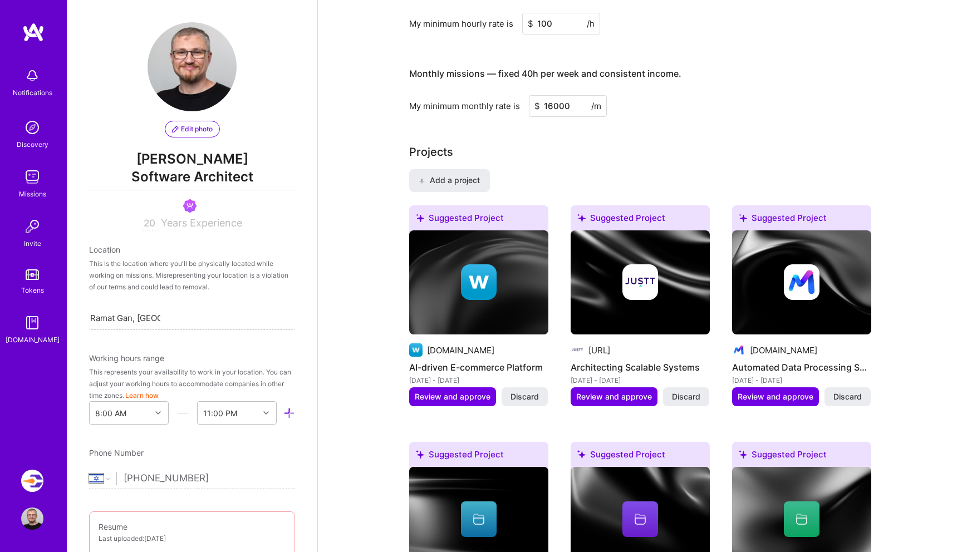
scroll to position [623, 0]
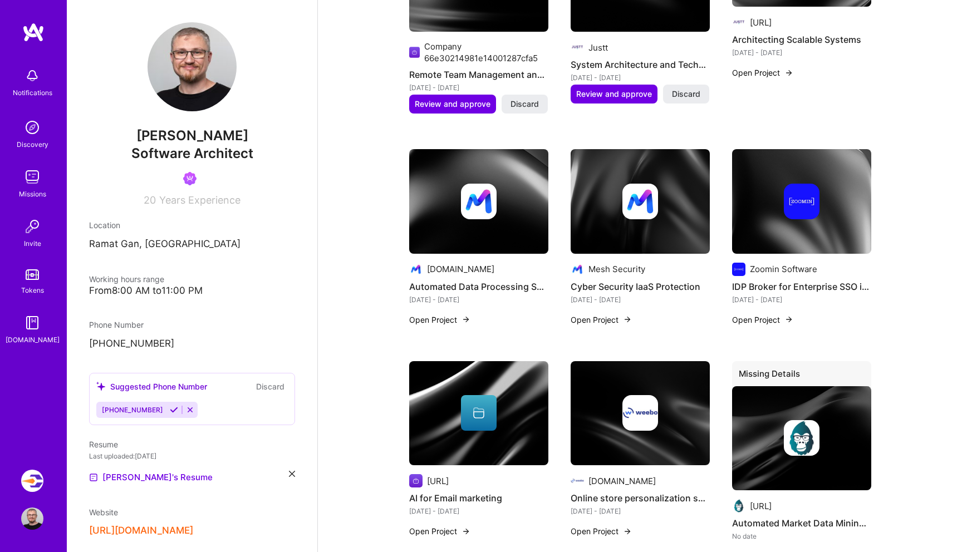
scroll to position [818, 0]
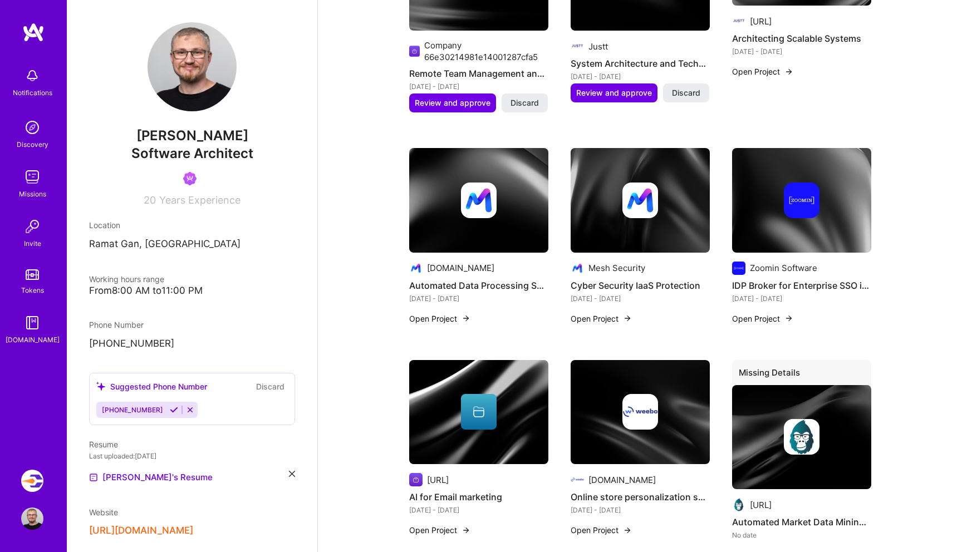
click at [610, 316] on button "Open Project" at bounding box center [601, 319] width 61 height 12
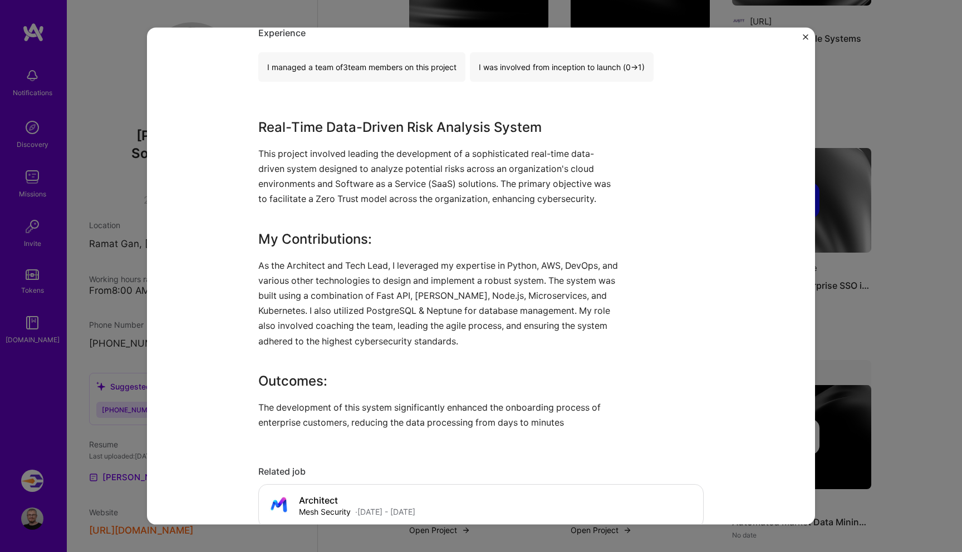
scroll to position [315, 0]
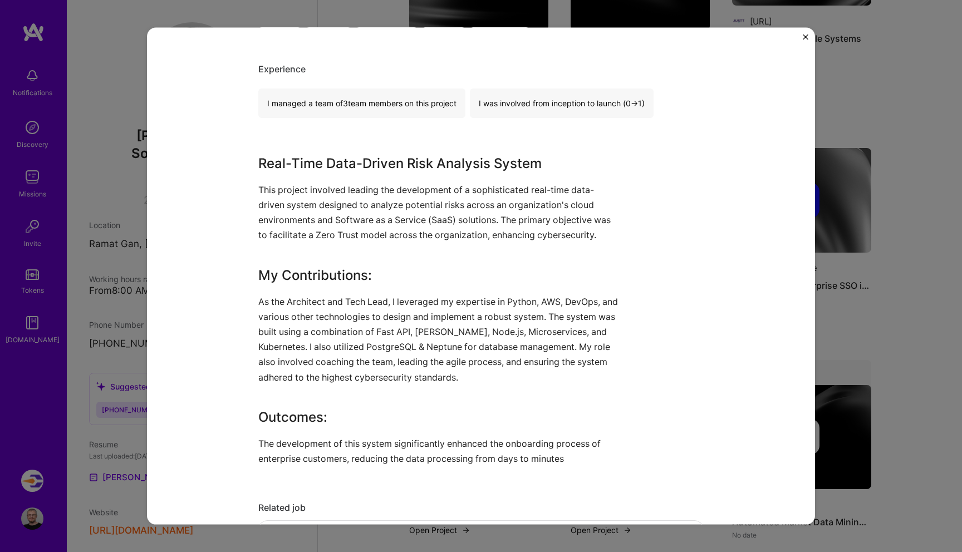
click at [666, 307] on div "Real-Time Data-Driven Risk Analysis System This project involved leading the de…" at bounding box center [481, 309] width 446 height 313
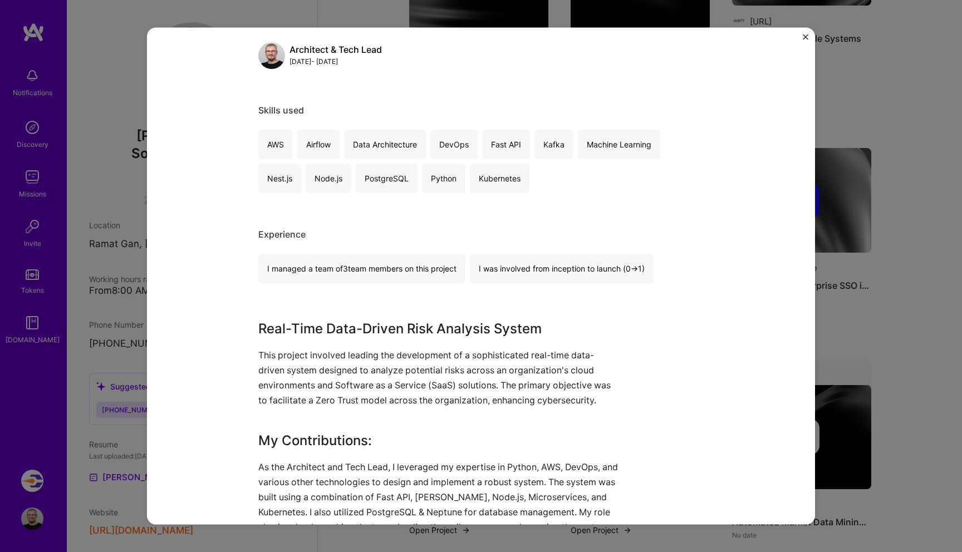
scroll to position [41, 0]
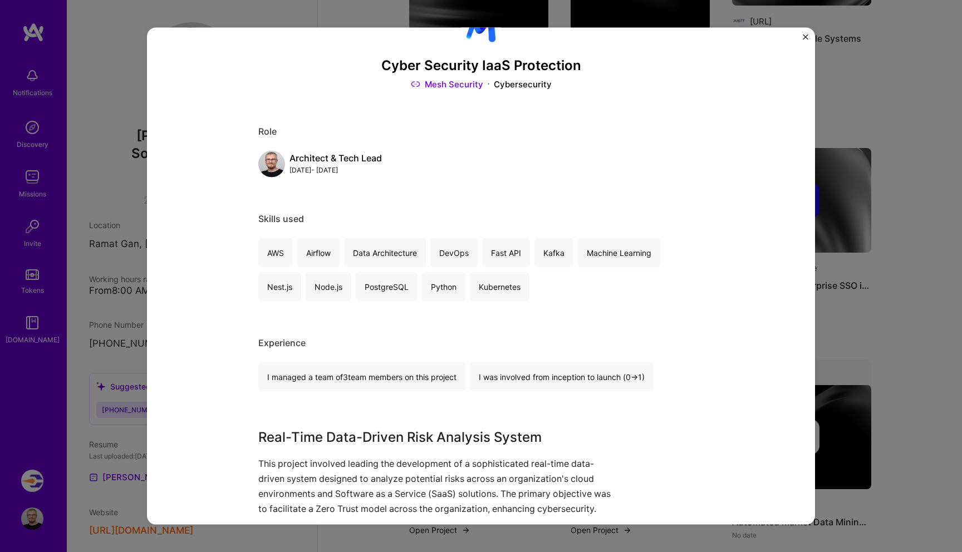
click at [462, 172] on div "Architect & Tech Lead [DATE] - [DATE]" at bounding box center [481, 163] width 446 height 27
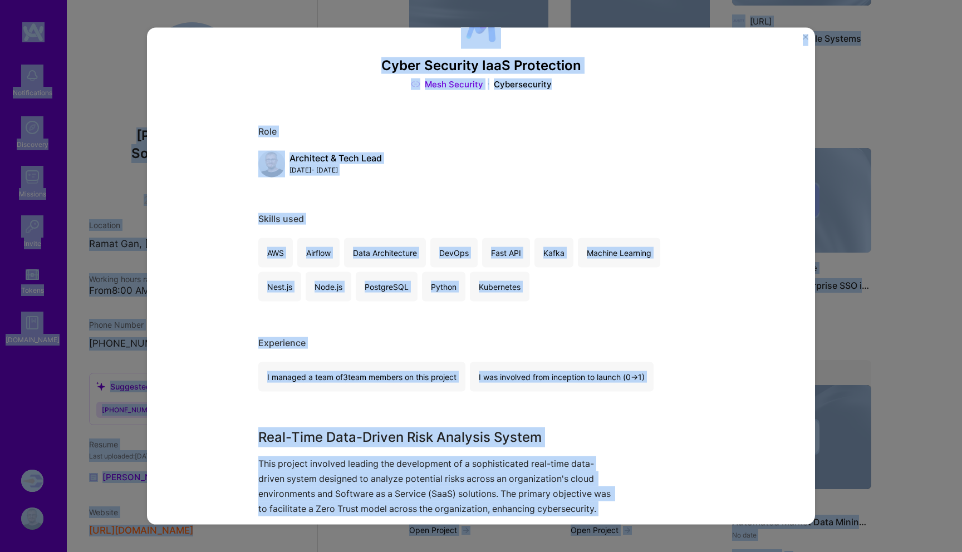
copy body "Notifications Discovery Missions Invite Tokens A.Guide Velocity: Enabling Devel…"
click at [462, 172] on div "Architect & Tech Lead Jul, 2022 - Jan, 2023" at bounding box center [481, 163] width 446 height 27
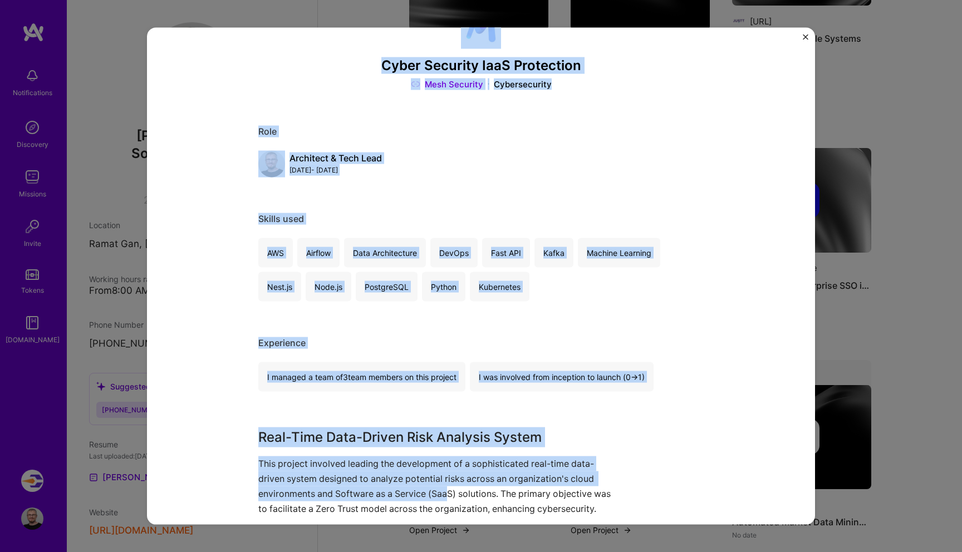
drag, startPoint x: 242, startPoint y: 43, endPoint x: 451, endPoint y: 489, distance: 492.1
click at [452, 489] on div "Cyber Security IaaS Protection Mesh Security Cybersecurity Role Architect & Tec…" at bounding box center [481, 276] width 668 height 497
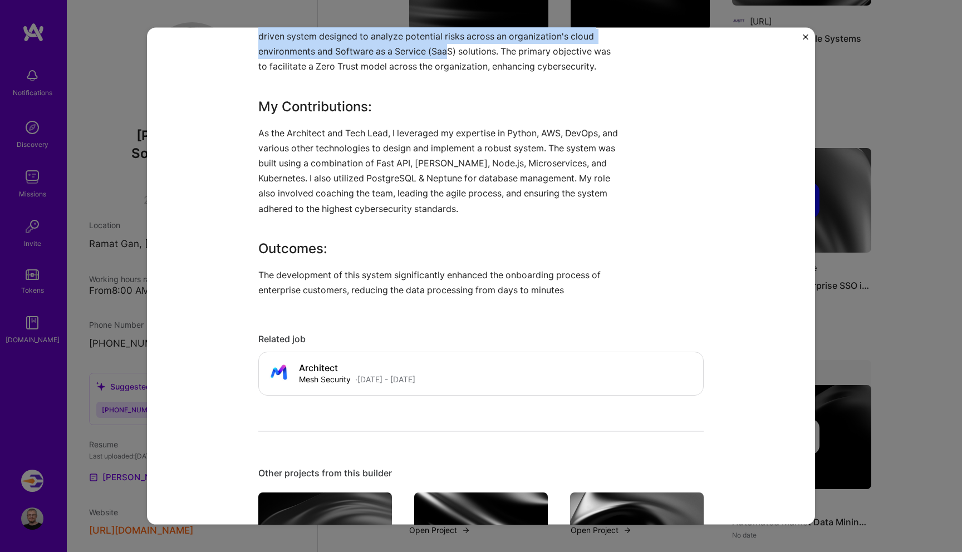
scroll to position [482, 0]
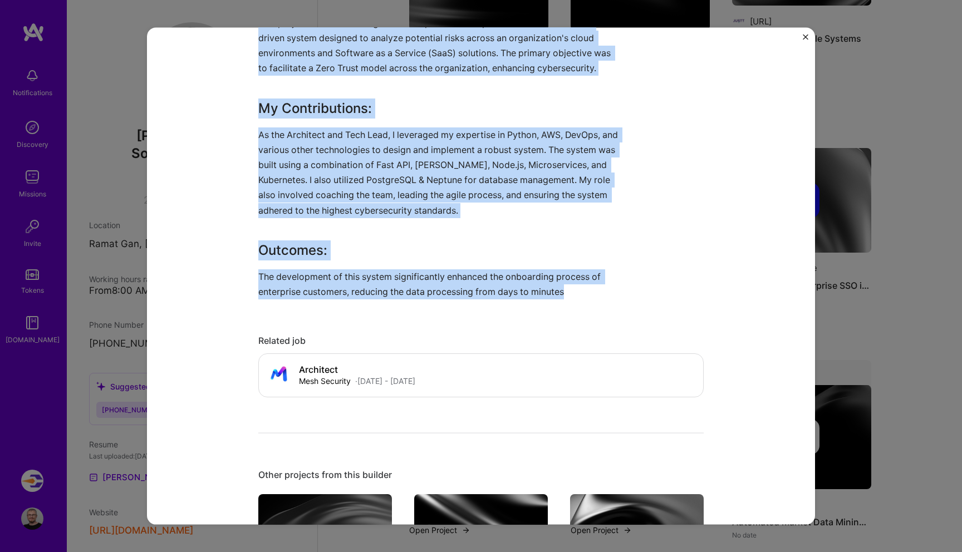
click at [580, 294] on p "The development of this system significantly enhanced the onboarding process of…" at bounding box center [439, 284] width 362 height 30
copy div "Cyber Security IaaS Protection Mesh Security Cybersecurity Role Architect & Tec…"
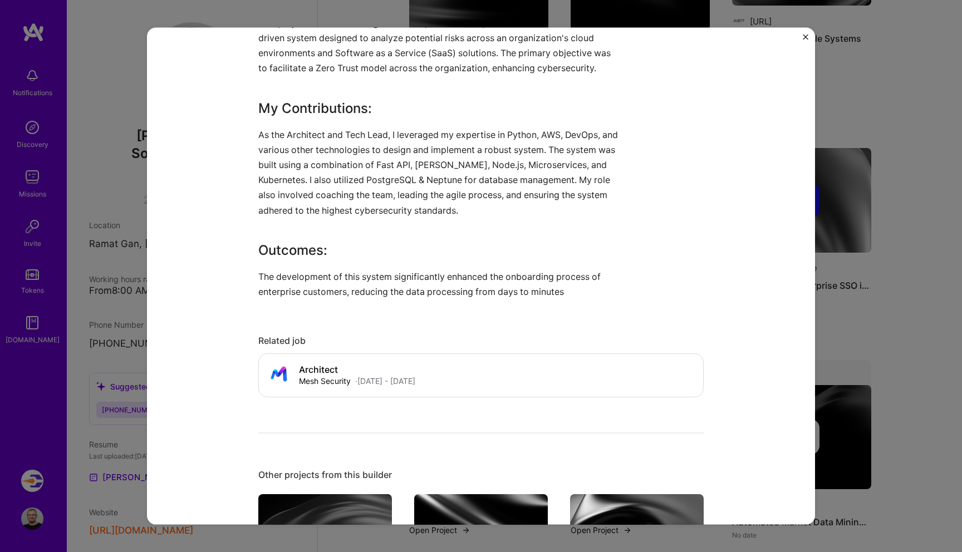
click at [879, 330] on div "Cyber Security IaaS Protection Mesh Security Cybersecurity Role Architect & Tec…" at bounding box center [481, 276] width 962 height 552
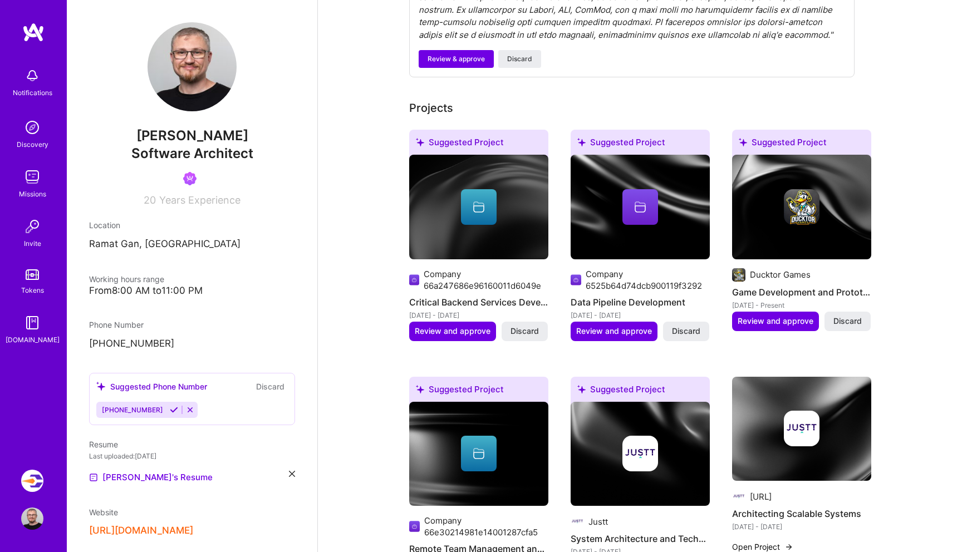
scroll to position [350, 0]
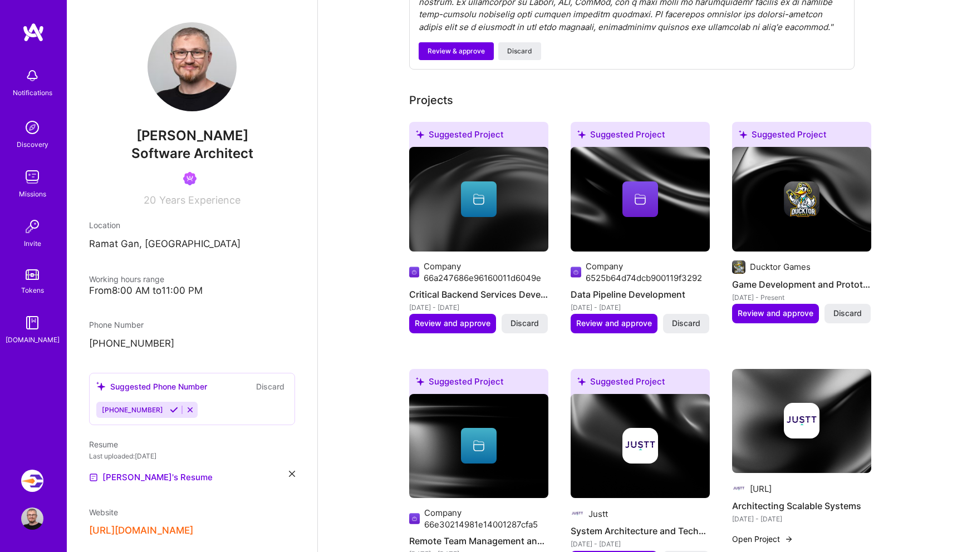
click at [809, 183] on img at bounding box center [802, 200] width 36 height 36
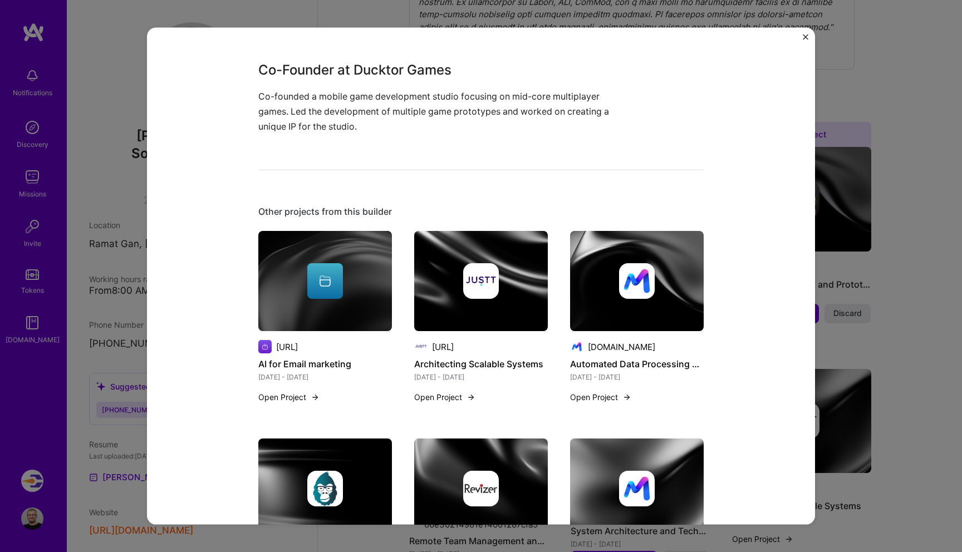
scroll to position [614, 0]
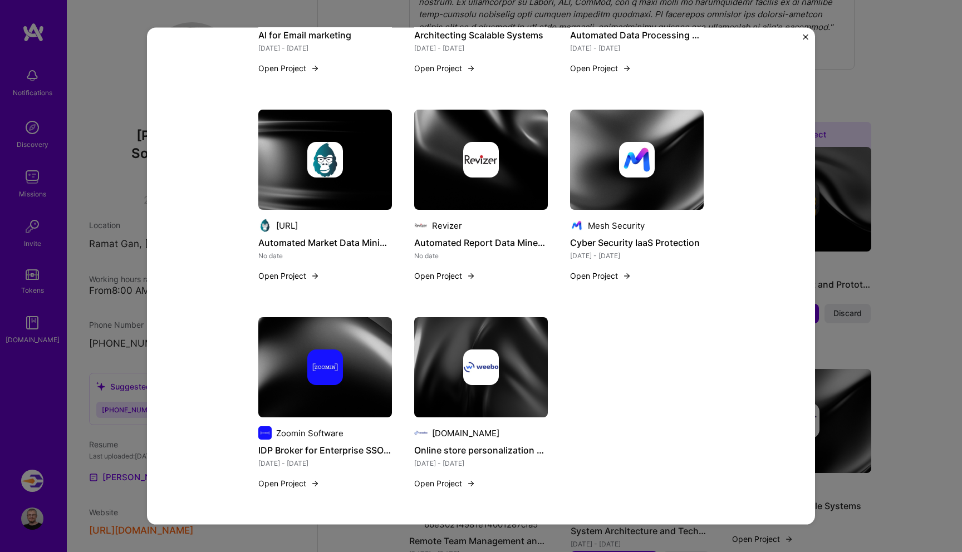
click at [894, 297] on div "Game Development and Prototyping Ducktor Games Gaming & e-Sports Role Co-Founde…" at bounding box center [481, 276] width 962 height 552
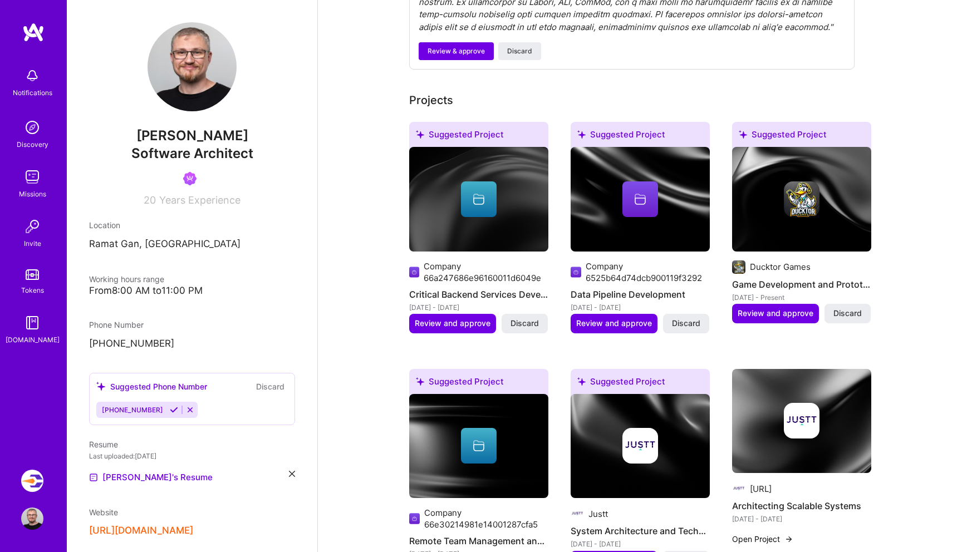
click at [608, 207] on div at bounding box center [640, 200] width 139 height 36
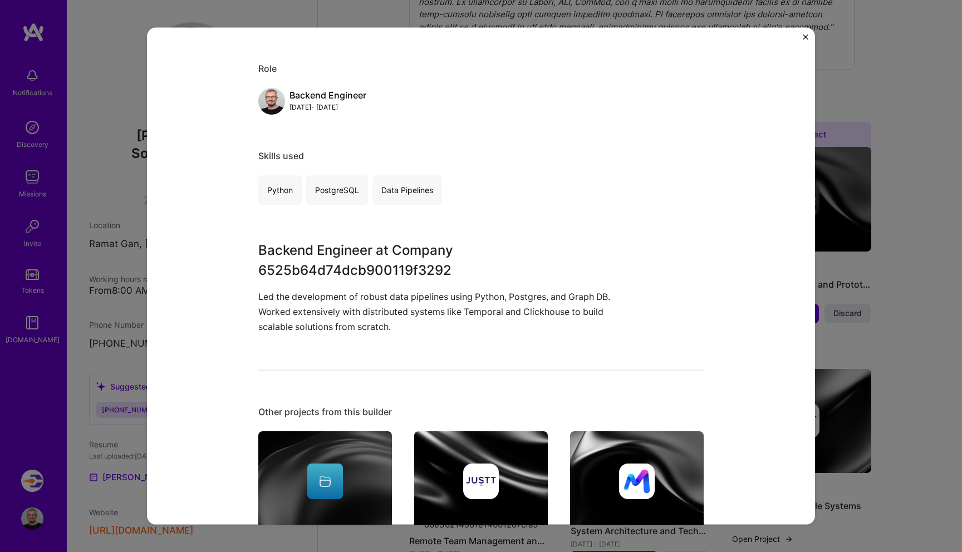
scroll to position [108, 0]
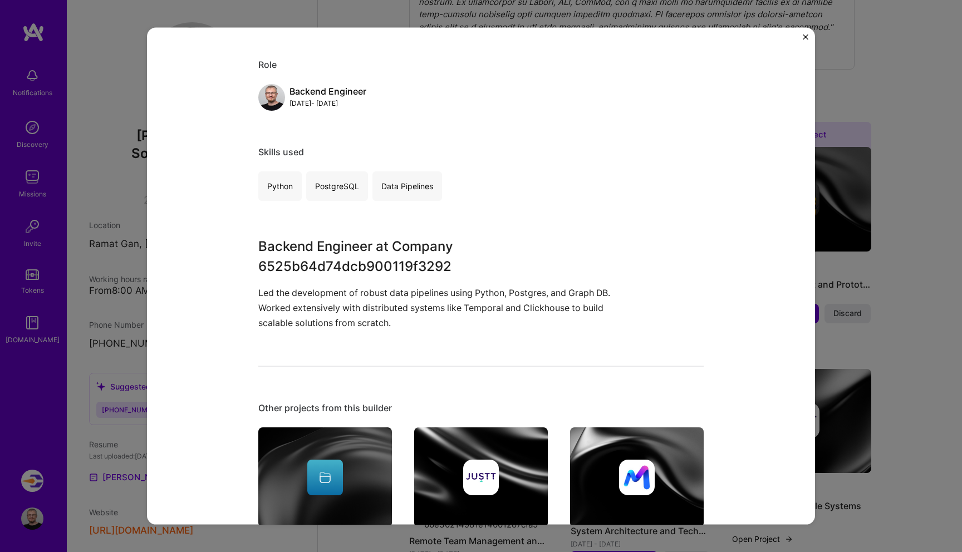
click at [920, 239] on div "Data Pipeline Development Company 6525b64d74dcb900119f3292 Big Data, Cloud Serv…" at bounding box center [481, 276] width 962 height 552
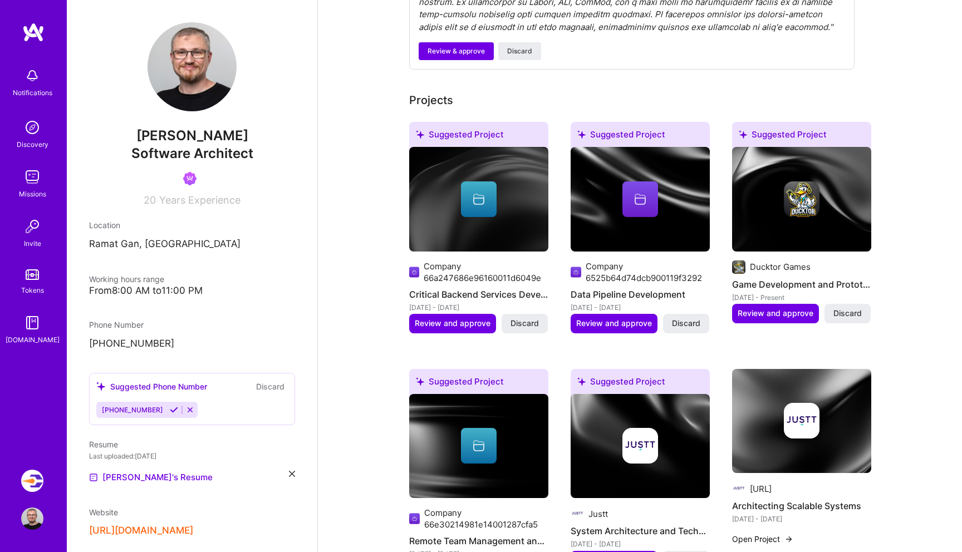
click at [467, 202] on div at bounding box center [479, 200] width 36 height 36
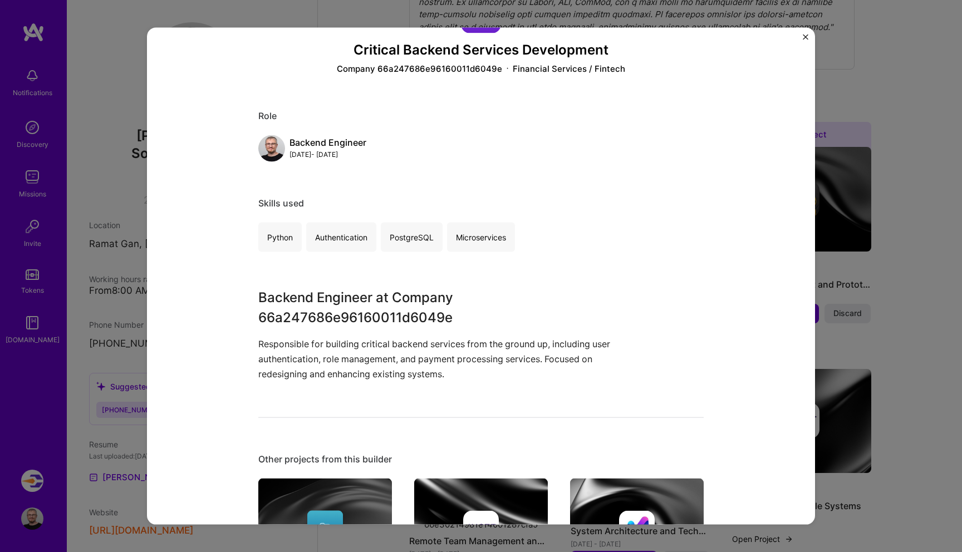
scroll to position [74, 0]
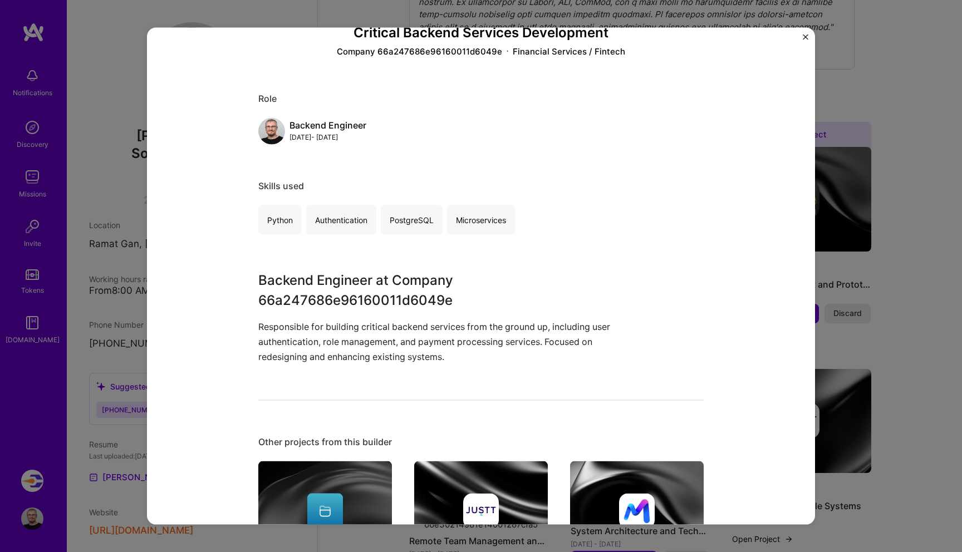
click at [901, 301] on div "Critical Backend Services Development Company 66a247686e96160011d6049e Financia…" at bounding box center [481, 276] width 962 height 552
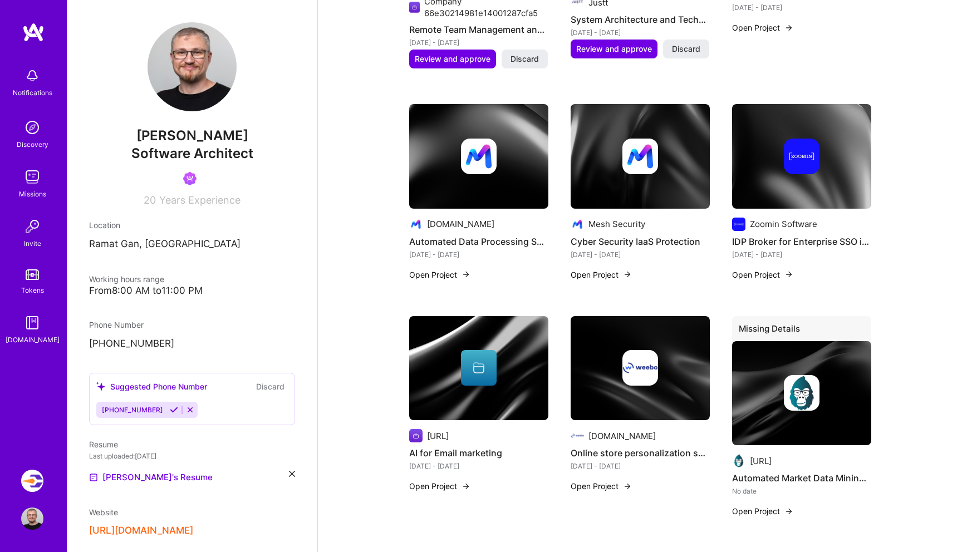
scroll to position [860, 0]
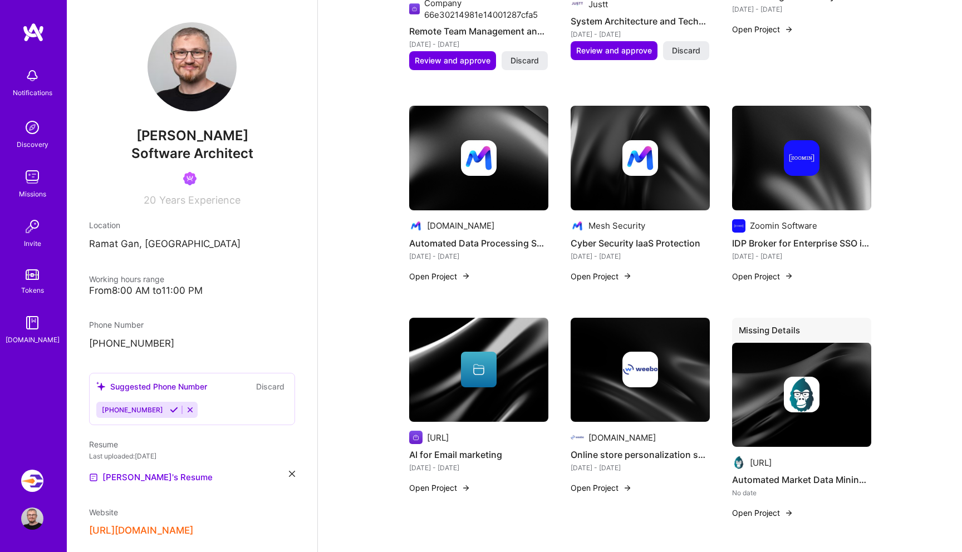
click at [651, 355] on img at bounding box center [641, 370] width 36 height 36
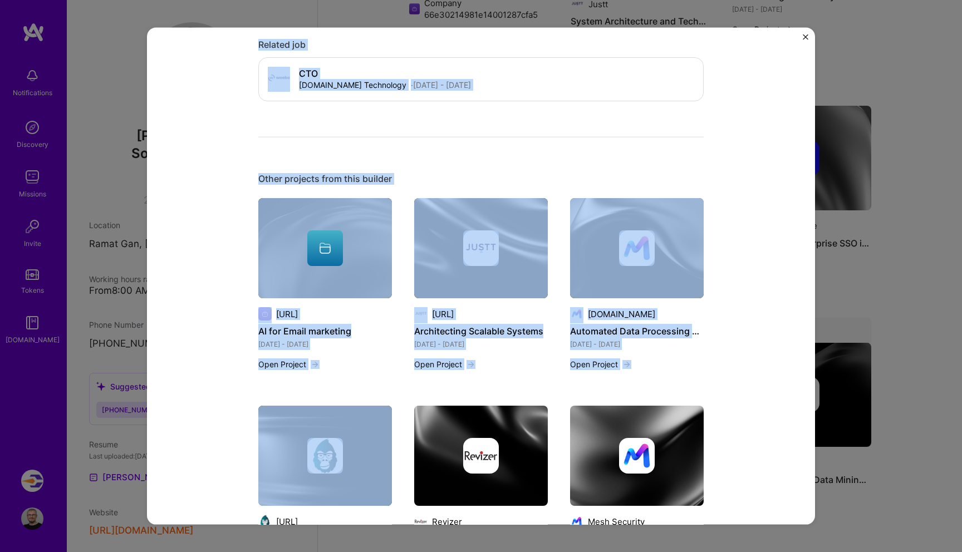
scroll to position [924, 0]
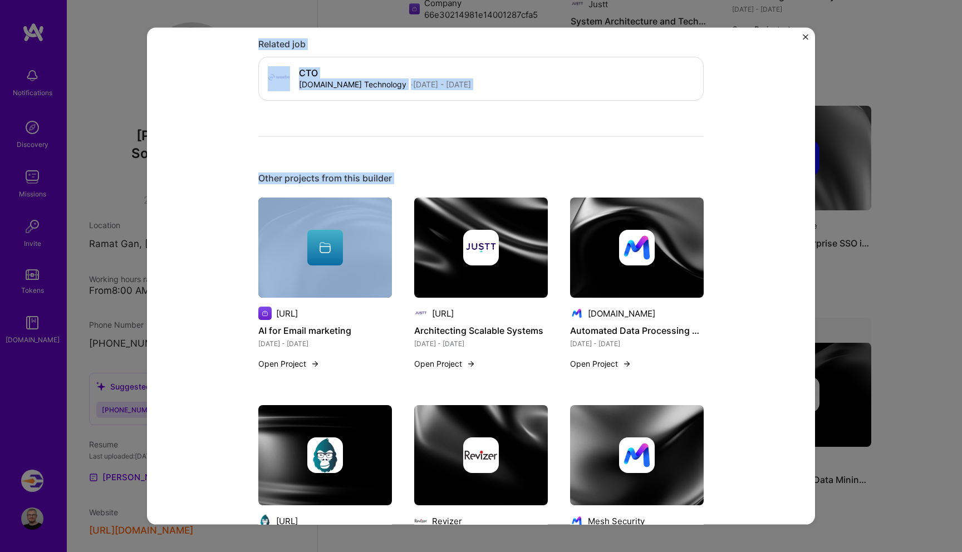
drag, startPoint x: 252, startPoint y: 81, endPoint x: 377, endPoint y: 209, distance: 178.8
click at [377, 209] on div "Online store personalization system wee.bo E-Commerce Role CTO Jan, 2016 - Jan,…" at bounding box center [481, 276] width 668 height 497
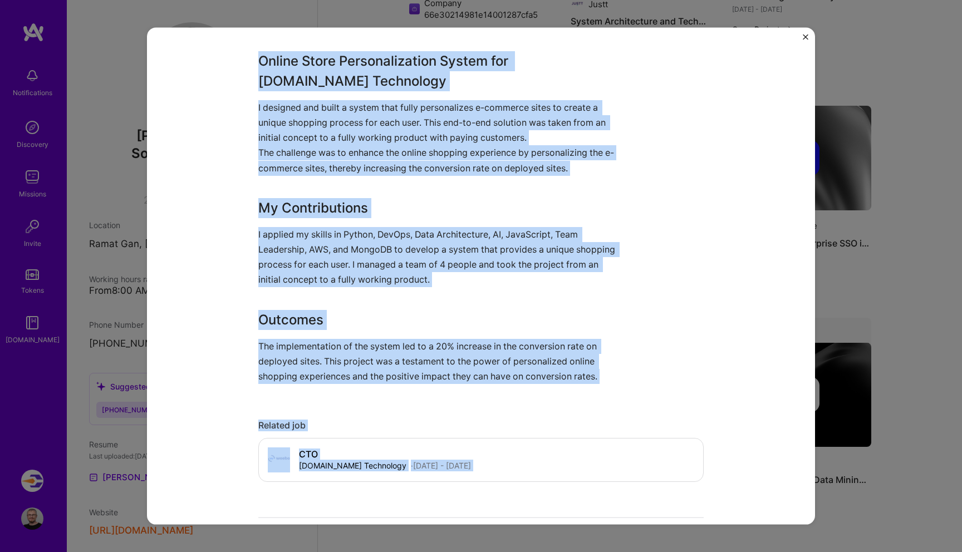
scroll to position [558, 0]
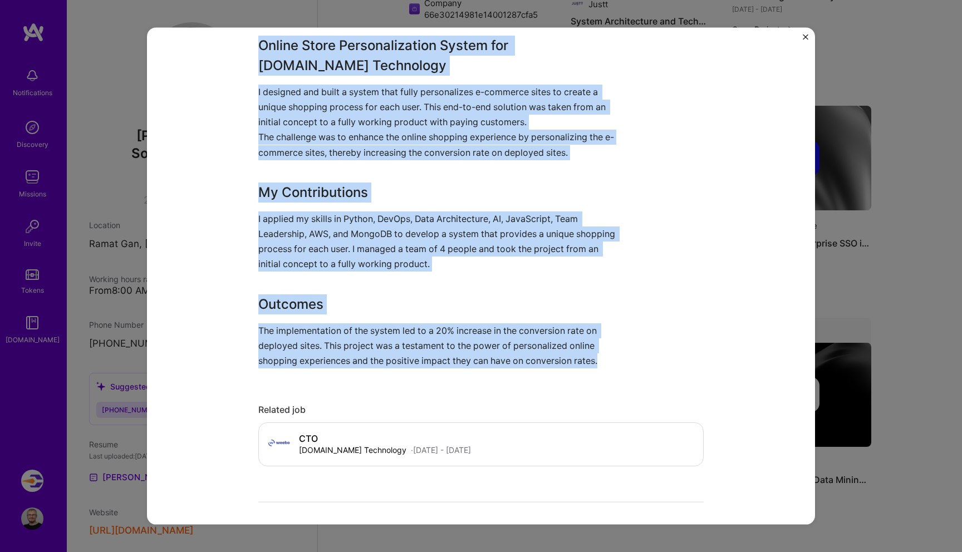
click at [604, 361] on p "The implementation of the system led to a 20% increase in the conversion rate o…" at bounding box center [439, 346] width 362 height 46
copy div "Online store personalization system wee.bo E-Commerce Role CTO Jan, 2016 - Jan,…"
click at [534, 258] on p "I applied my skills in Python, DevOps, Data Architecture, AI, JavaScript, Team …" at bounding box center [439, 241] width 362 height 61
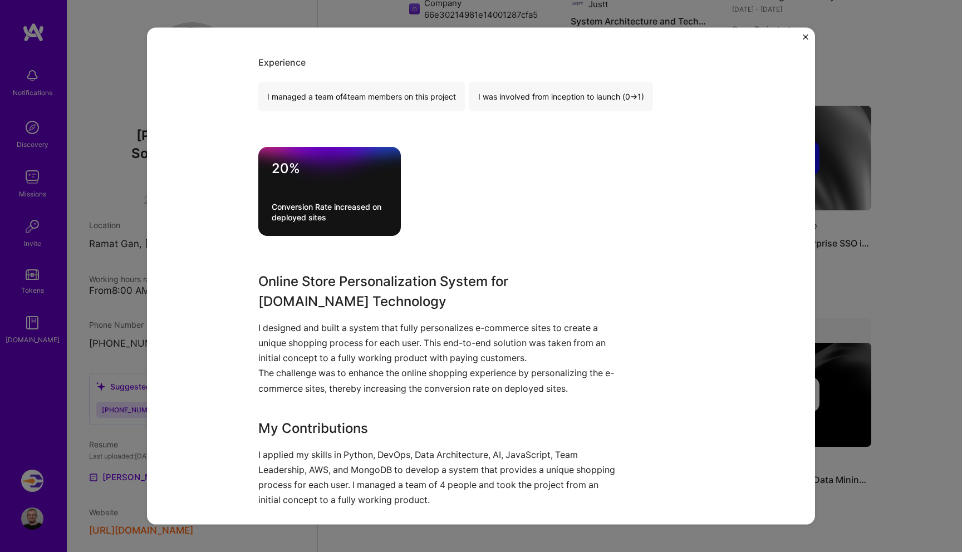
scroll to position [228, 0]
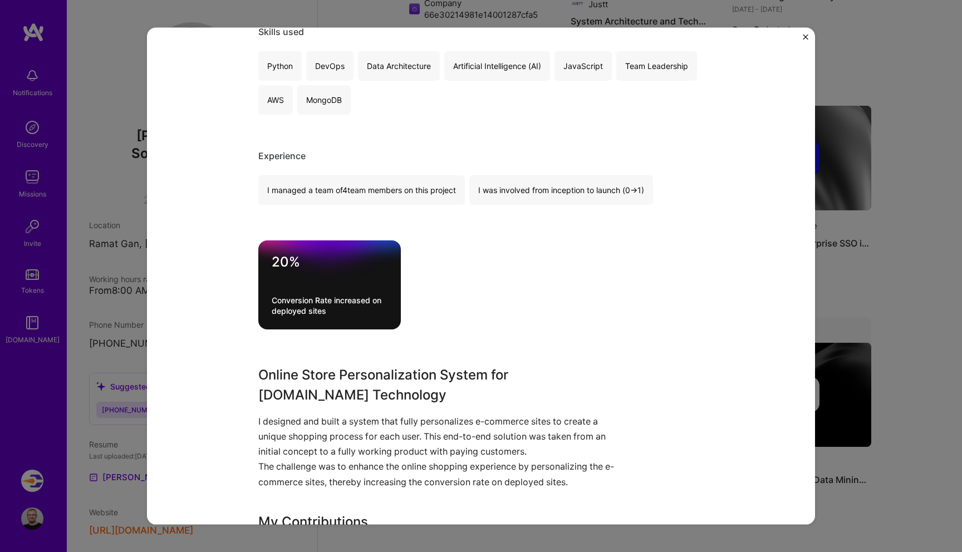
click at [901, 258] on div "Online store personalization system wee.bo E-Commerce Role CTO Jan, 2016 - Jan,…" at bounding box center [481, 276] width 962 height 552
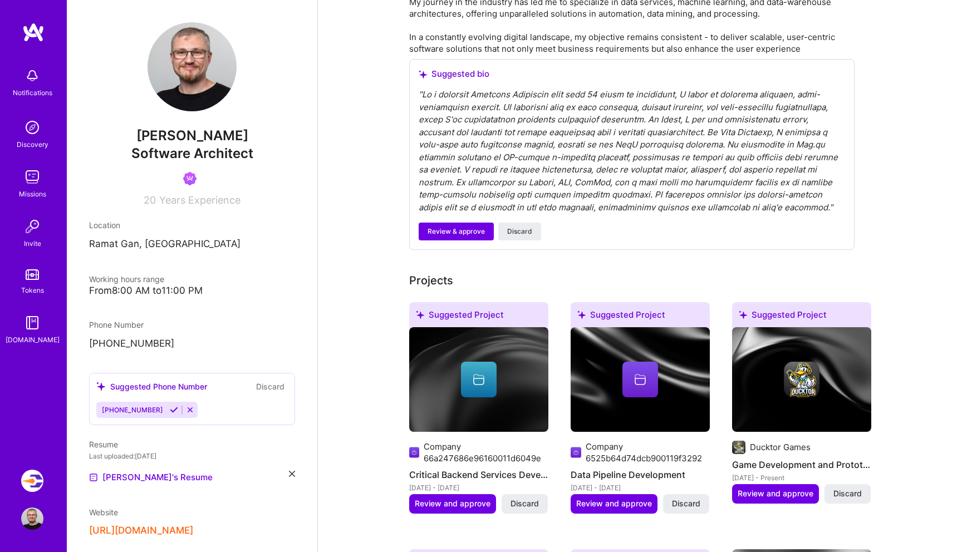
scroll to position [158, 0]
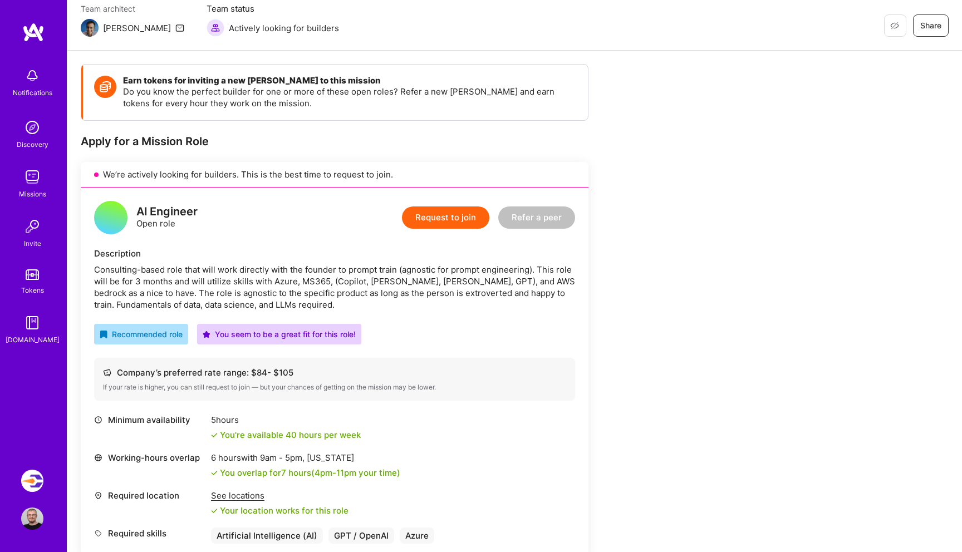
scroll to position [103, 0]
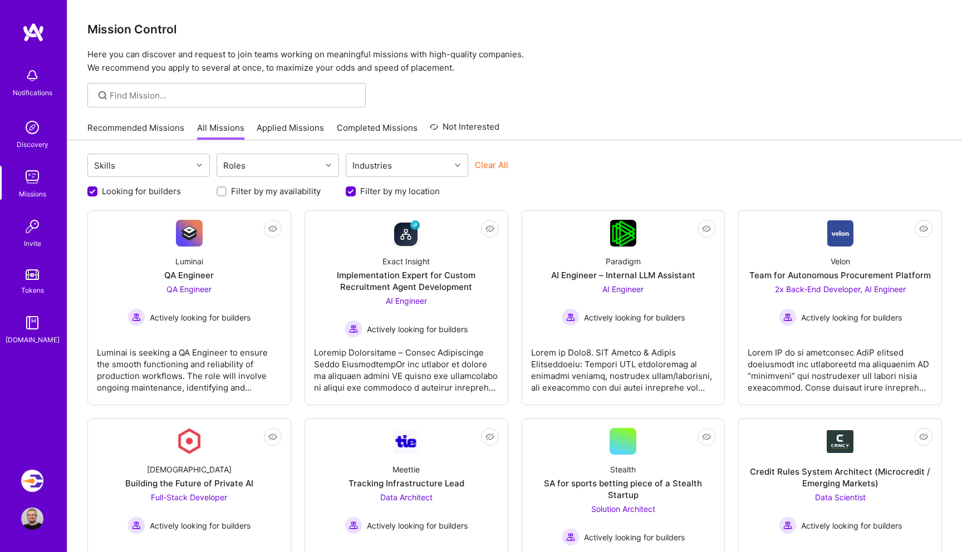
scroll to position [493, 0]
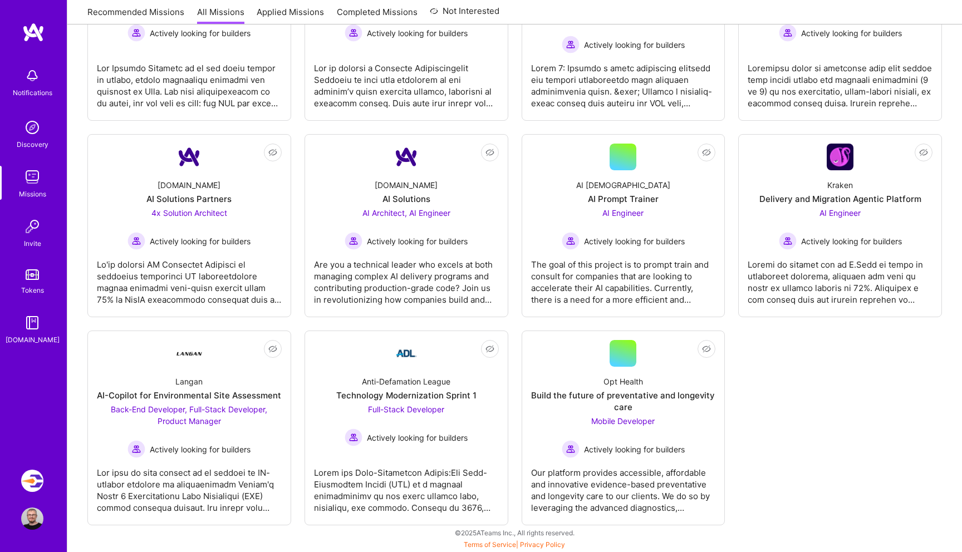
click at [802, 412] on div "Not Interested Luminai QA Engineer QA Engineer Actively looking for builders [P…" at bounding box center [514, 122] width 855 height 808
click at [771, 413] on div "Not Interested Luminai QA Engineer QA Engineer Actively looking for builders Lu…" at bounding box center [514, 122] width 855 height 808
click at [794, 399] on div "Not Interested Luminai QA Engineer QA Engineer Actively looking for builders Lu…" at bounding box center [514, 122] width 855 height 808
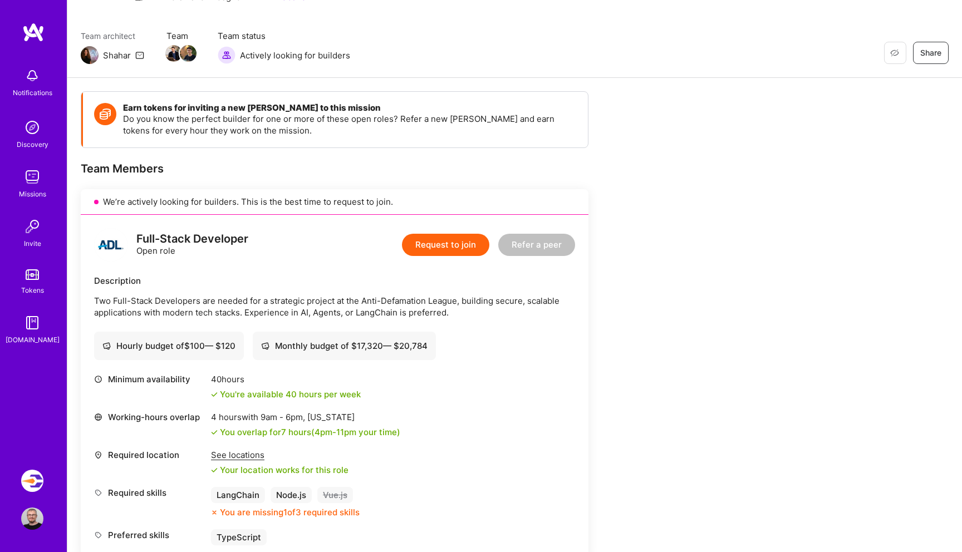
scroll to position [79, 0]
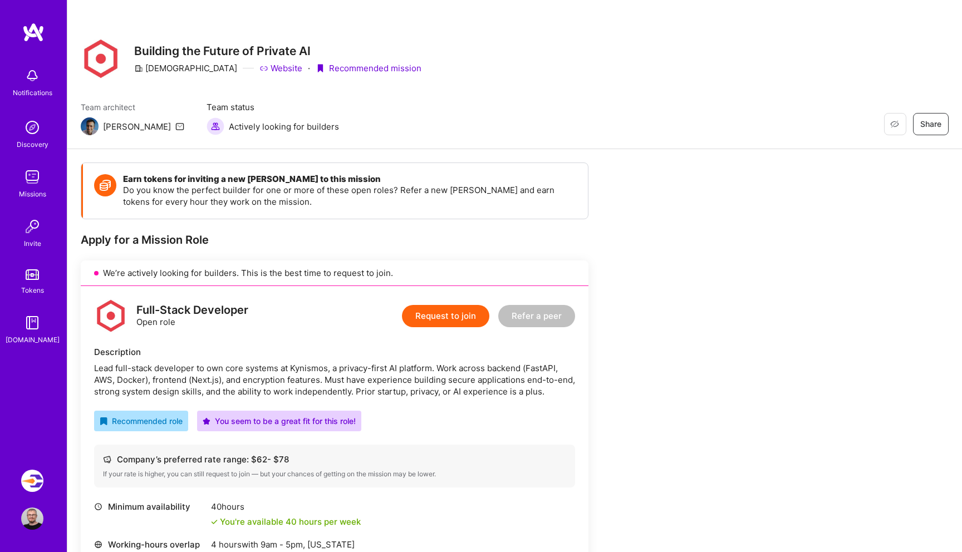
scroll to position [250, 0]
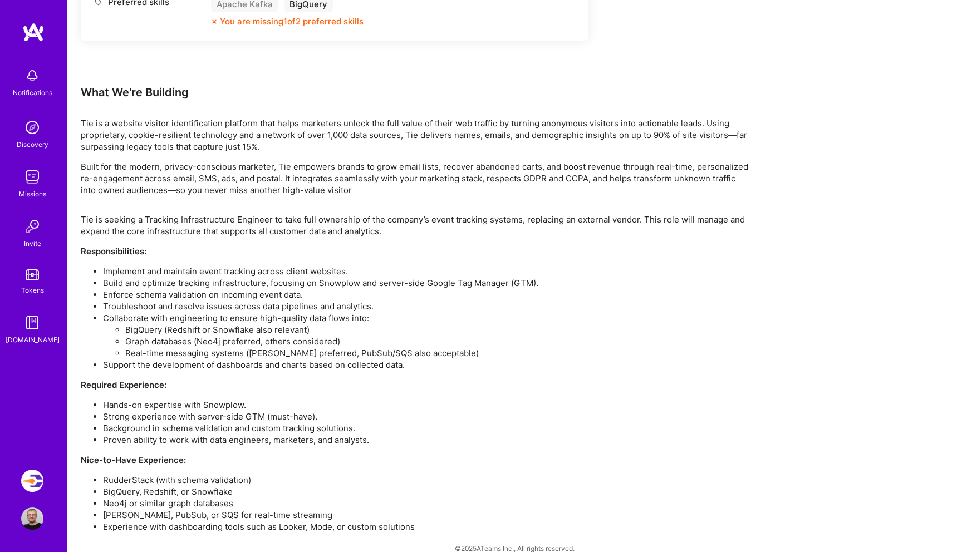
scroll to position [676, 0]
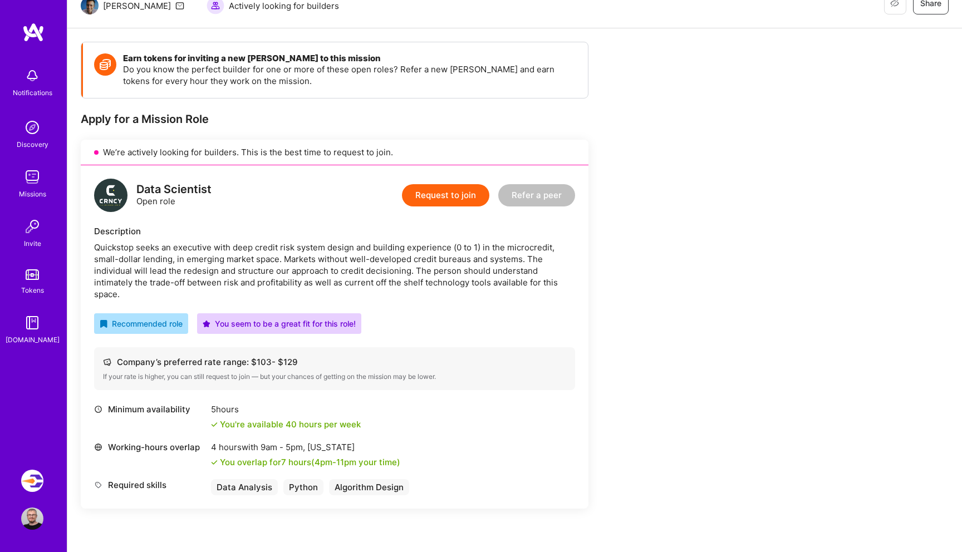
scroll to position [157, 0]
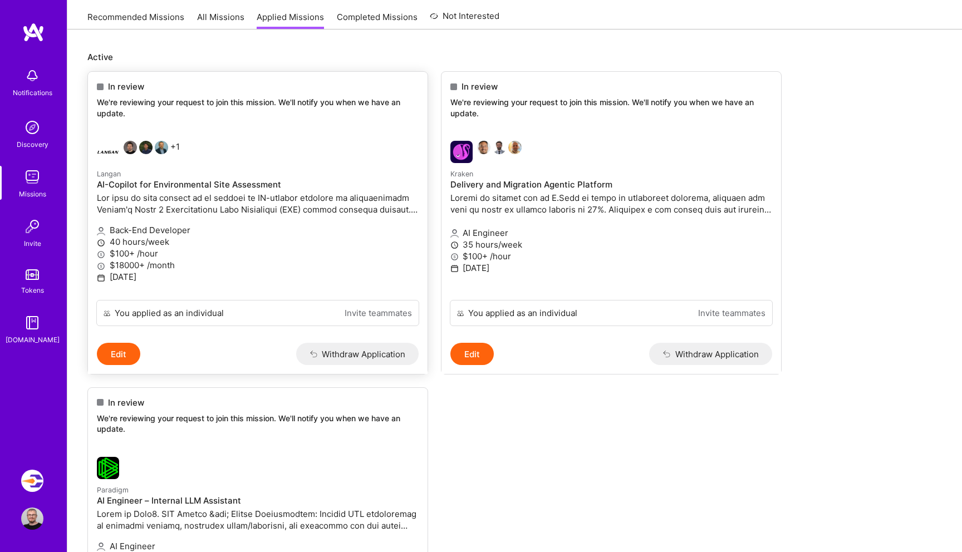
scroll to position [116, 0]
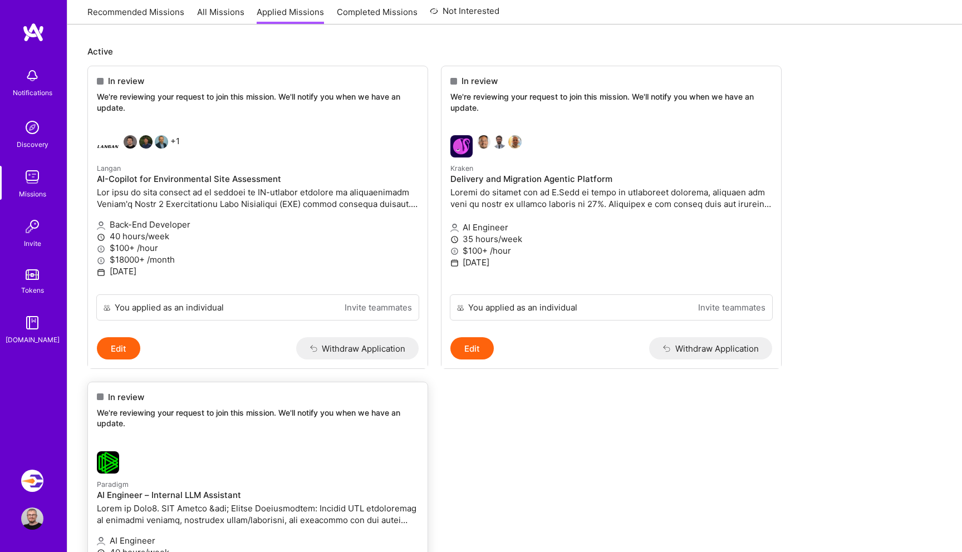
click at [319, 477] on link "Paradigm AI Engineer – Internal LLM Assistant AI Engineer 40 hours/week $100+ /…" at bounding box center [258, 521] width 340 height 156
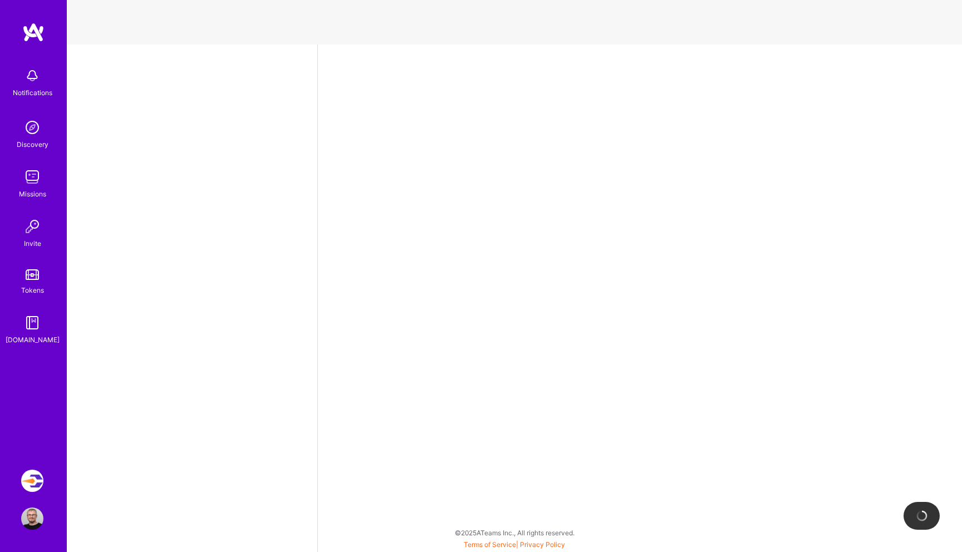
select select "IL"
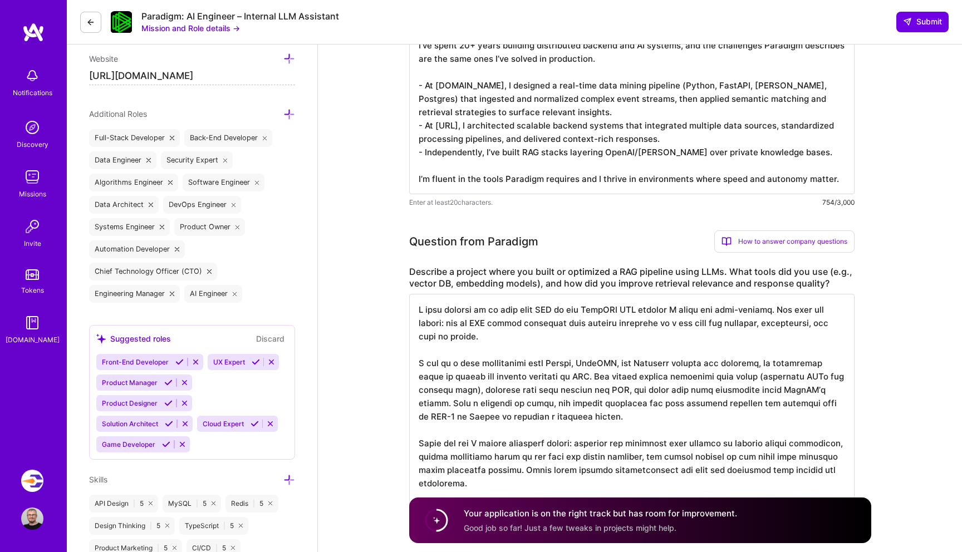
scroll to position [595, 0]
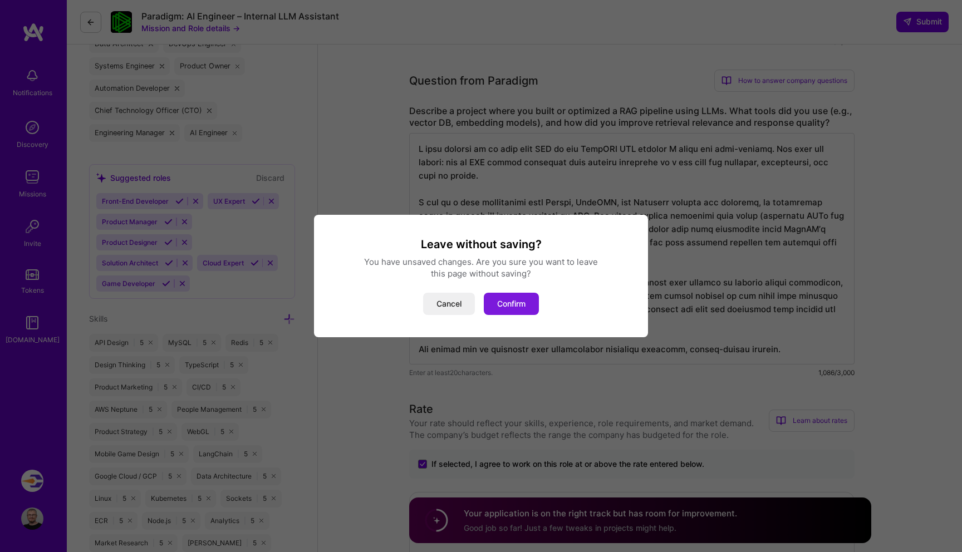
click at [518, 301] on button "Confirm" at bounding box center [511, 304] width 55 height 22
